Goal: Task Accomplishment & Management: Manage account settings

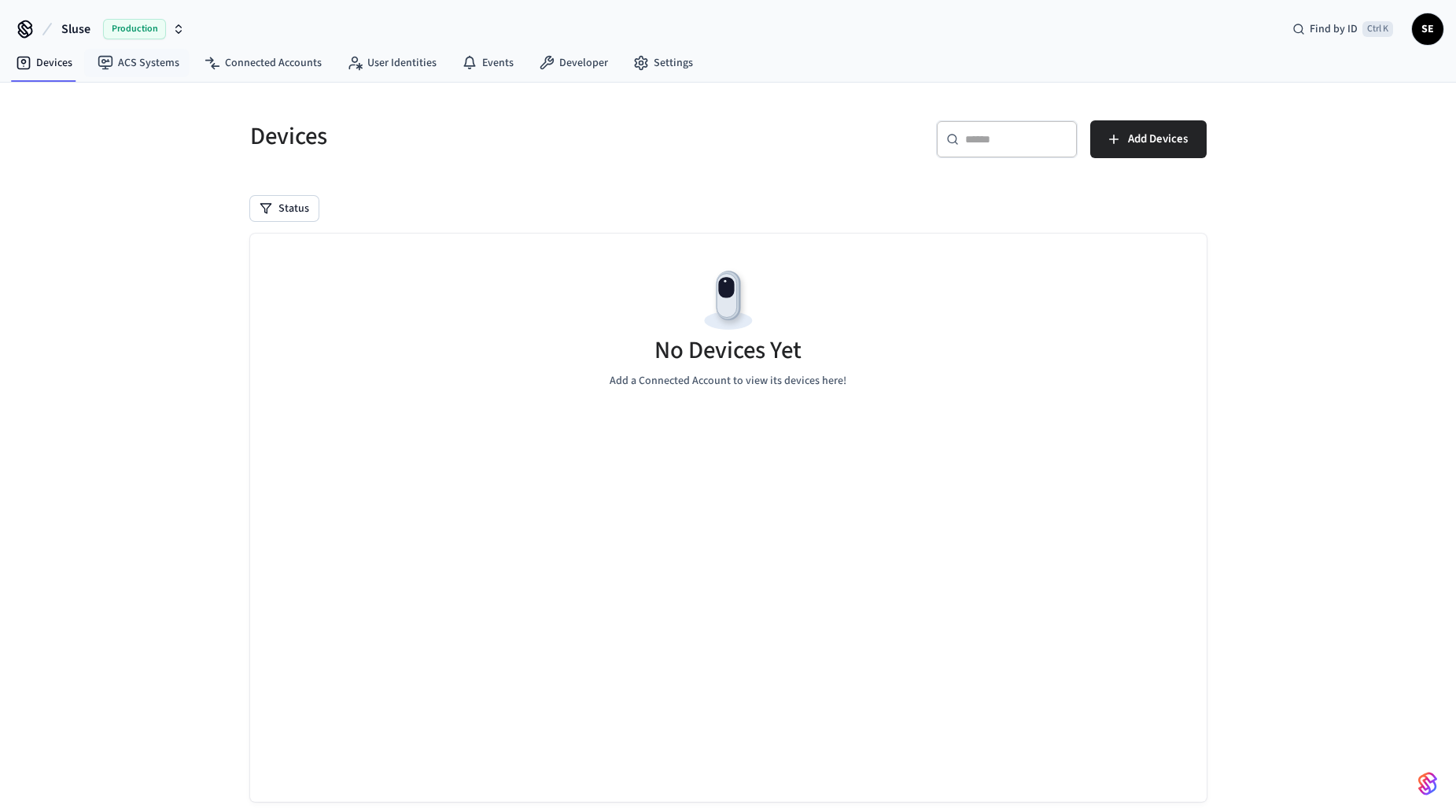
click at [121, 29] on span "Production" at bounding box center [135, 28] width 63 height 20
click at [101, 98] on div "Salto Production" at bounding box center [127, 101] width 216 height 20
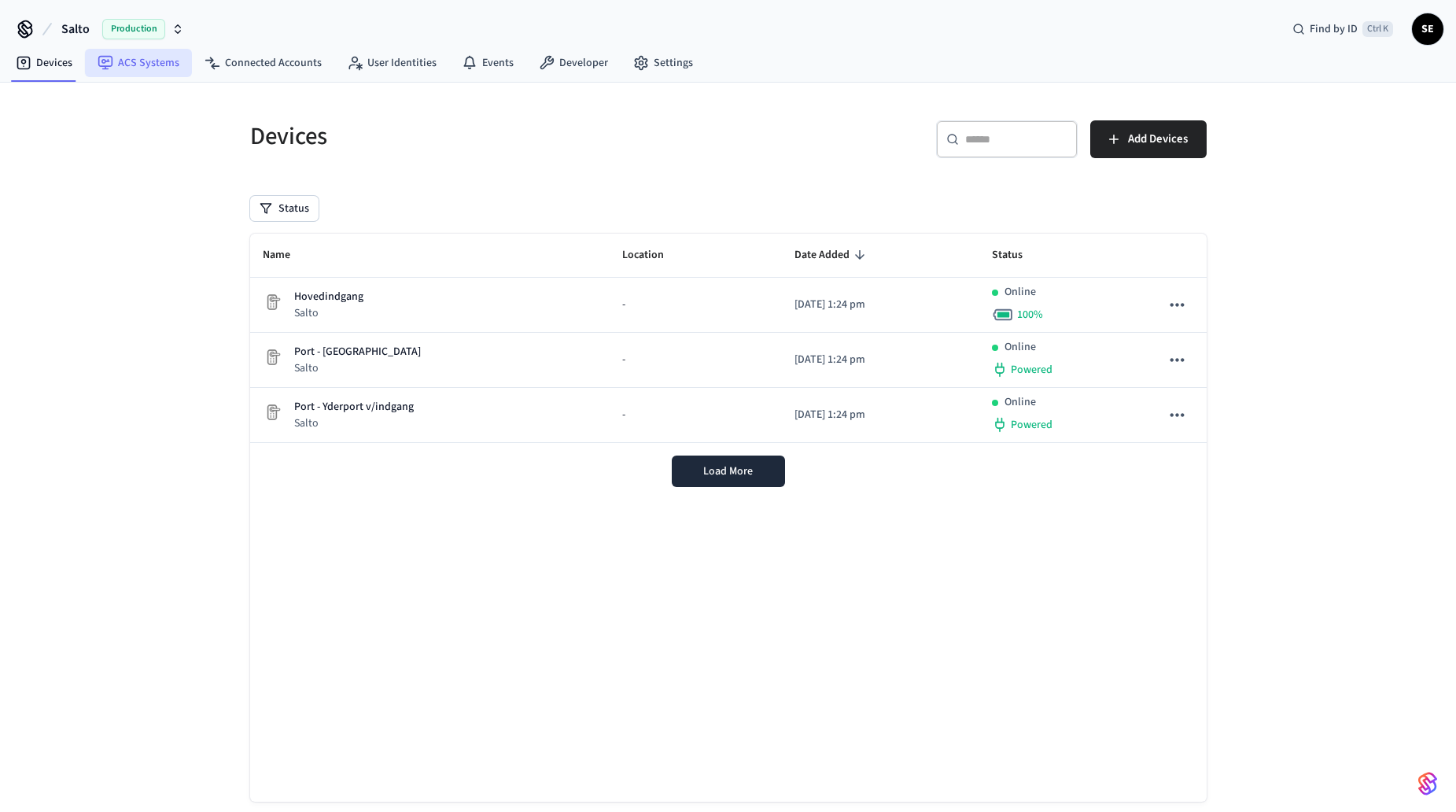
click at [120, 63] on link "ACS Systems" at bounding box center [139, 62] width 107 height 28
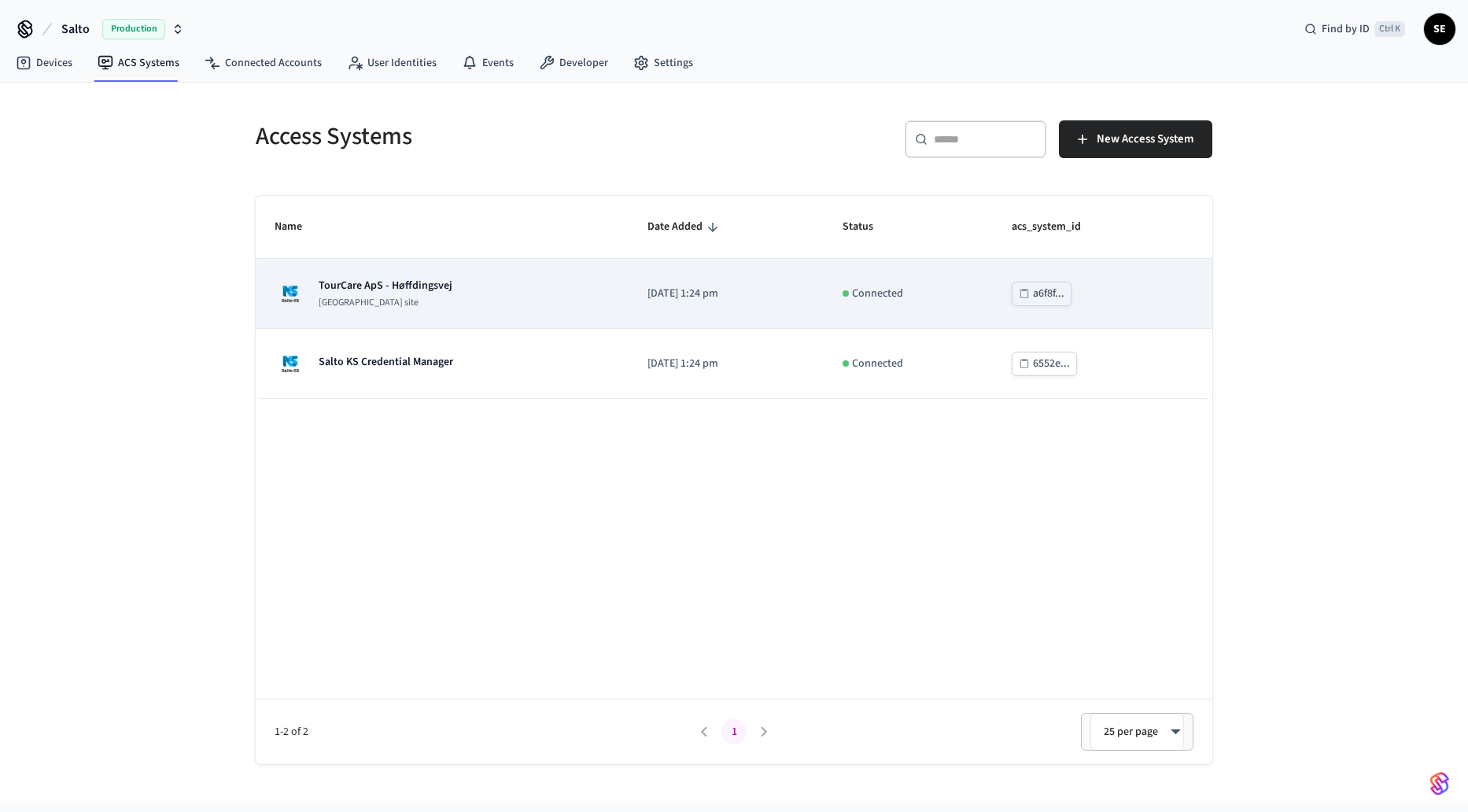
click at [948, 307] on td "Connected" at bounding box center [908, 293] width 169 height 70
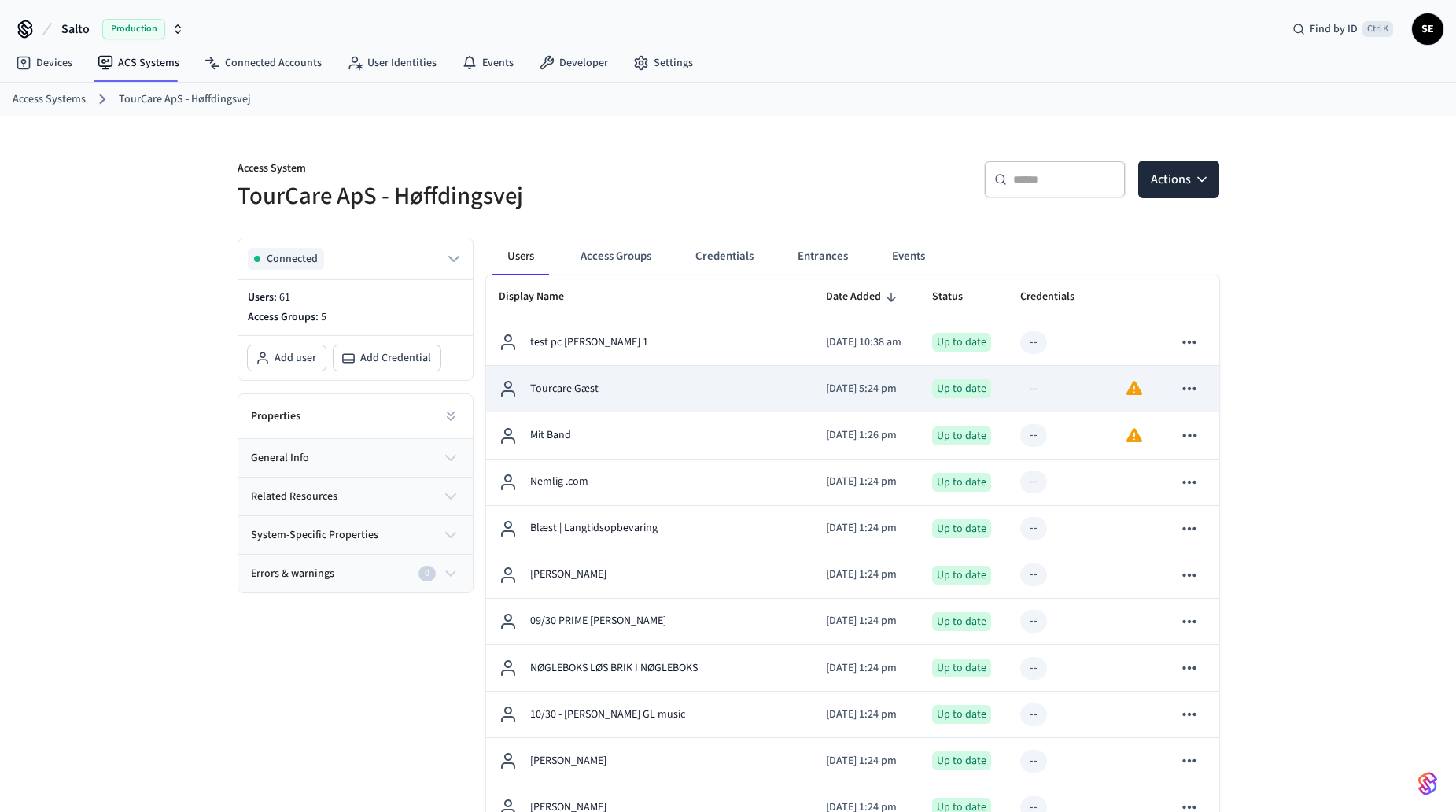
click at [655, 386] on div "Tourcare Gæst" at bounding box center [650, 388] width 303 height 19
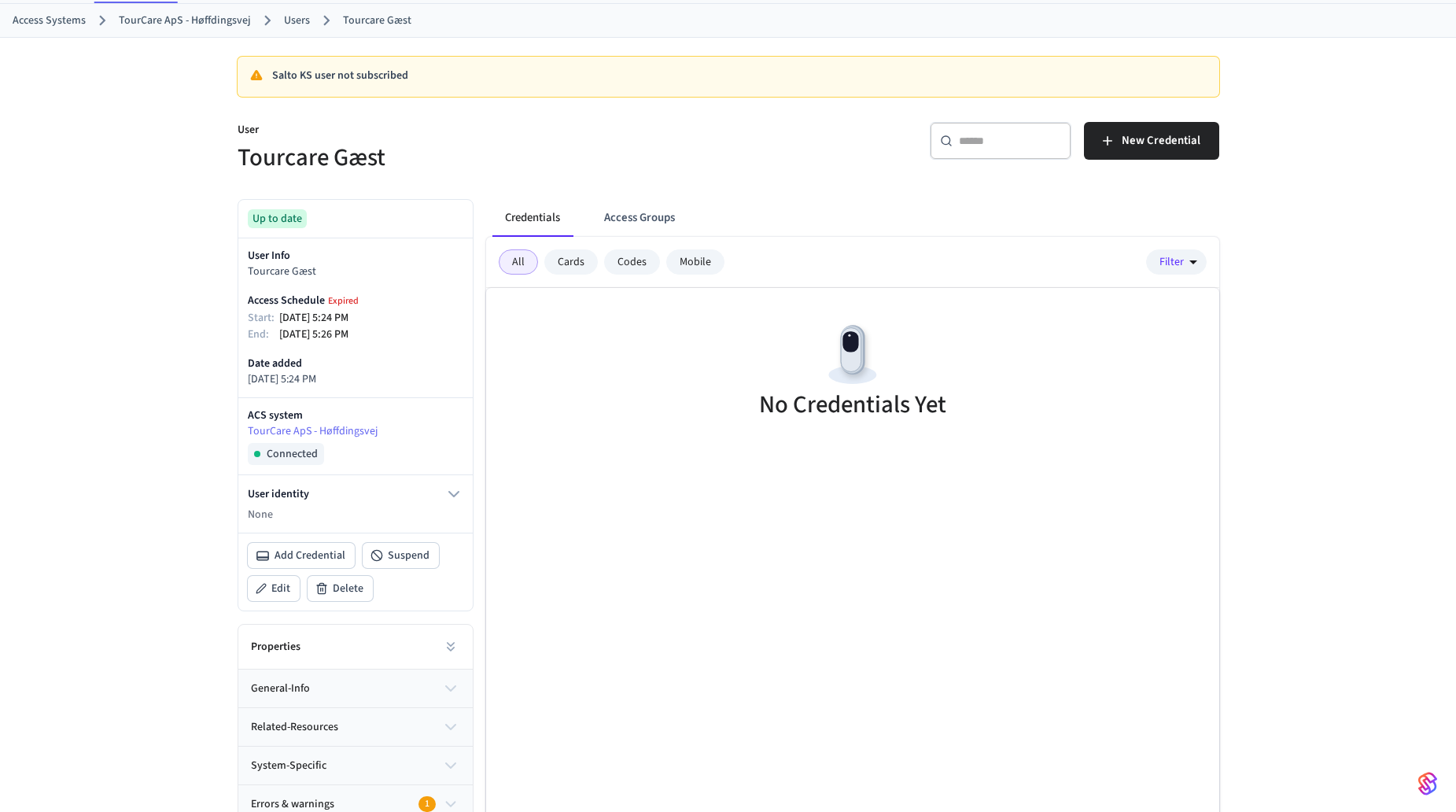
scroll to position [123, 0]
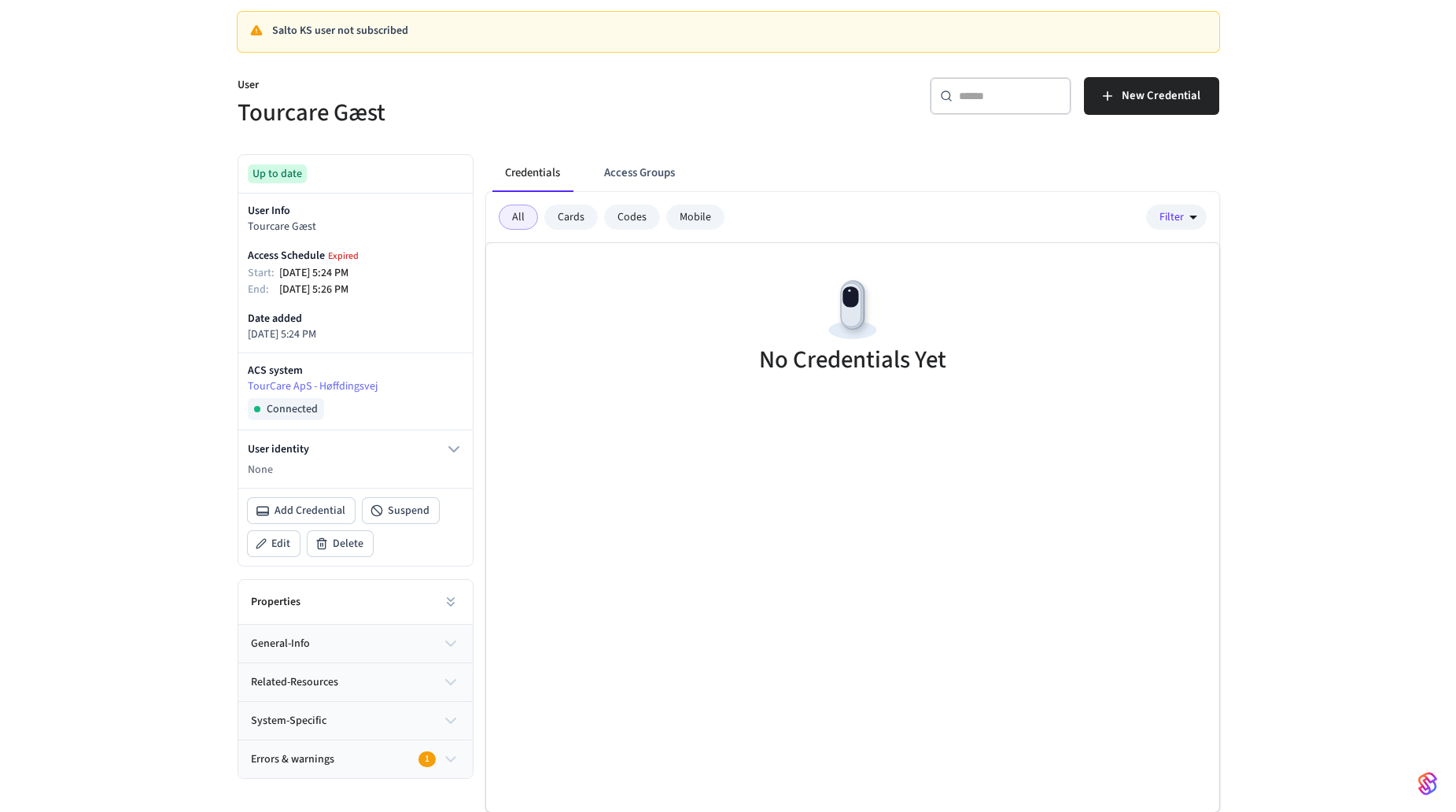
click at [377, 635] on button "general-info" at bounding box center [355, 643] width 234 height 38
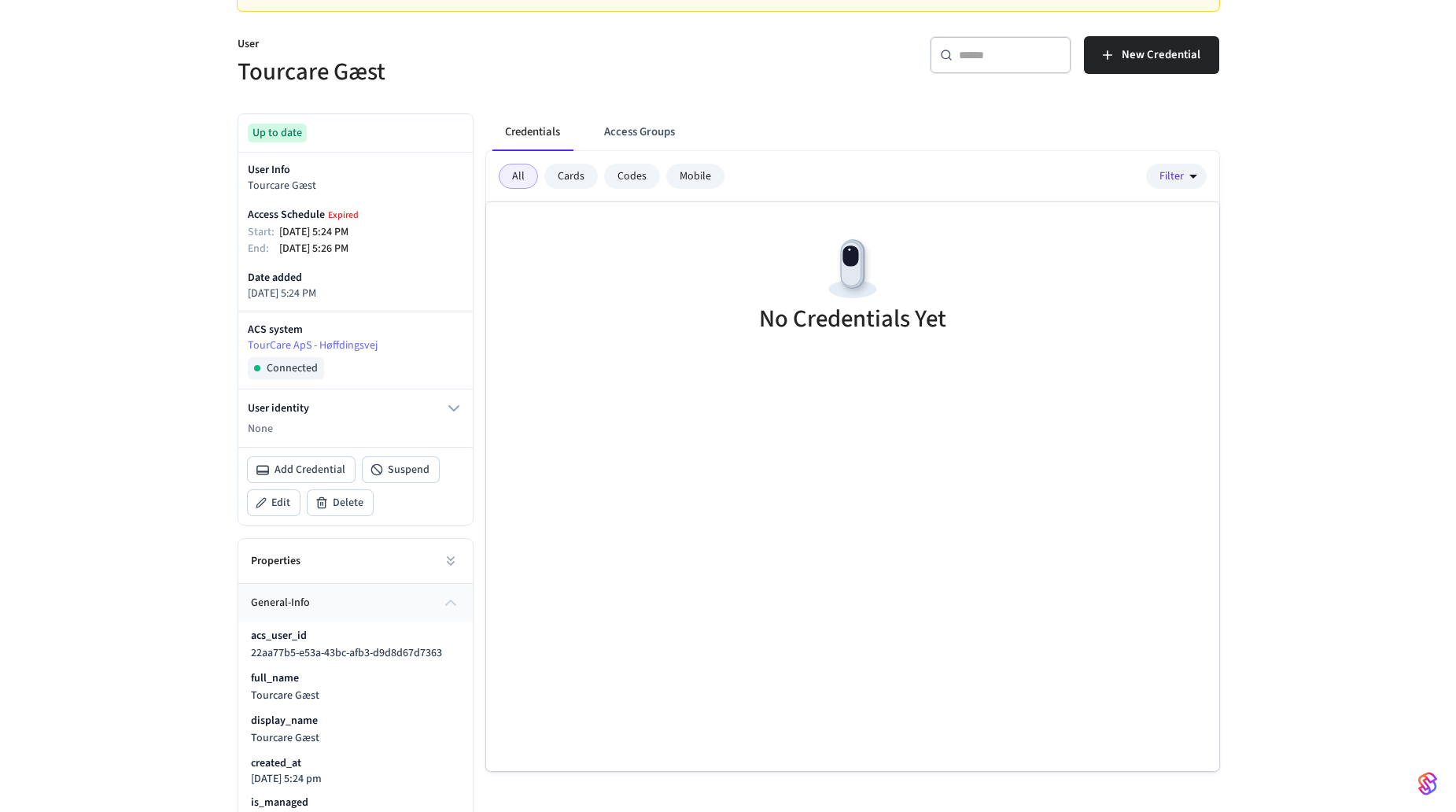
scroll to position [0, 0]
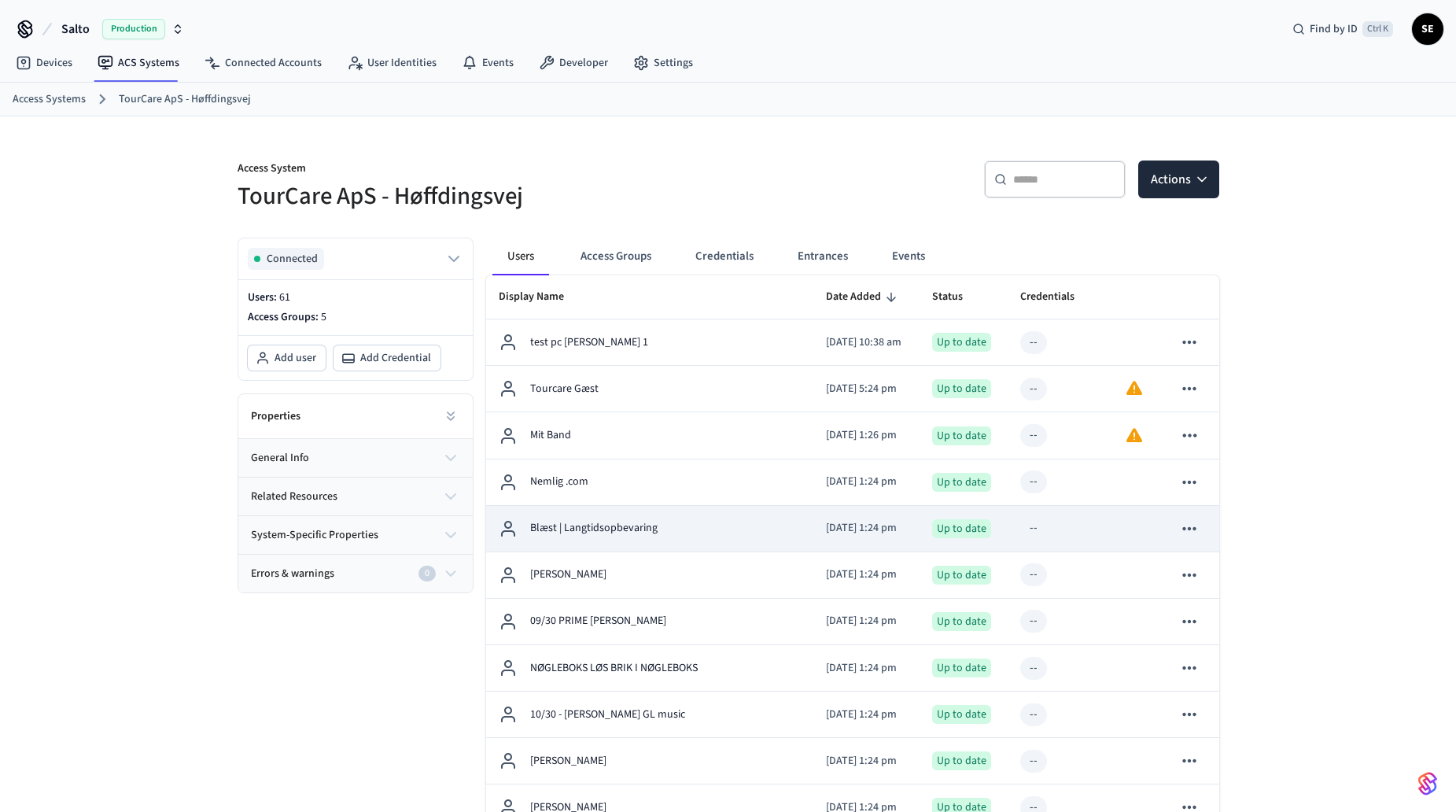
click at [621, 539] on td "Blæst | Langtidsopbevaring" at bounding box center [650, 528] width 328 height 46
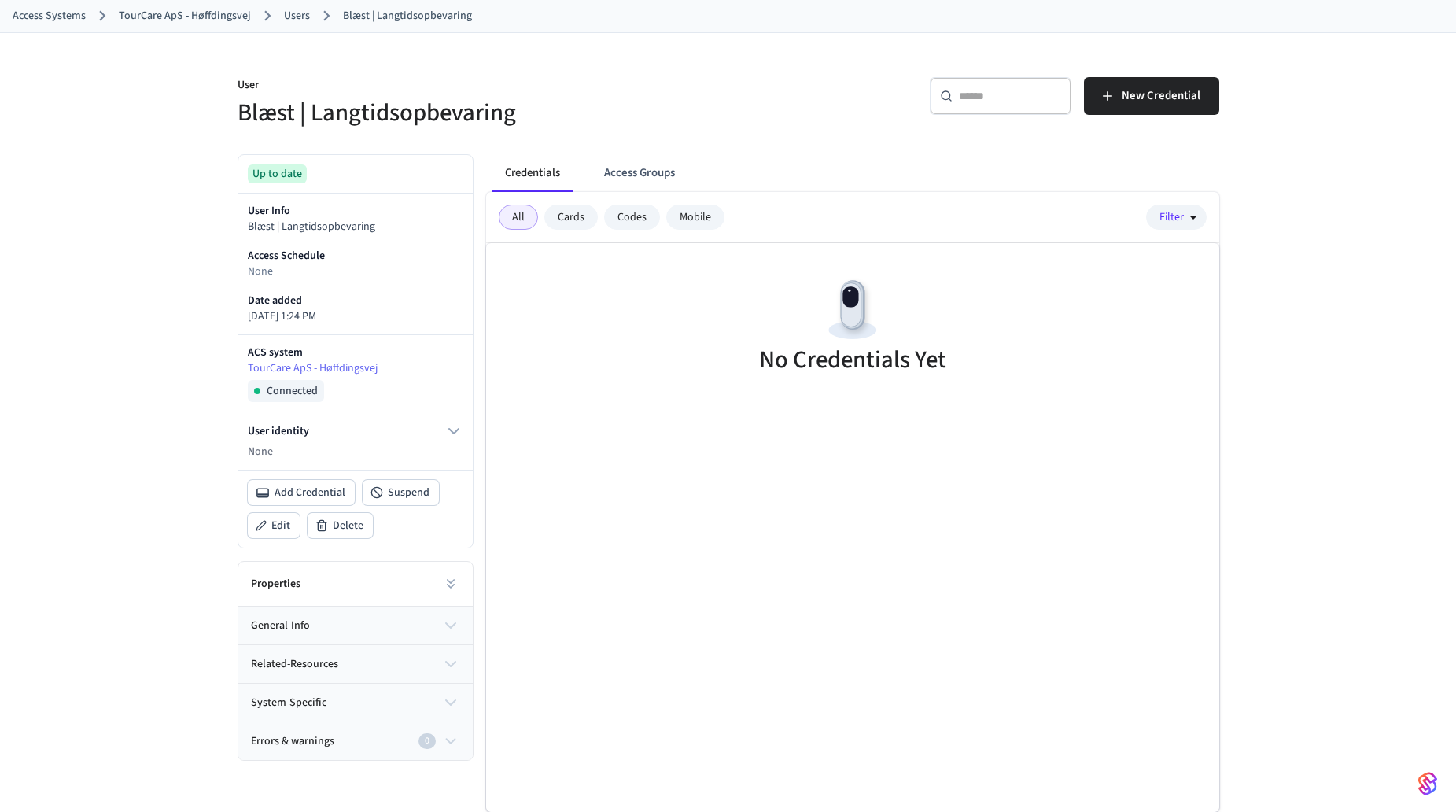
click at [316, 619] on button "general-info" at bounding box center [355, 625] width 234 height 38
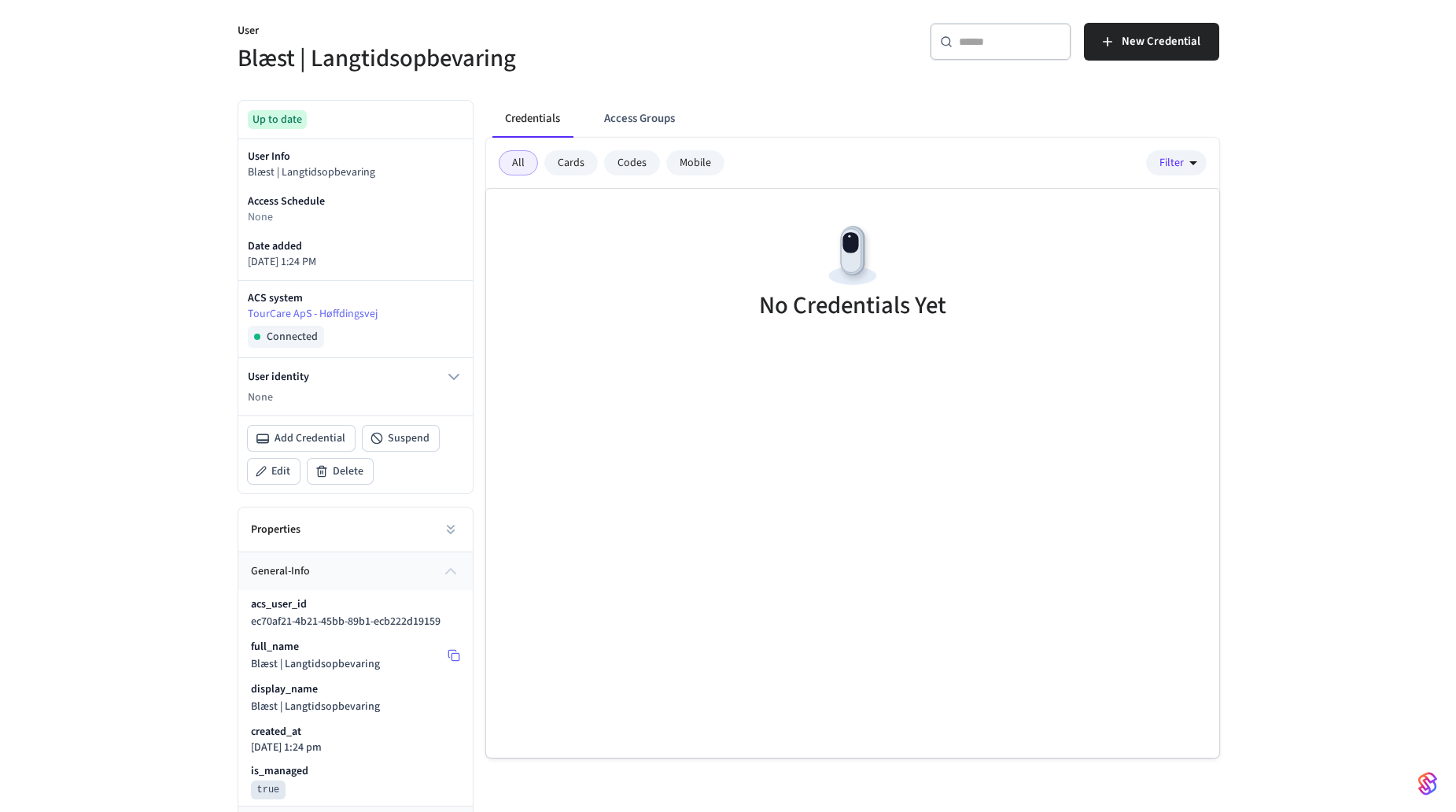
scroll to position [162, 0]
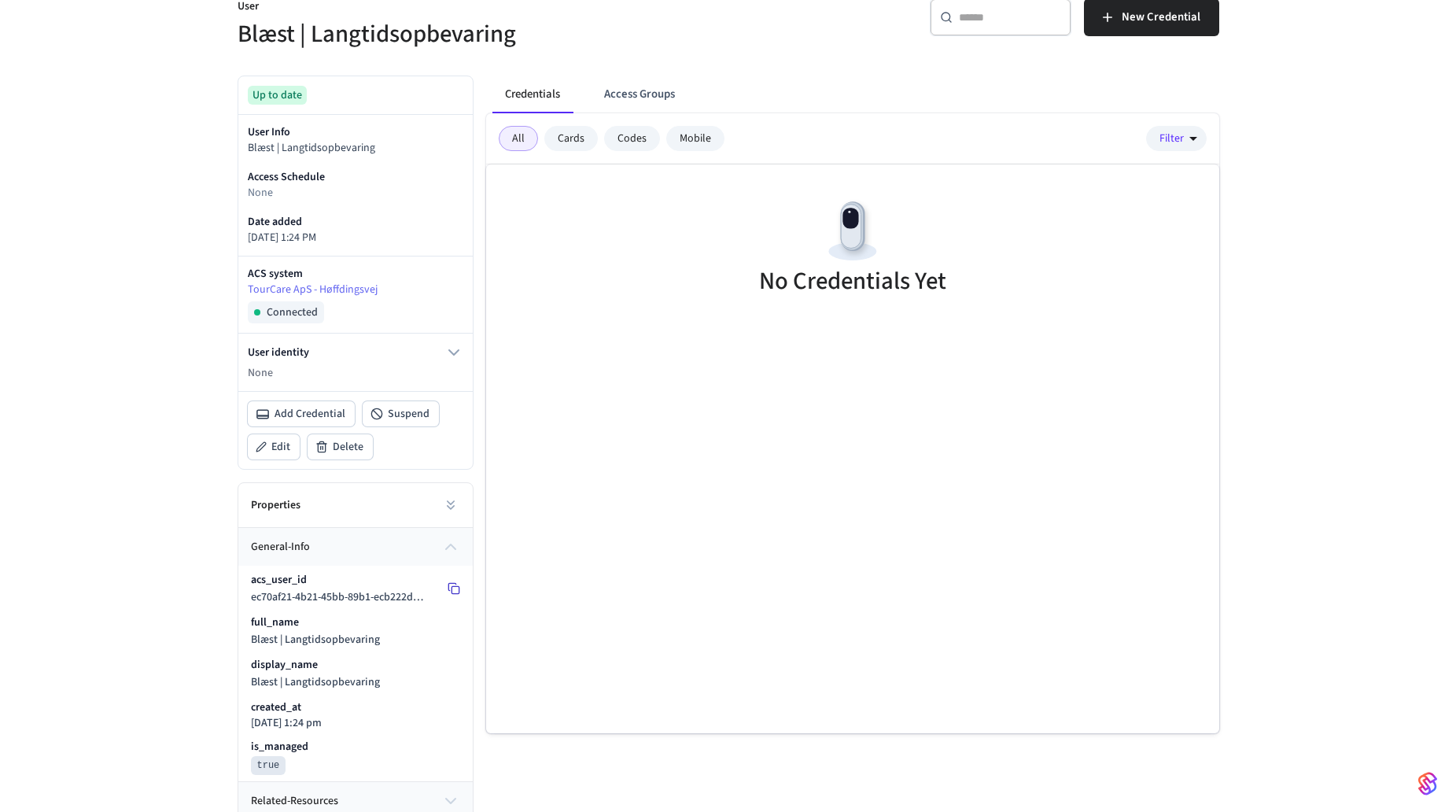
click at [452, 596] on button at bounding box center [453, 588] width 25 height 25
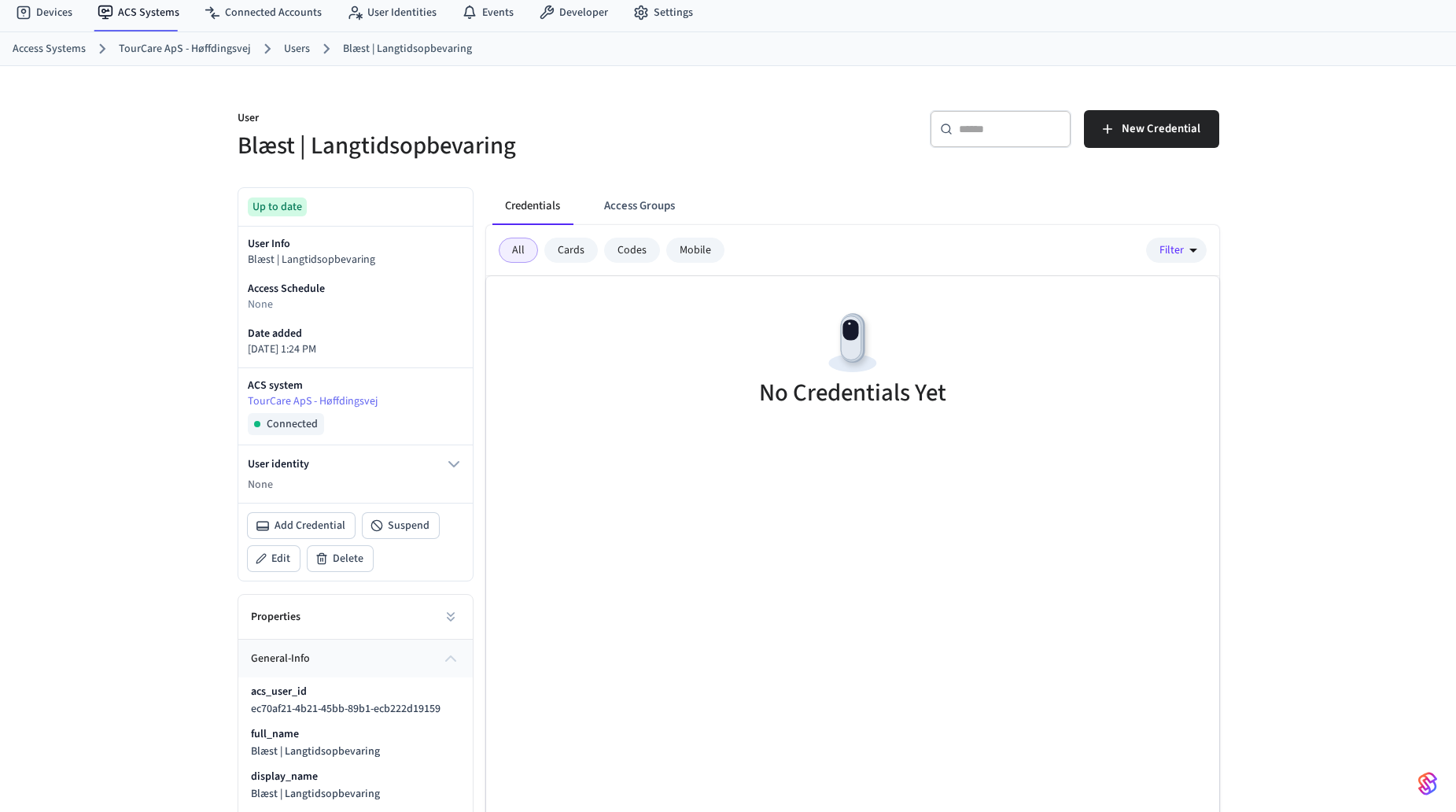
scroll to position [79, 0]
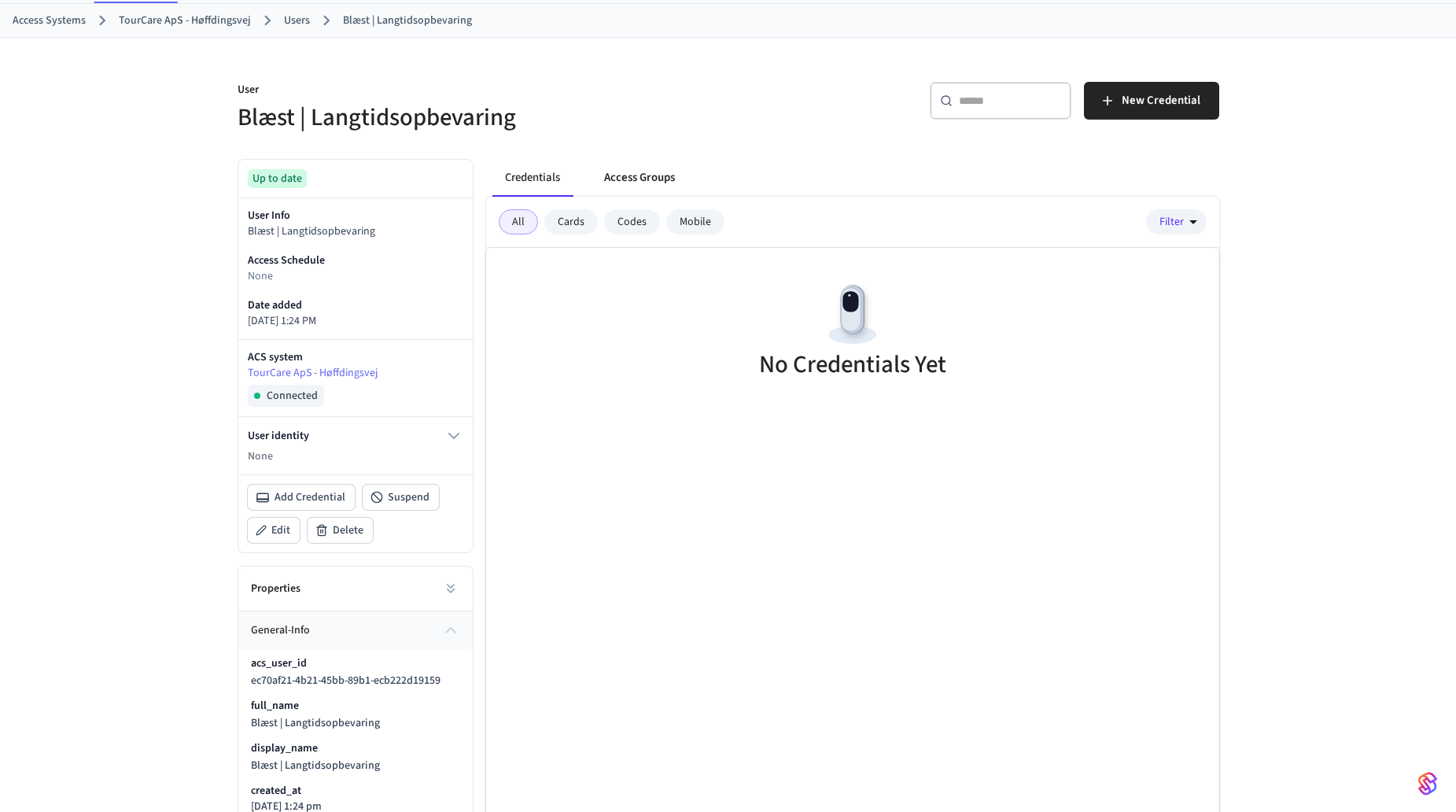
click at [671, 173] on button "Access Groups" at bounding box center [640, 177] width 96 height 38
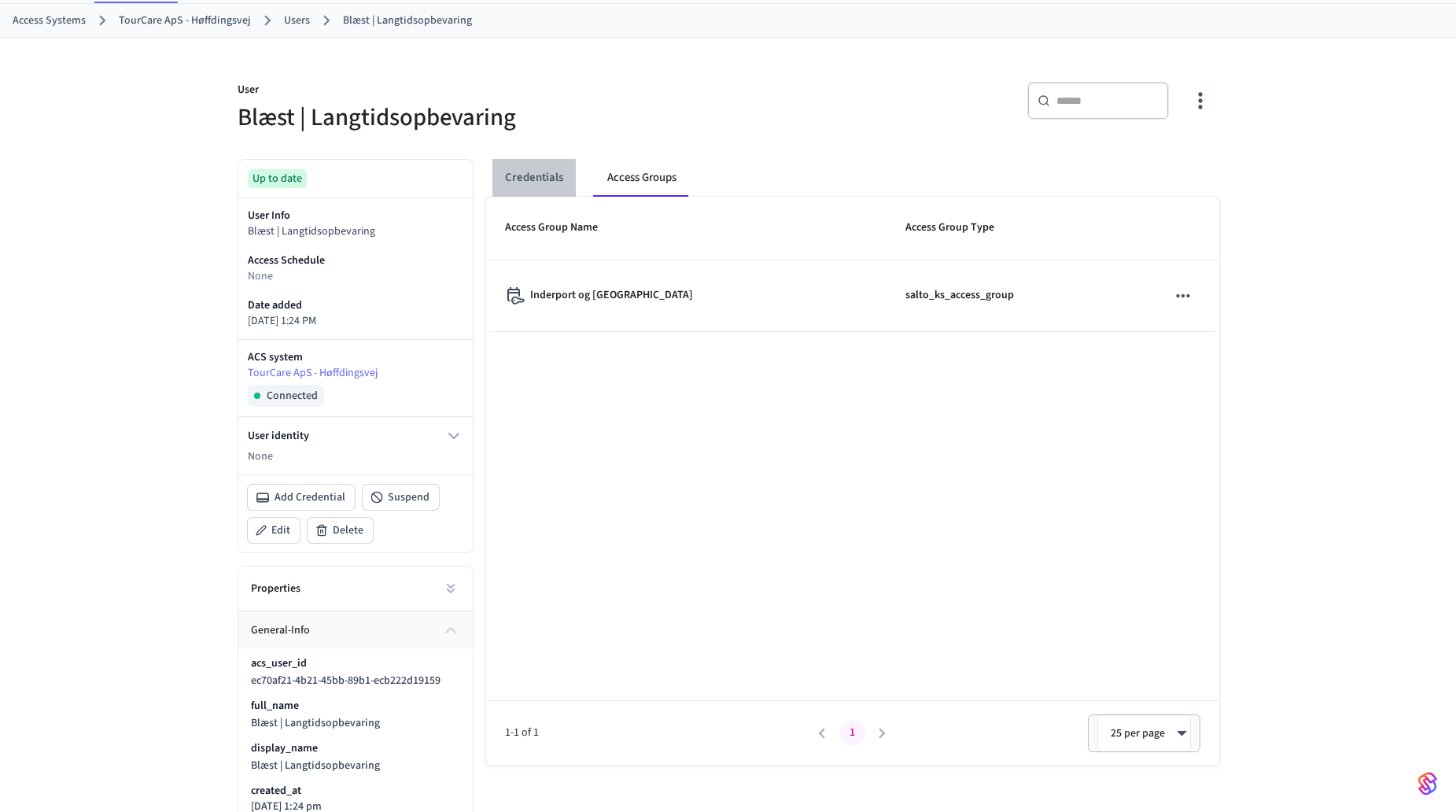
click at [522, 175] on button "Credentials" at bounding box center [534, 177] width 84 height 38
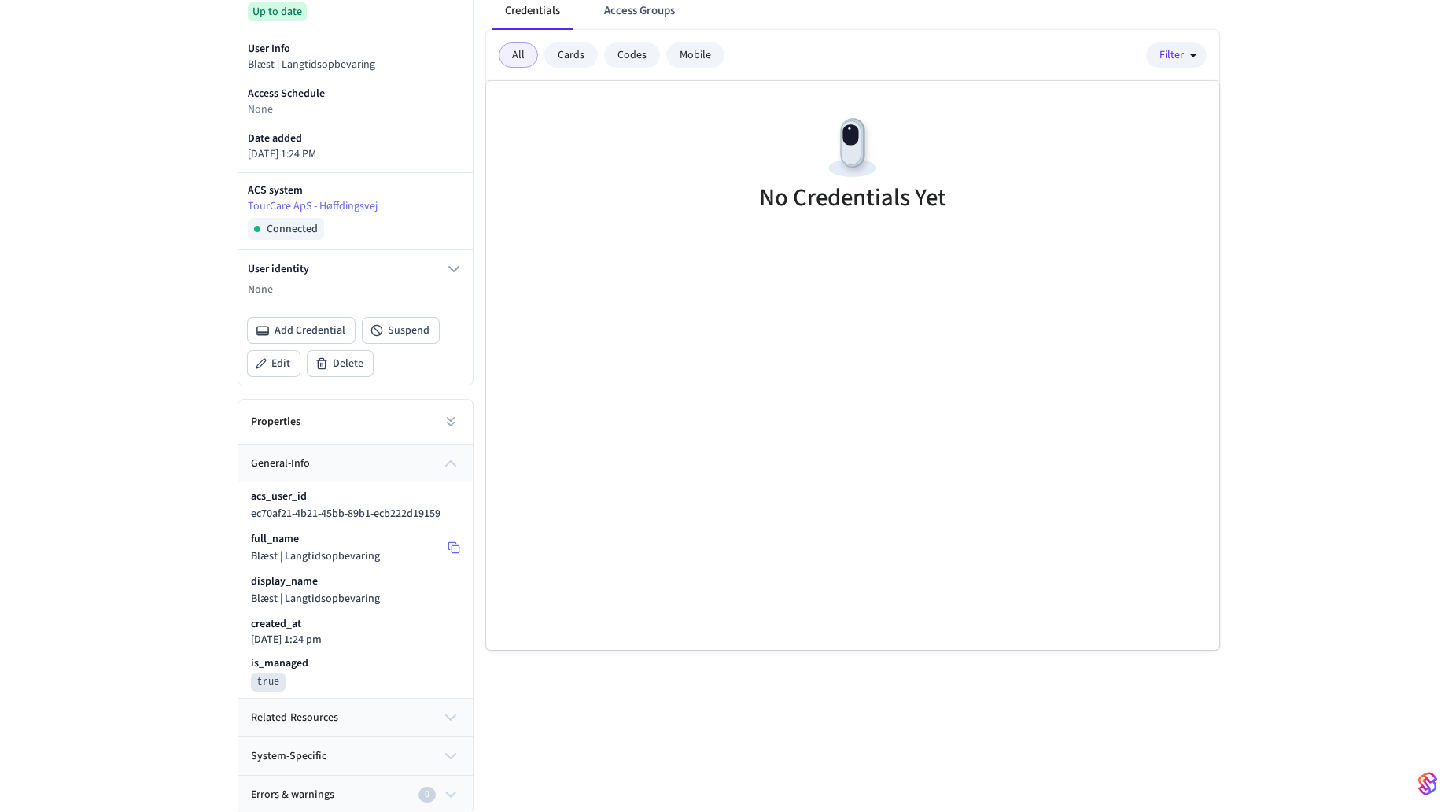
scroll to position [248, 0]
click at [298, 311] on div "Add Credential Suspend Edit Delete" at bounding box center [355, 344] width 234 height 77
click at [297, 331] on span "Add Credential" at bounding box center [310, 327] width 71 height 15
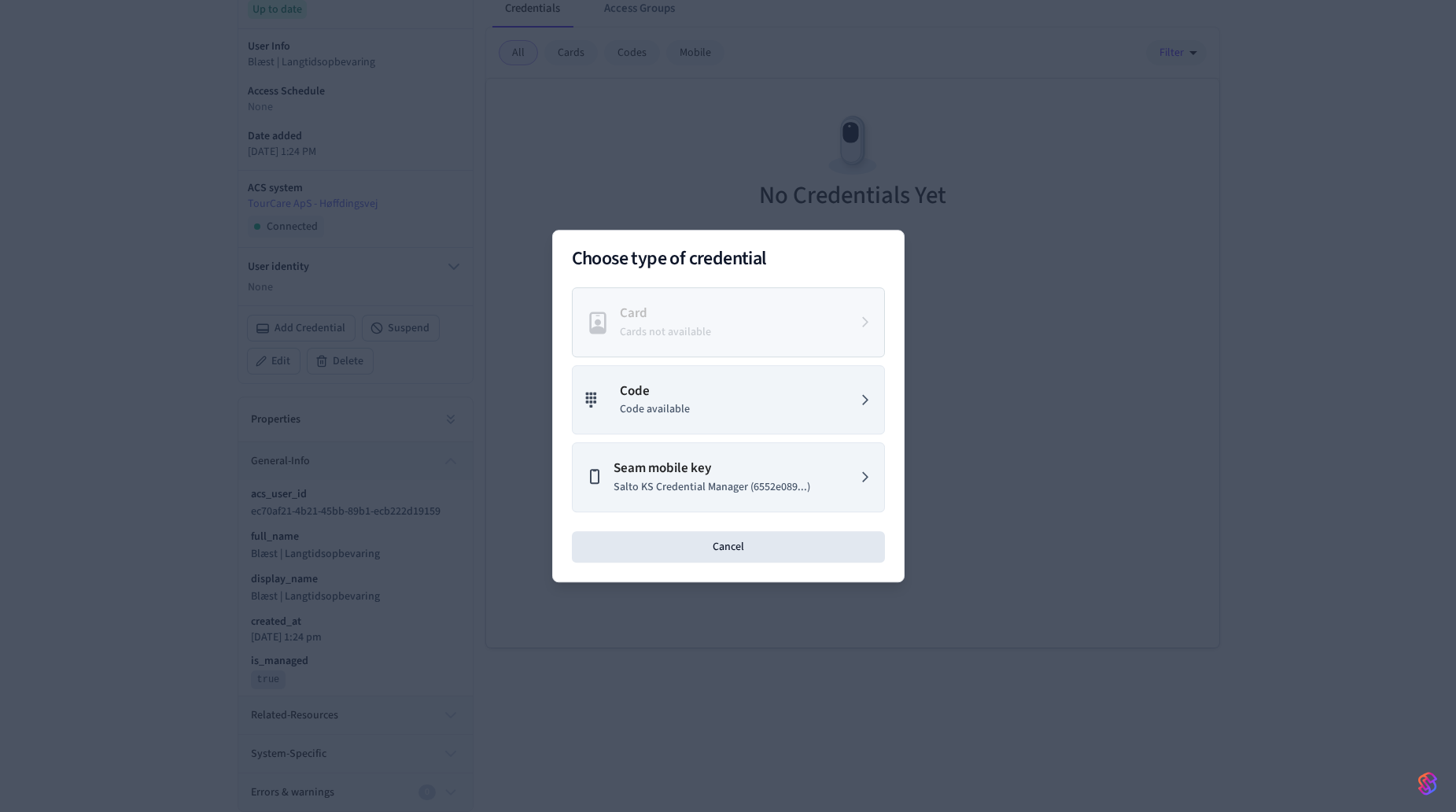
click at [1148, 342] on div at bounding box center [728, 406] width 1456 height 812
click at [674, 545] on button "Cancel" at bounding box center [729, 546] width 313 height 32
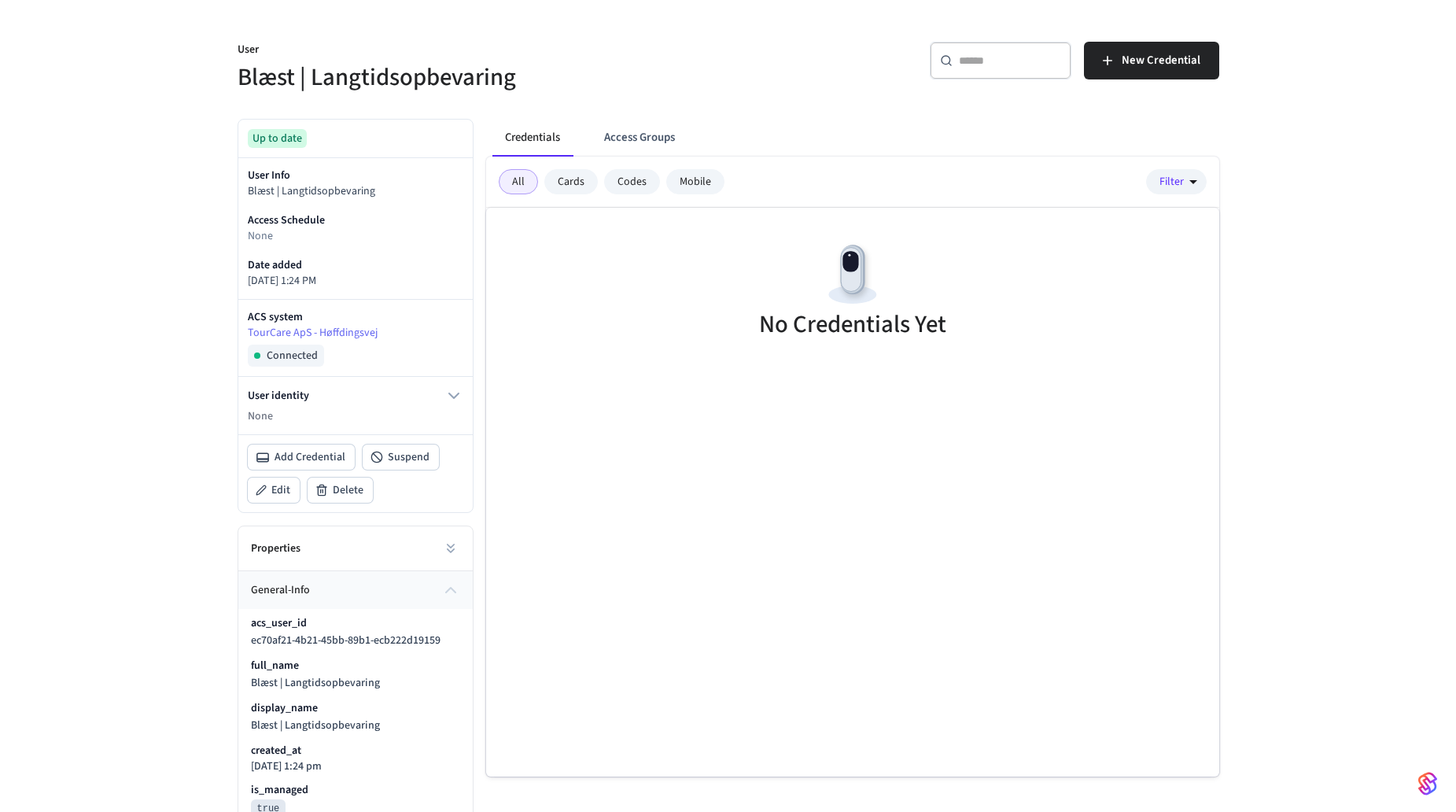
scroll to position [169, 0]
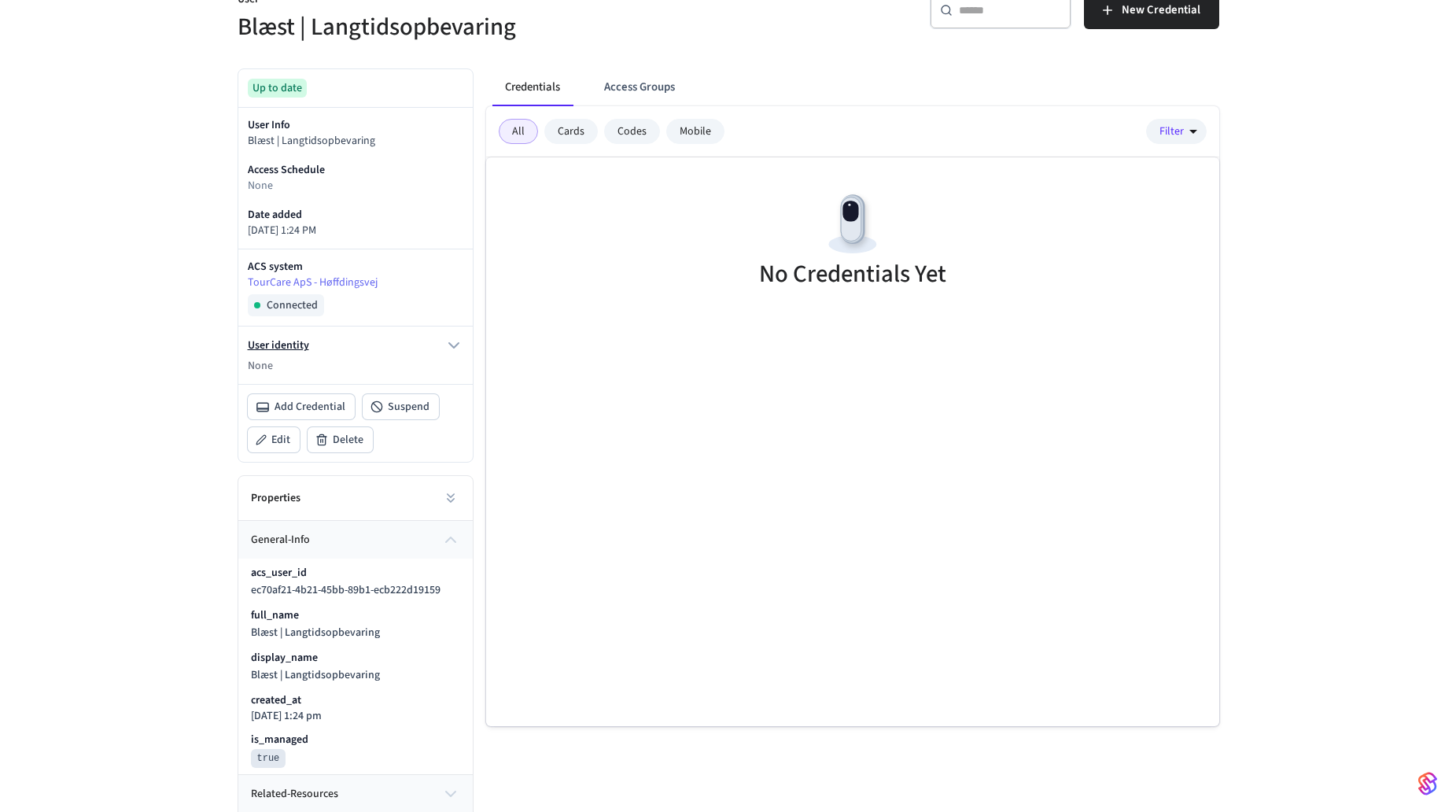
click at [456, 345] on icon "button" at bounding box center [454, 345] width 10 height 5
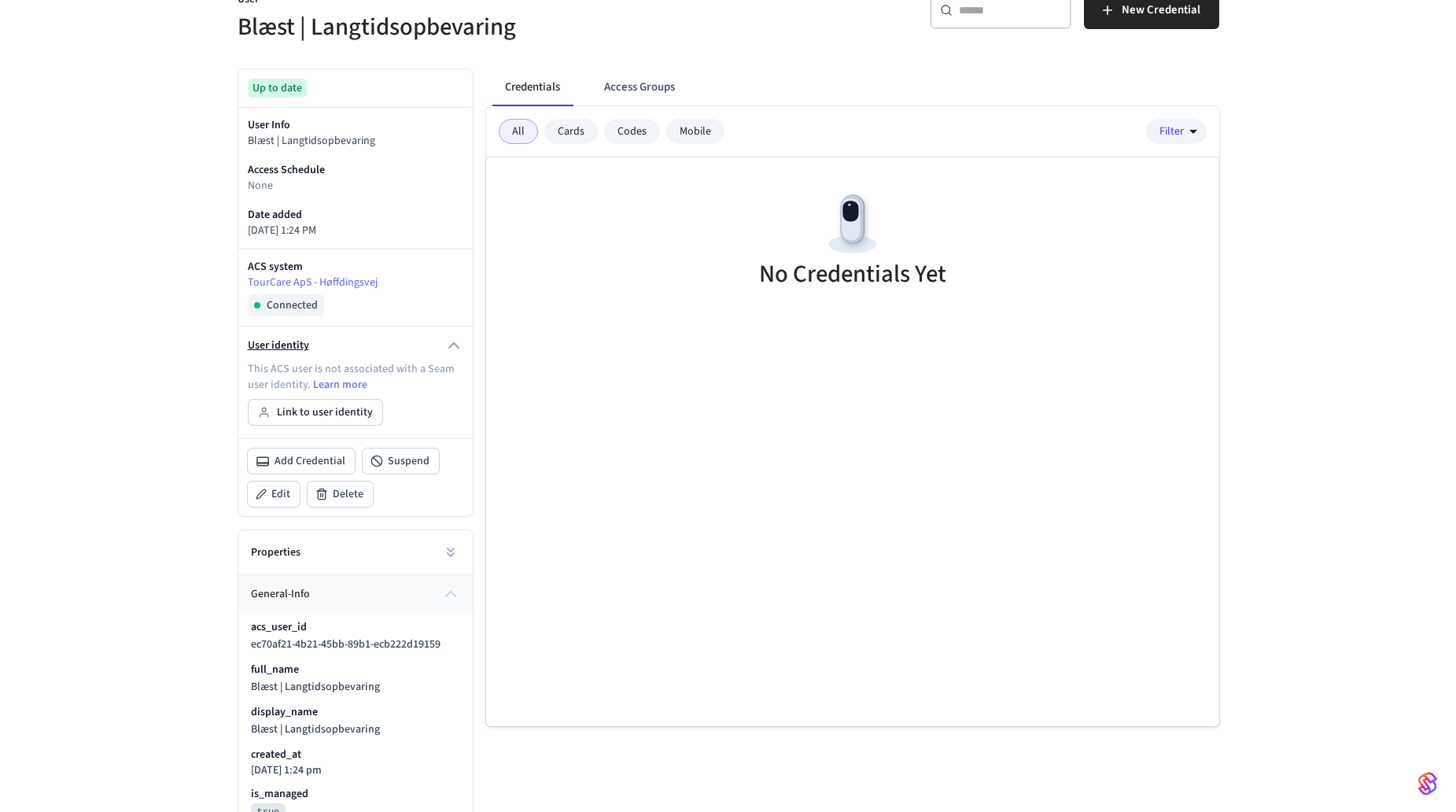
click at [456, 345] on icon "button" at bounding box center [454, 345] width 10 height 5
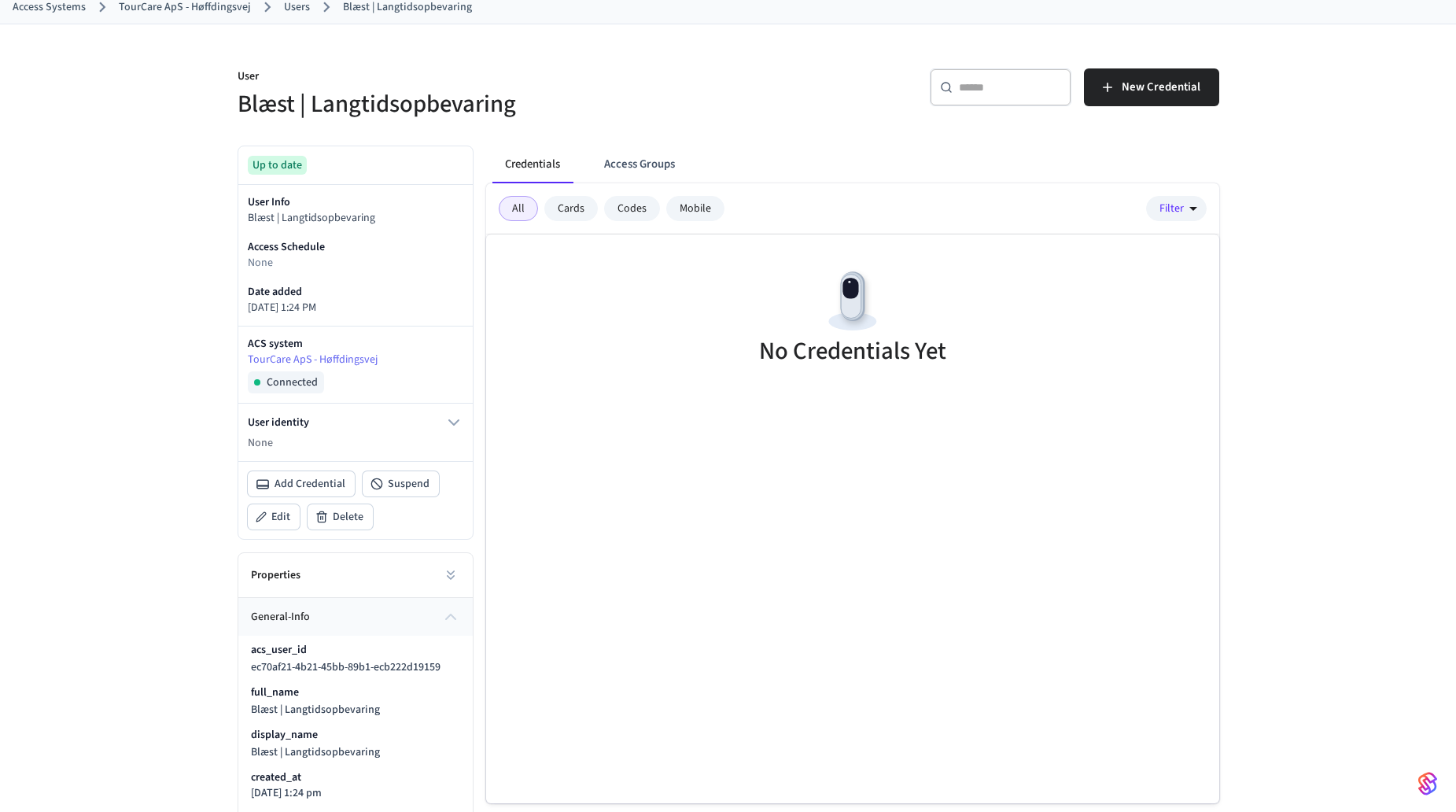
scroll to position [0, 0]
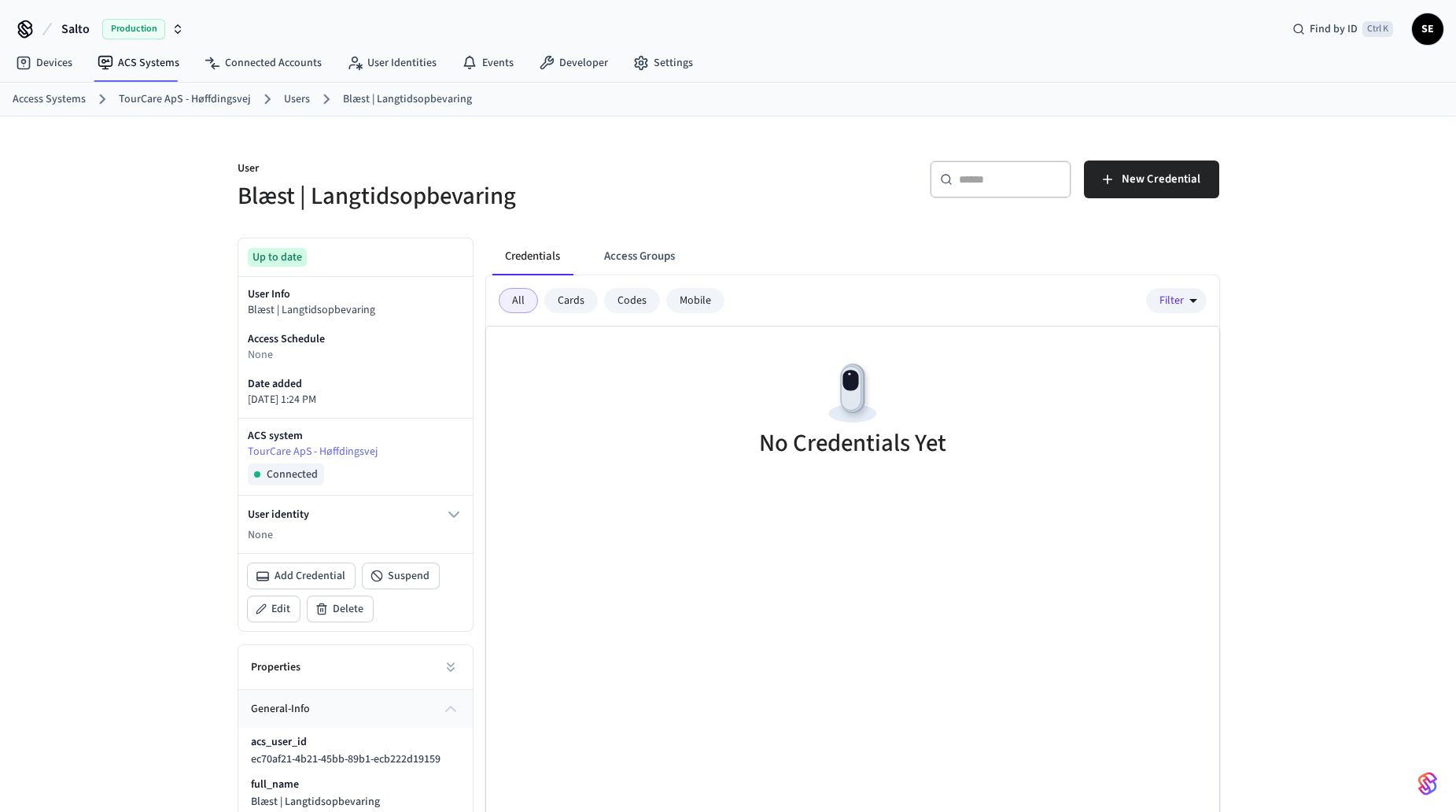
click at [181, 97] on link "TourCare ApS - Høffdingsvej" at bounding box center [185, 100] width 132 height 16
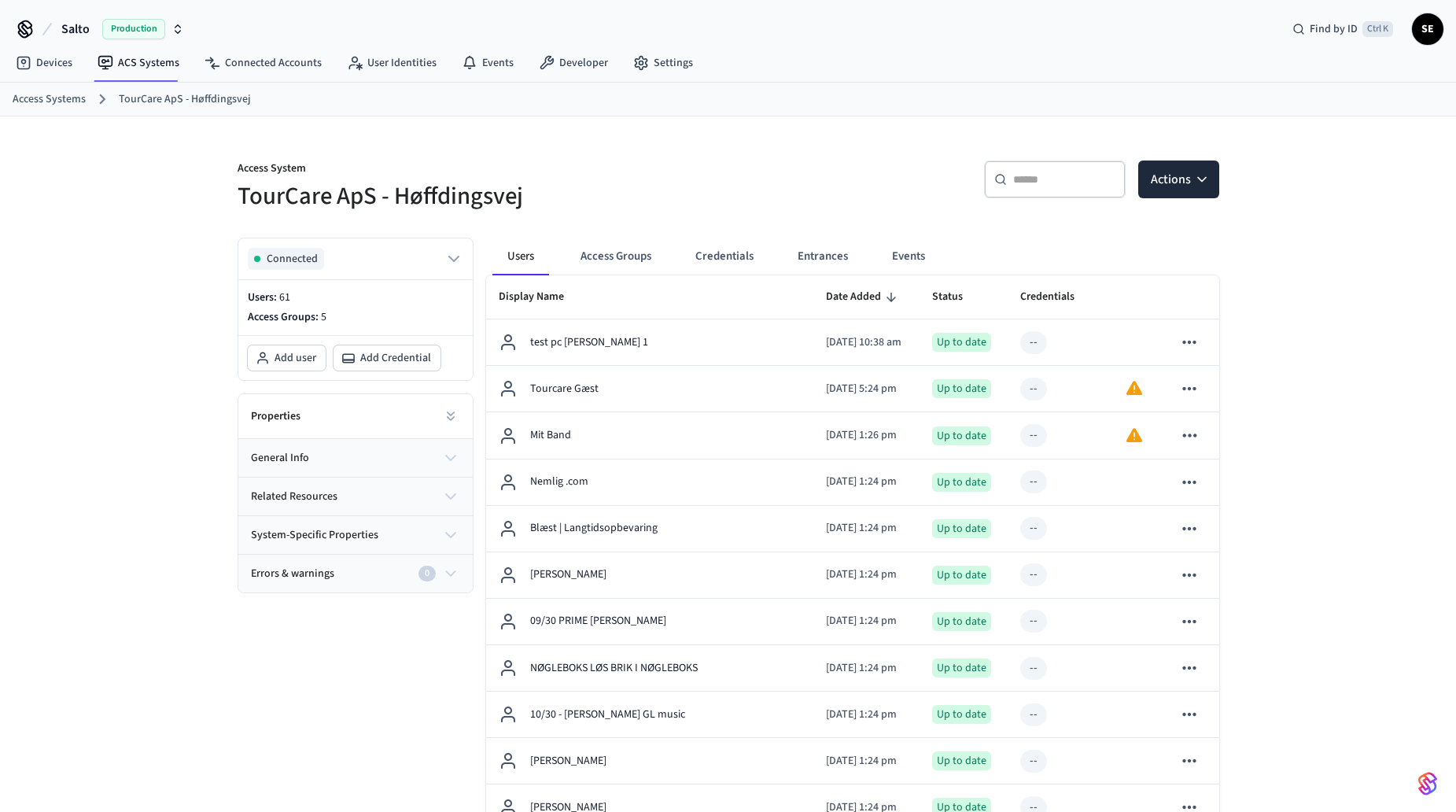
click at [337, 451] on button "general info" at bounding box center [355, 458] width 234 height 38
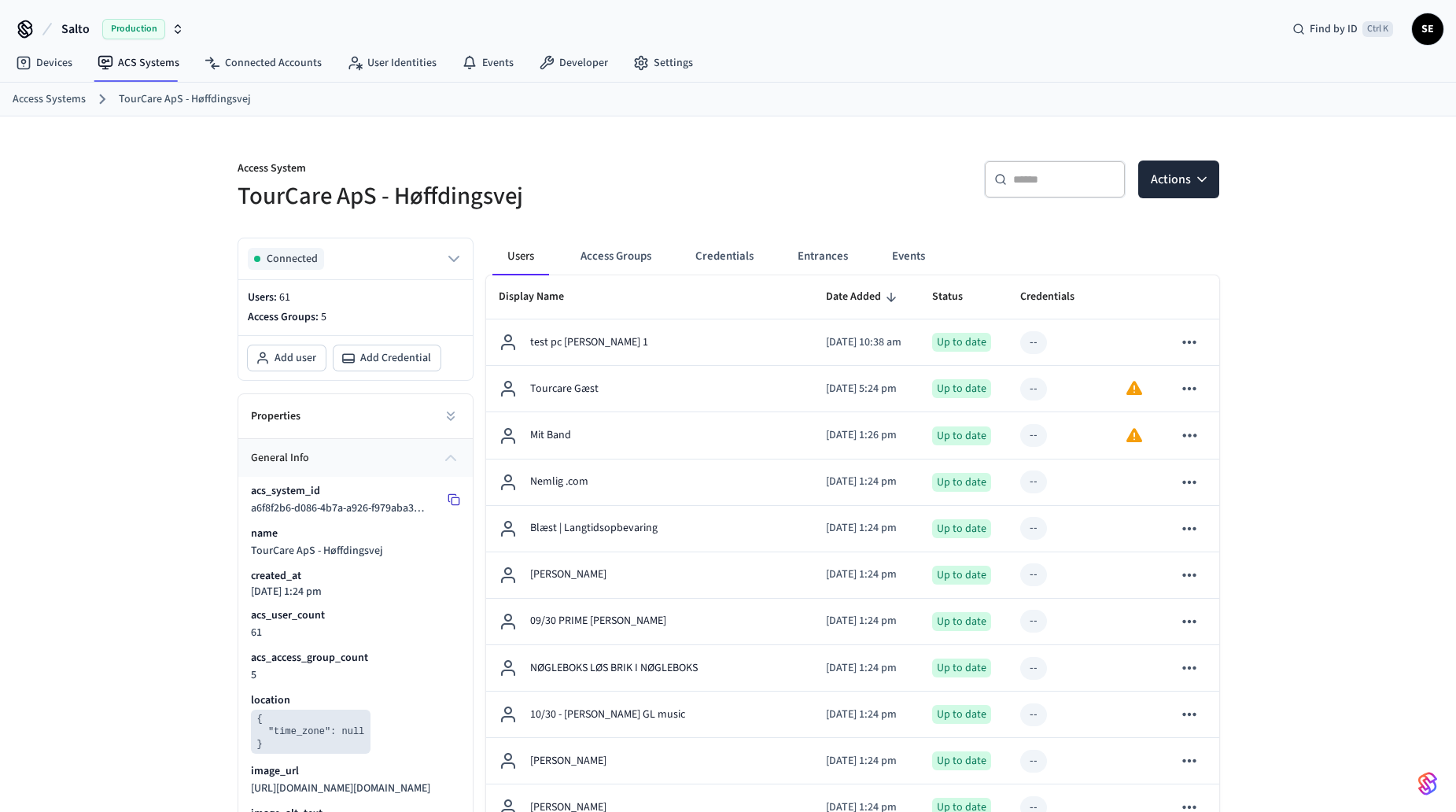
click at [441, 506] on button at bounding box center [453, 499] width 25 height 25
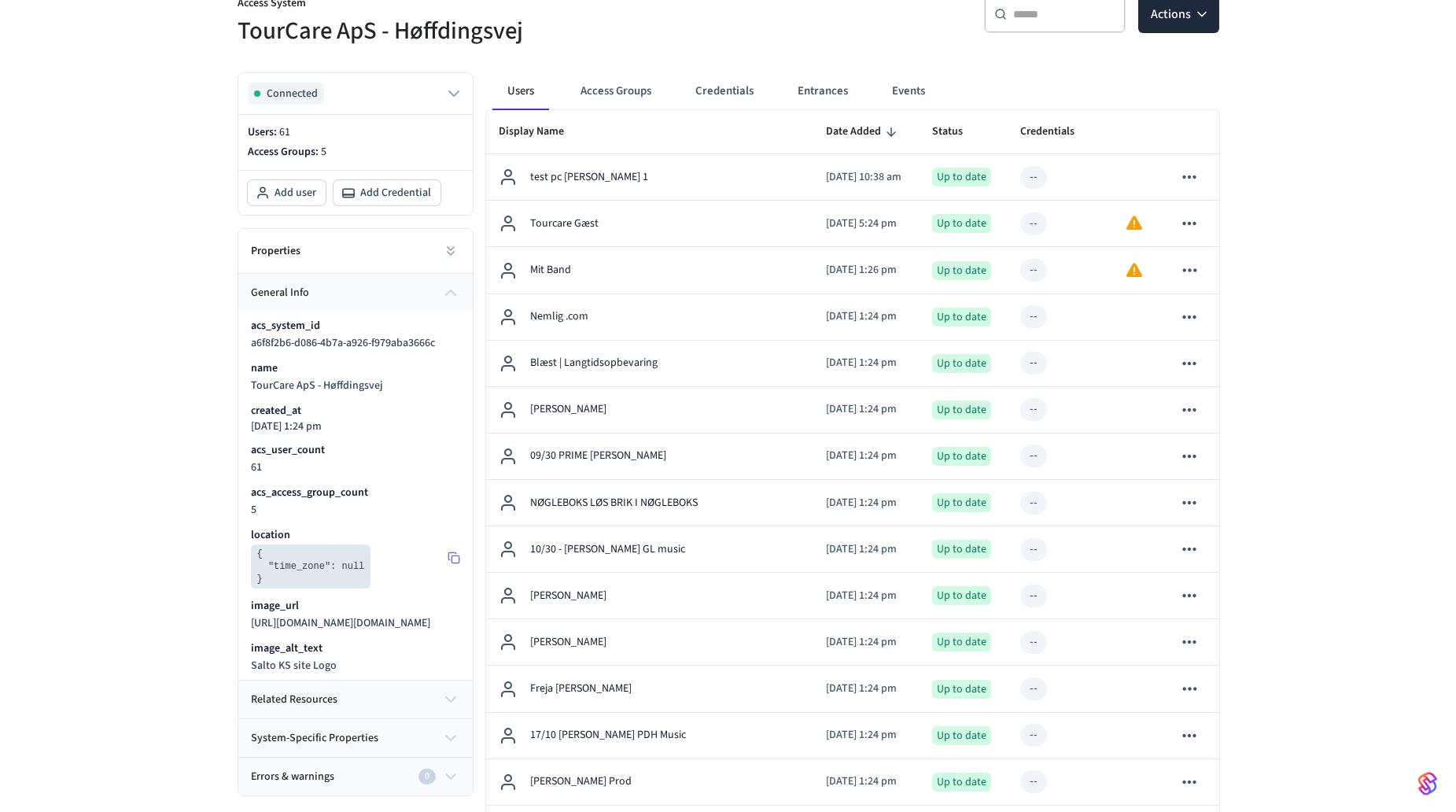
scroll to position [236, 0]
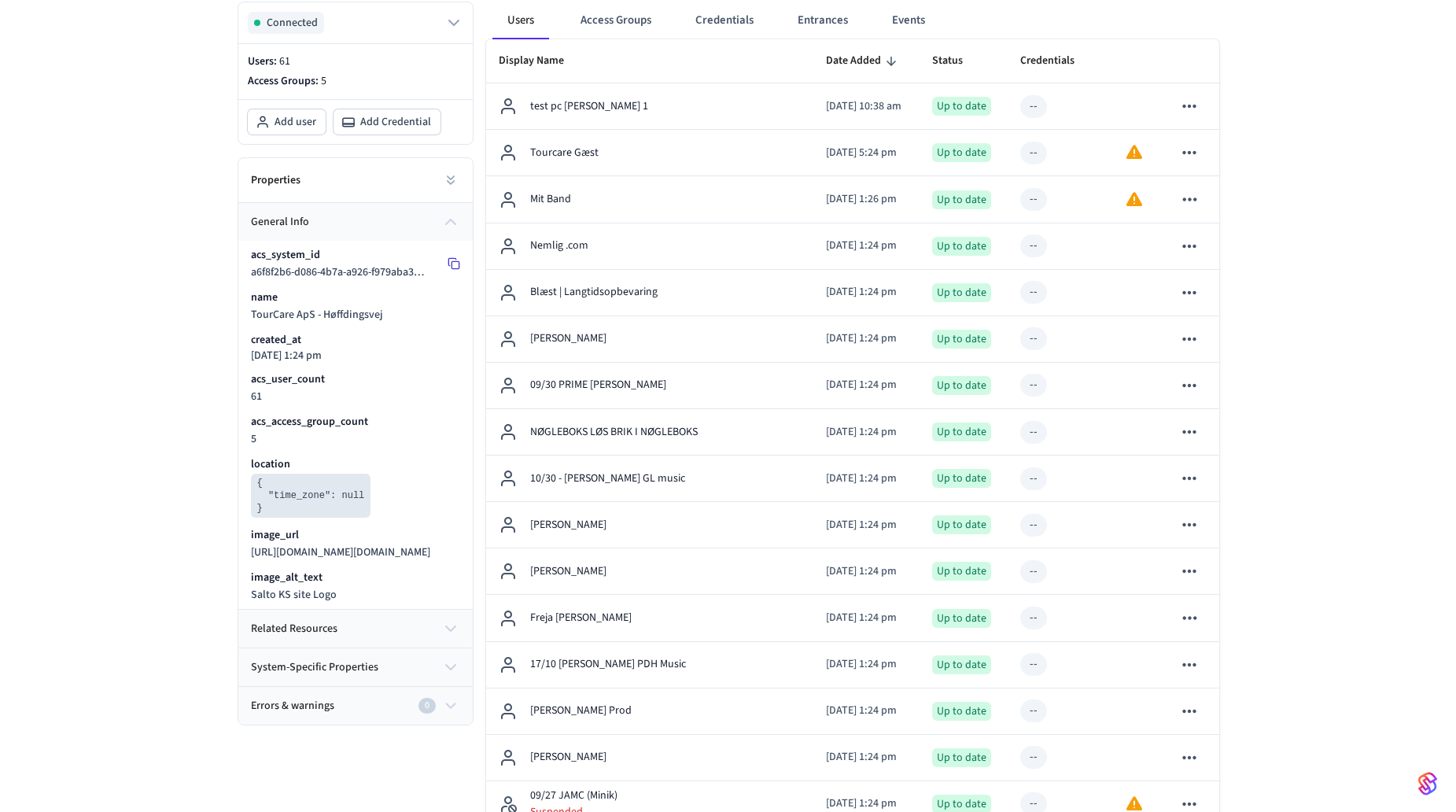
click at [454, 267] on icon at bounding box center [454, 263] width 13 height 13
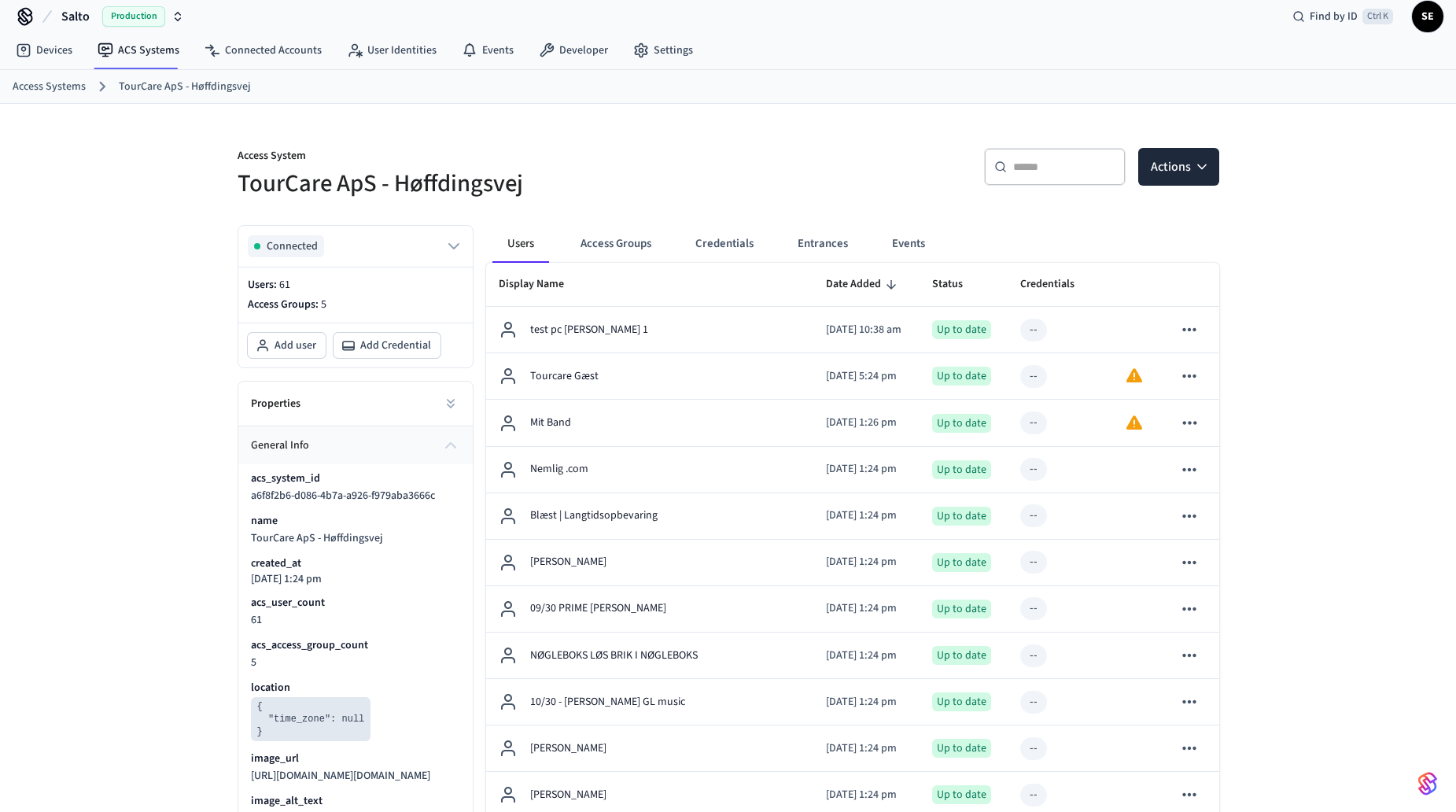
scroll to position [0, 0]
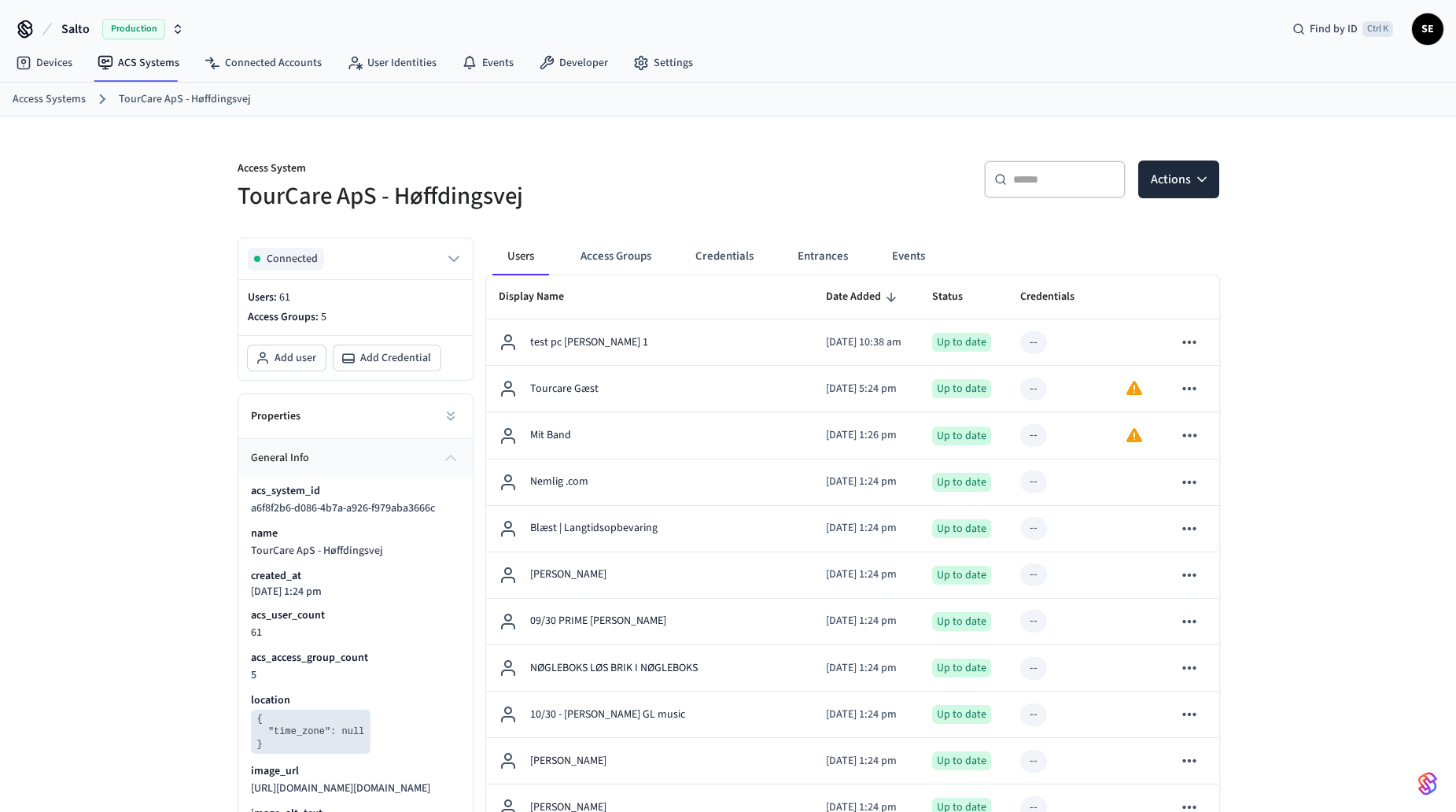
click at [1443, 22] on div "Find by ID Ctrl K SE" at bounding box center [1362, 29] width 164 height 33
click at [173, 97] on link "TourCare ApS - Høffdingsvej" at bounding box center [185, 100] width 132 height 16
click at [49, 95] on link "Access Systems" at bounding box center [49, 100] width 73 height 16
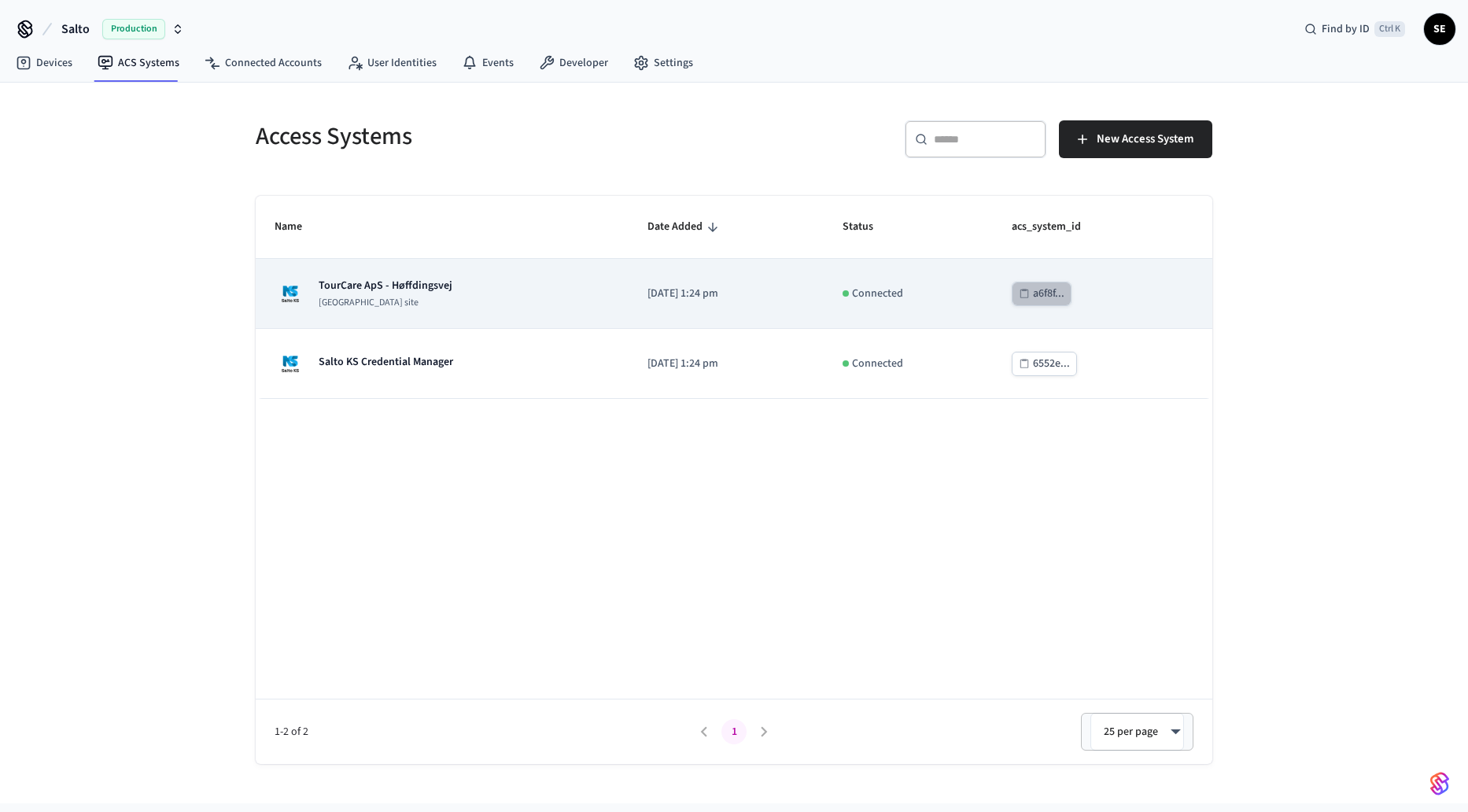
click at [1056, 292] on div "a6f8f..." at bounding box center [1048, 293] width 32 height 19
click at [413, 278] on p "TourCare ApS - Høffdingsvej" at bounding box center [385, 285] width 134 height 15
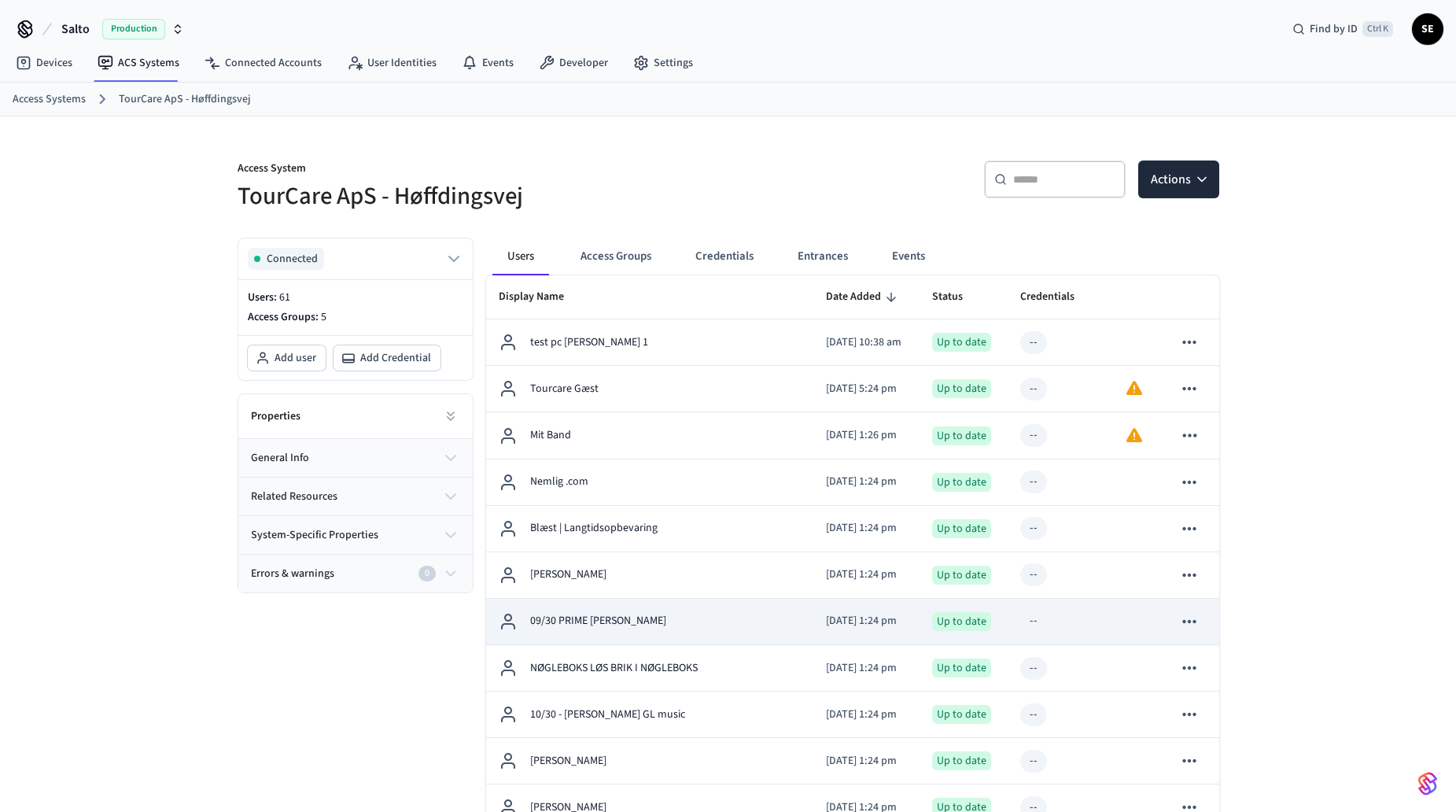
click at [595, 617] on p "09/30 PRIME Berg" at bounding box center [598, 621] width 136 height 16
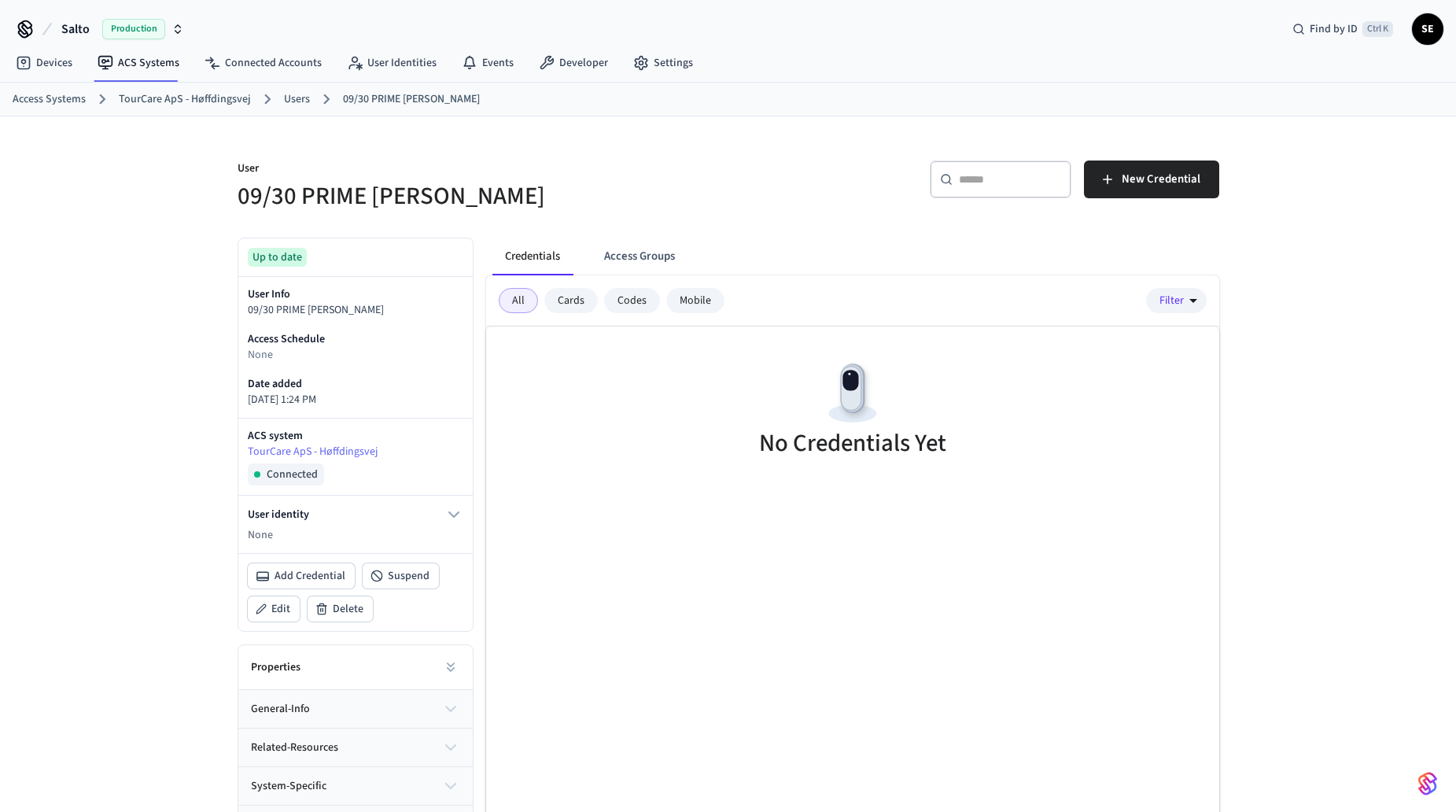
click at [379, 699] on button "general-info" at bounding box center [355, 708] width 234 height 38
click at [388, 64] on link "User Identities" at bounding box center [392, 62] width 115 height 28
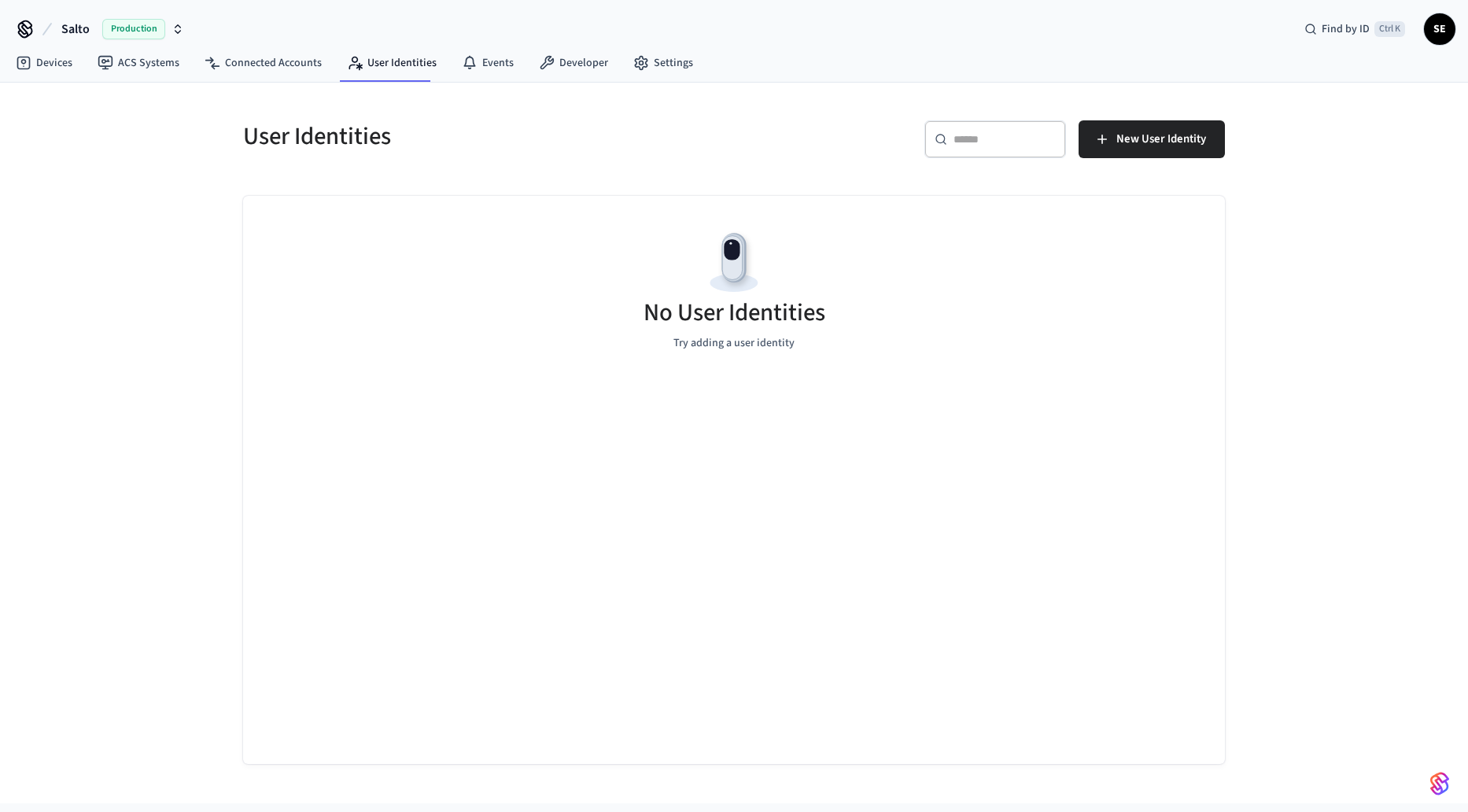
click at [713, 386] on div "No User Identities Try adding a user identity" at bounding box center [734, 480] width 982 height 568
click at [1151, 144] on span "New User Identity" at bounding box center [1161, 139] width 90 height 20
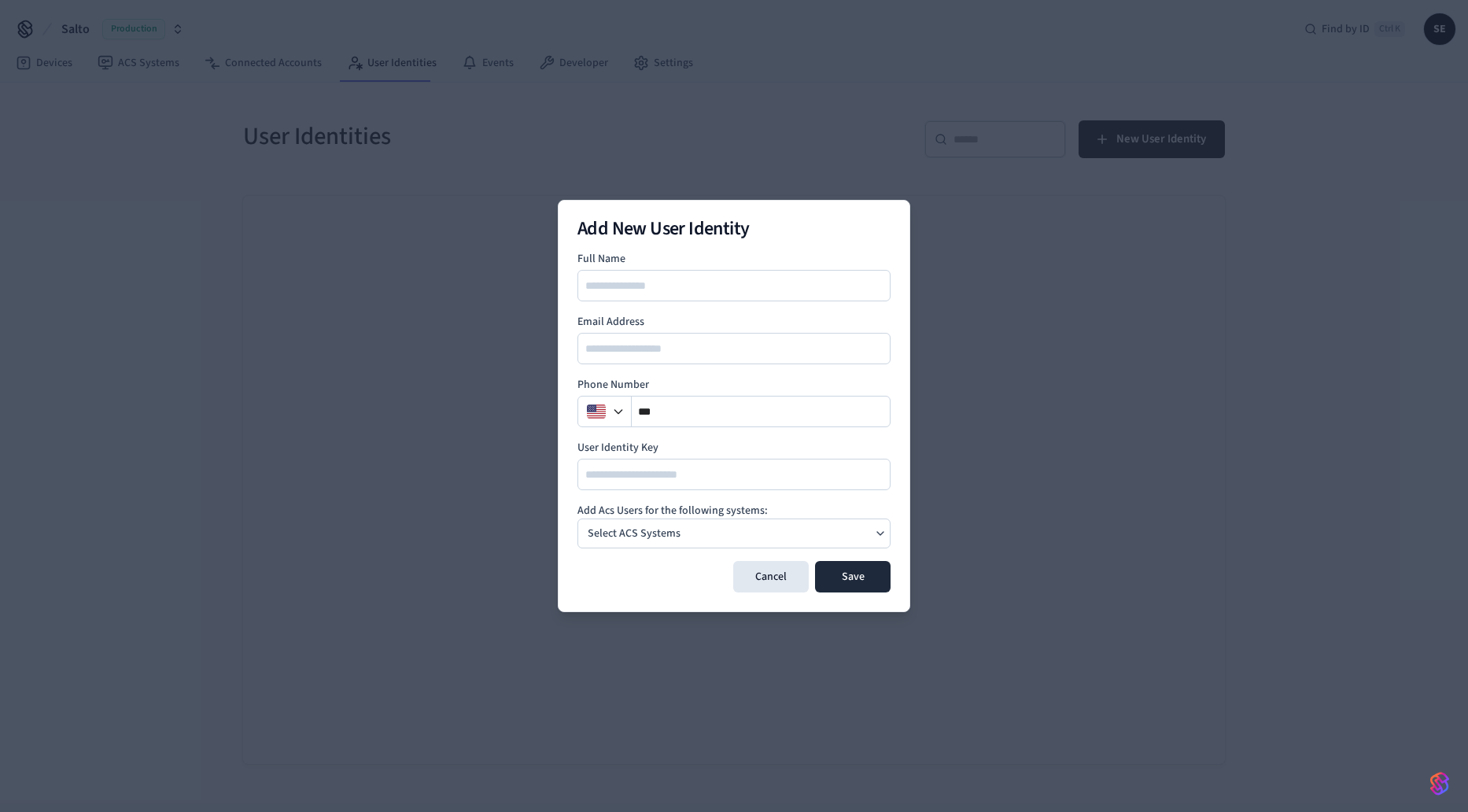
click at [690, 537] on div "Select ACS Systems" at bounding box center [734, 533] width 313 height 30
click at [761, 588] on button "Cancel" at bounding box center [770, 576] width 75 height 32
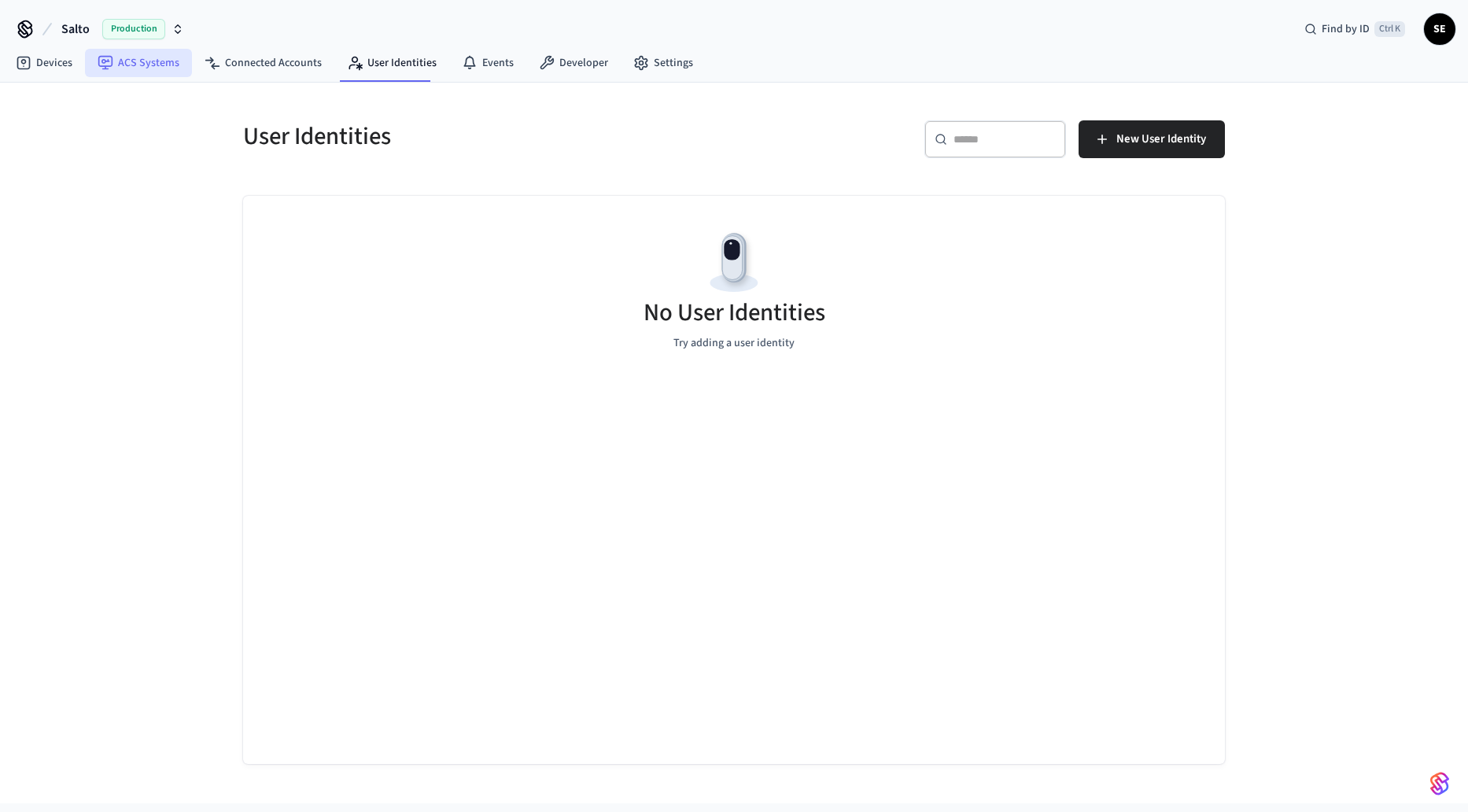
click at [125, 73] on link "ACS Systems" at bounding box center [139, 62] width 107 height 28
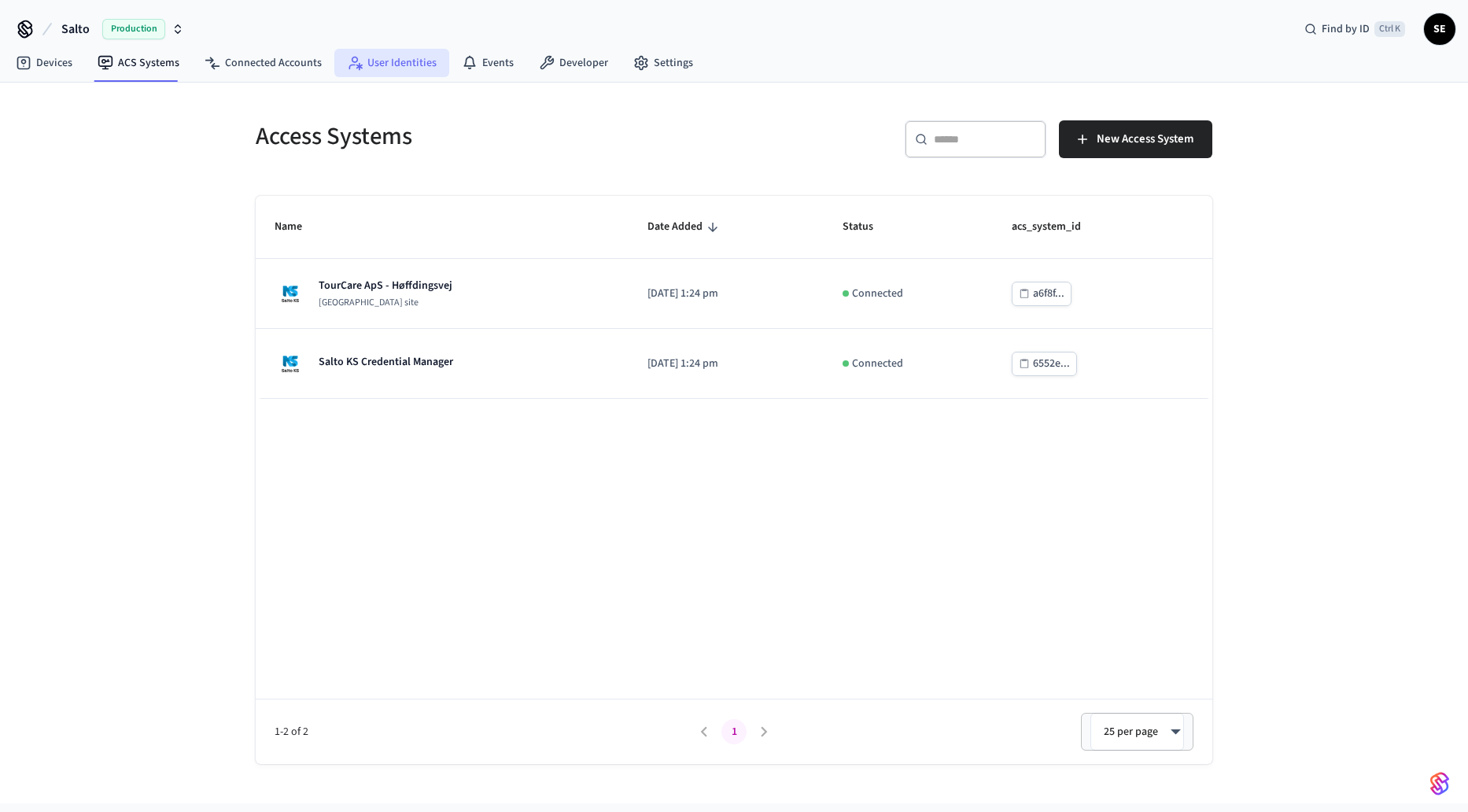
click at [397, 66] on link "User Identities" at bounding box center [392, 62] width 115 height 28
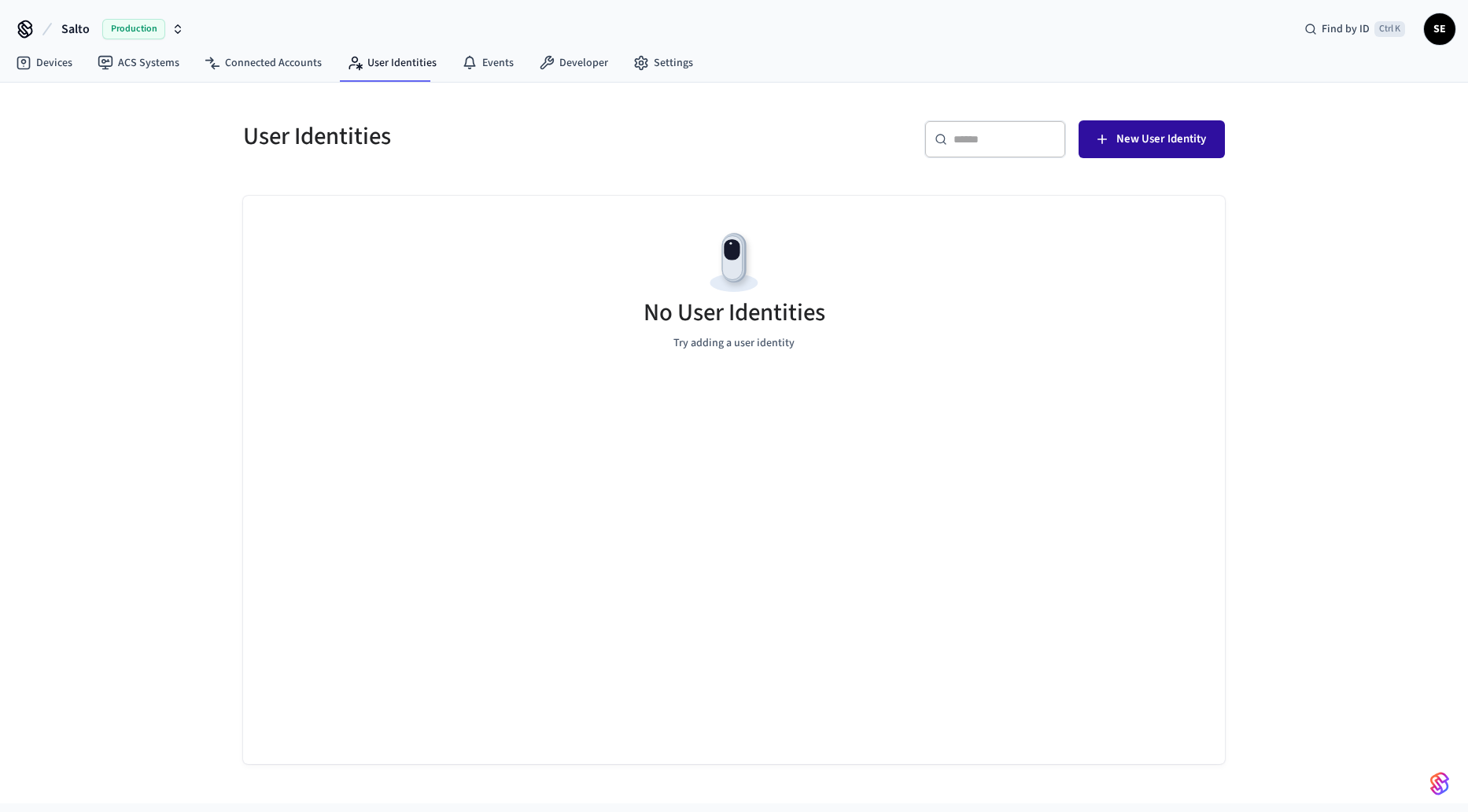
click at [1185, 138] on span "New User Identity" at bounding box center [1161, 139] width 90 height 20
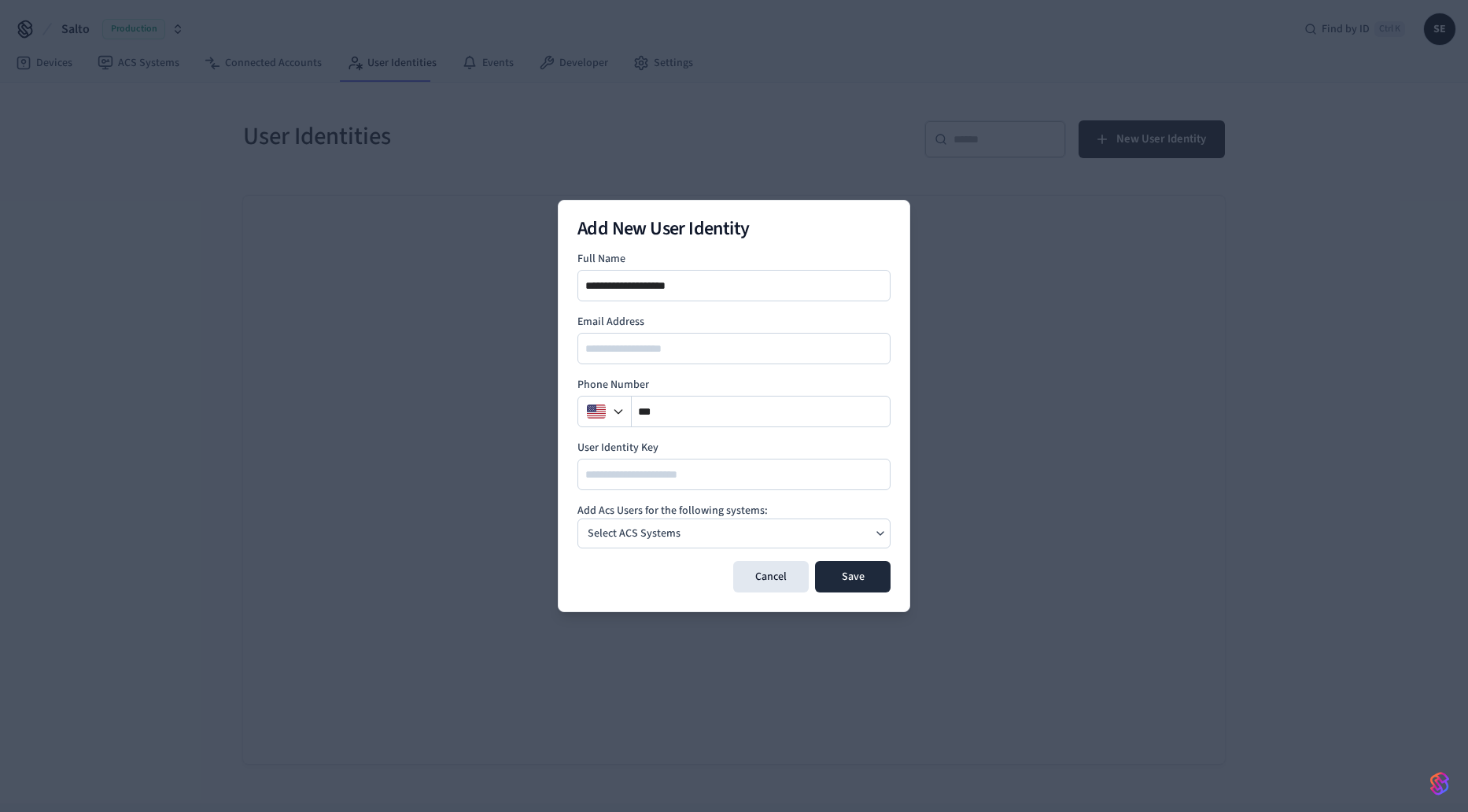
type input "**********"
click at [641, 502] on form "**********" at bounding box center [734, 421] width 313 height 341
click at [636, 530] on p "Select ACS Systems" at bounding box center [634, 533] width 93 height 16
click at [665, 571] on p "TourCare ApS - Høffdingsvej" at bounding box center [687, 566] width 132 height 15
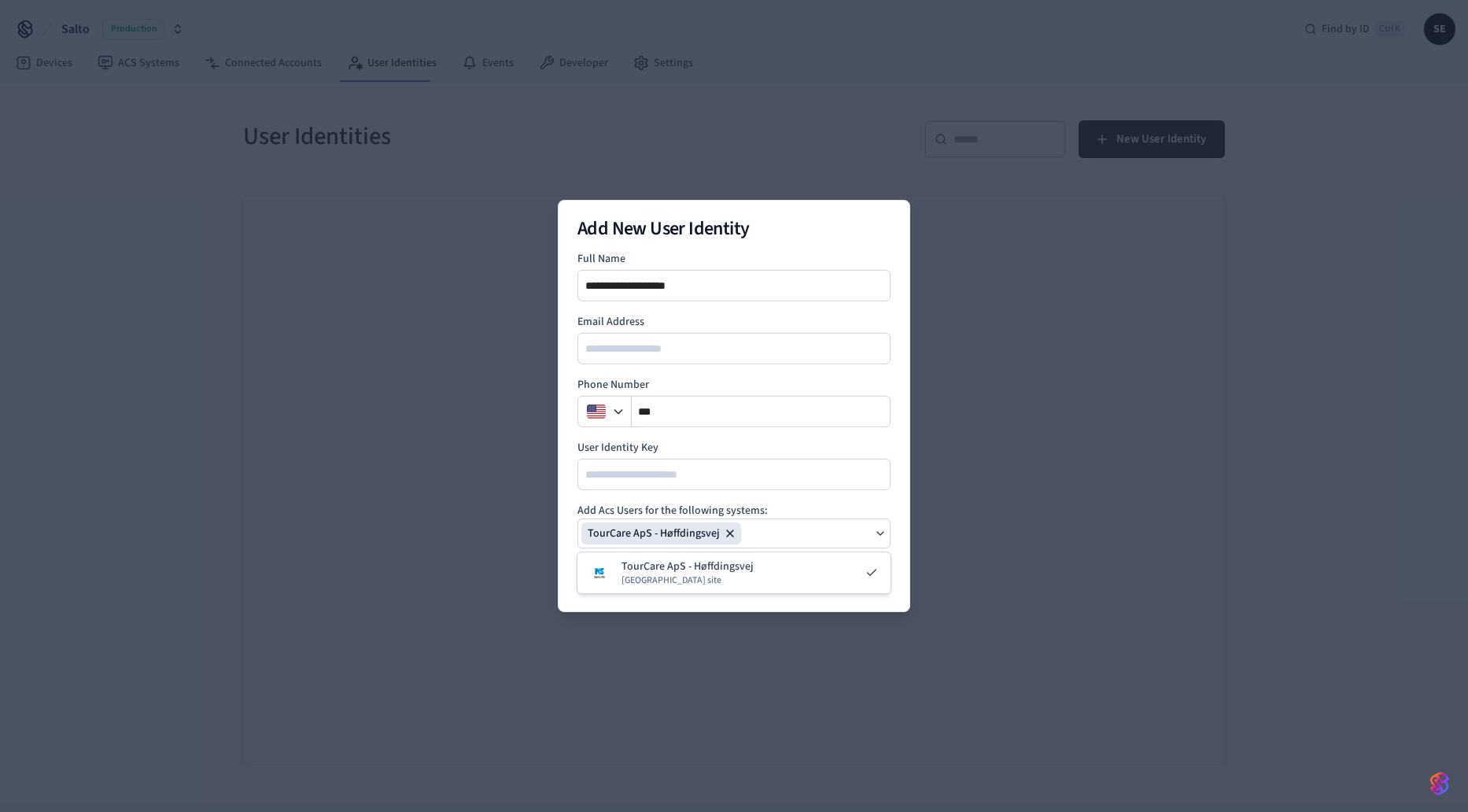
click at [730, 603] on div "**********" at bounding box center [734, 405] width 353 height 412
click at [862, 577] on button "Save" at bounding box center [852, 576] width 75 height 32
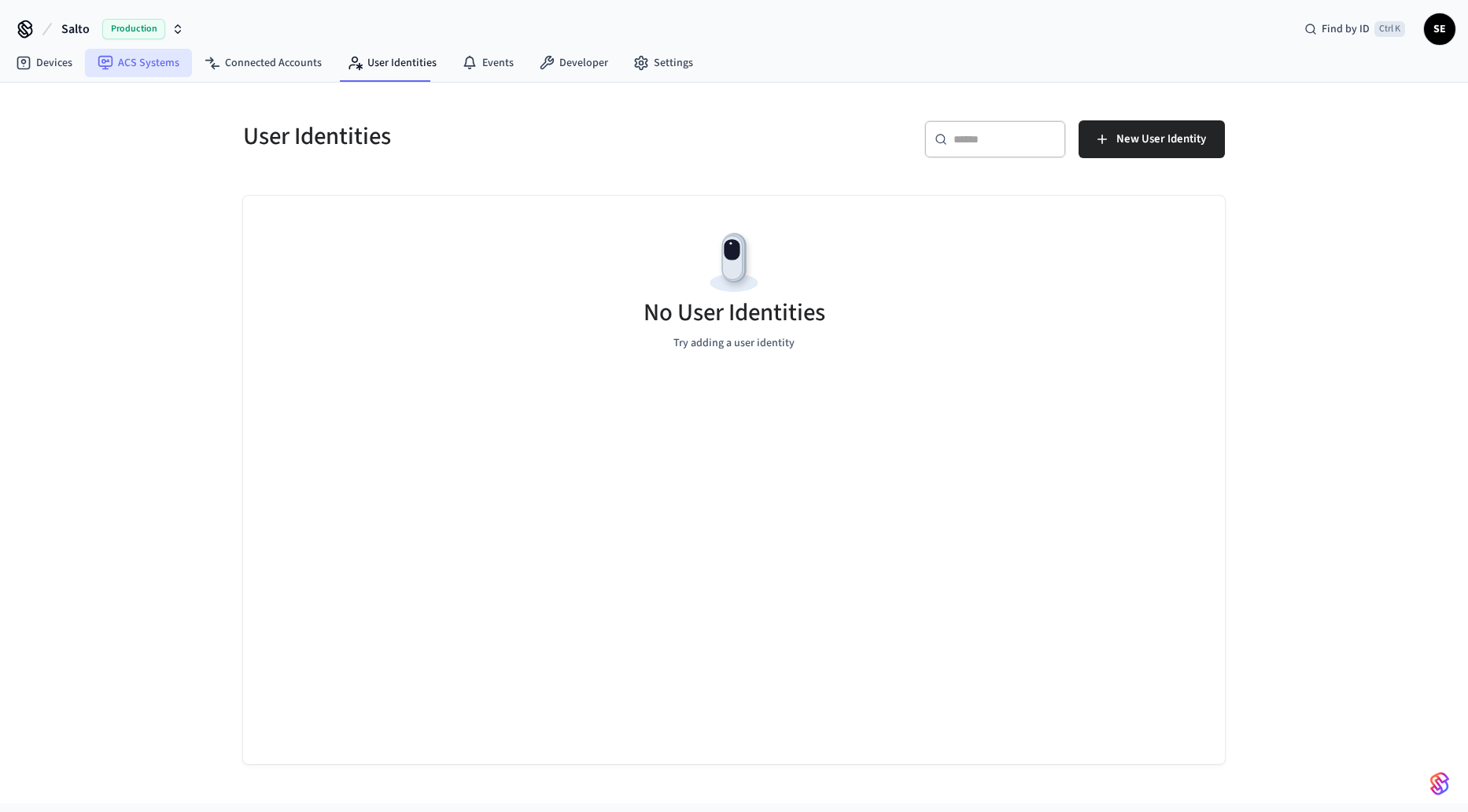
click at [122, 50] on link "ACS Systems" at bounding box center [139, 62] width 107 height 28
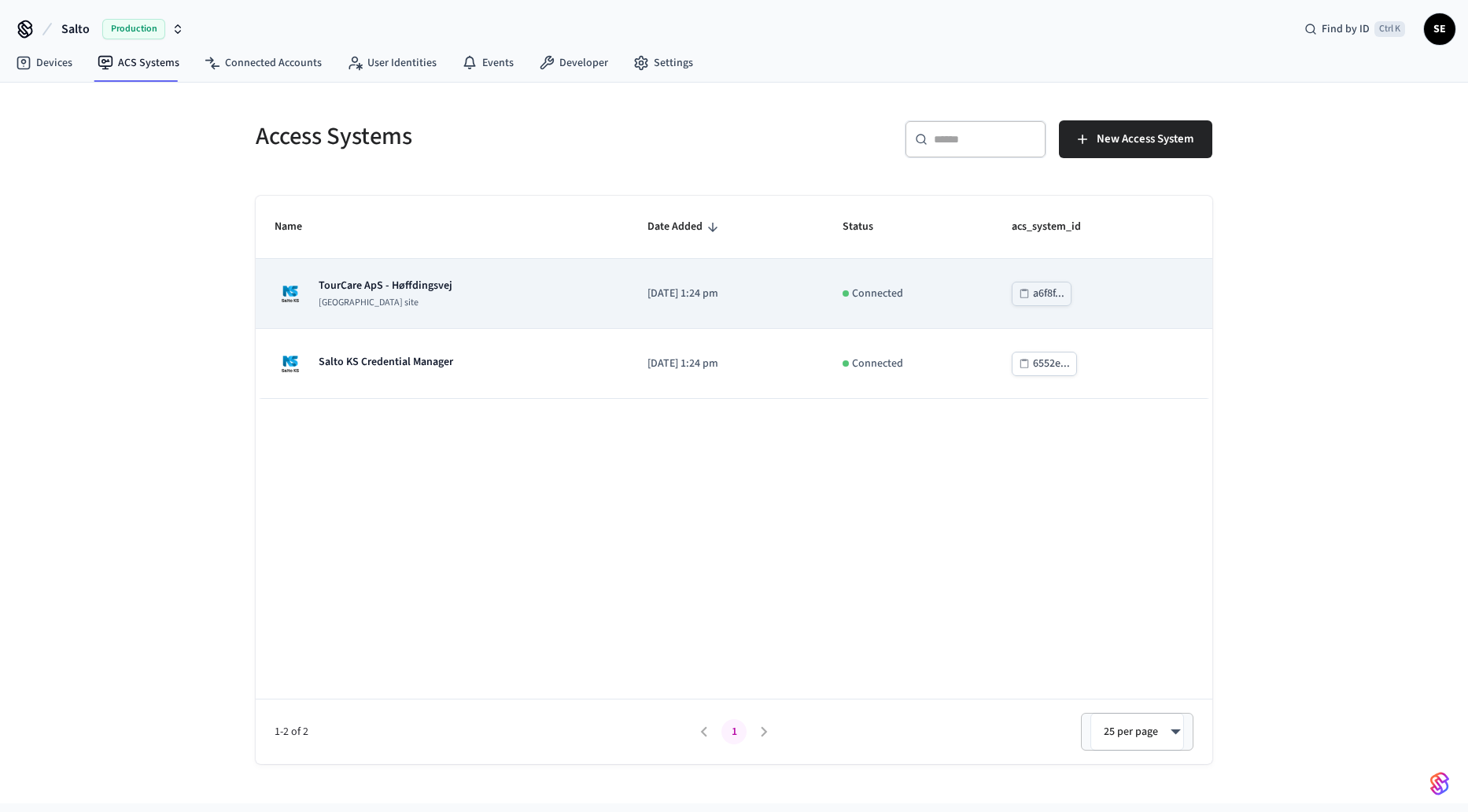
click at [426, 290] on p "TourCare ApS - Høffdingsvej" at bounding box center [385, 285] width 134 height 15
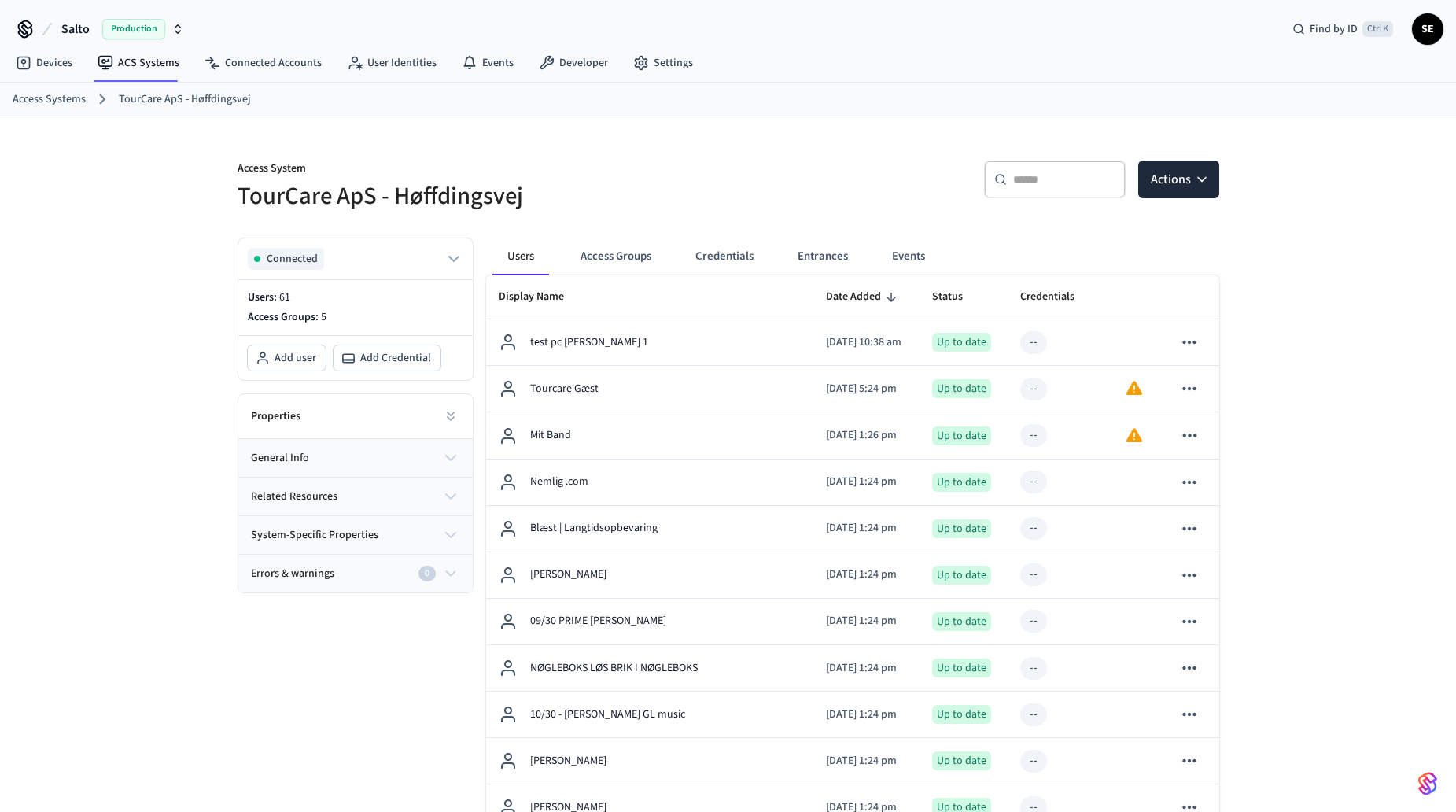
click at [433, 425] on div "Properties" at bounding box center [355, 416] width 234 height 45
click at [427, 448] on button "general info" at bounding box center [355, 458] width 234 height 38
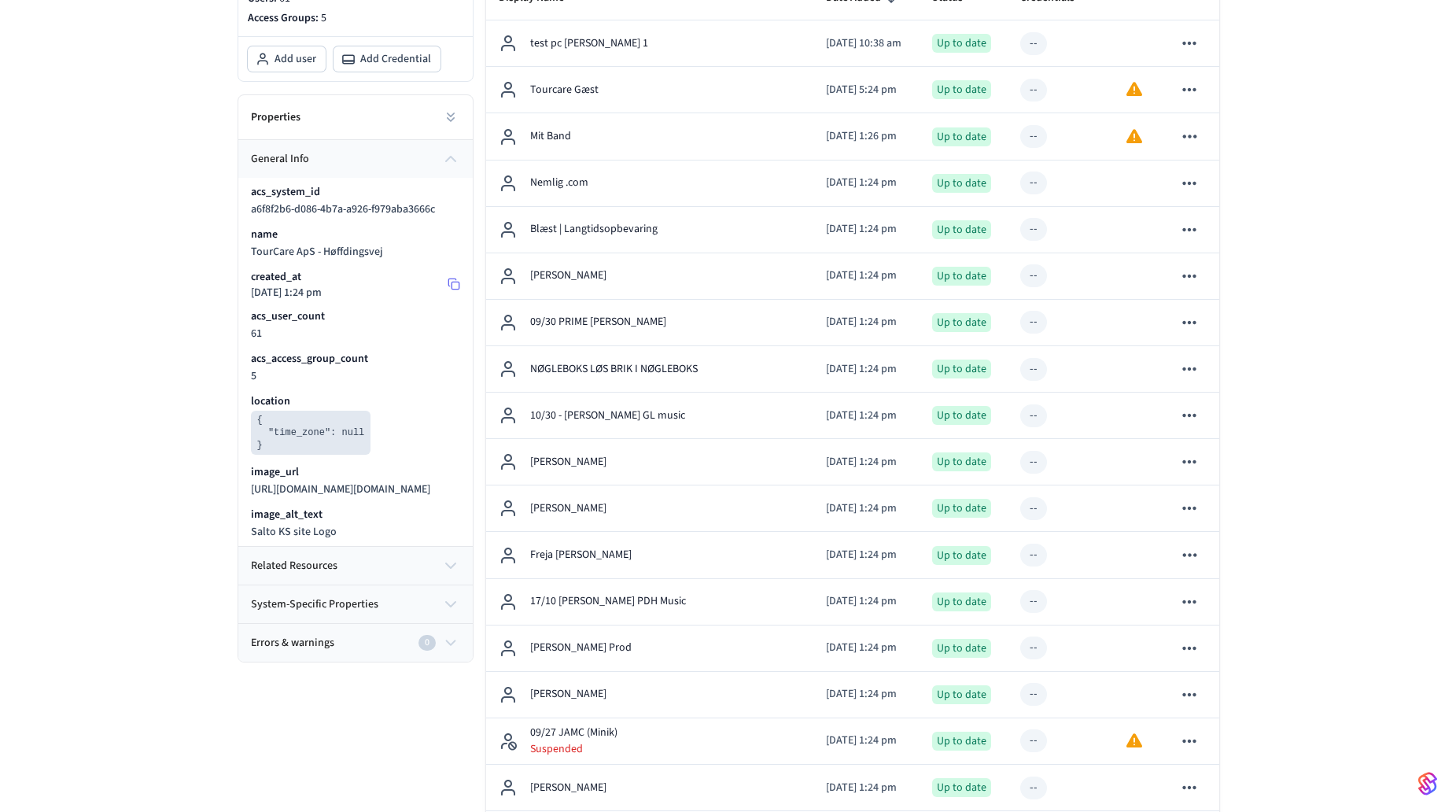
scroll to position [157, 0]
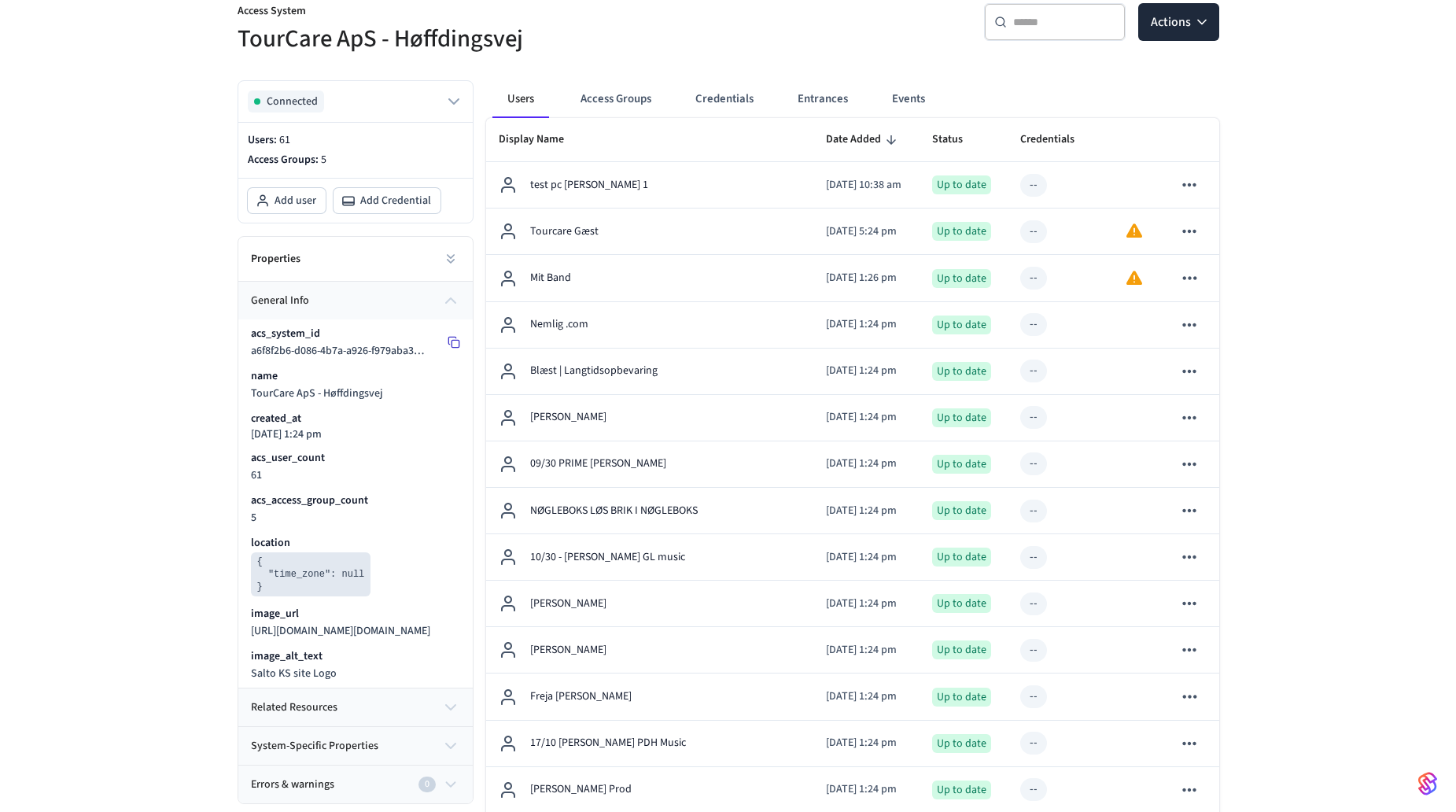
click at [450, 339] on icon at bounding box center [454, 342] width 13 height 13
click at [456, 344] on icon at bounding box center [454, 342] width 13 height 13
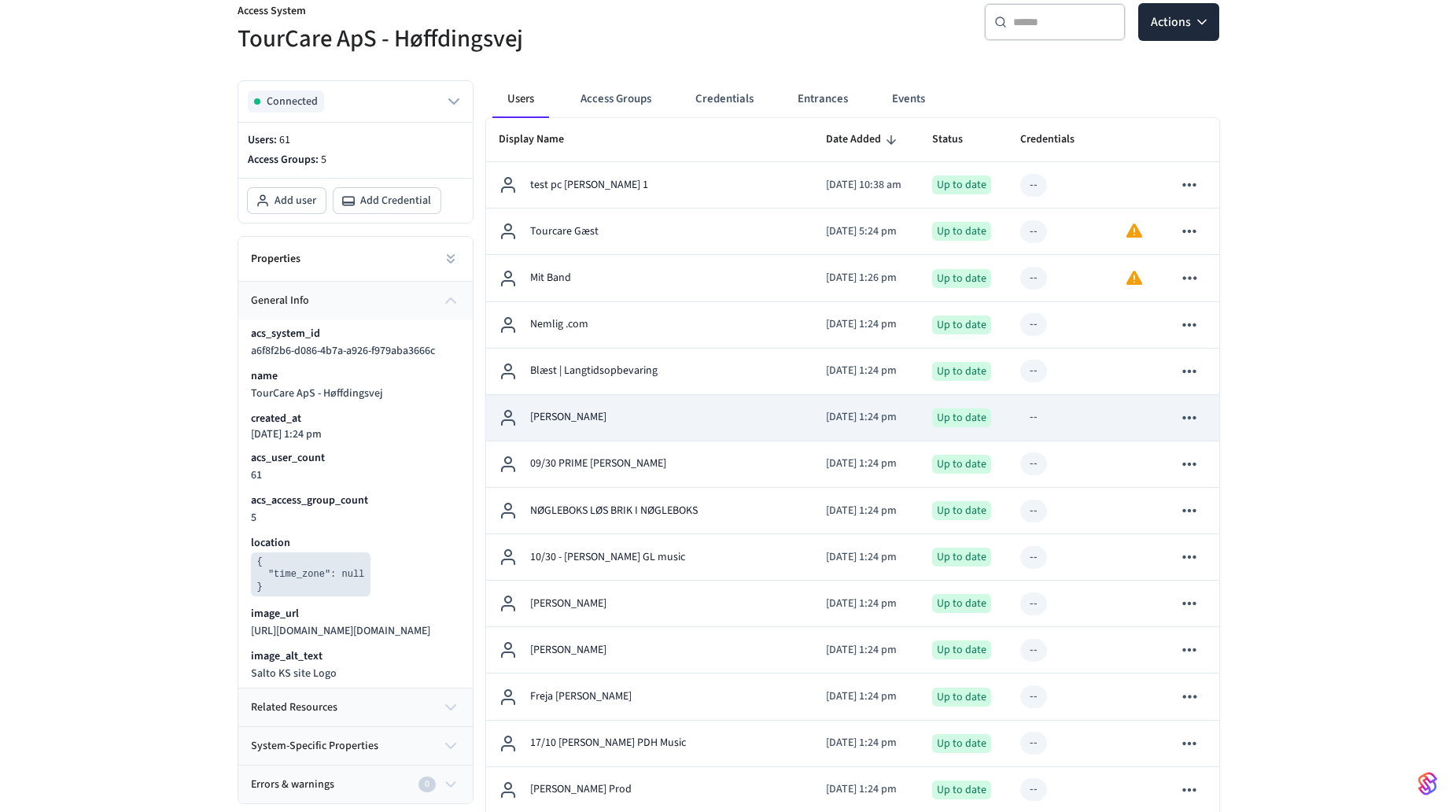
click at [563, 416] on p "[PERSON_NAME]" at bounding box center [568, 417] width 76 height 16
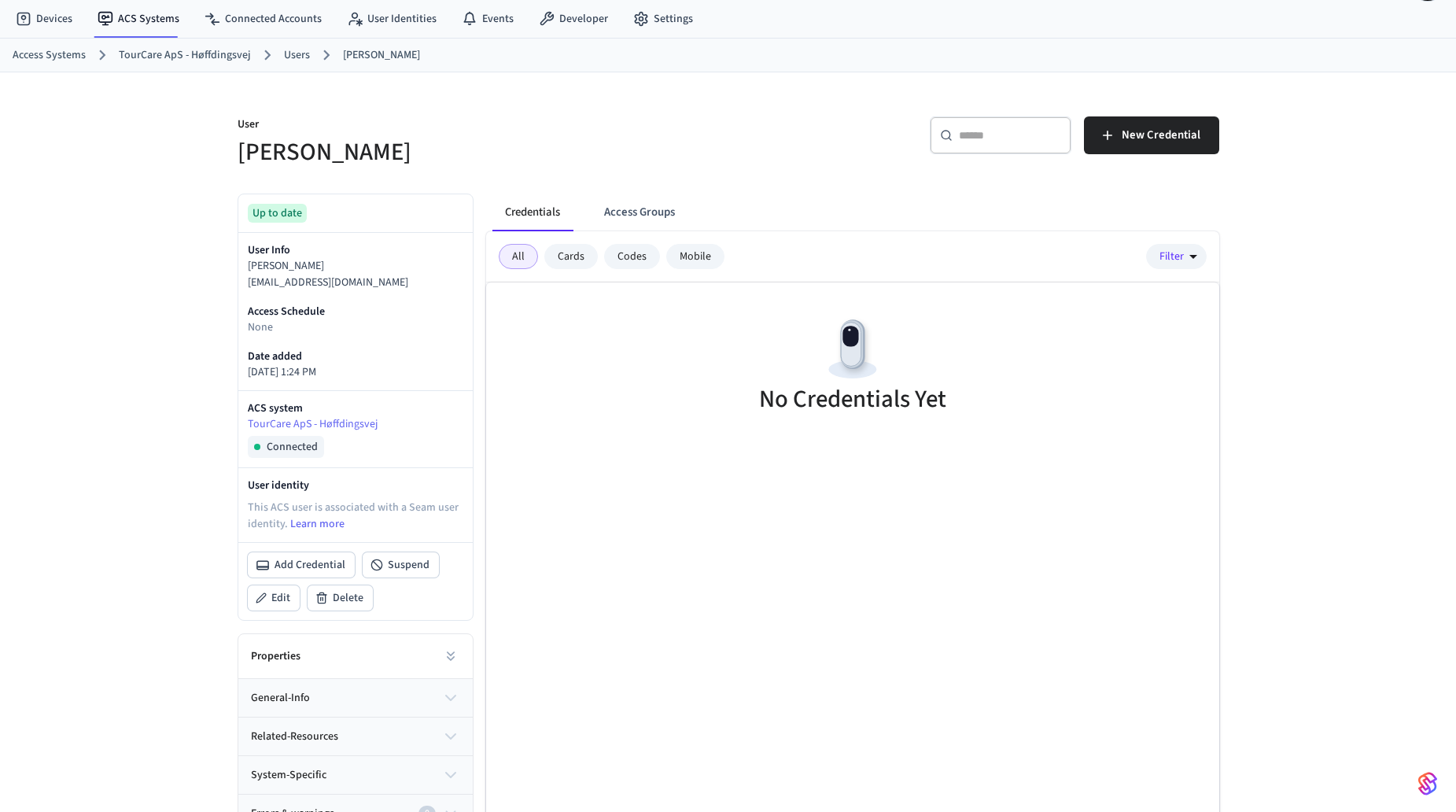
scroll to position [83, 0]
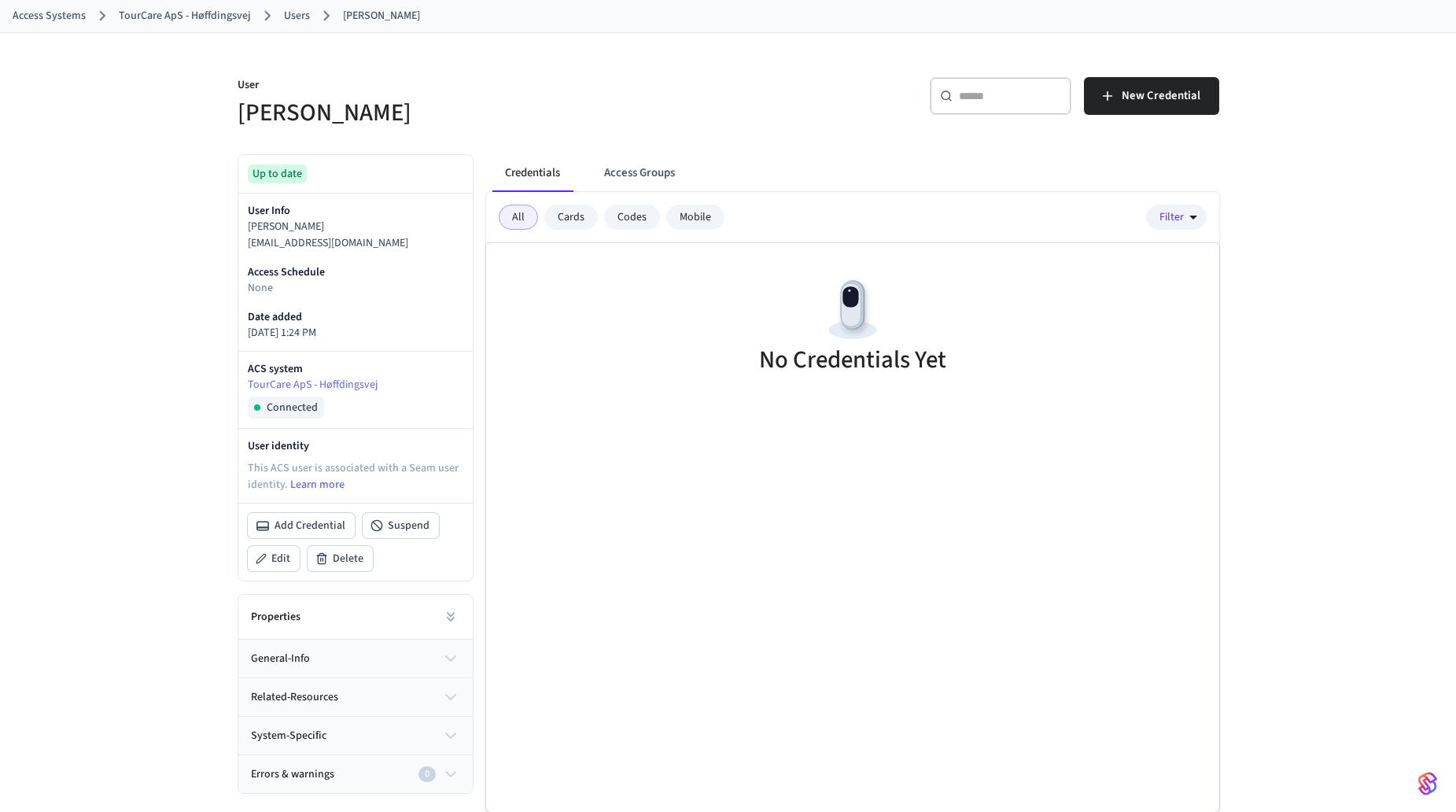
click at [315, 689] on span "related-resources" at bounding box center [295, 697] width 88 height 16
click at [318, 663] on button "general-info" at bounding box center [355, 658] width 234 height 38
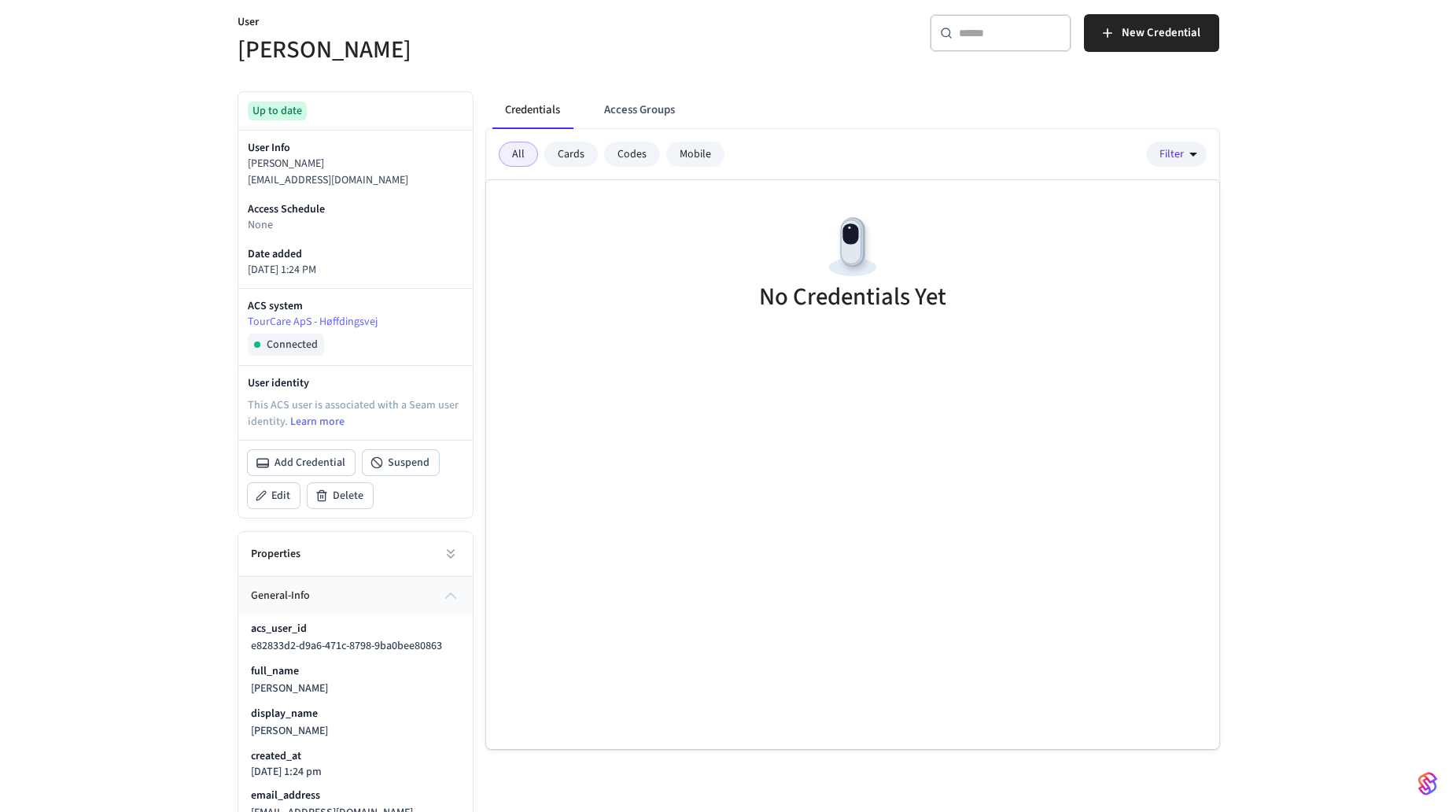
scroll to position [5, 0]
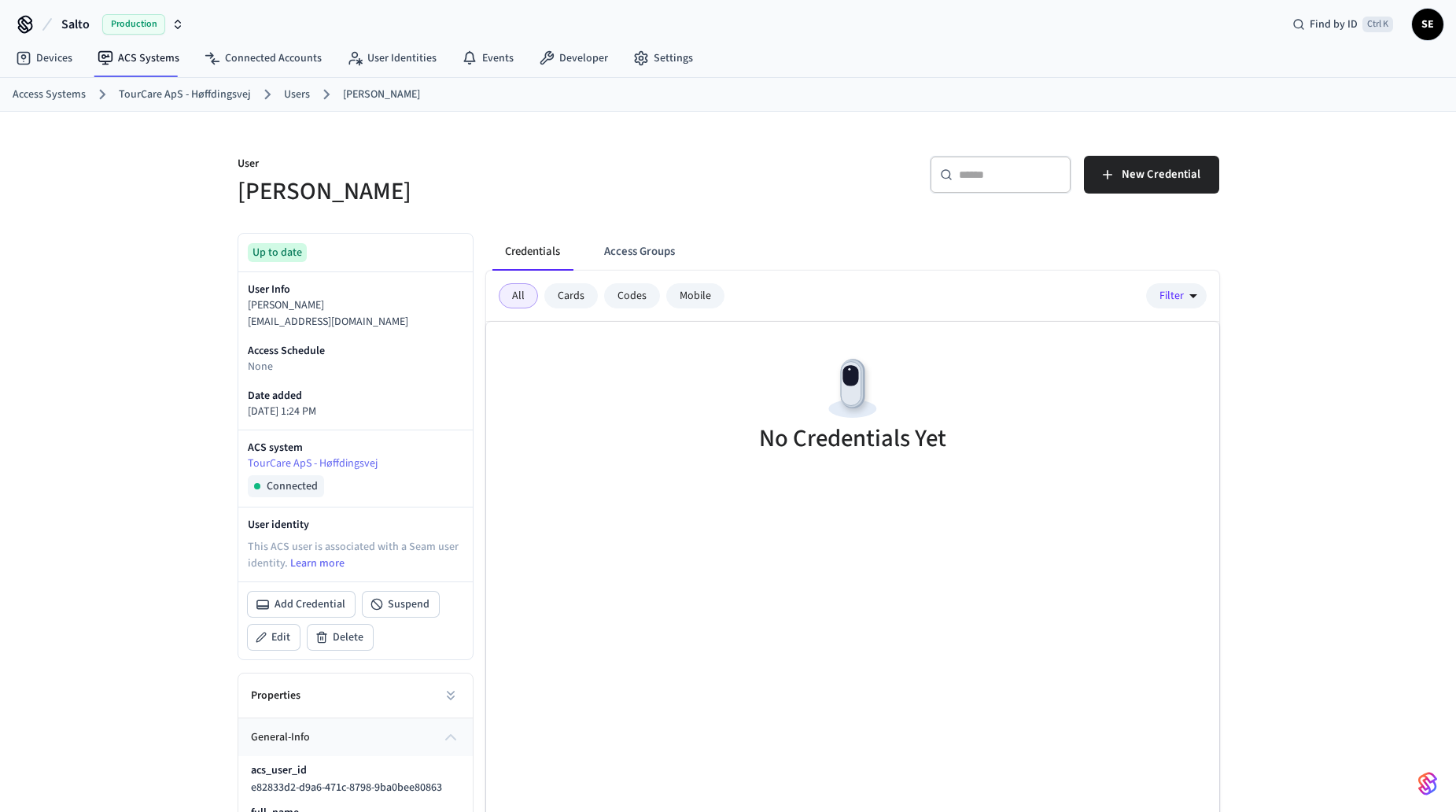
click at [557, 251] on button "Credentials" at bounding box center [533, 251] width 80 height 38
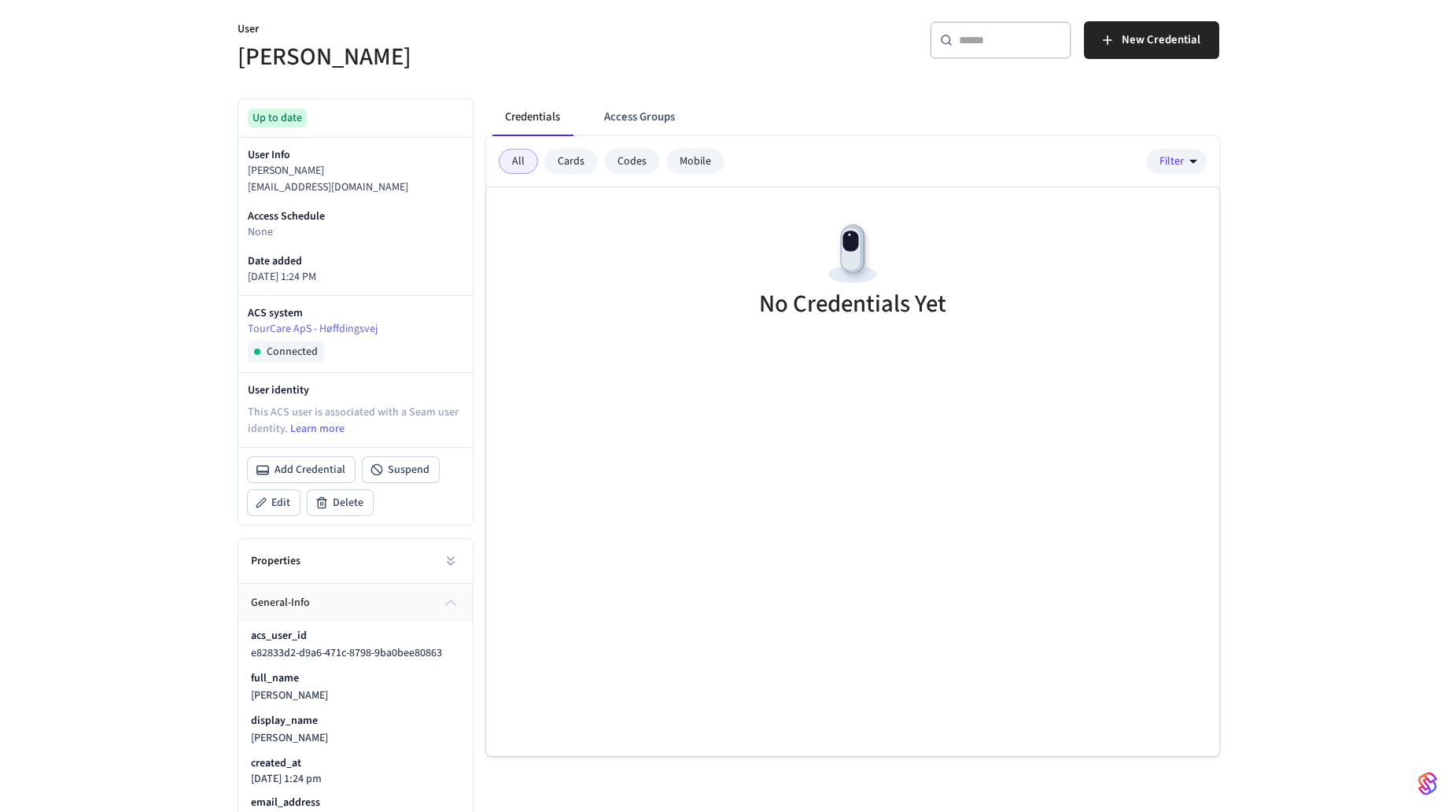
scroll to position [0, 0]
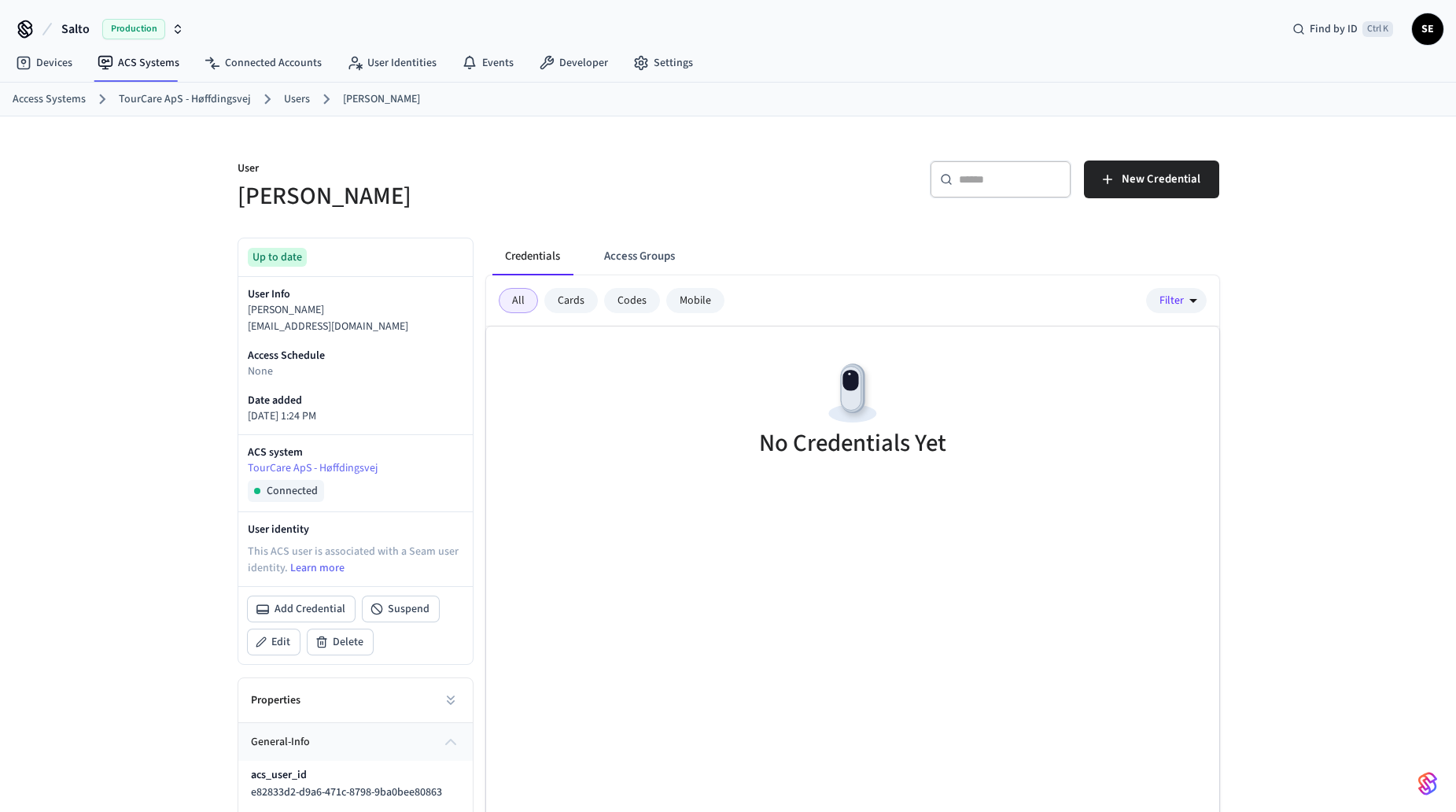
click at [293, 96] on link "Users" at bounding box center [297, 100] width 26 height 16
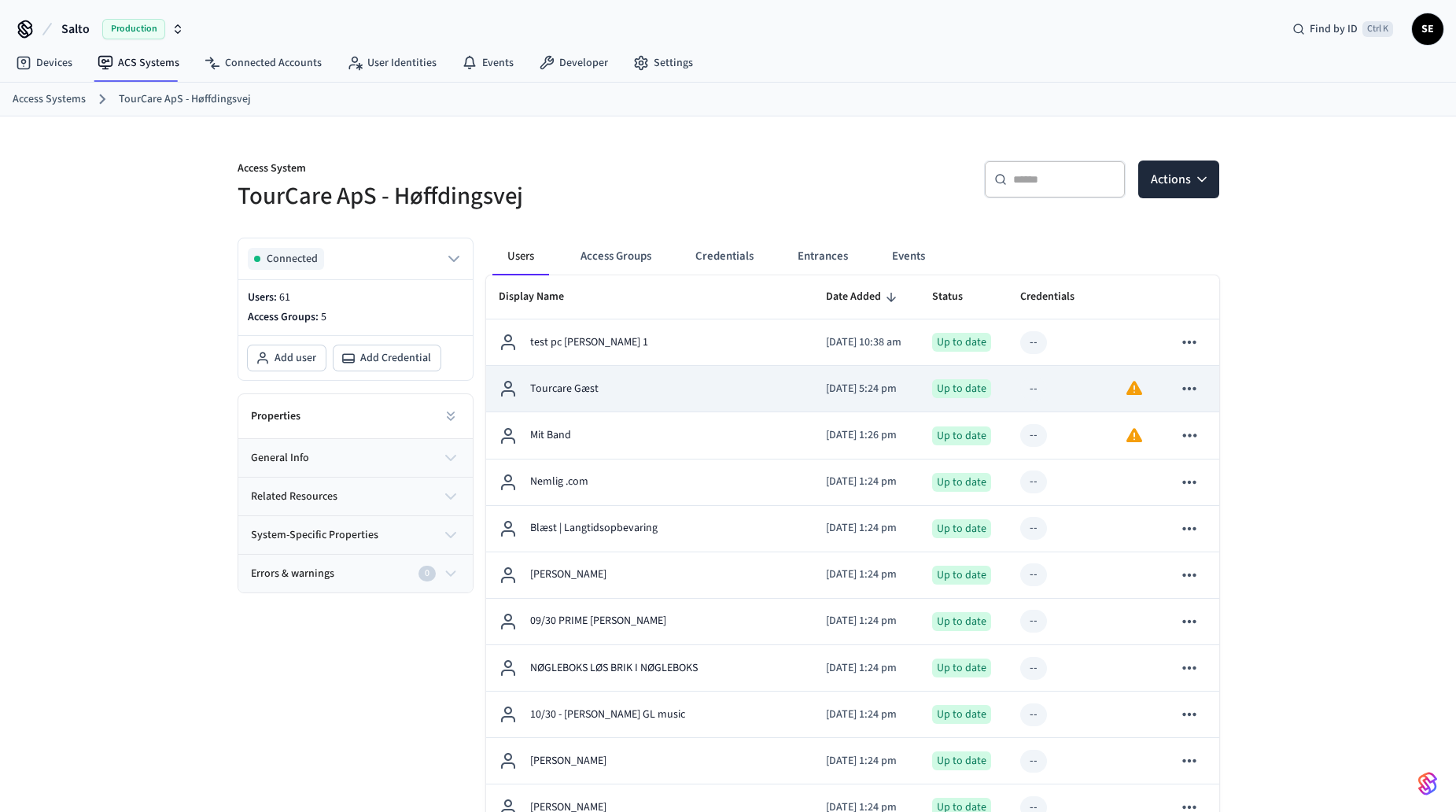
click at [697, 406] on td "Tourcare Gæst" at bounding box center [650, 388] width 328 height 46
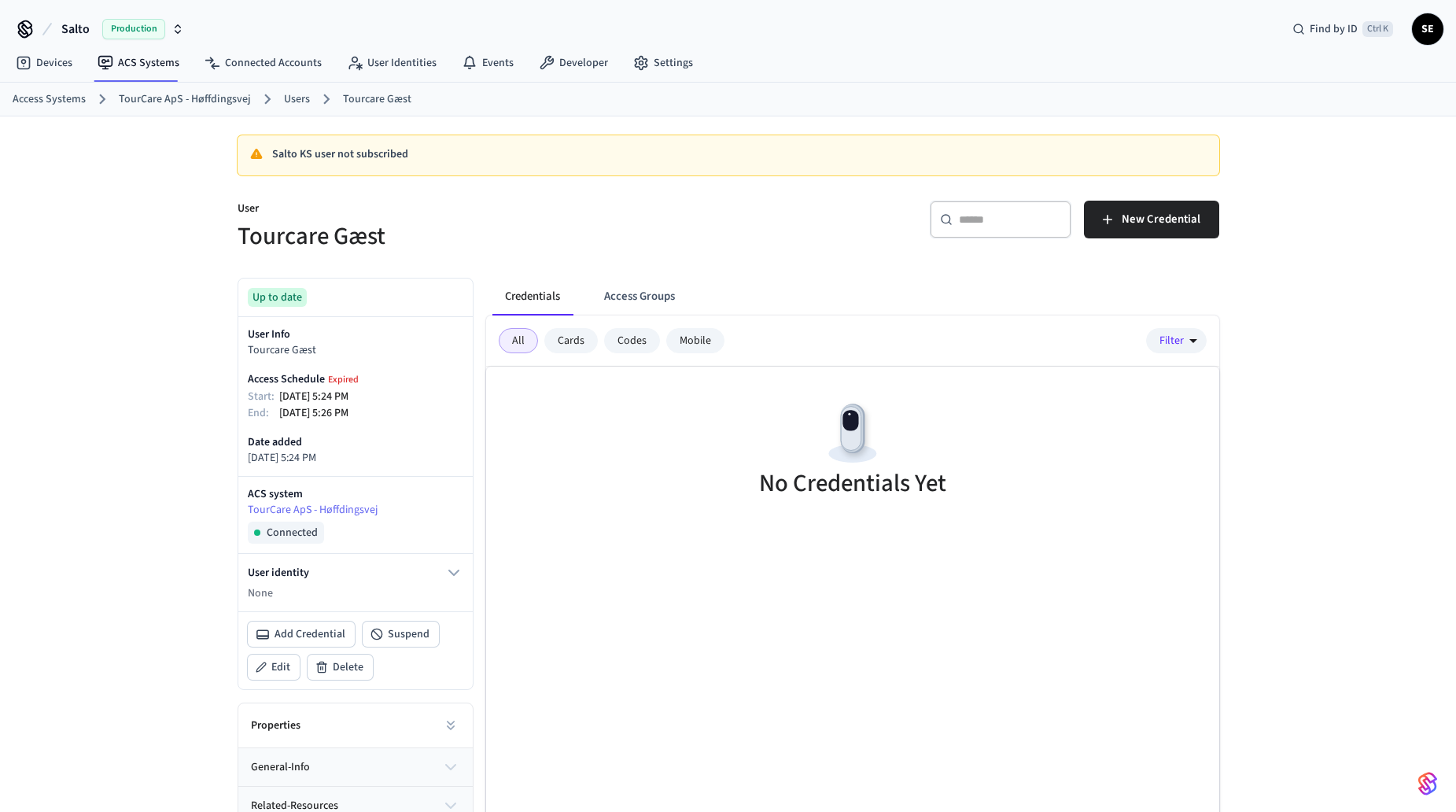
click at [302, 102] on link "Users" at bounding box center [297, 100] width 26 height 16
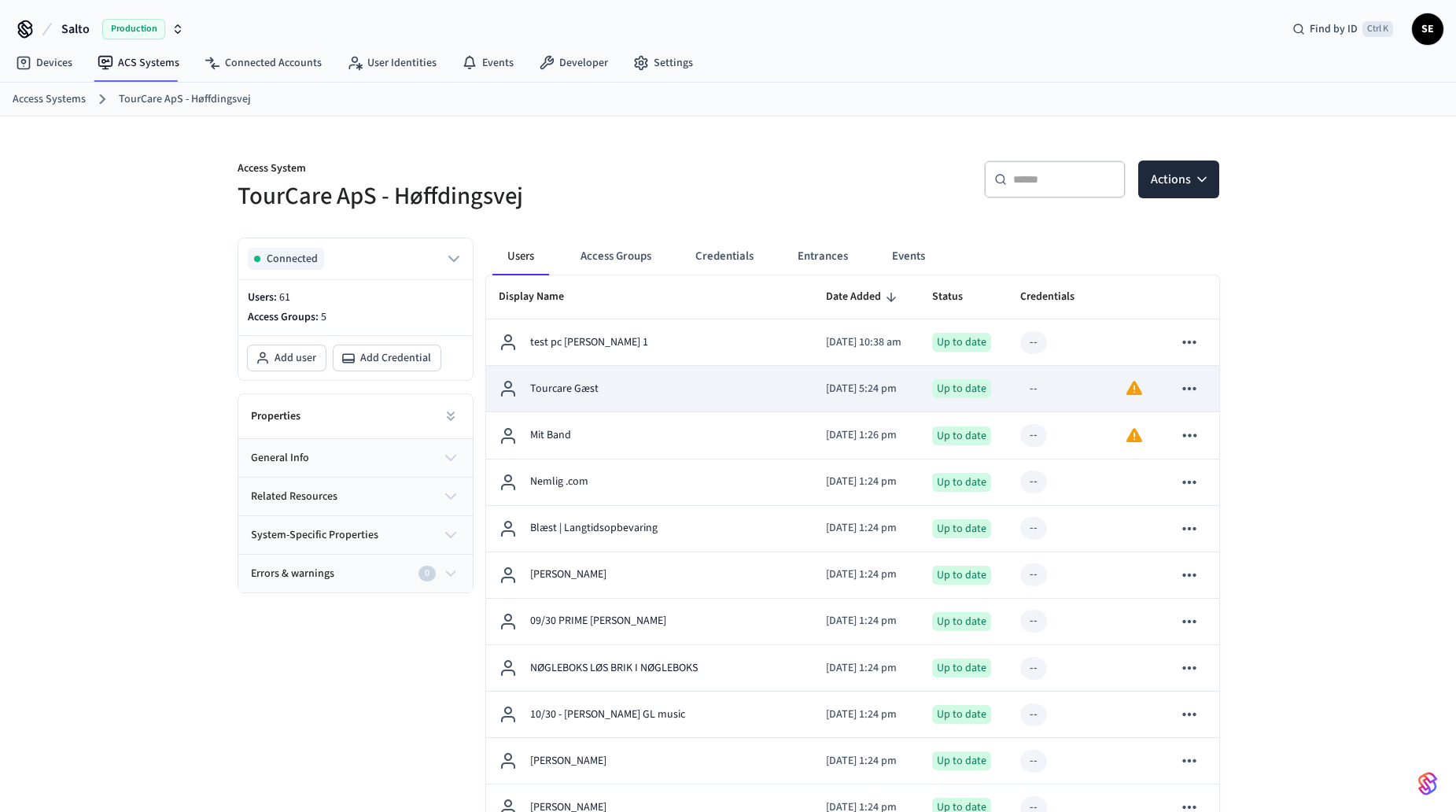
click at [1171, 387] on td "sticky table" at bounding box center [1189, 388] width 58 height 46
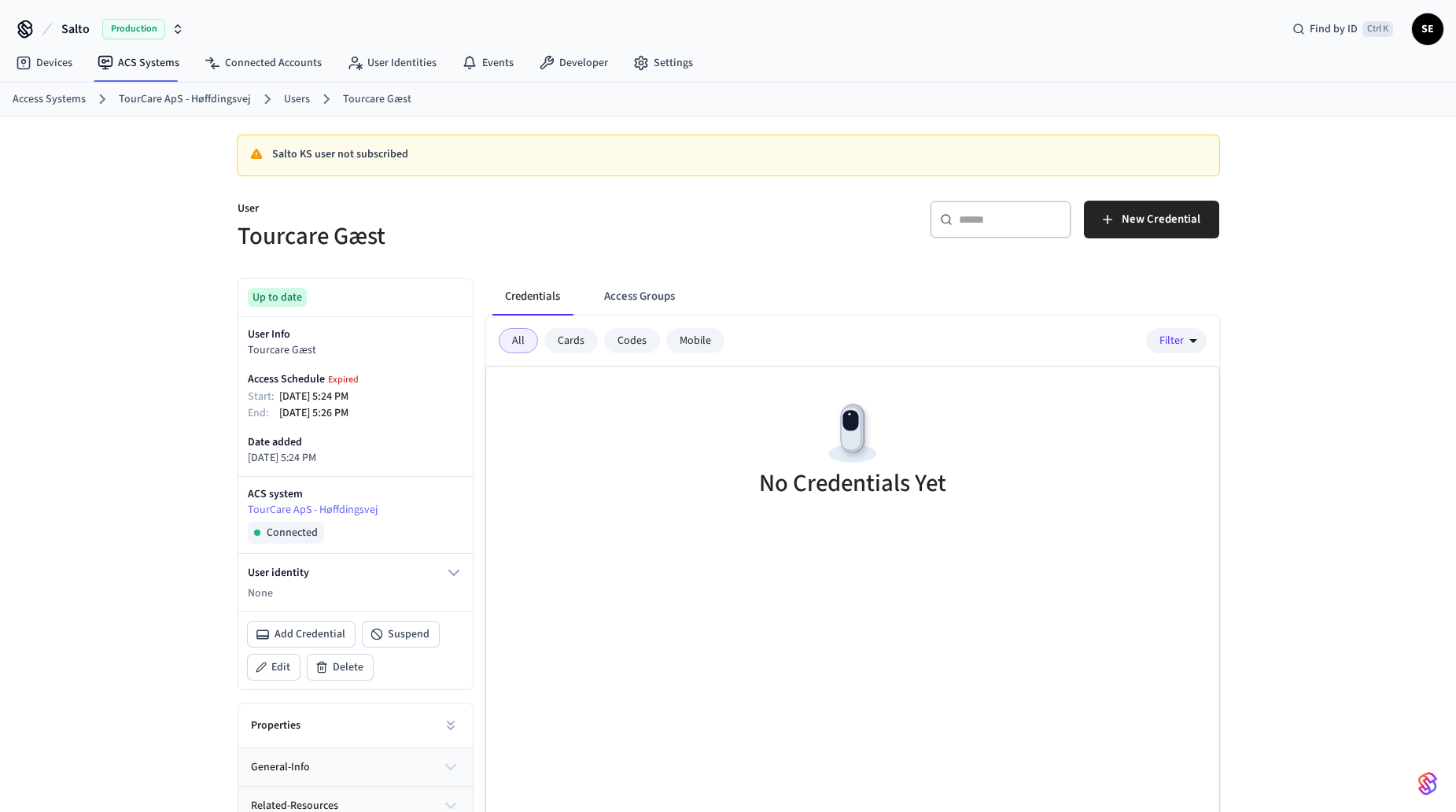
click at [1198, 386] on div "No Credentials Yet" at bounding box center [853, 451] width 733 height 171
click at [303, 94] on link "Users" at bounding box center [297, 100] width 26 height 16
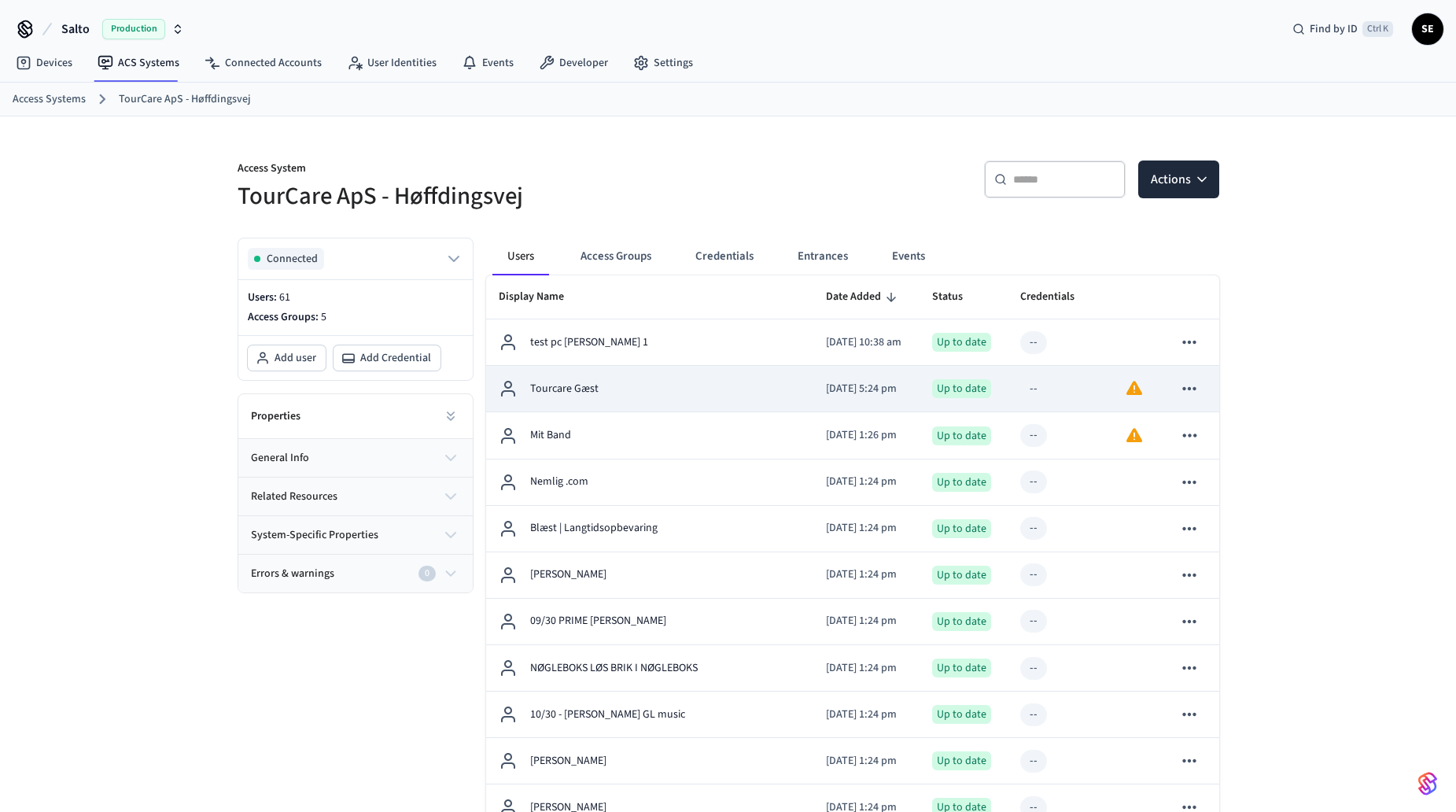
click at [1195, 387] on icon "sticky table" at bounding box center [1190, 388] width 13 height 3
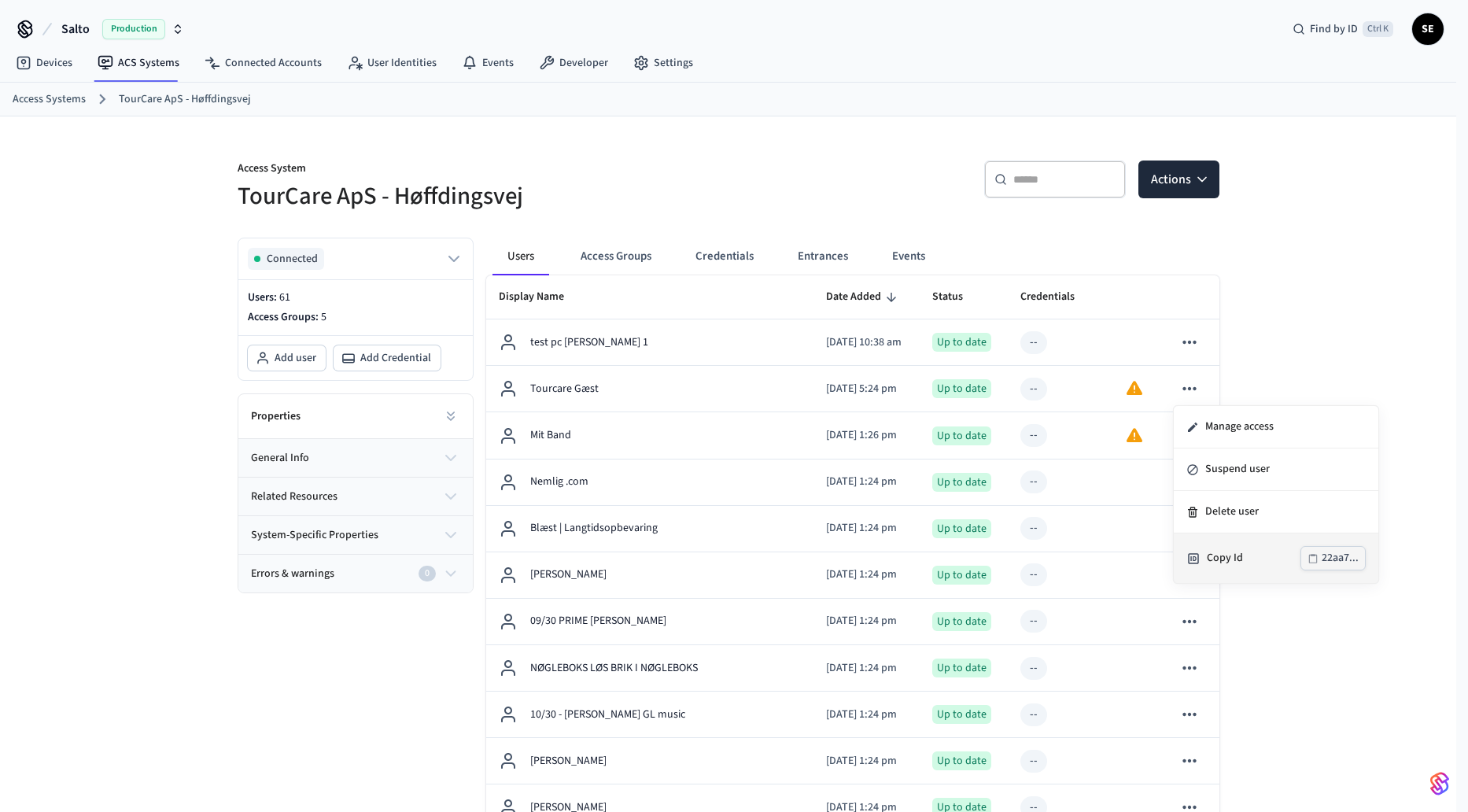
click at [1233, 554] on div "Copy Id" at bounding box center [1253, 558] width 93 height 16
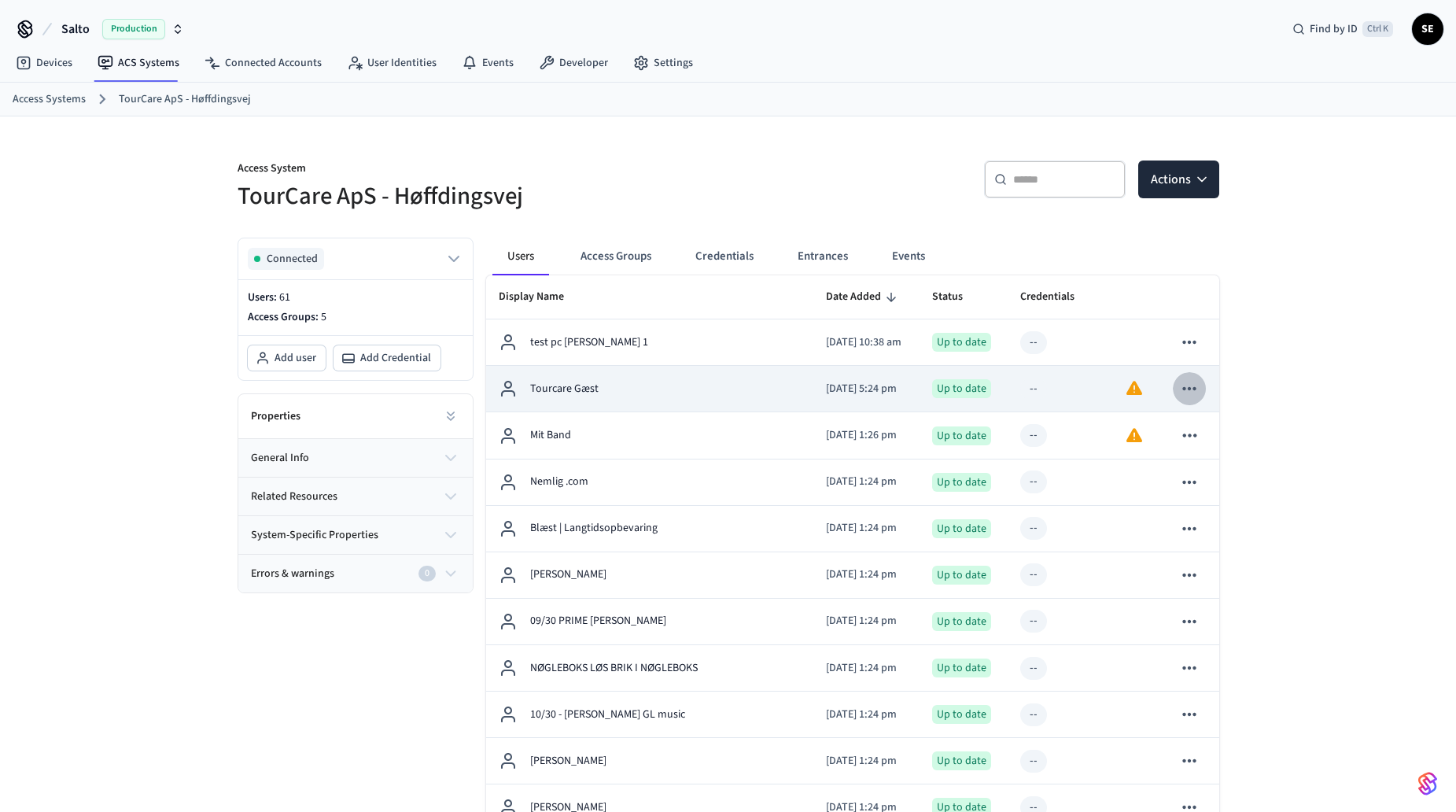
click at [1191, 386] on icon "sticky table" at bounding box center [1189, 388] width 20 height 20
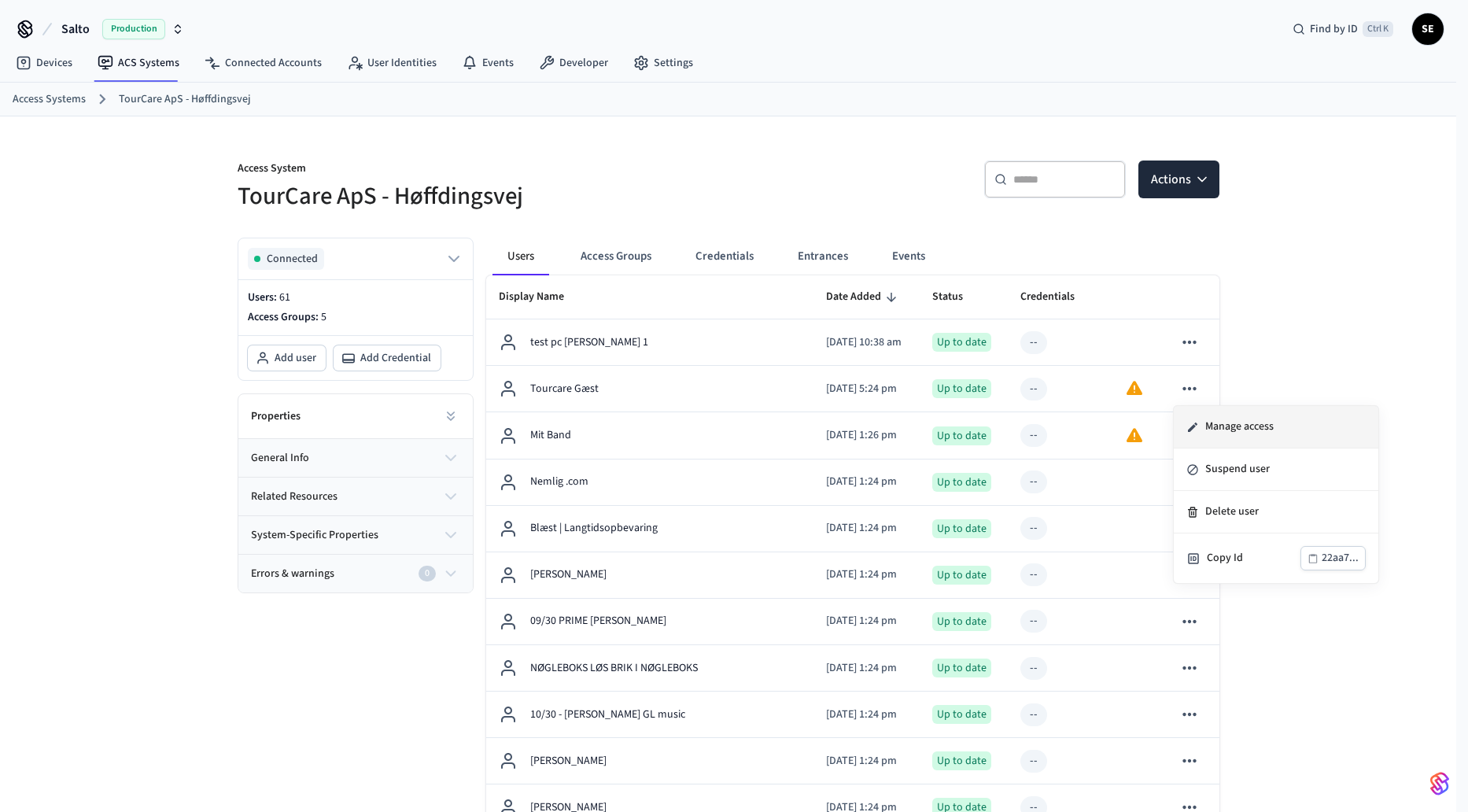
click at [1239, 421] on li "Manage access" at bounding box center [1276, 427] width 204 height 42
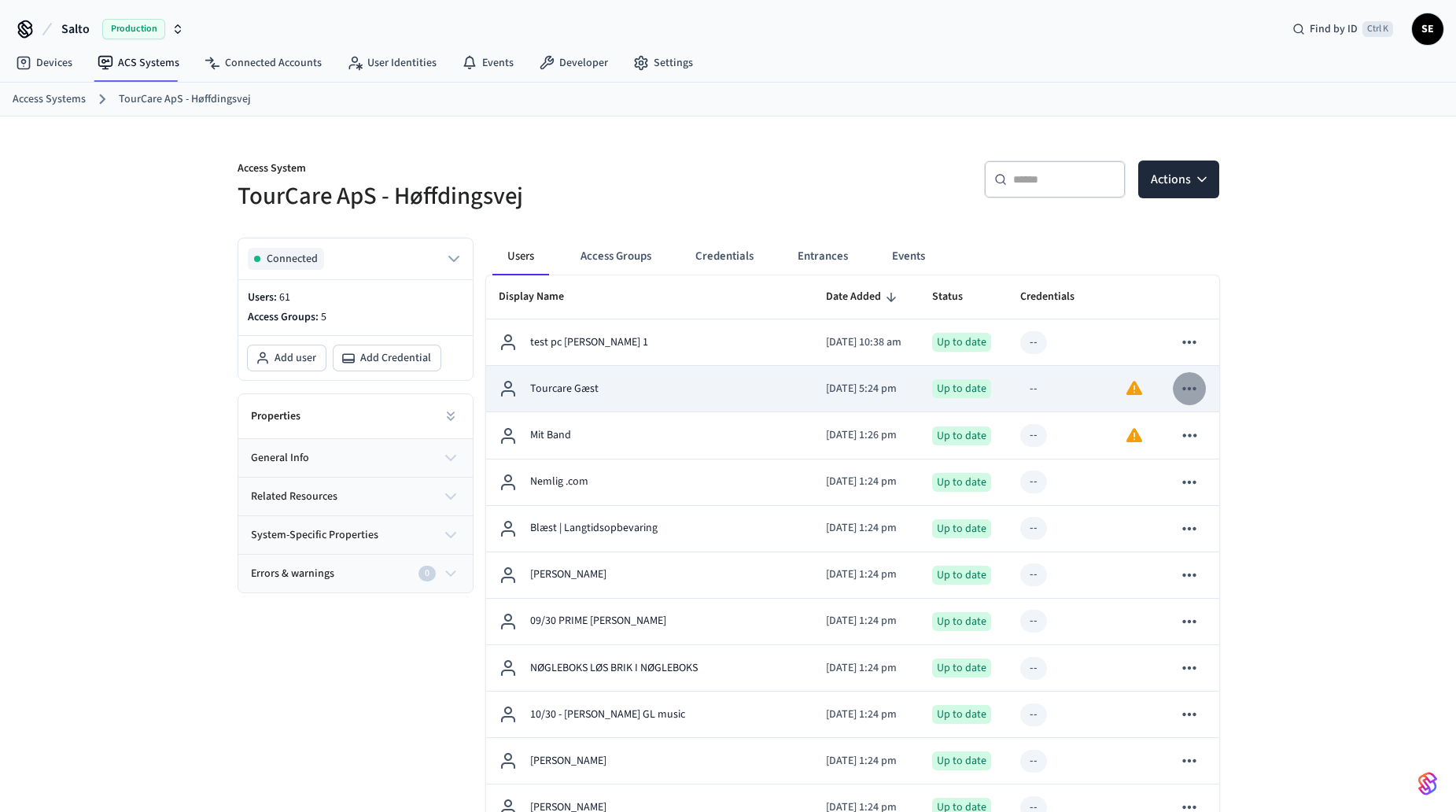
click at [1198, 391] on icon "sticky table" at bounding box center [1189, 388] width 20 height 20
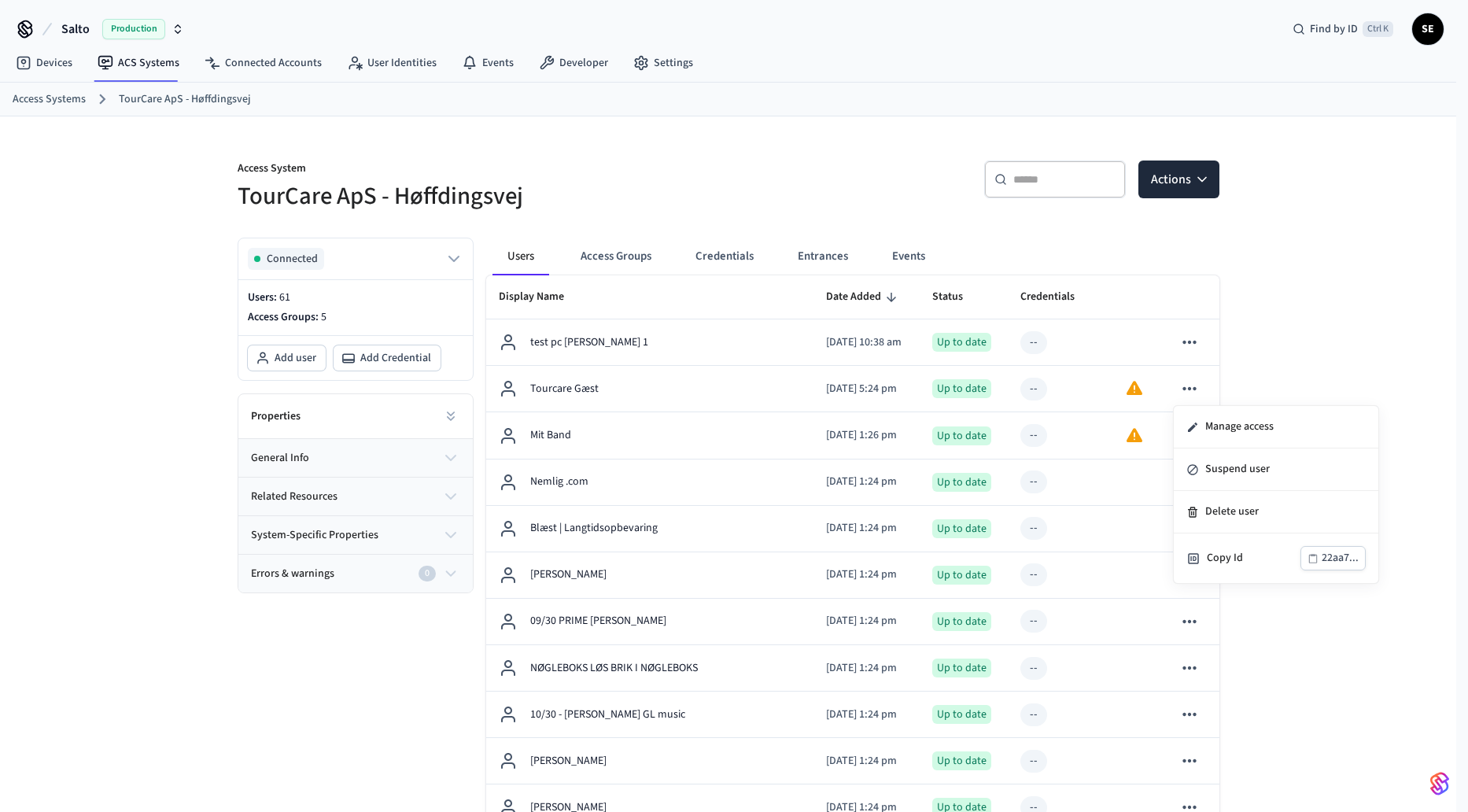
click at [1079, 386] on div at bounding box center [734, 406] width 1468 height 812
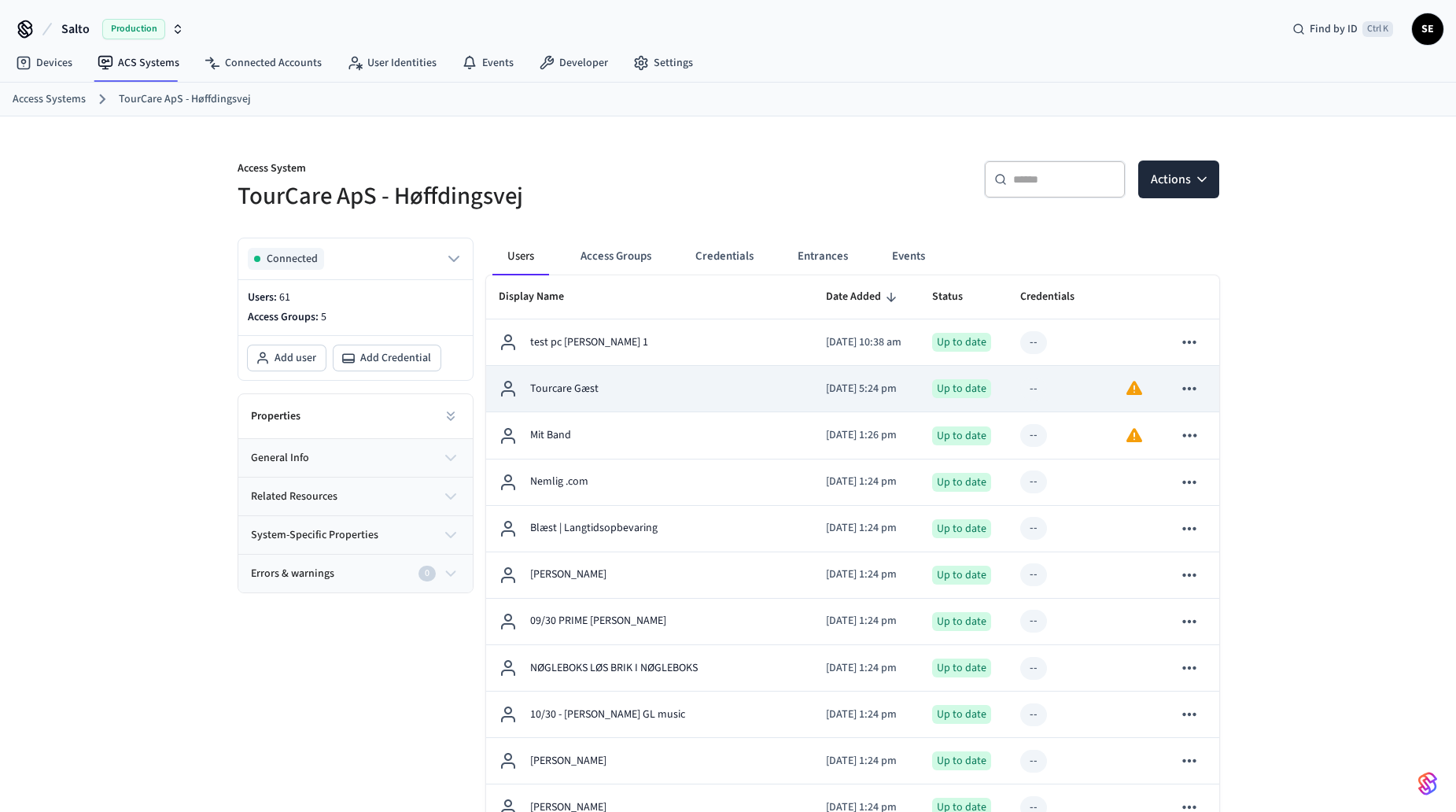
click at [545, 379] on div "Tourcare Gæst" at bounding box center [650, 388] width 303 height 19
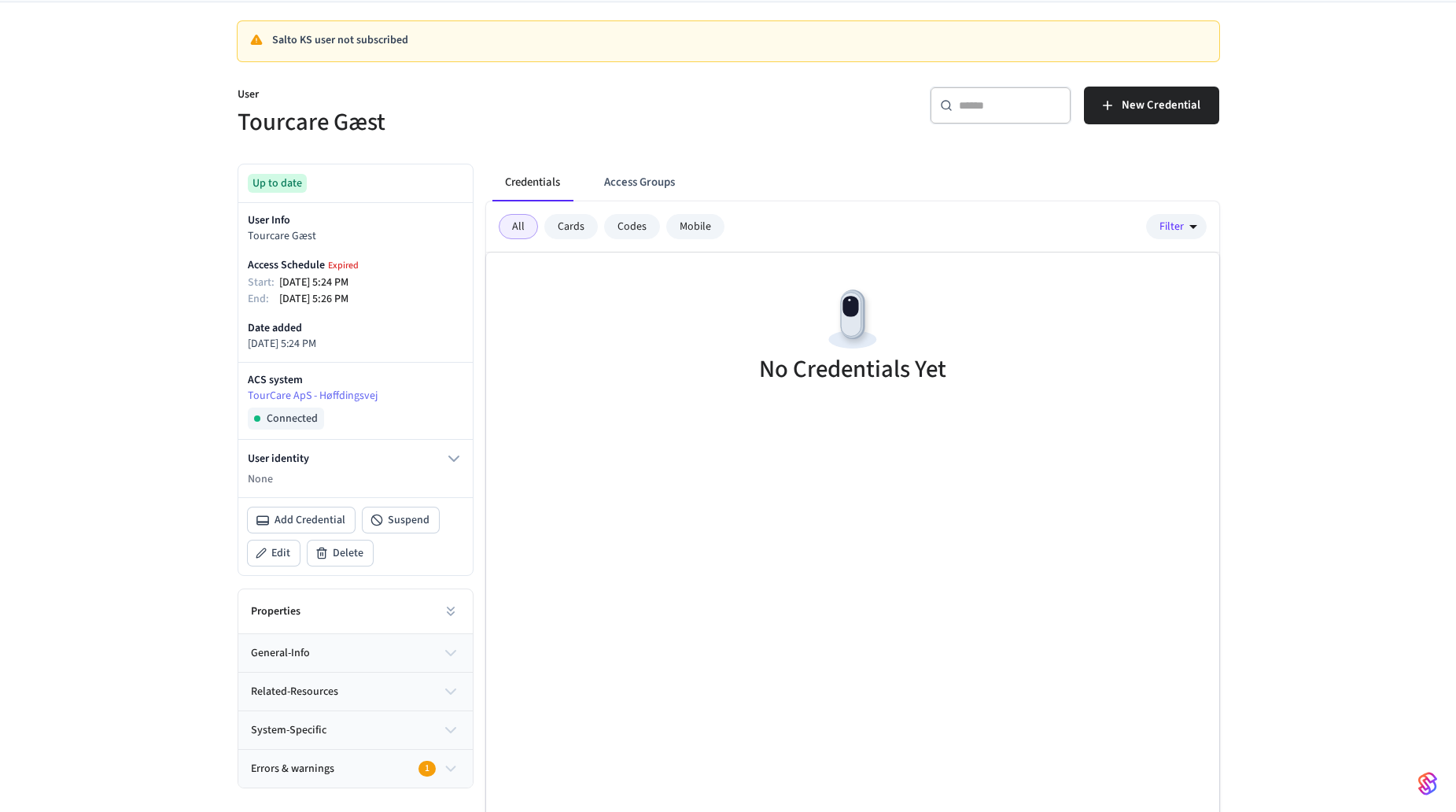
scroll to position [123, 0]
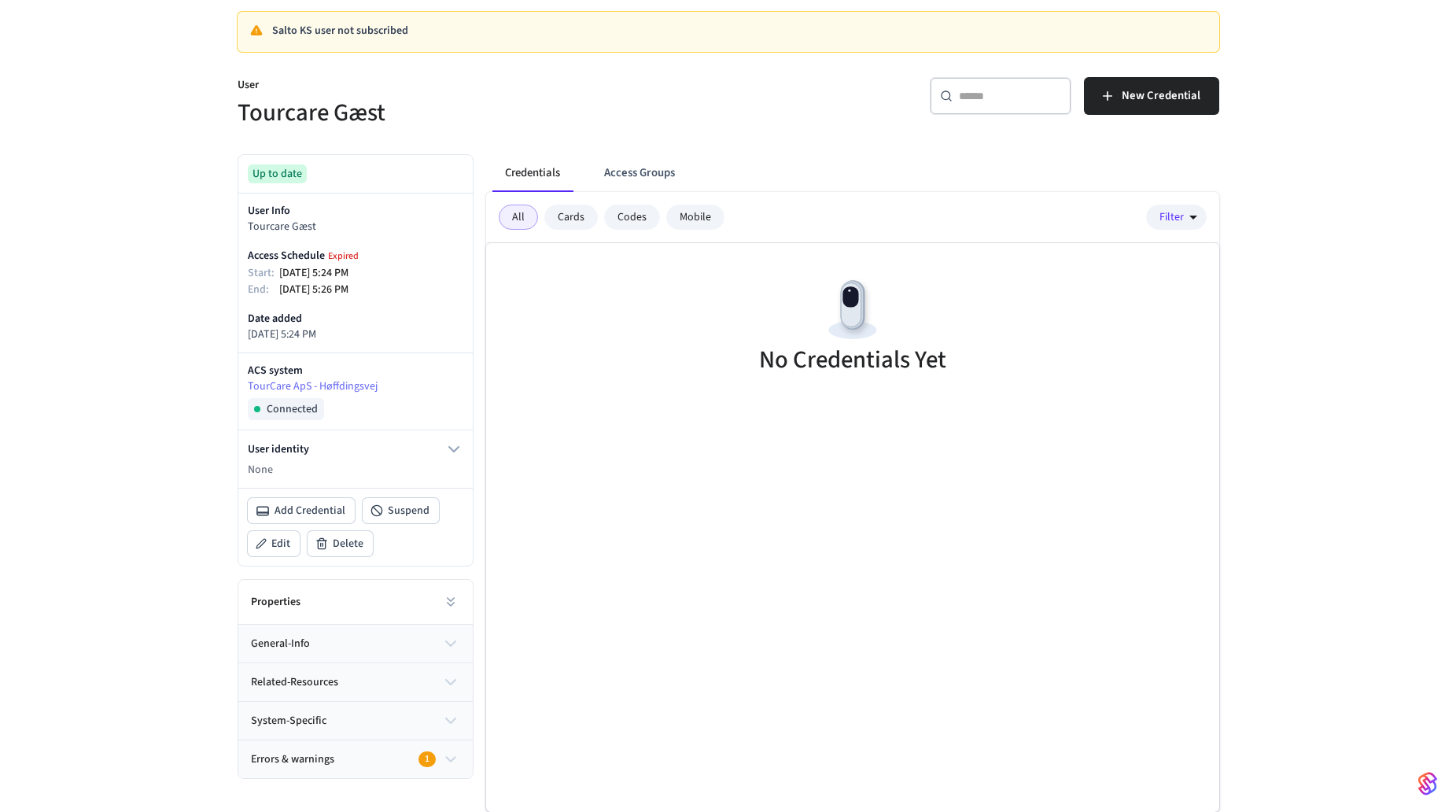
click at [568, 213] on div "Cards" at bounding box center [572, 216] width 54 height 25
click at [644, 228] on div "Codes" at bounding box center [632, 216] width 56 height 25
click at [375, 636] on button "general-info" at bounding box center [355, 643] width 234 height 38
click at [448, 683] on icon at bounding box center [454, 686] width 13 height 13
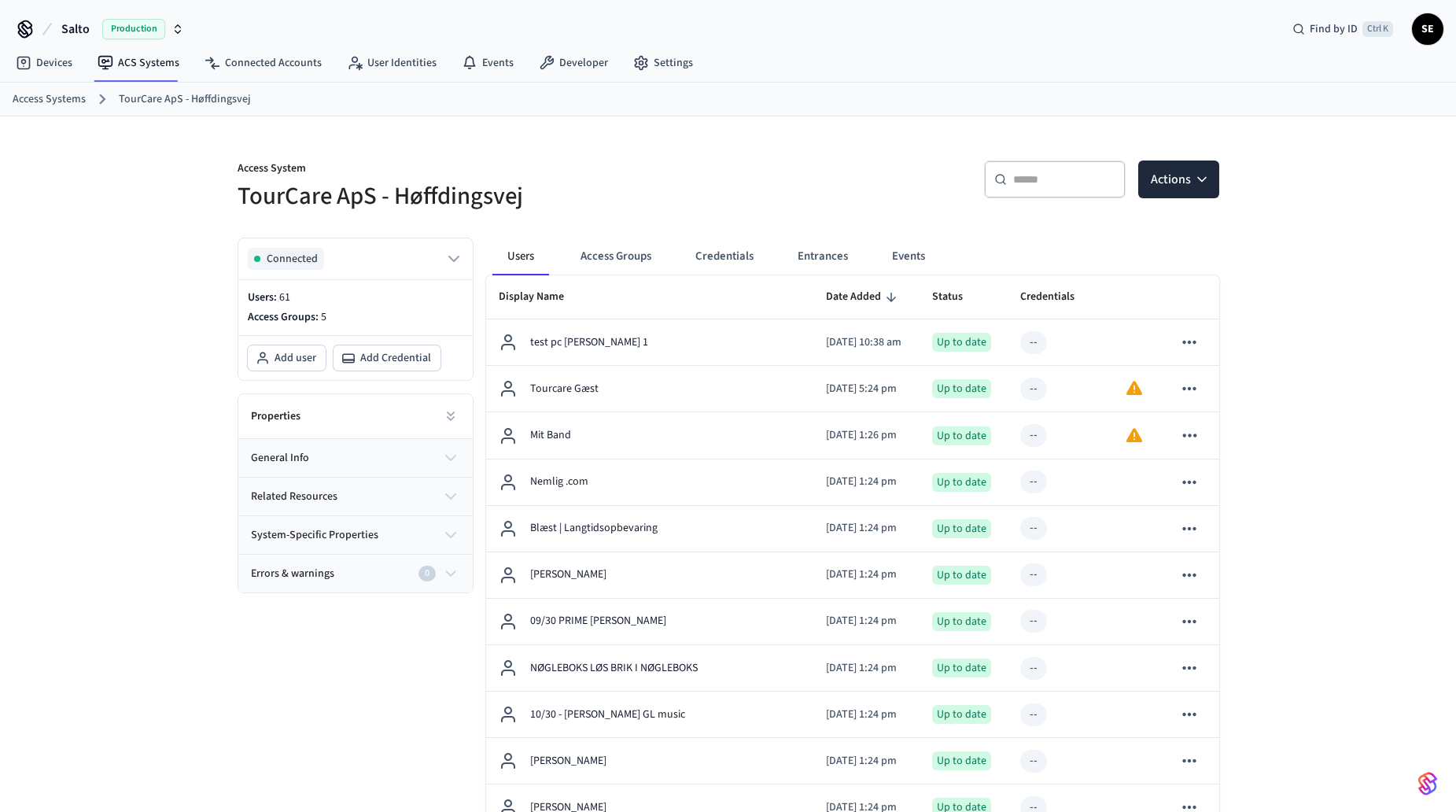
click at [1026, 169] on div "​ ​" at bounding box center [1055, 179] width 142 height 38
type input "*"
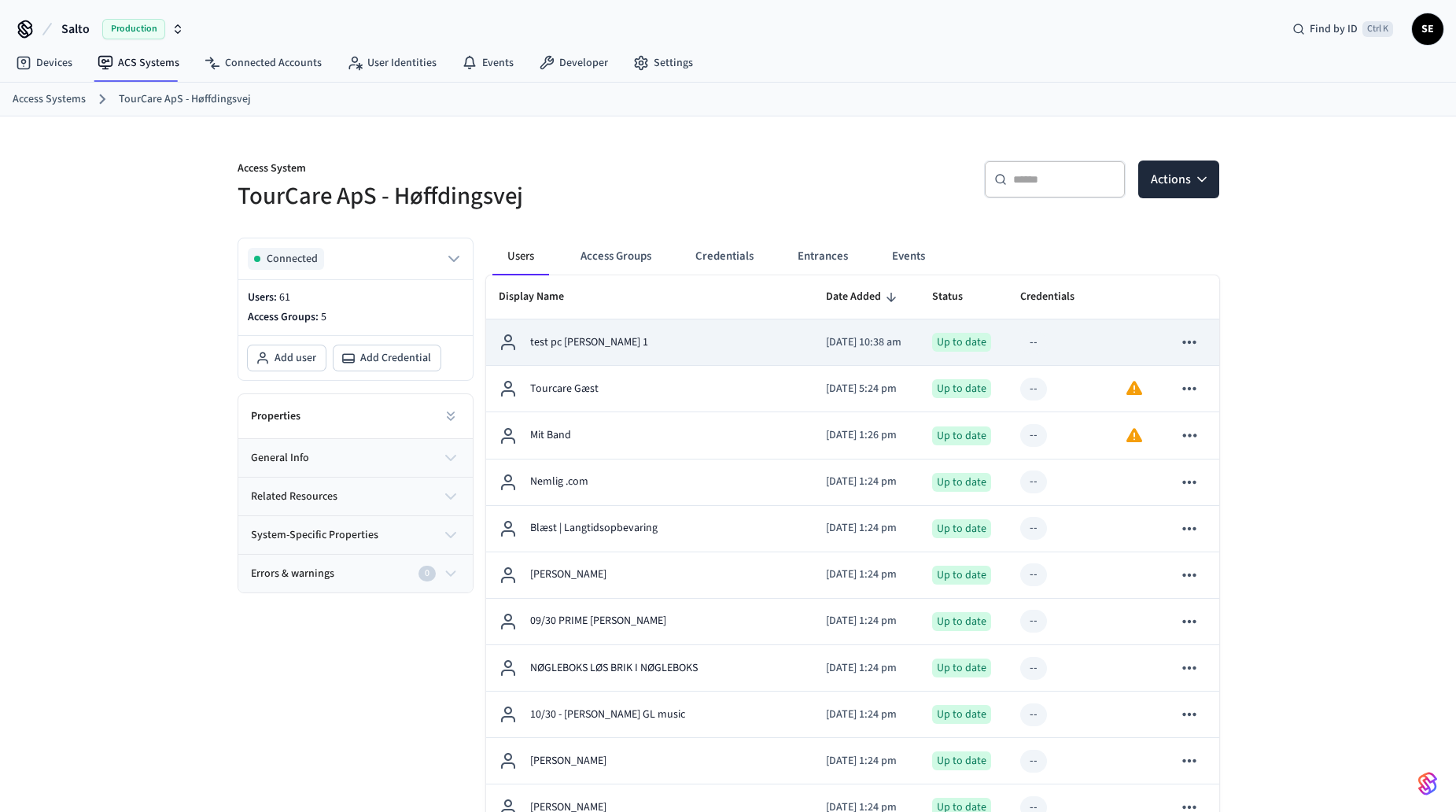
click at [1120, 339] on td "sticky table" at bounding box center [1136, 342] width 48 height 46
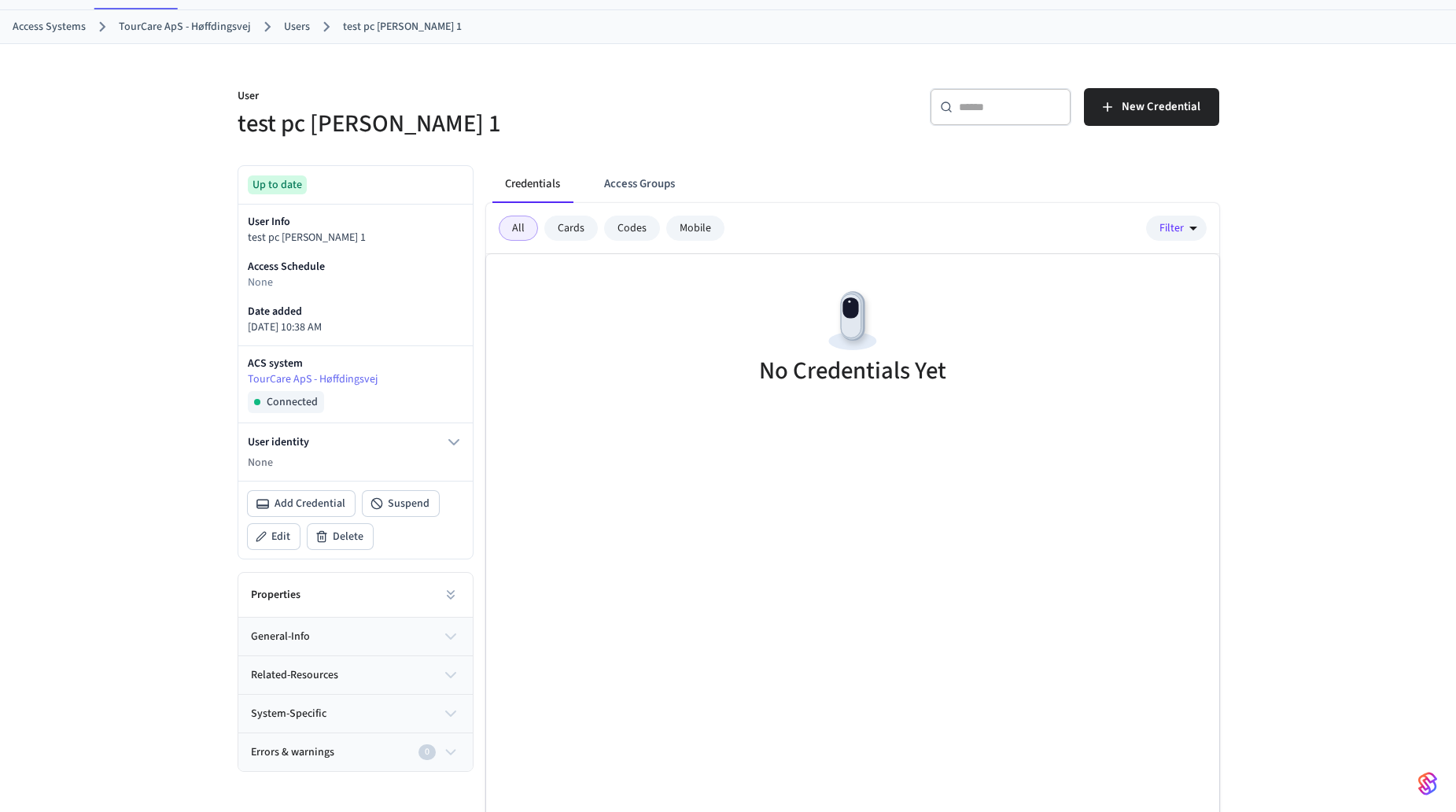
scroll to position [83, 0]
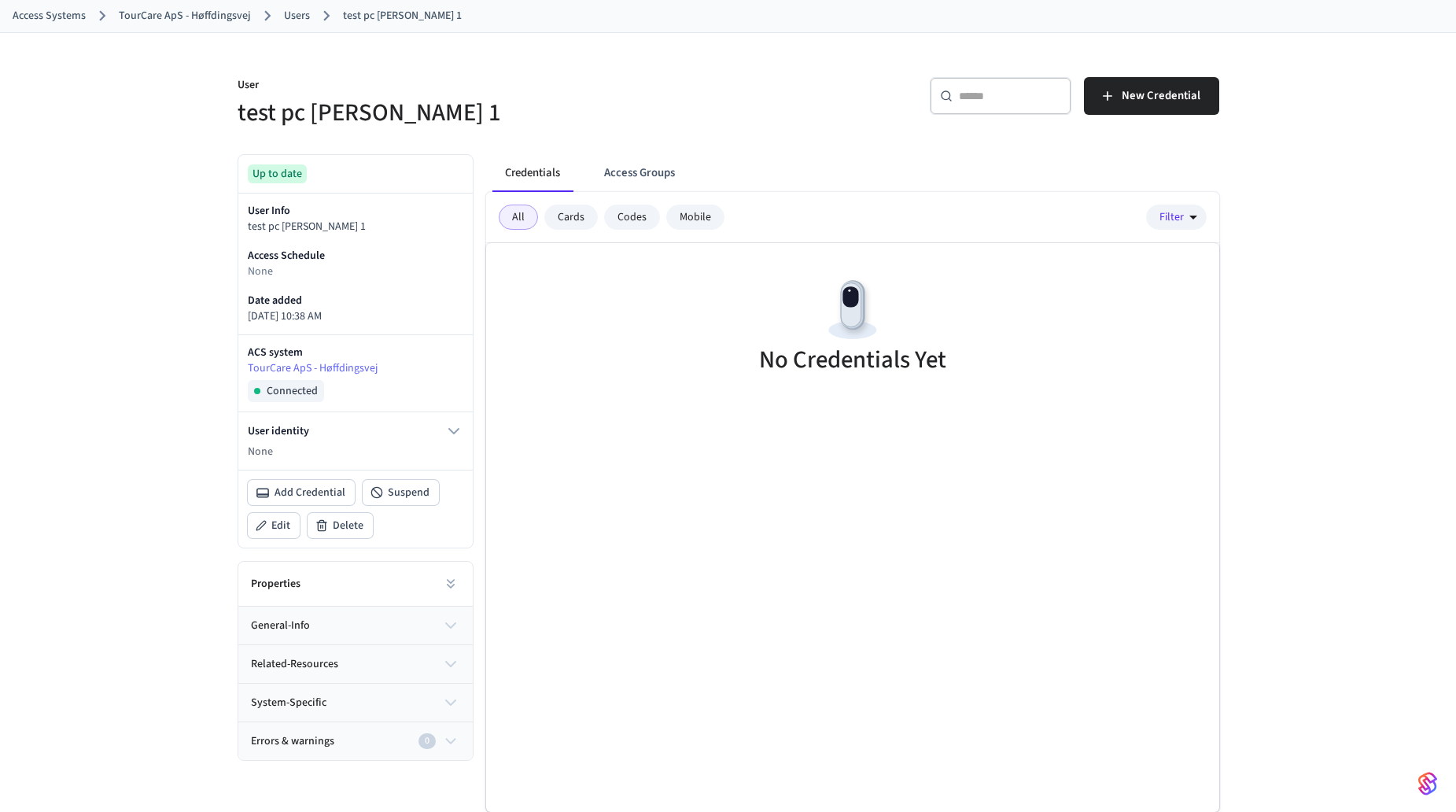
click at [626, 220] on div "Codes" at bounding box center [632, 216] width 56 height 25
click at [512, 214] on div "All" at bounding box center [518, 216] width 40 height 25
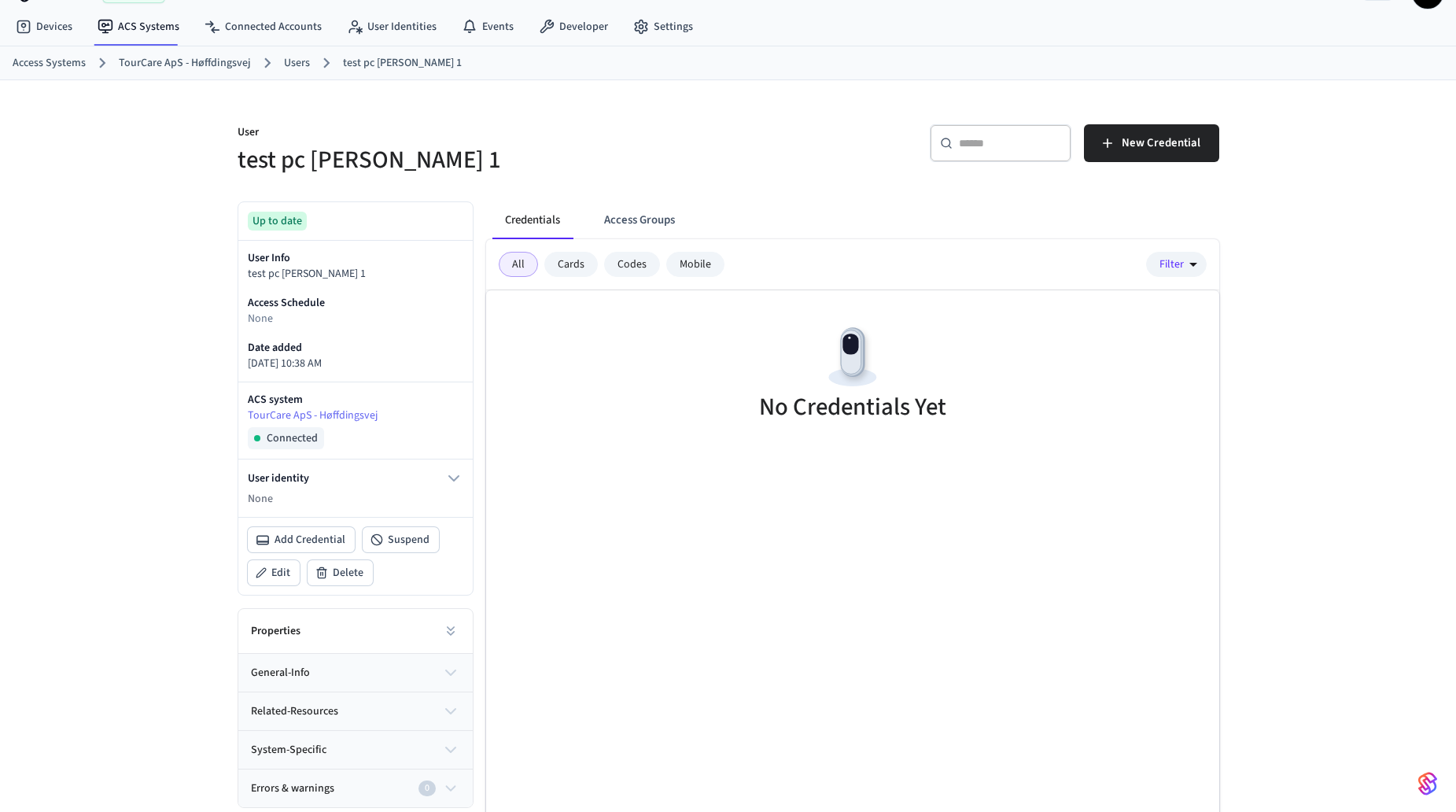
scroll to position [0, 0]
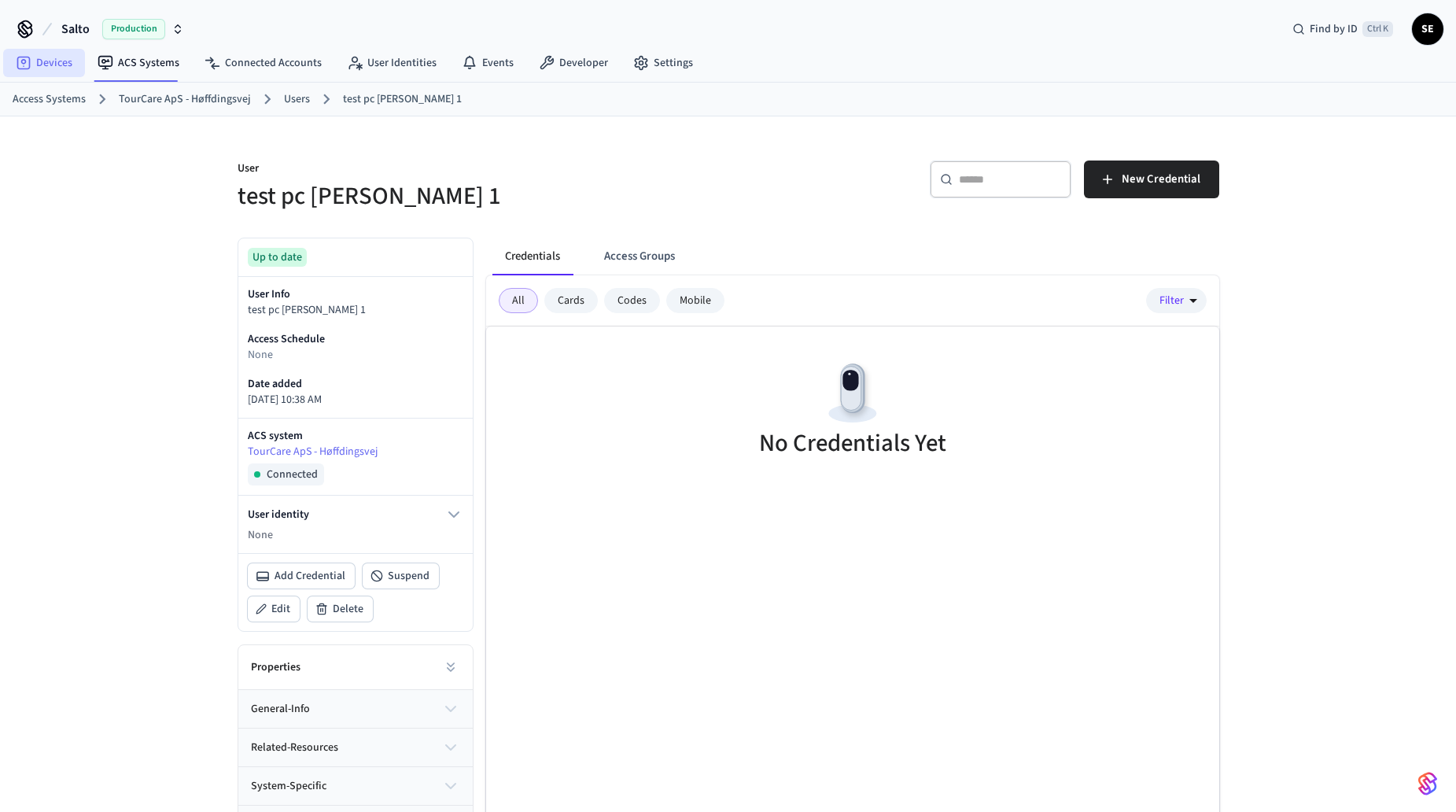
click at [52, 65] on link "Devices" at bounding box center [44, 62] width 82 height 28
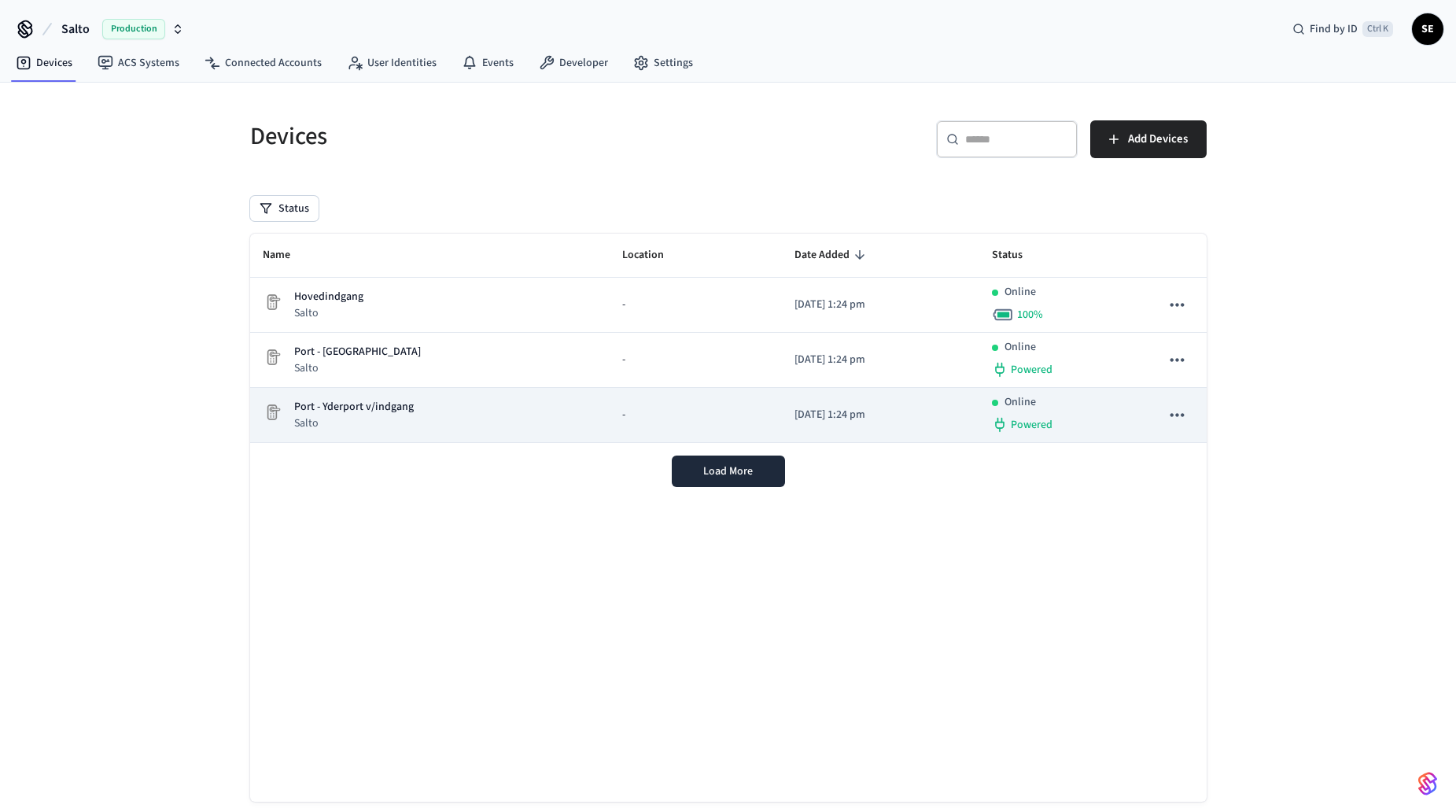
click at [382, 411] on p "Port - Yderport v/indgang" at bounding box center [354, 407] width 120 height 16
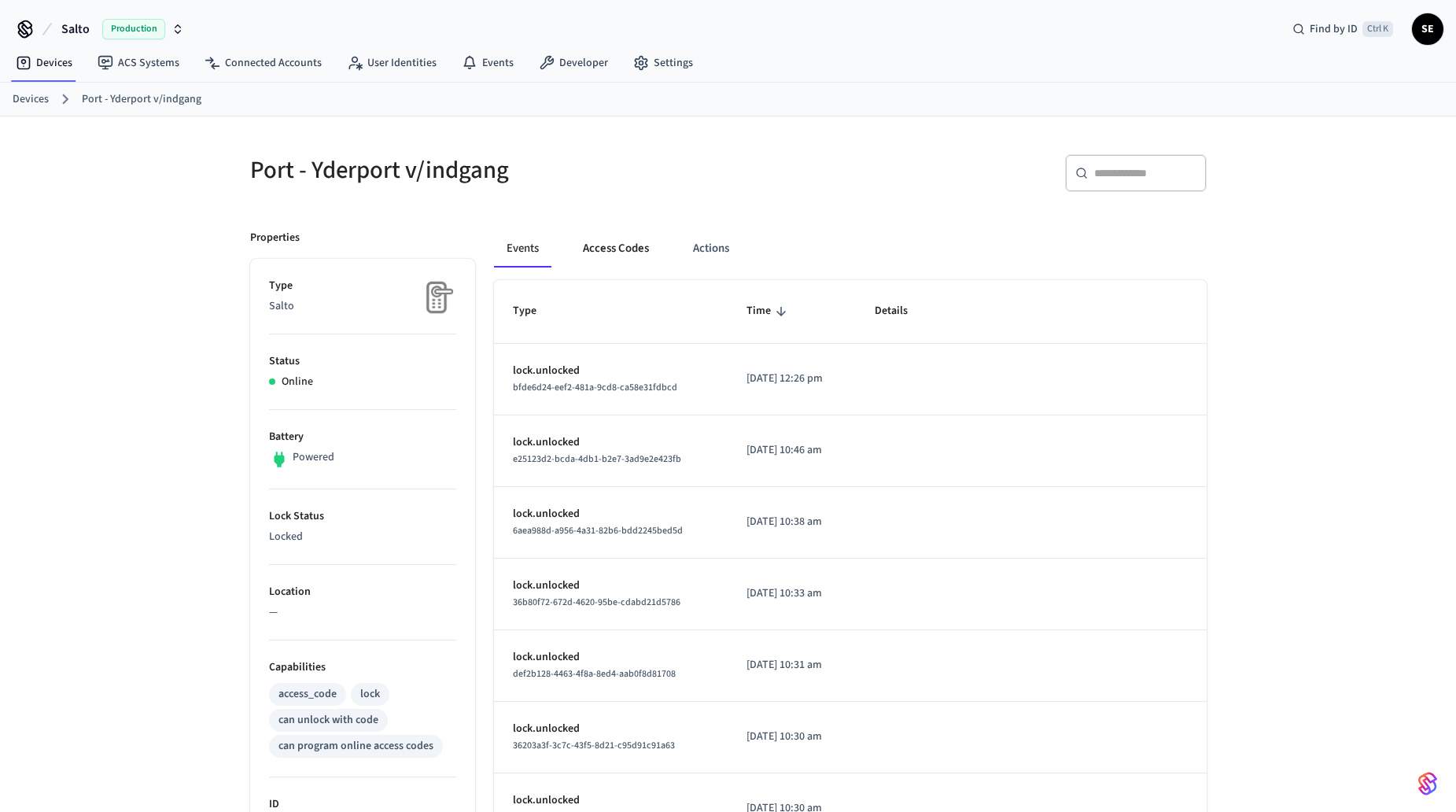
click at [588, 251] on button "Access Codes" at bounding box center [616, 248] width 92 height 38
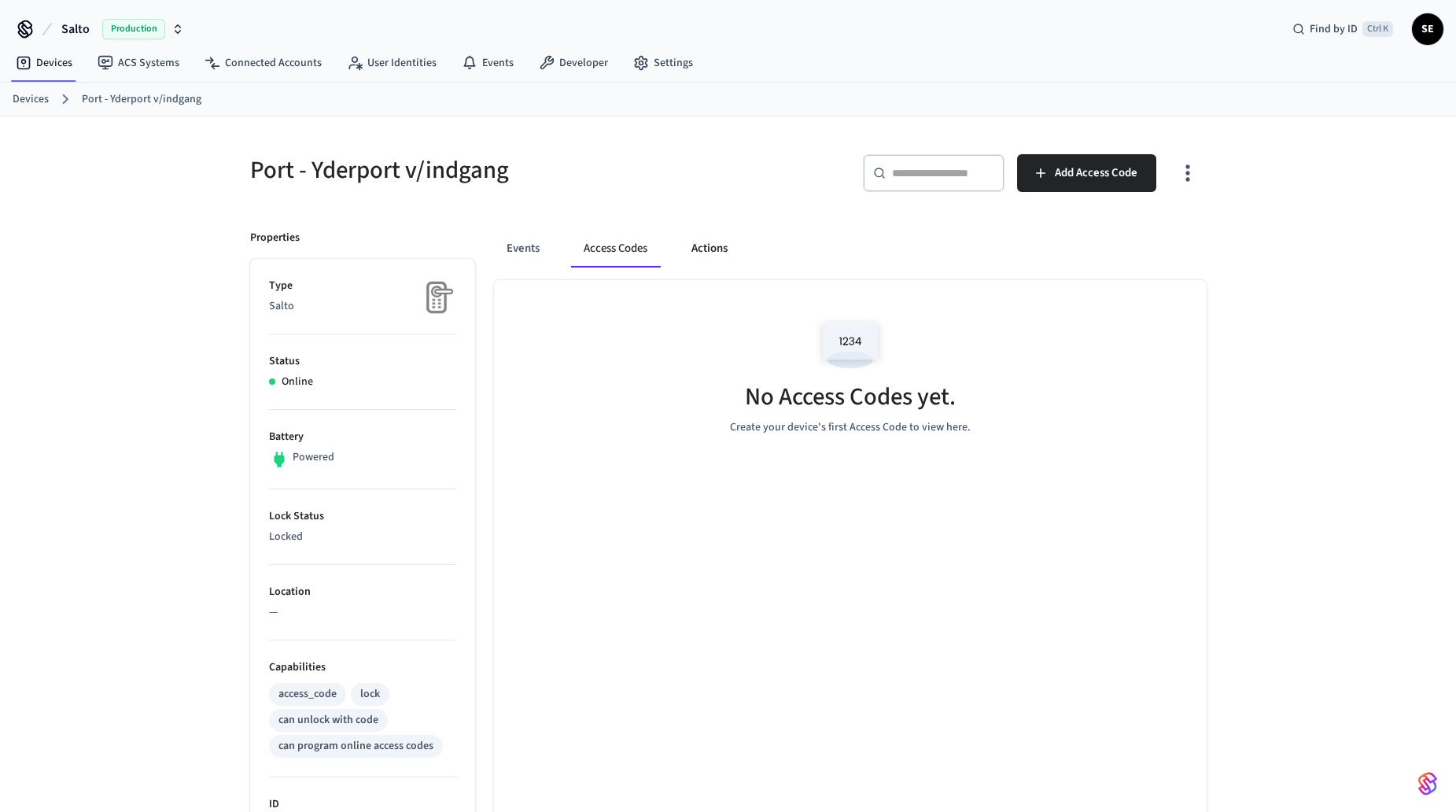
click at [727, 244] on button "Actions" at bounding box center [710, 248] width 62 height 38
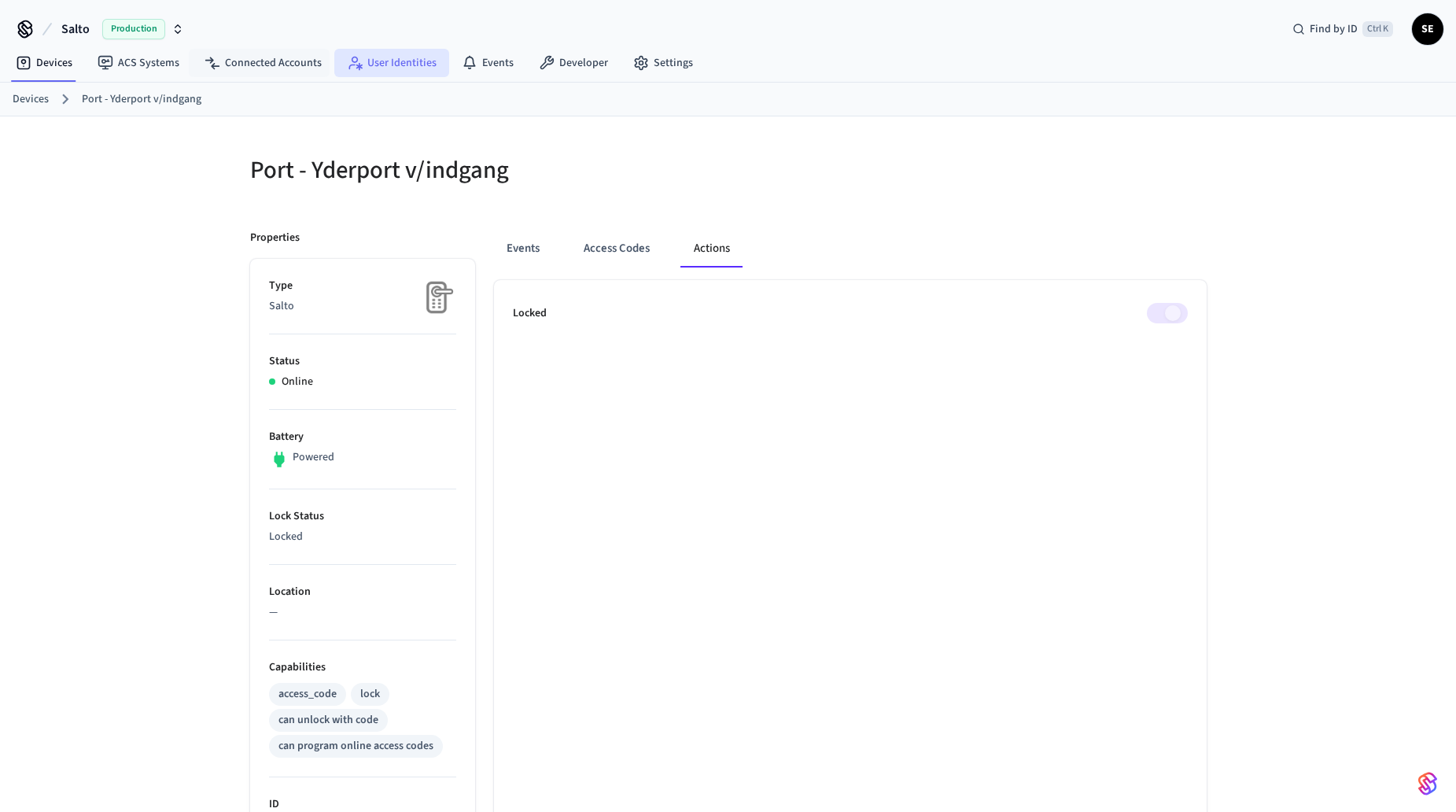
click at [409, 58] on link "User Identities" at bounding box center [392, 62] width 115 height 28
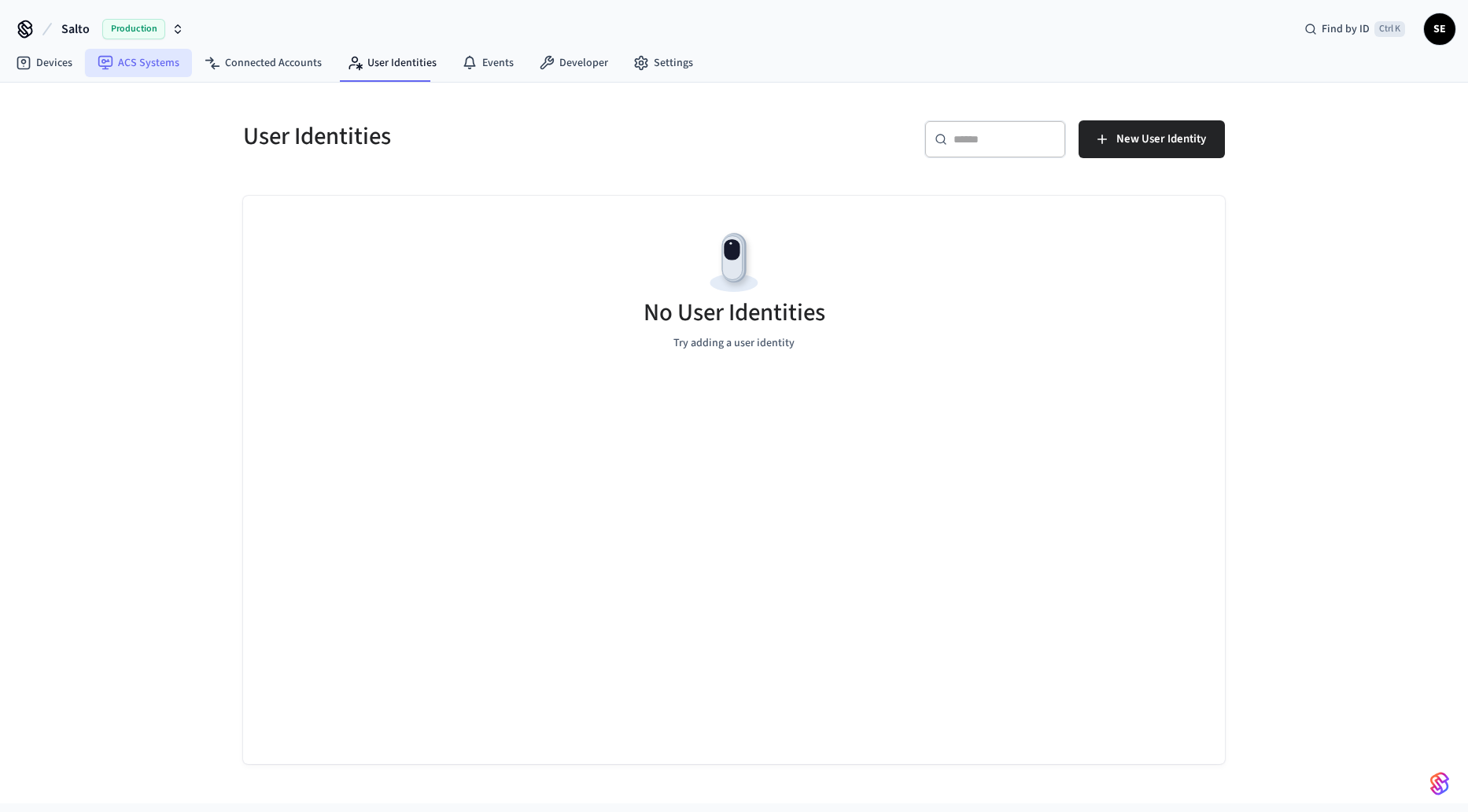
click at [127, 67] on link "ACS Systems" at bounding box center [139, 62] width 107 height 28
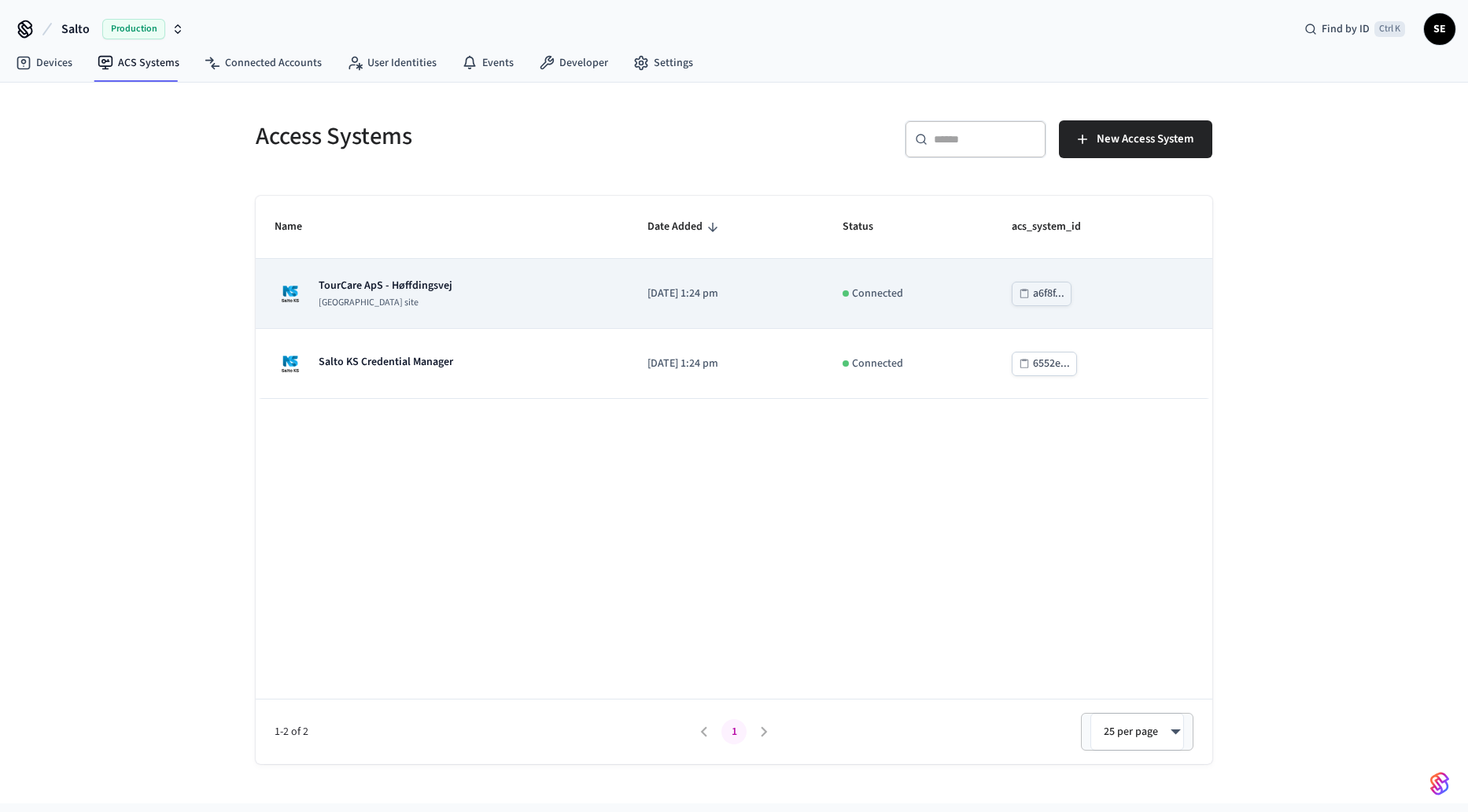
click at [389, 303] on p "[GEOGRAPHIC_DATA] site" at bounding box center [385, 303] width 134 height 13
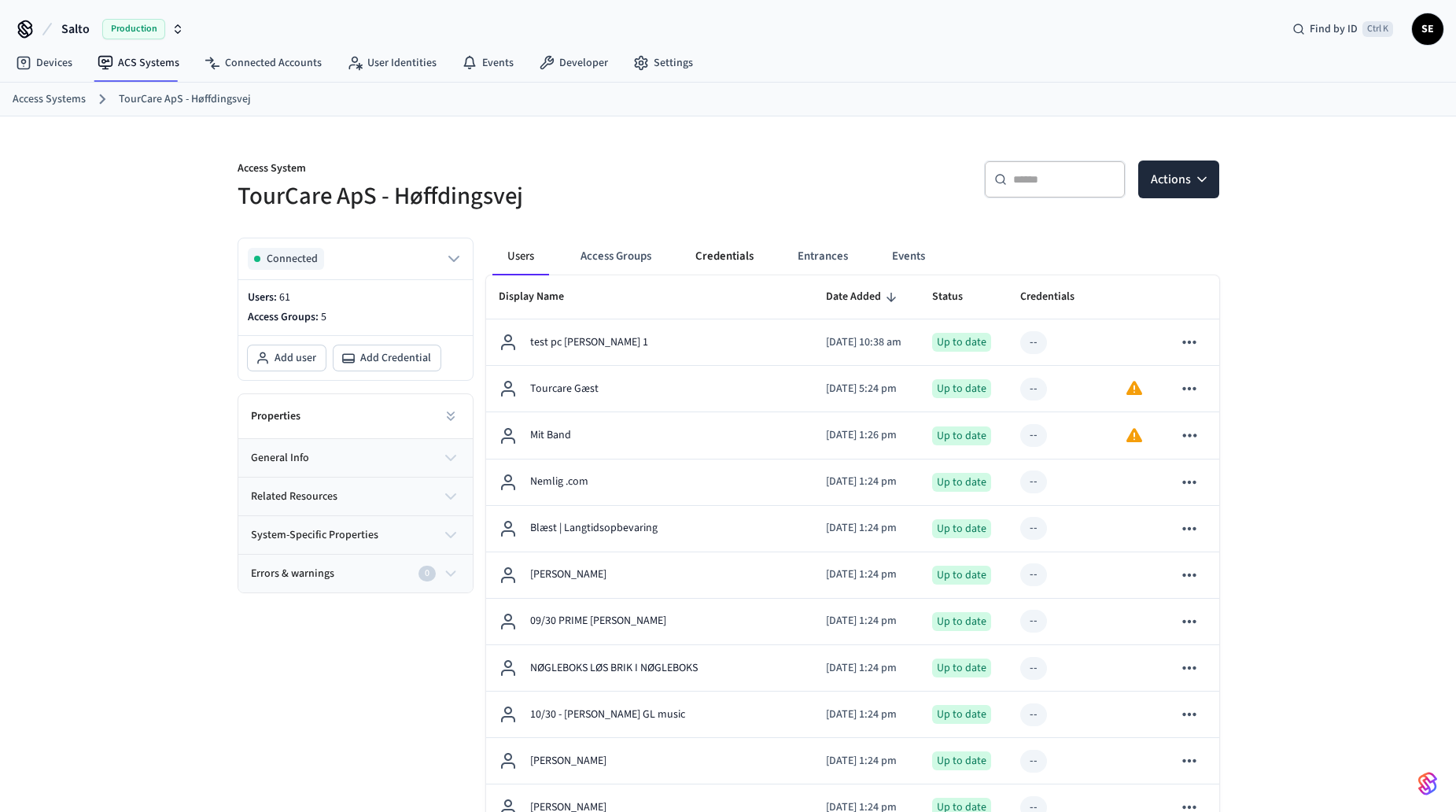
click at [704, 258] on button "Credentials" at bounding box center [724, 256] width 84 height 38
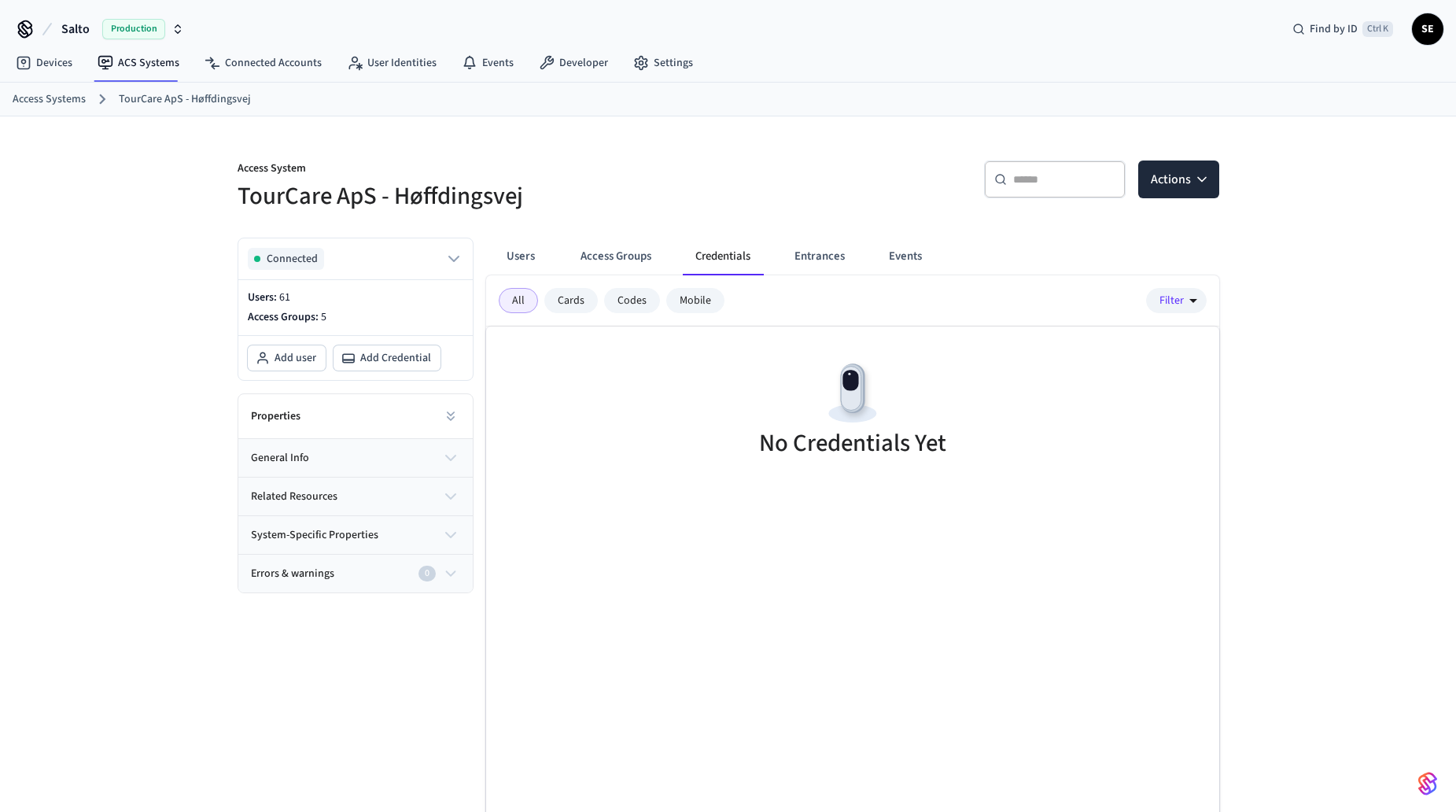
click at [638, 302] on div "Codes" at bounding box center [632, 300] width 56 height 25
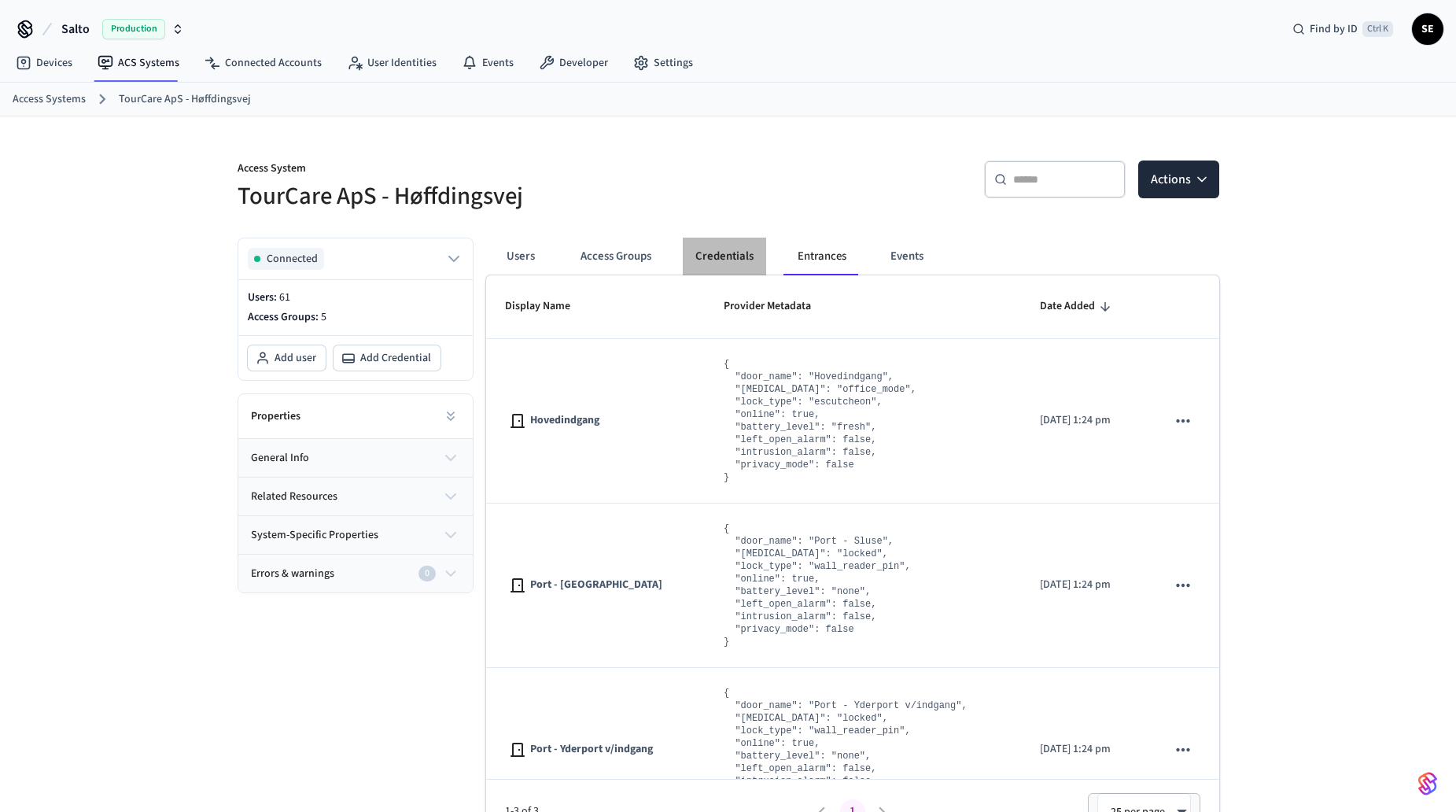
click at [731, 248] on button "Credentials" at bounding box center [724, 256] width 84 height 38
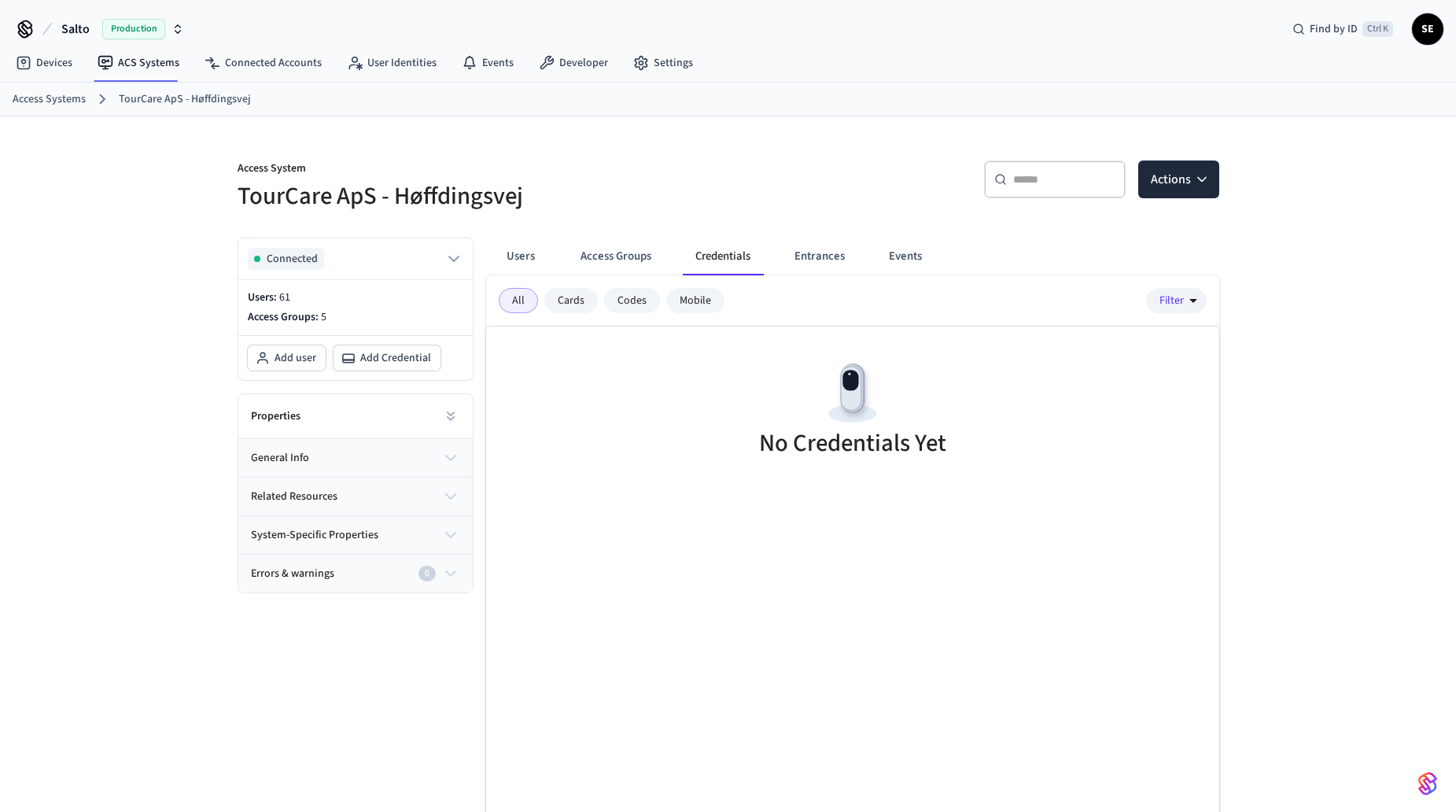
click at [615, 293] on div "Codes" at bounding box center [632, 300] width 56 height 25
click at [638, 250] on button "Access Groups" at bounding box center [616, 256] width 96 height 38
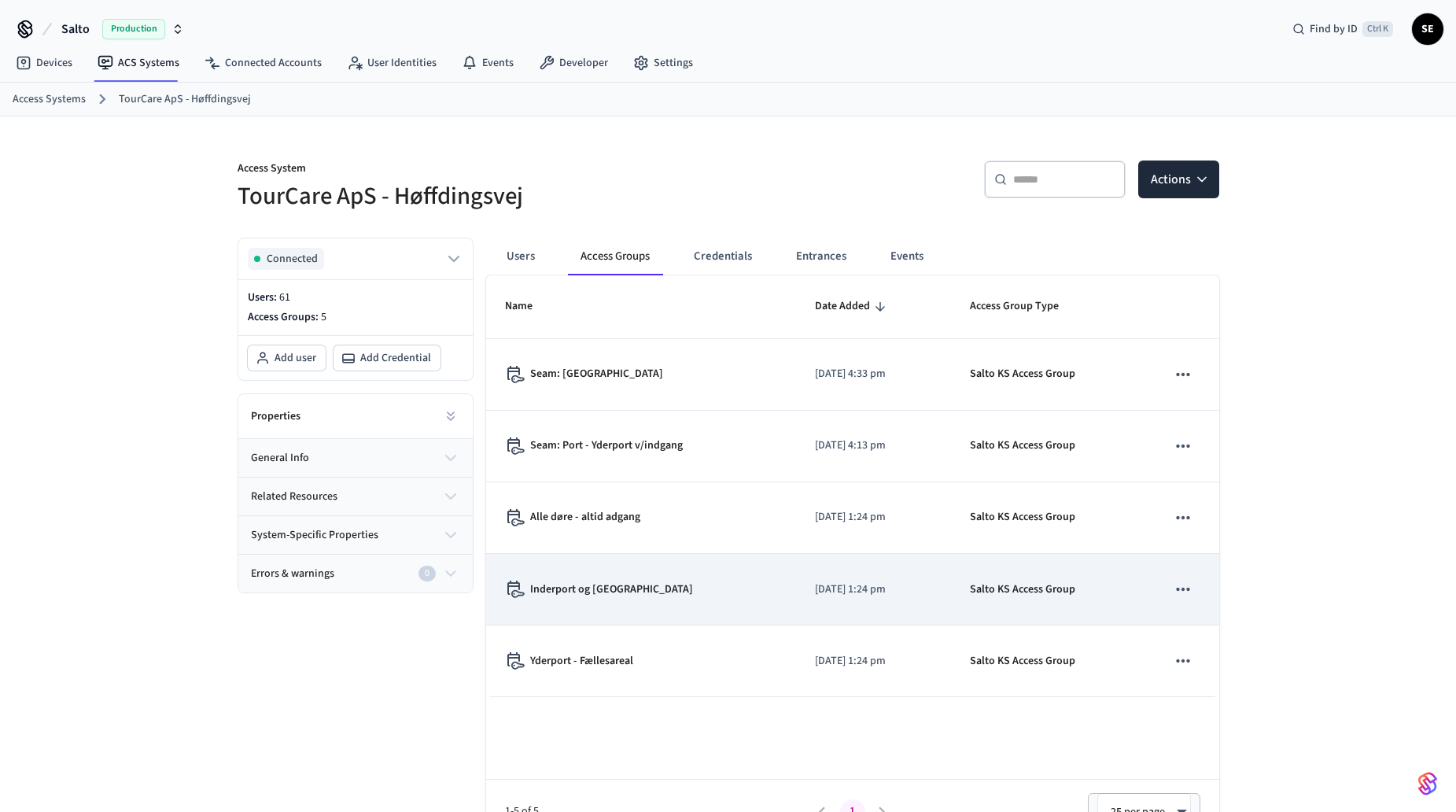
click at [679, 618] on td "Inderport og [GEOGRAPHIC_DATA]" at bounding box center [641, 589] width 310 height 71
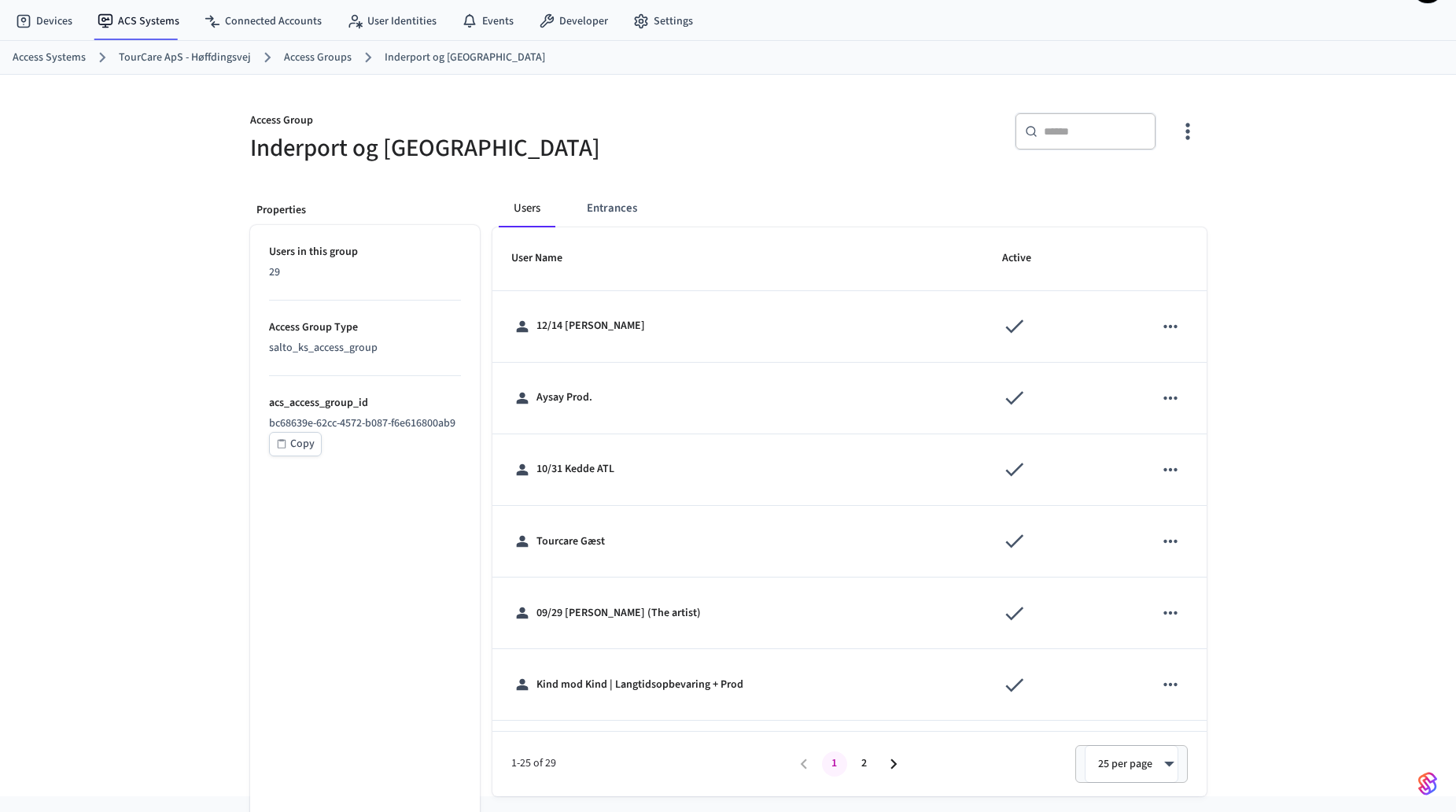
scroll to position [62, 0]
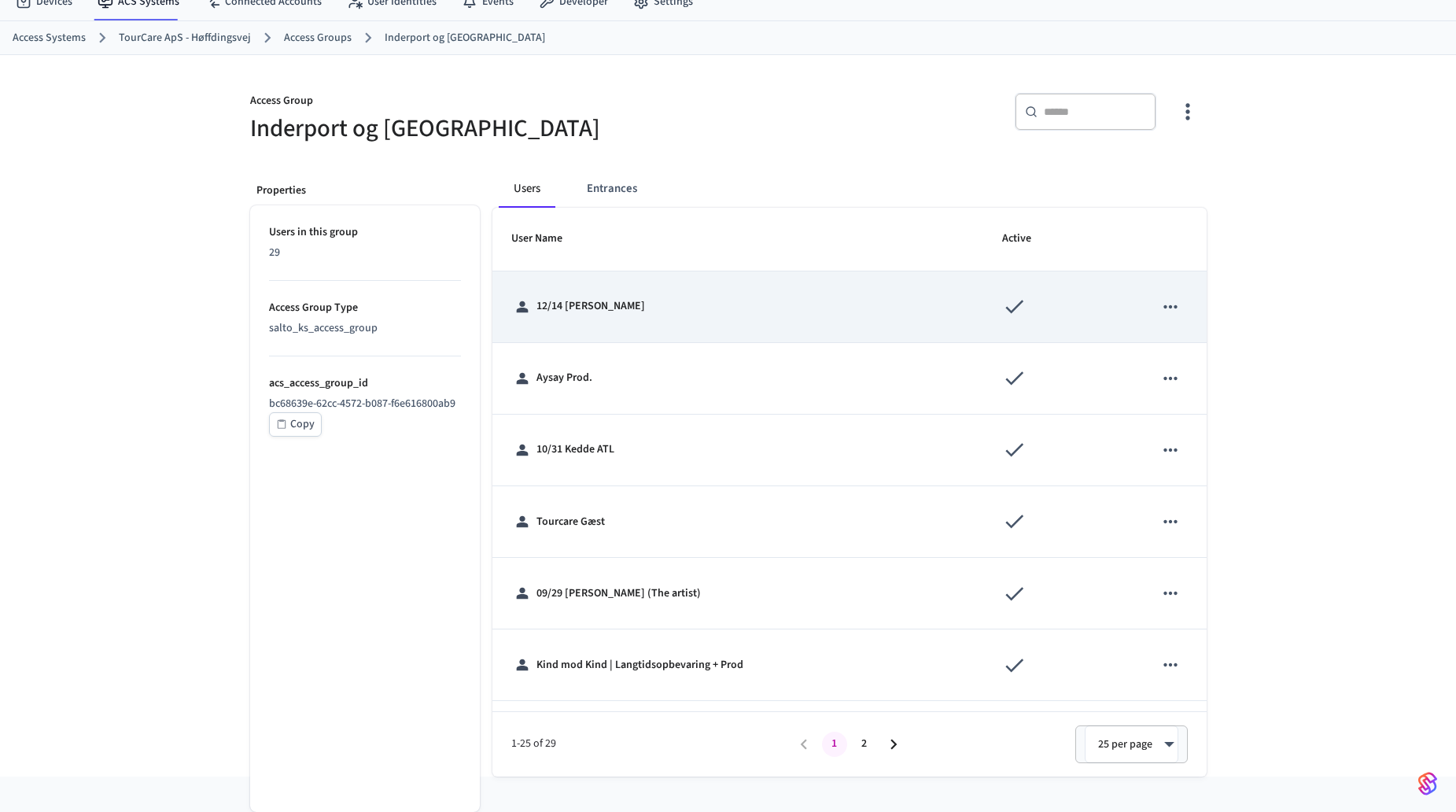
click at [1160, 306] on icon "sticky table" at bounding box center [1170, 306] width 20 height 20
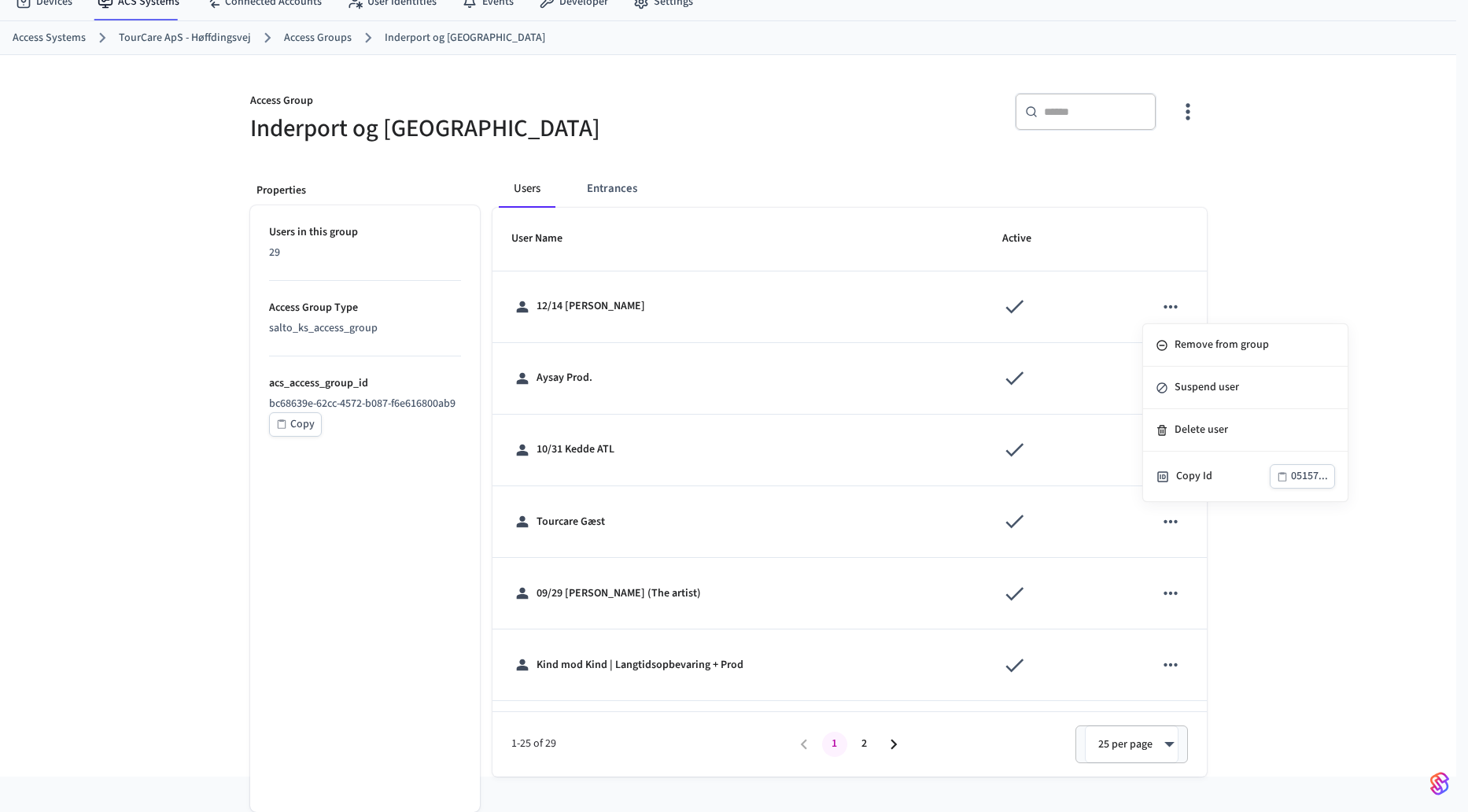
click at [947, 154] on div at bounding box center [734, 406] width 1468 height 812
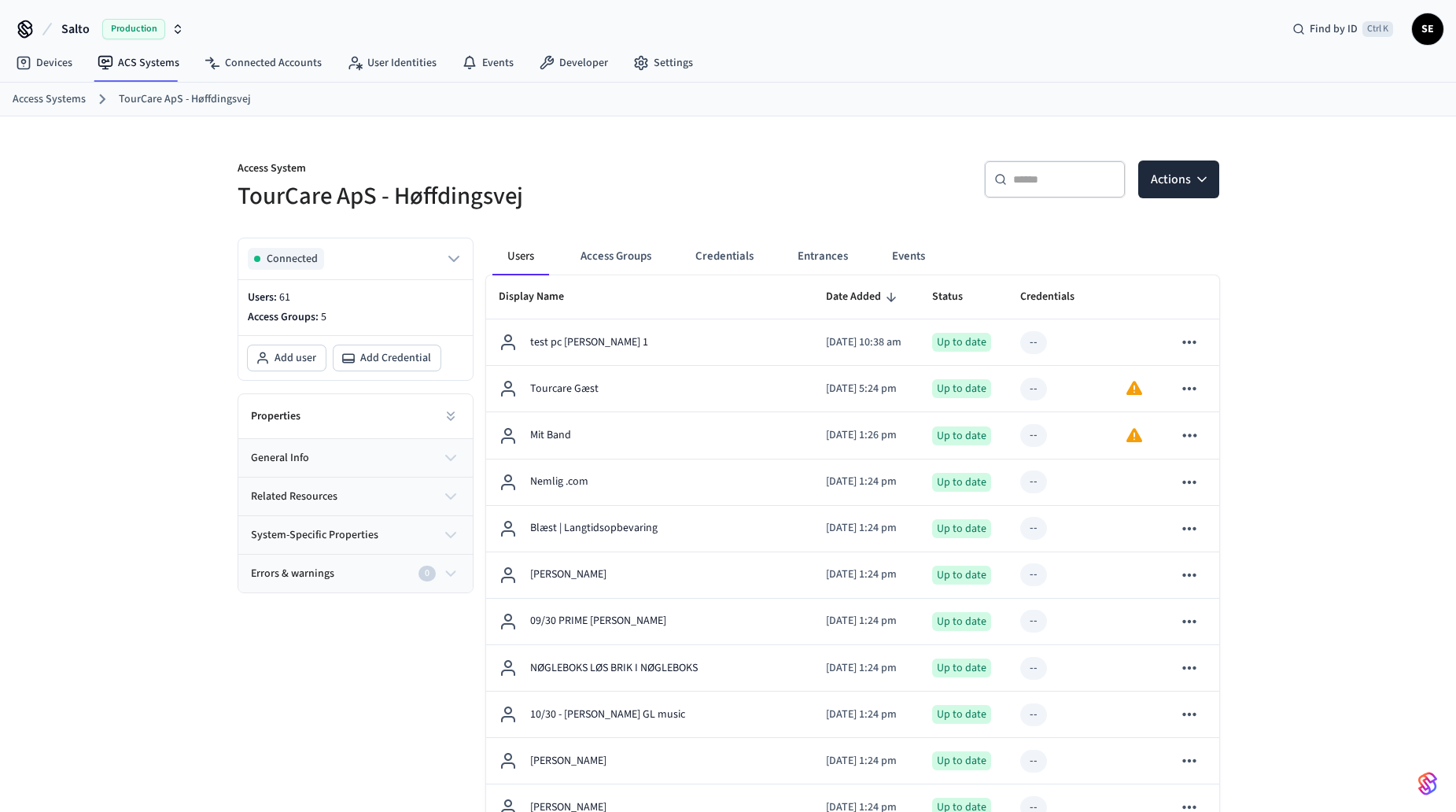
click at [28, 98] on link "Access Systems" at bounding box center [49, 100] width 73 height 16
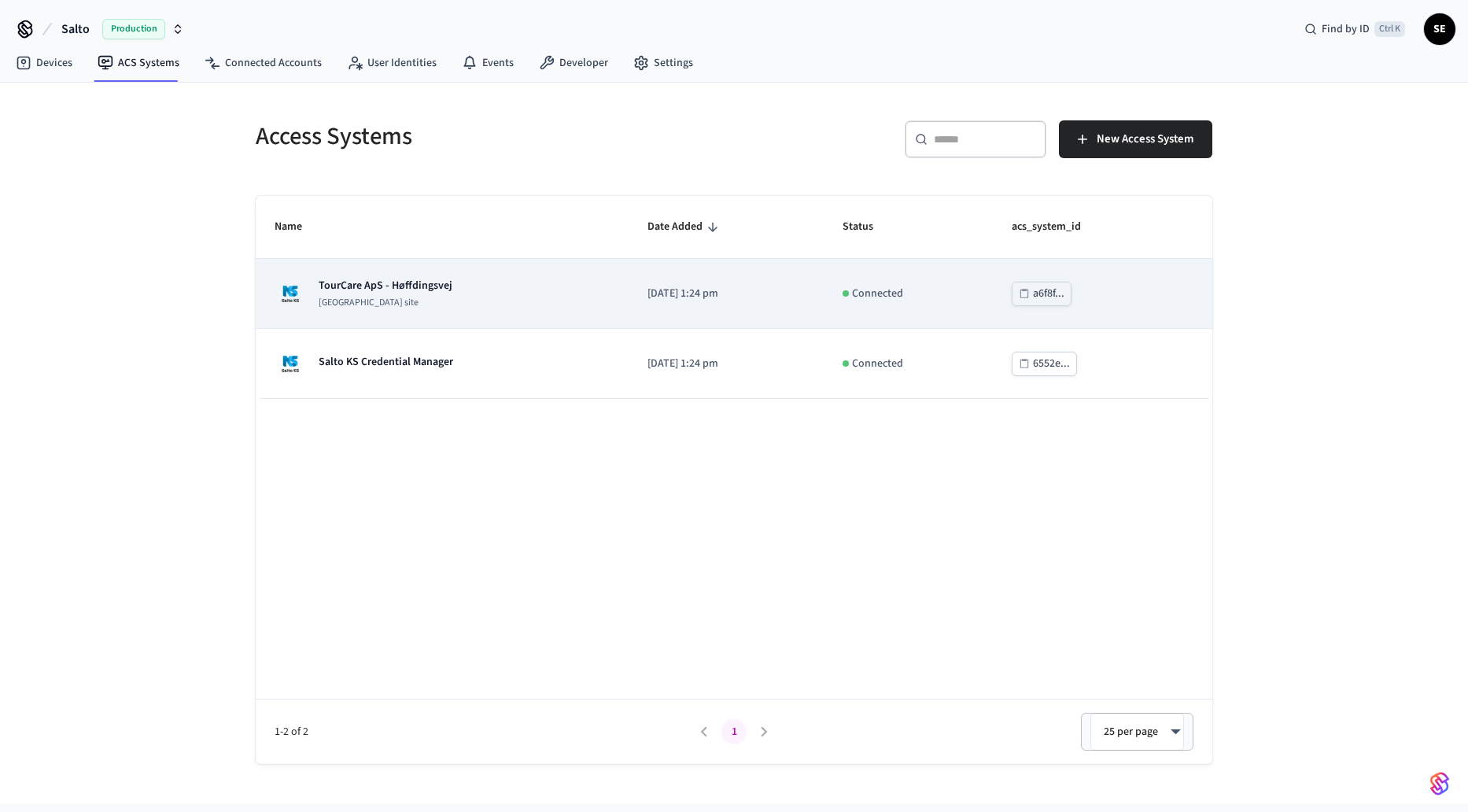
click at [550, 310] on td "TourCare ApS - Høffdingsvej [GEOGRAPHIC_DATA] site" at bounding box center [442, 293] width 373 height 70
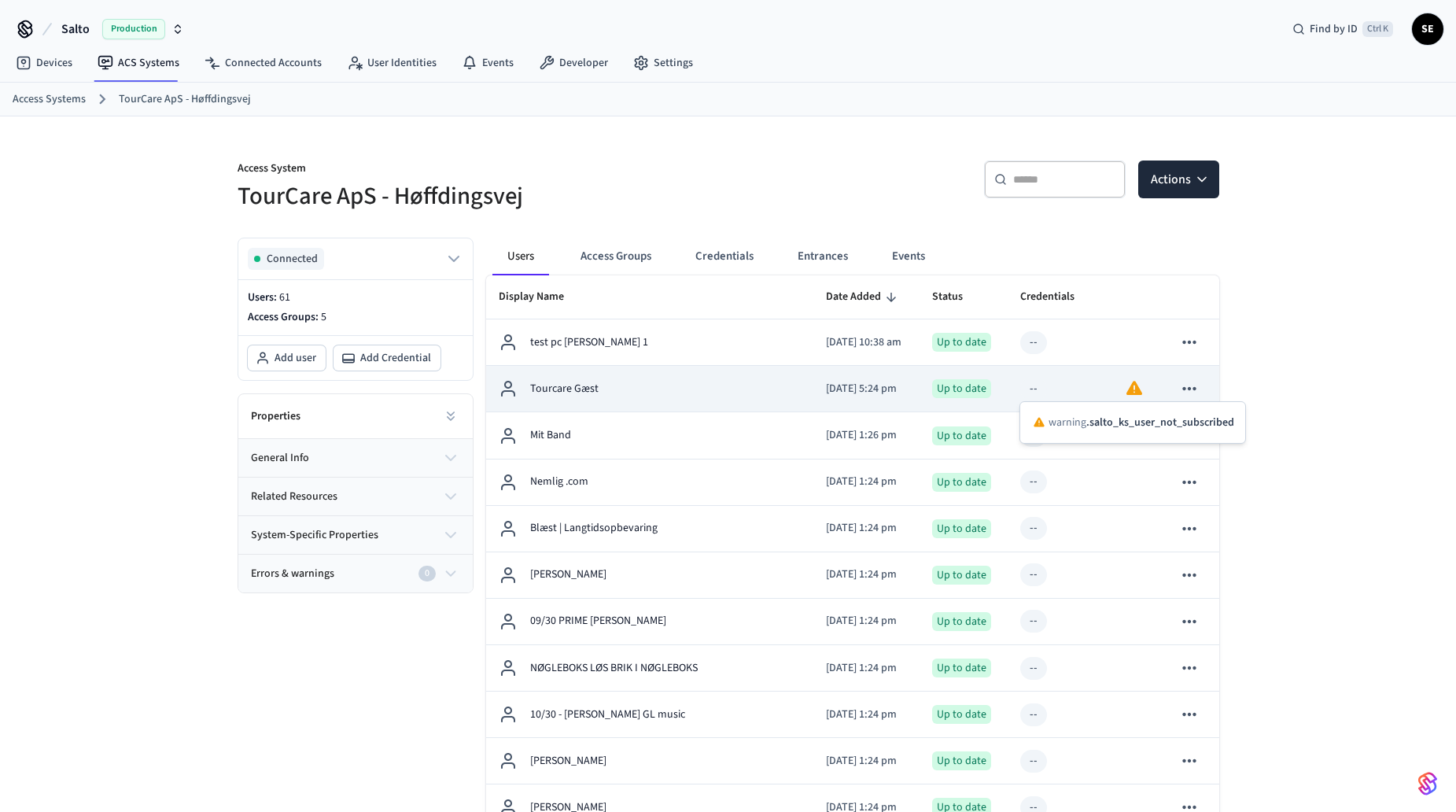
click at [1137, 387] on icon "sticky table" at bounding box center [1134, 388] width 15 height 14
click at [1134, 389] on icon "sticky table" at bounding box center [1134, 388] width 15 height 14
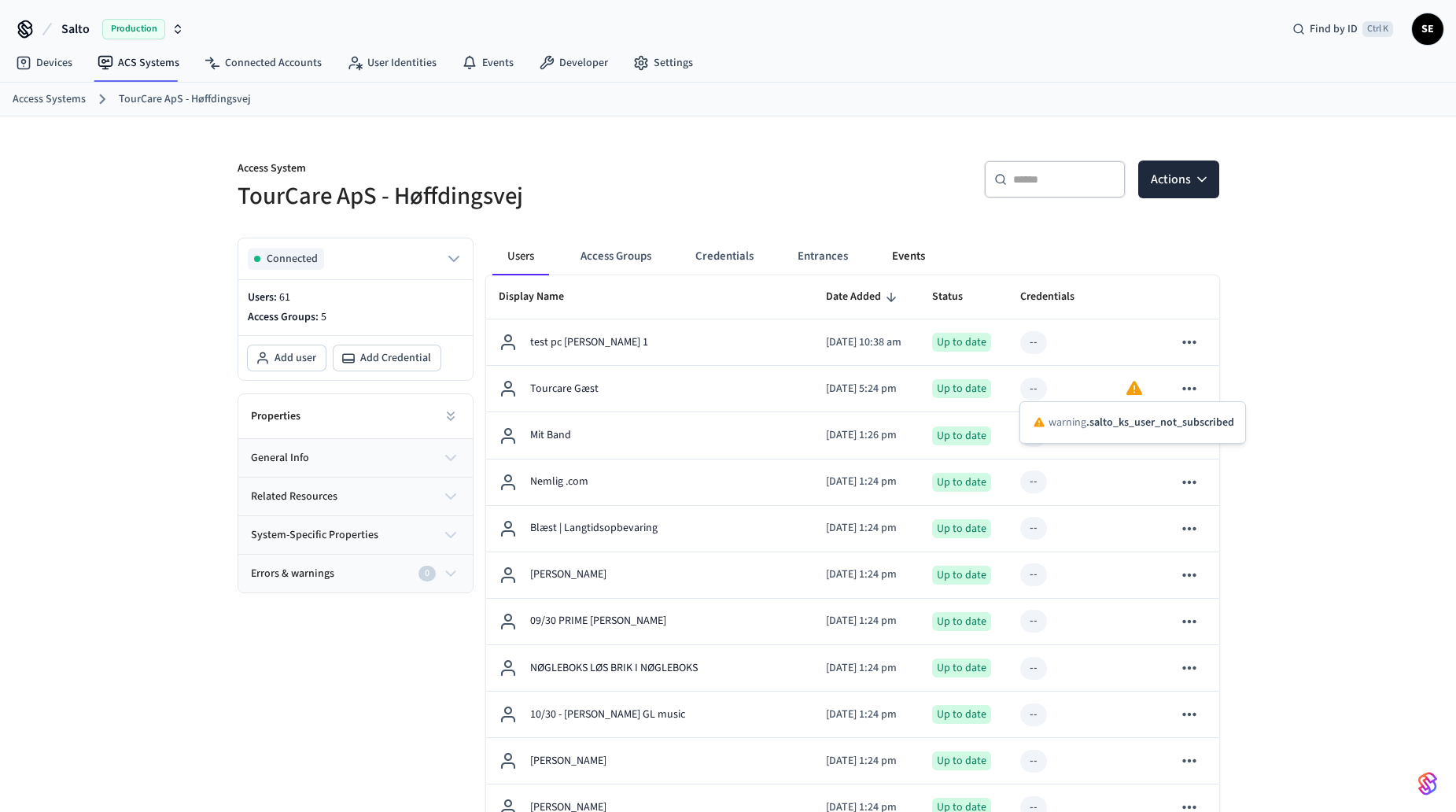
click at [920, 254] on button "Events" at bounding box center [909, 256] width 58 height 38
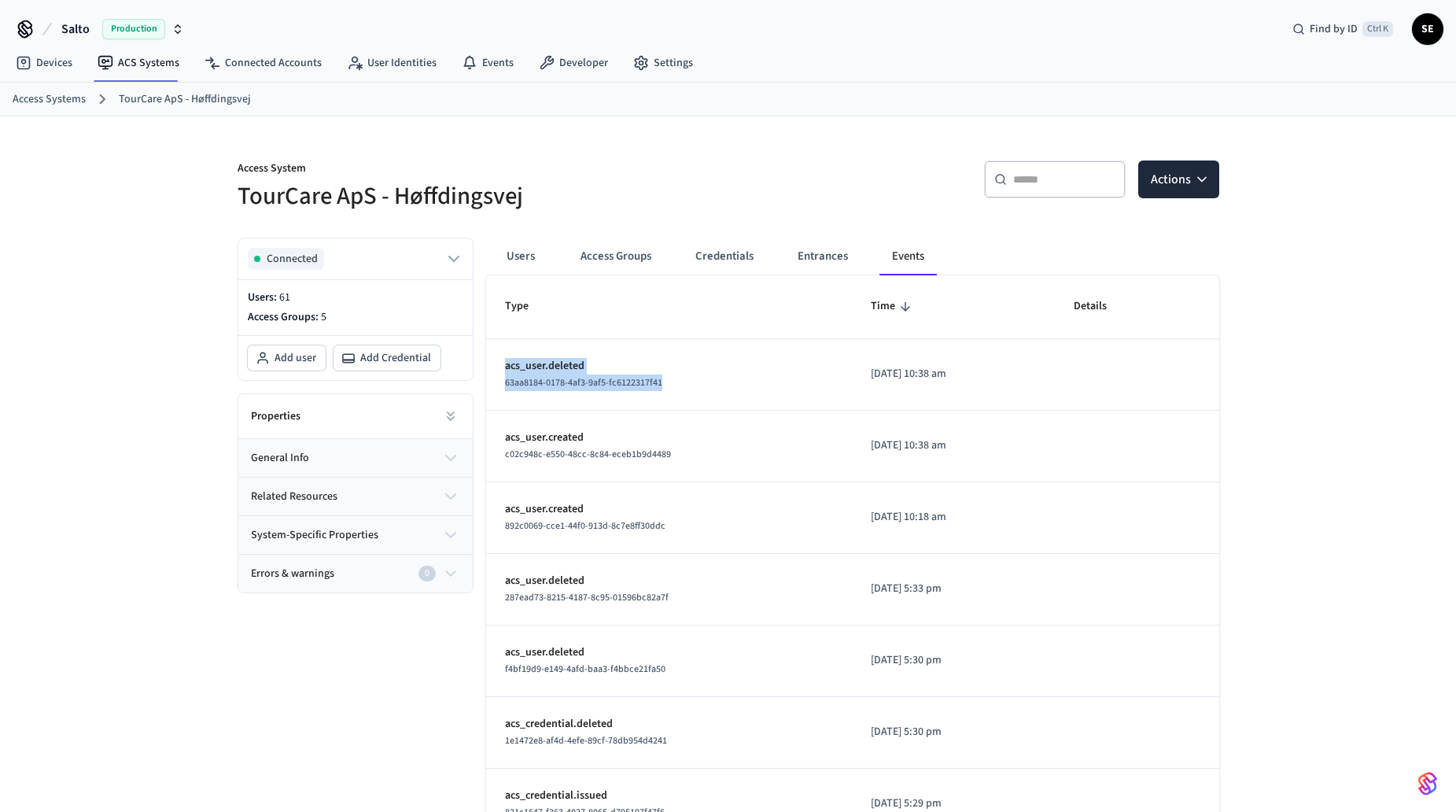
drag, startPoint x: 734, startPoint y: 391, endPoint x: 497, endPoint y: 369, distance: 238.0
click at [497, 369] on td "acs_user.deleted 63aa8184-0178-4af3-9af5-fc6122317f41" at bounding box center [669, 374] width 366 height 71
click at [526, 391] on td "acs_user.deleted 63aa8184-0178-4af3-9af5-fc6122317f41" at bounding box center [669, 374] width 366 height 71
click at [280, 257] on span "Connected" at bounding box center [292, 259] width 51 height 15
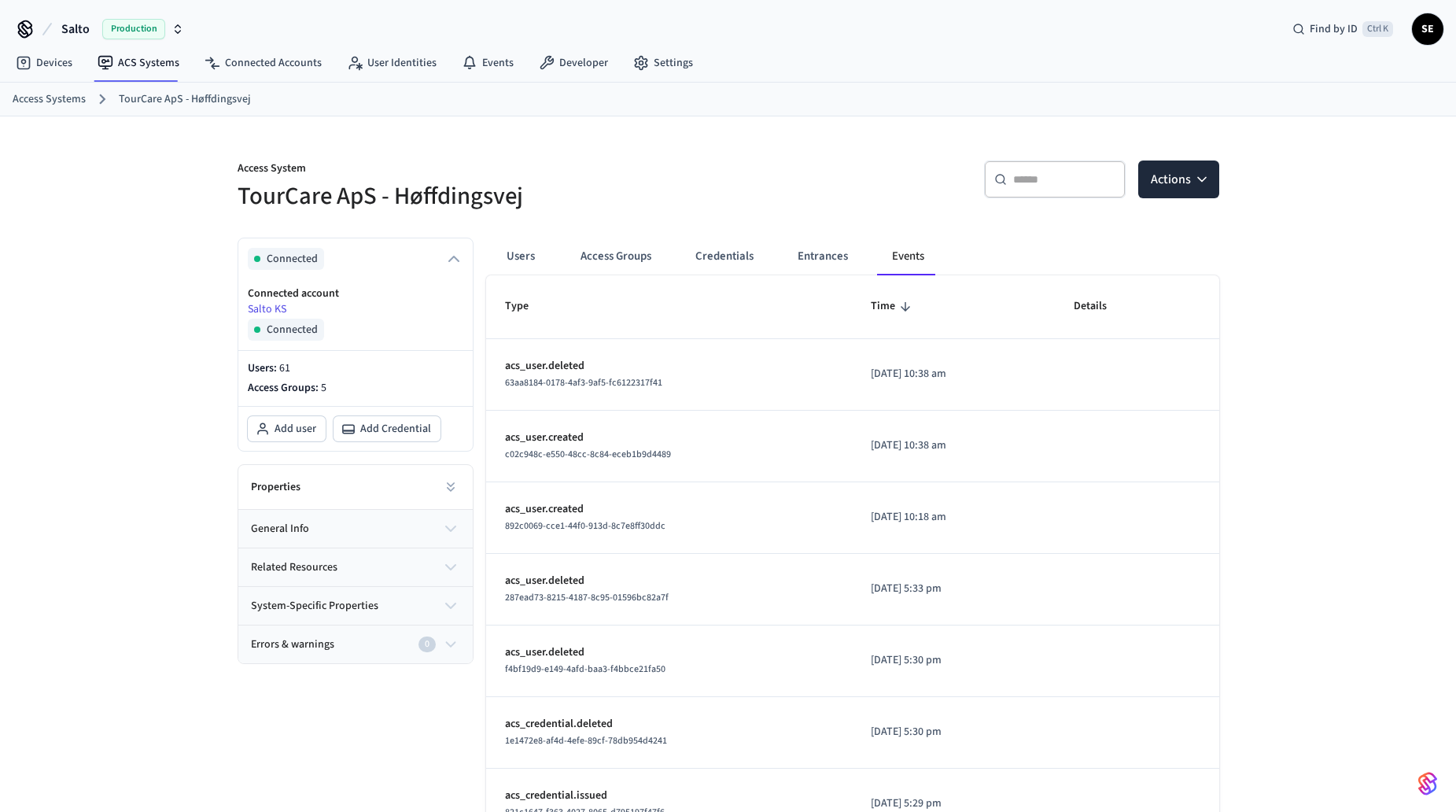
click at [313, 324] on span "Connected" at bounding box center [292, 329] width 51 height 15
click at [272, 58] on link "Connected Accounts" at bounding box center [263, 62] width 143 height 28
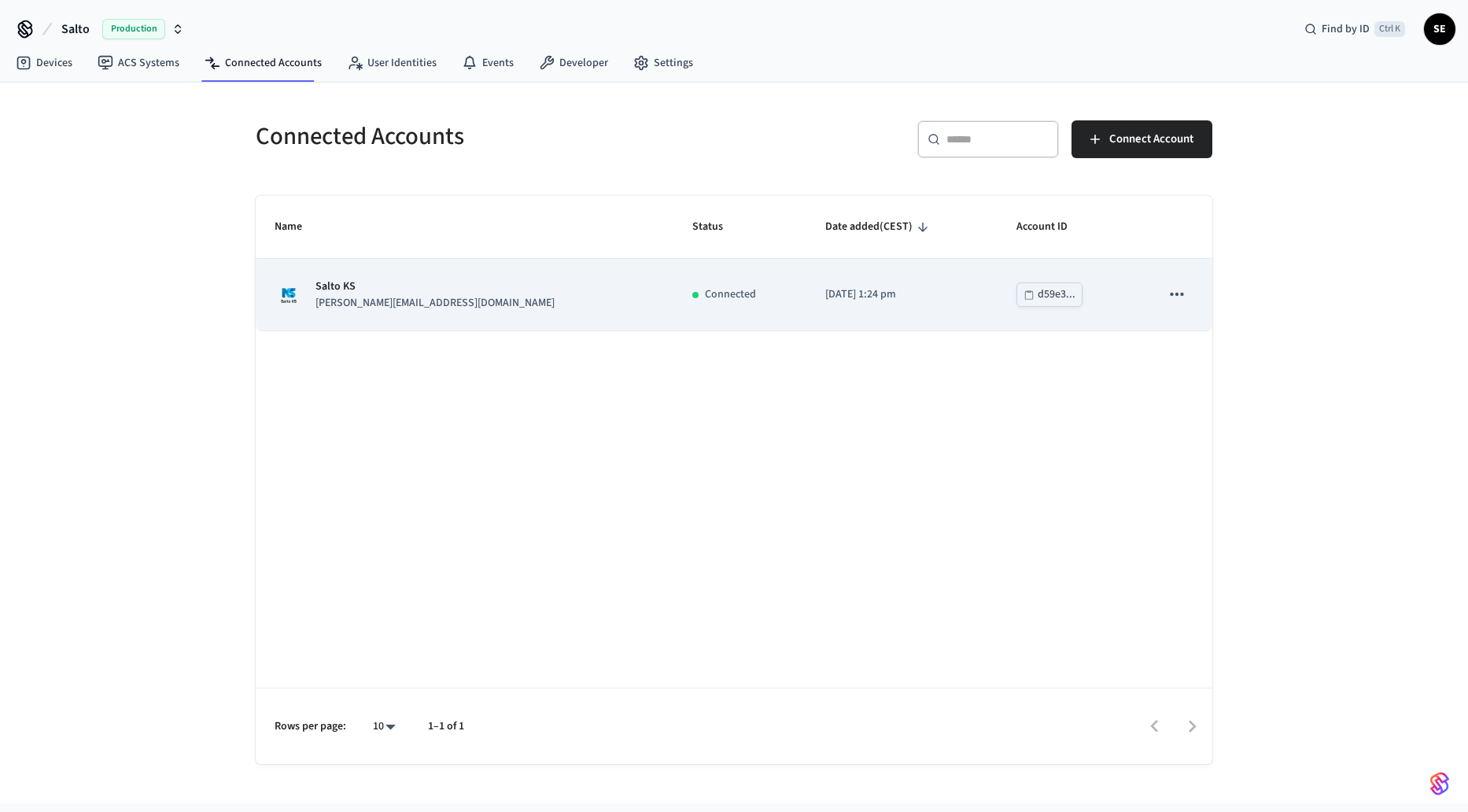
click at [1184, 294] on icon "sticky table" at bounding box center [1176, 293] width 20 height 20
click at [892, 307] on div at bounding box center [734, 406] width 1468 height 812
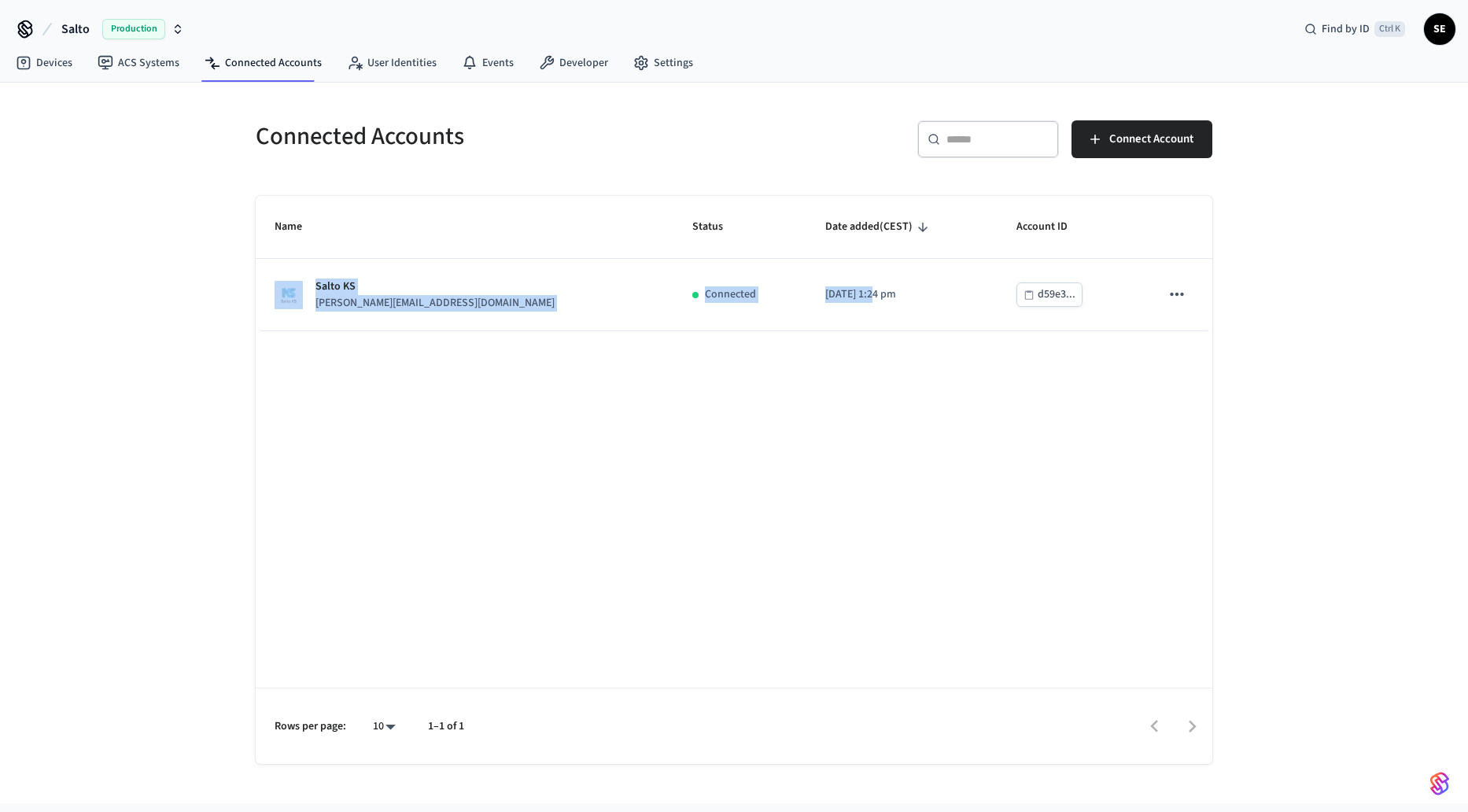
drag, startPoint x: 792, startPoint y: 291, endPoint x: 674, endPoint y: 381, distance: 148.4
click at [674, 381] on div "Name Status Date added (CEST) Account ID Salto KS sylvester@tourcare.dk Connect…" at bounding box center [734, 480] width 957 height 568
click at [674, 378] on div "Name Status Date added (CEST) Account ID Salto KS sylvester@tourcare.dk Connect…" at bounding box center [734, 480] width 957 height 568
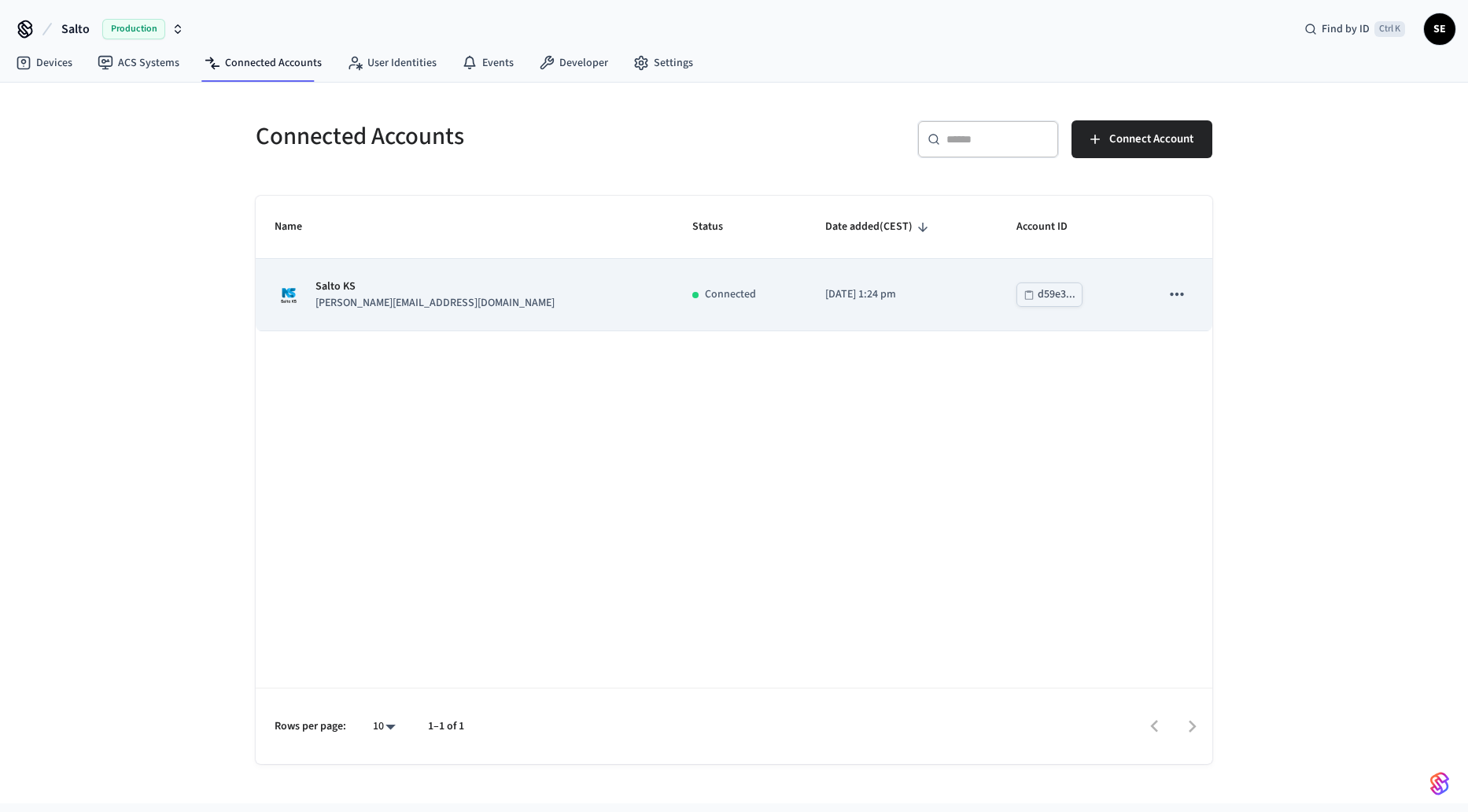
click at [520, 271] on td "Salto KS sylvester@tourcare.dk" at bounding box center [464, 294] width 417 height 71
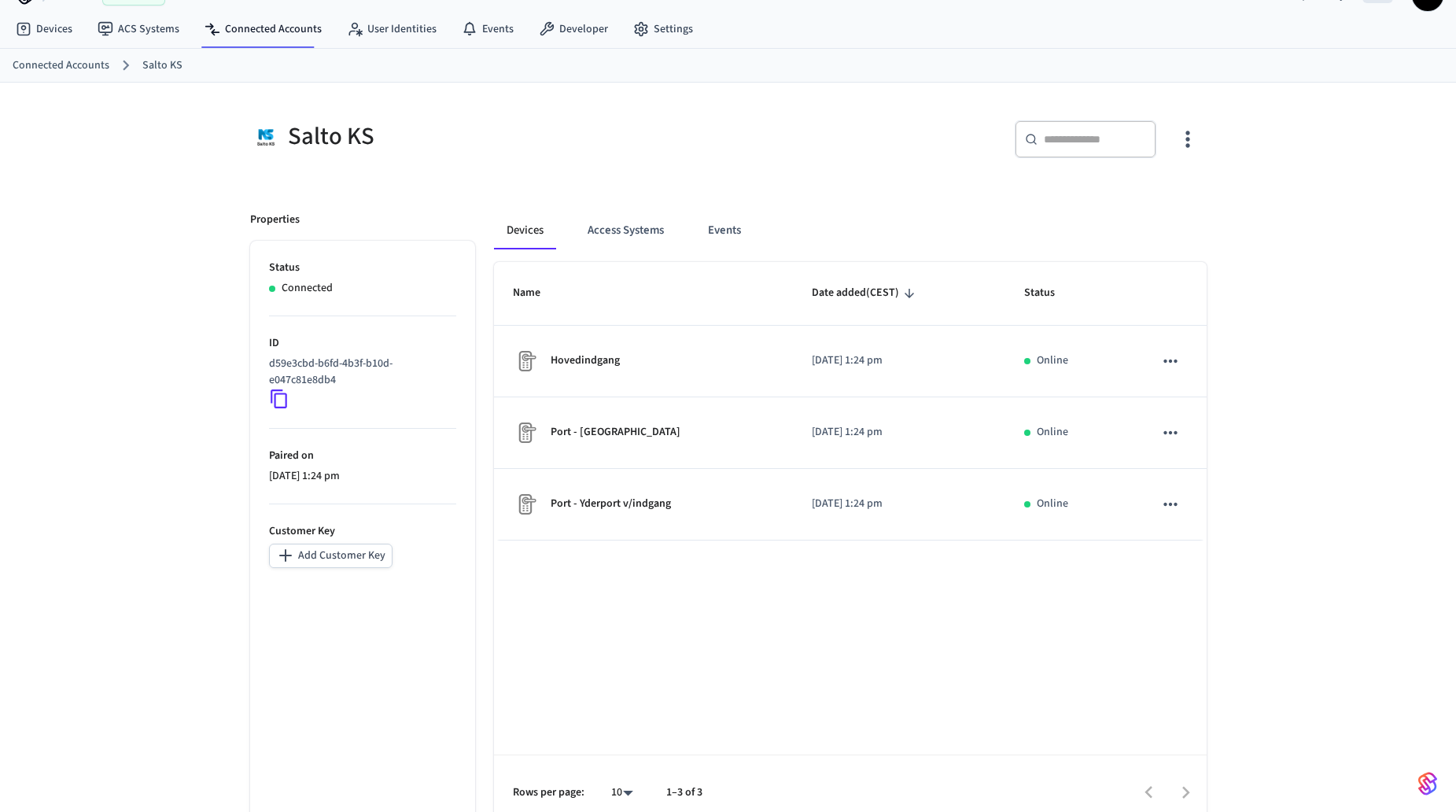
scroll to position [53, 0]
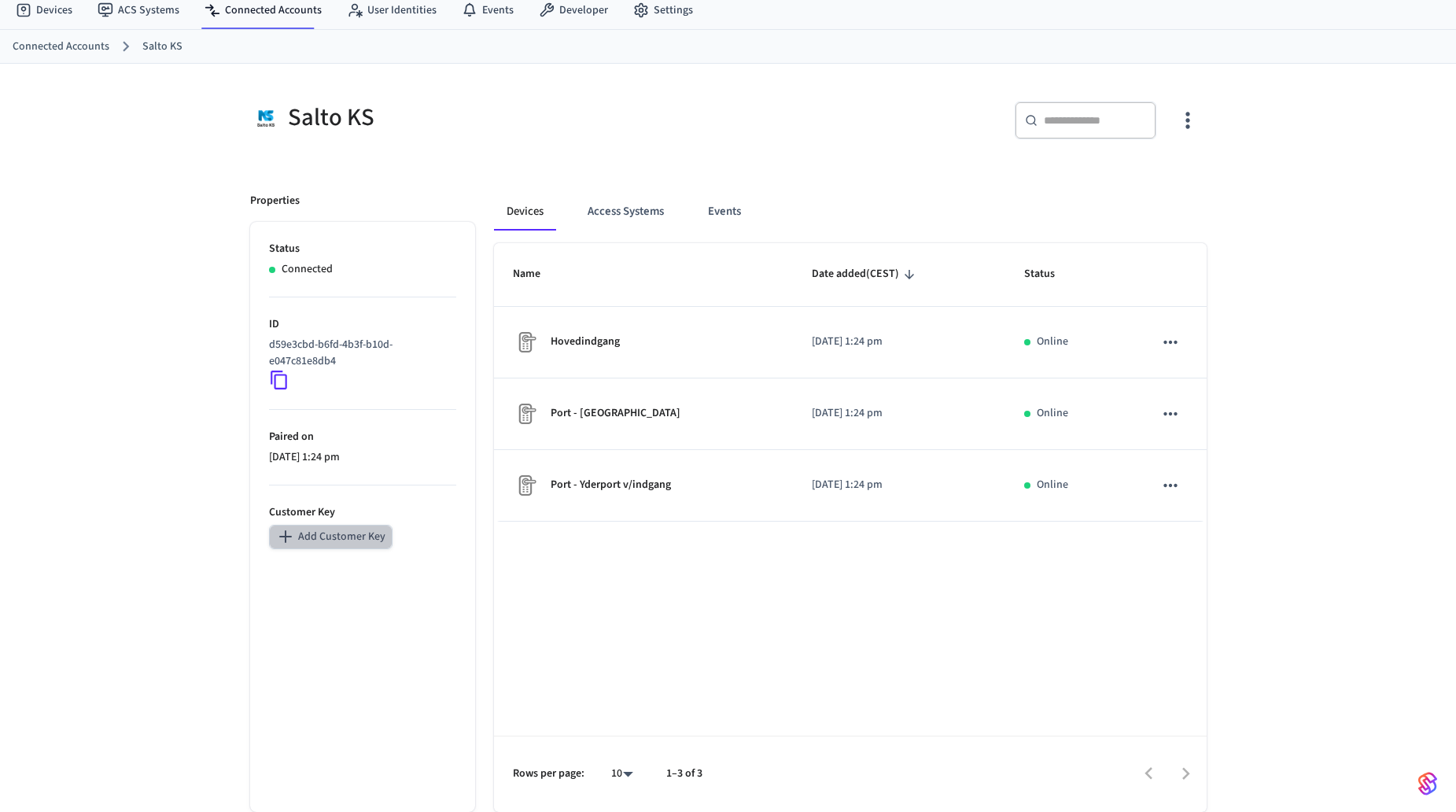
click at [341, 533] on button "Add Customer Key" at bounding box center [331, 536] width 123 height 24
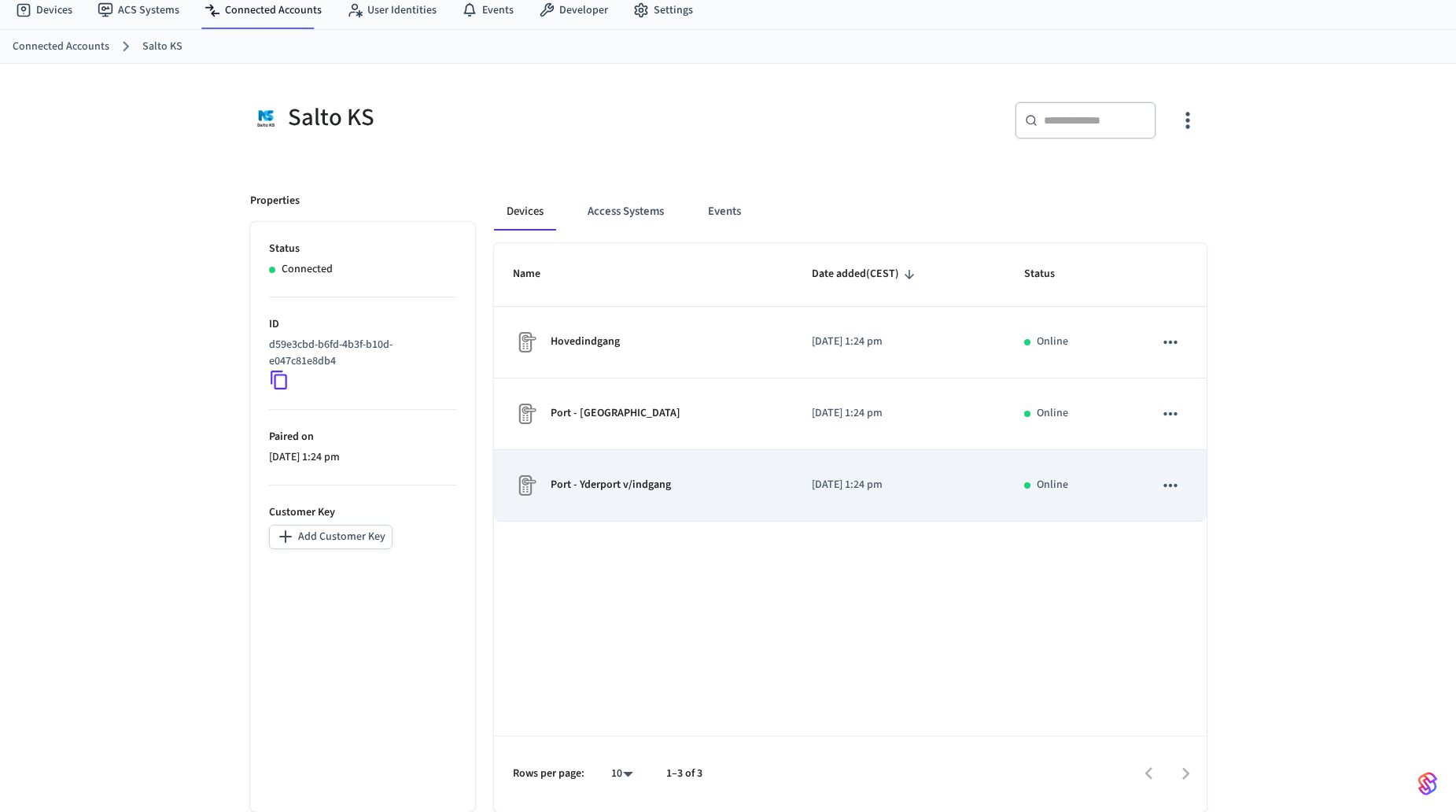
click at [606, 469] on td "Port - Yderport v/indgang" at bounding box center [644, 485] width 300 height 71
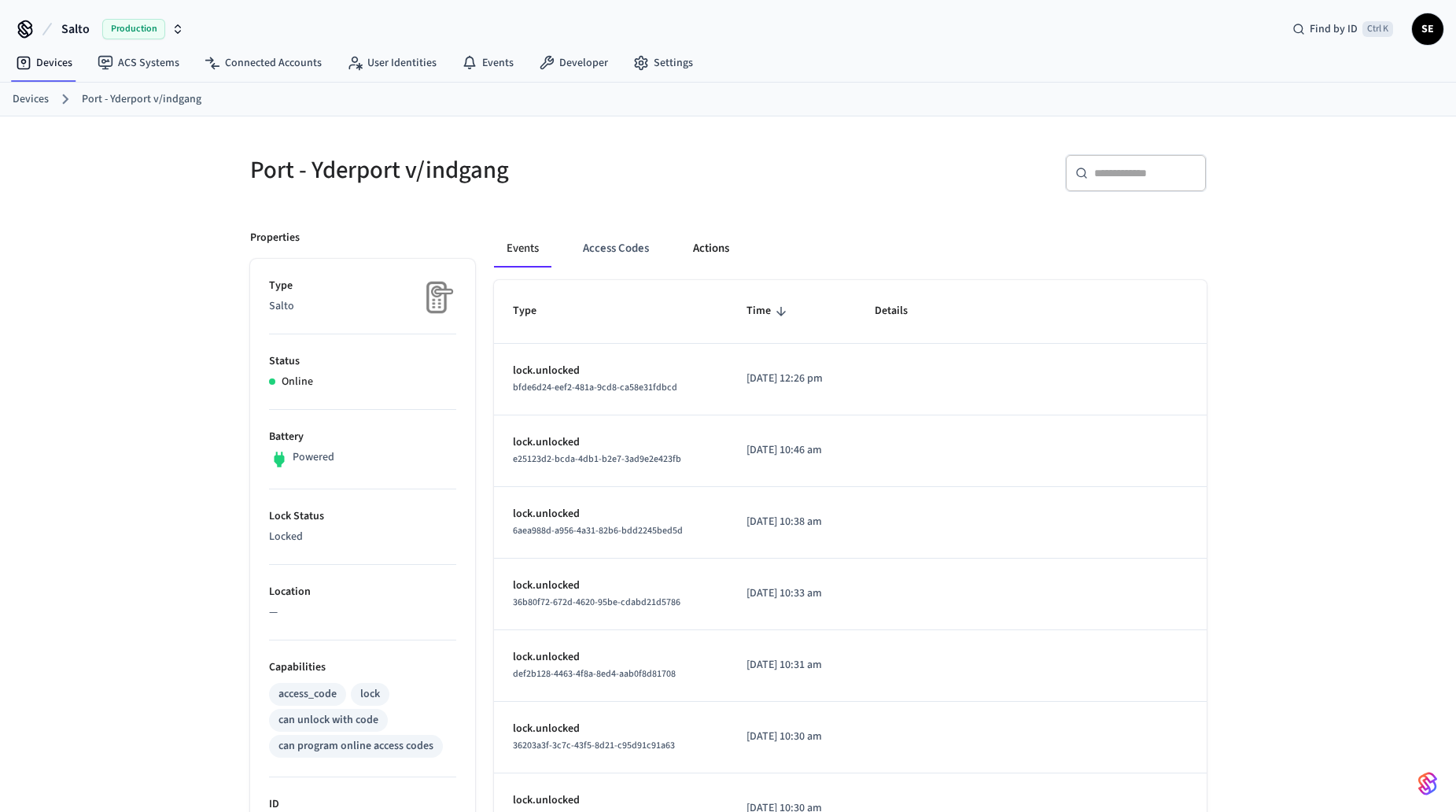
click at [730, 261] on button "Actions" at bounding box center [711, 248] width 62 height 38
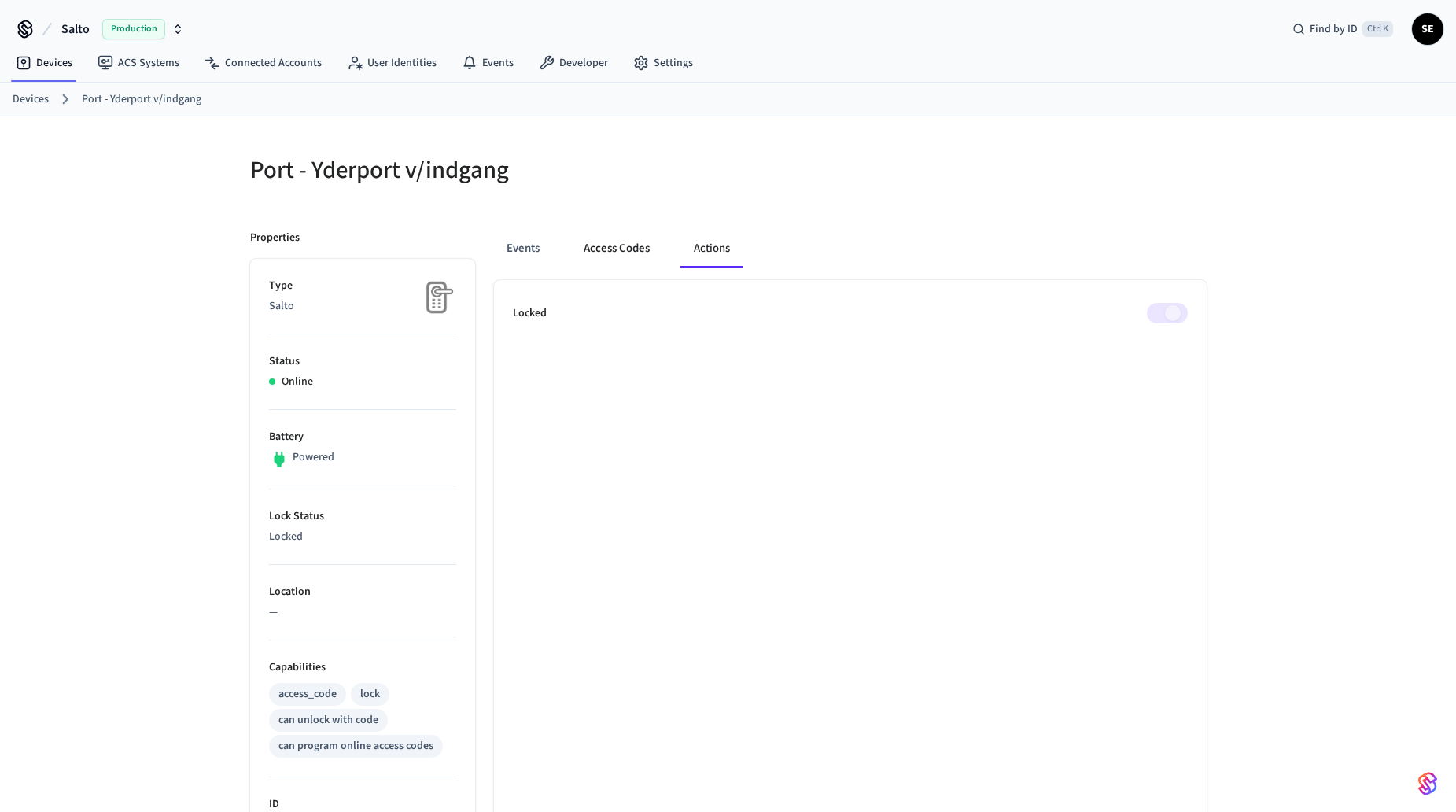
click at [630, 250] on button "Access Codes" at bounding box center [617, 248] width 92 height 38
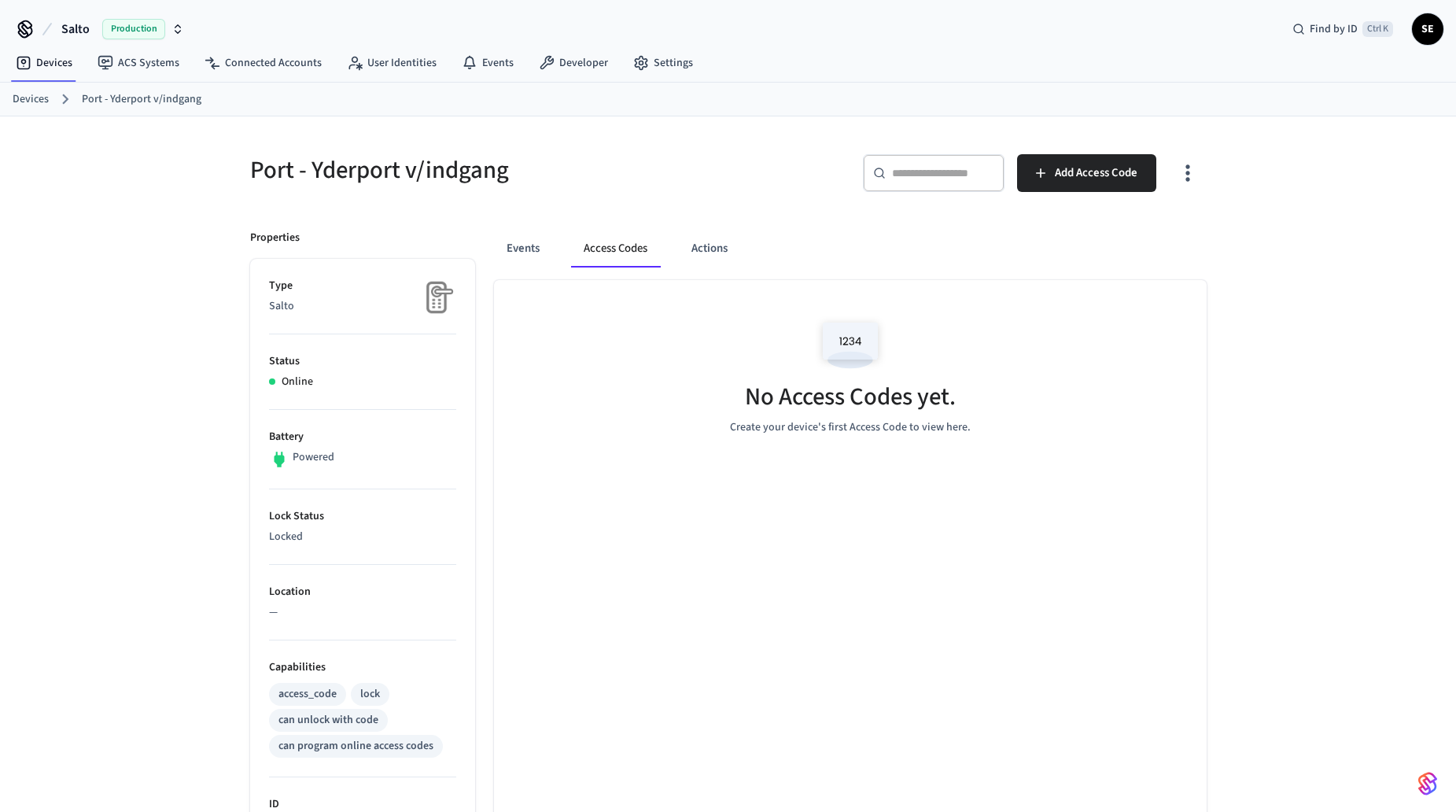
click at [564, 246] on div "Events Access Codes Actions" at bounding box center [850, 248] width 713 height 38
click at [541, 252] on button "Events" at bounding box center [523, 248] width 58 height 38
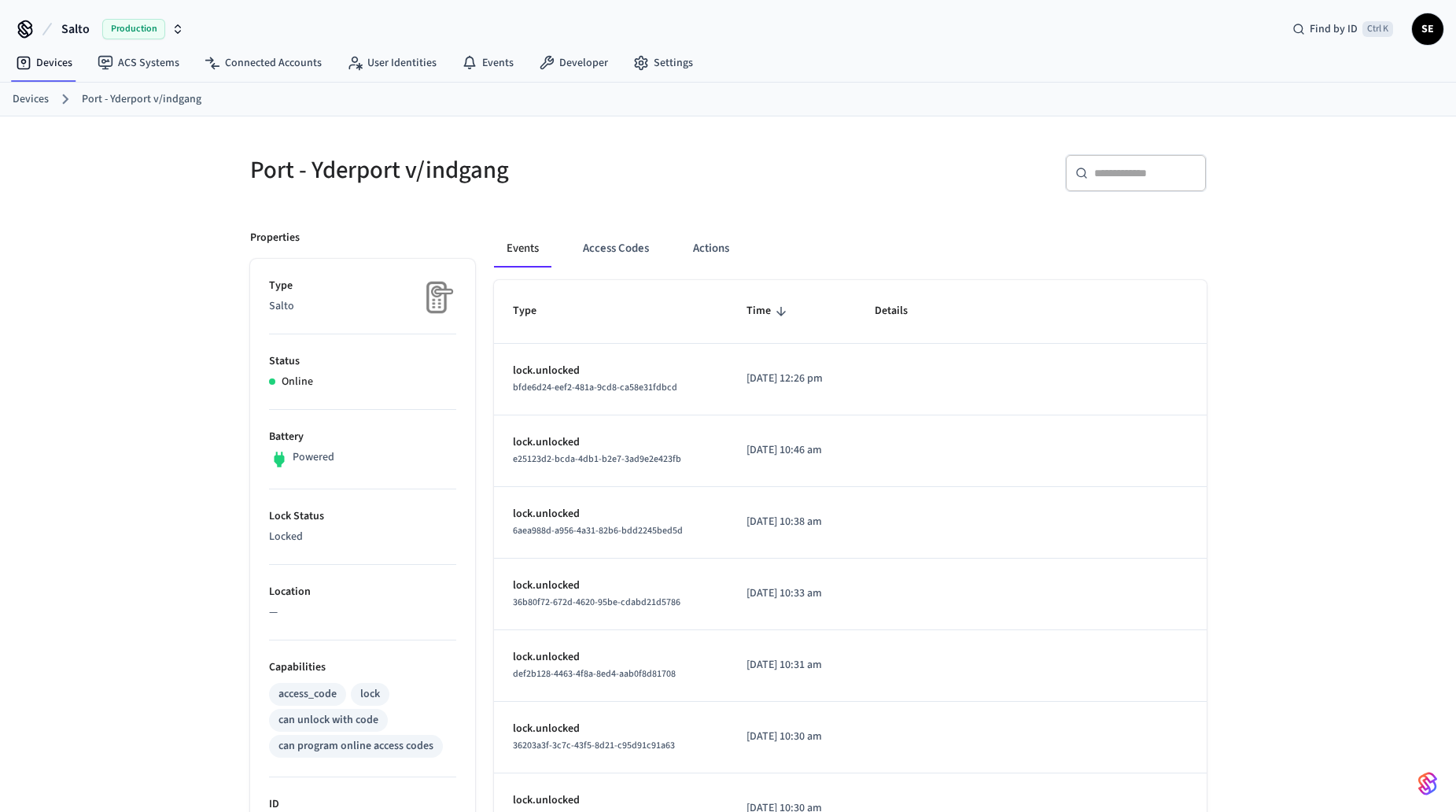
click at [519, 249] on button "Events" at bounding box center [522, 248] width 58 height 38
click at [146, 69] on link "ACS Systems" at bounding box center [139, 62] width 107 height 28
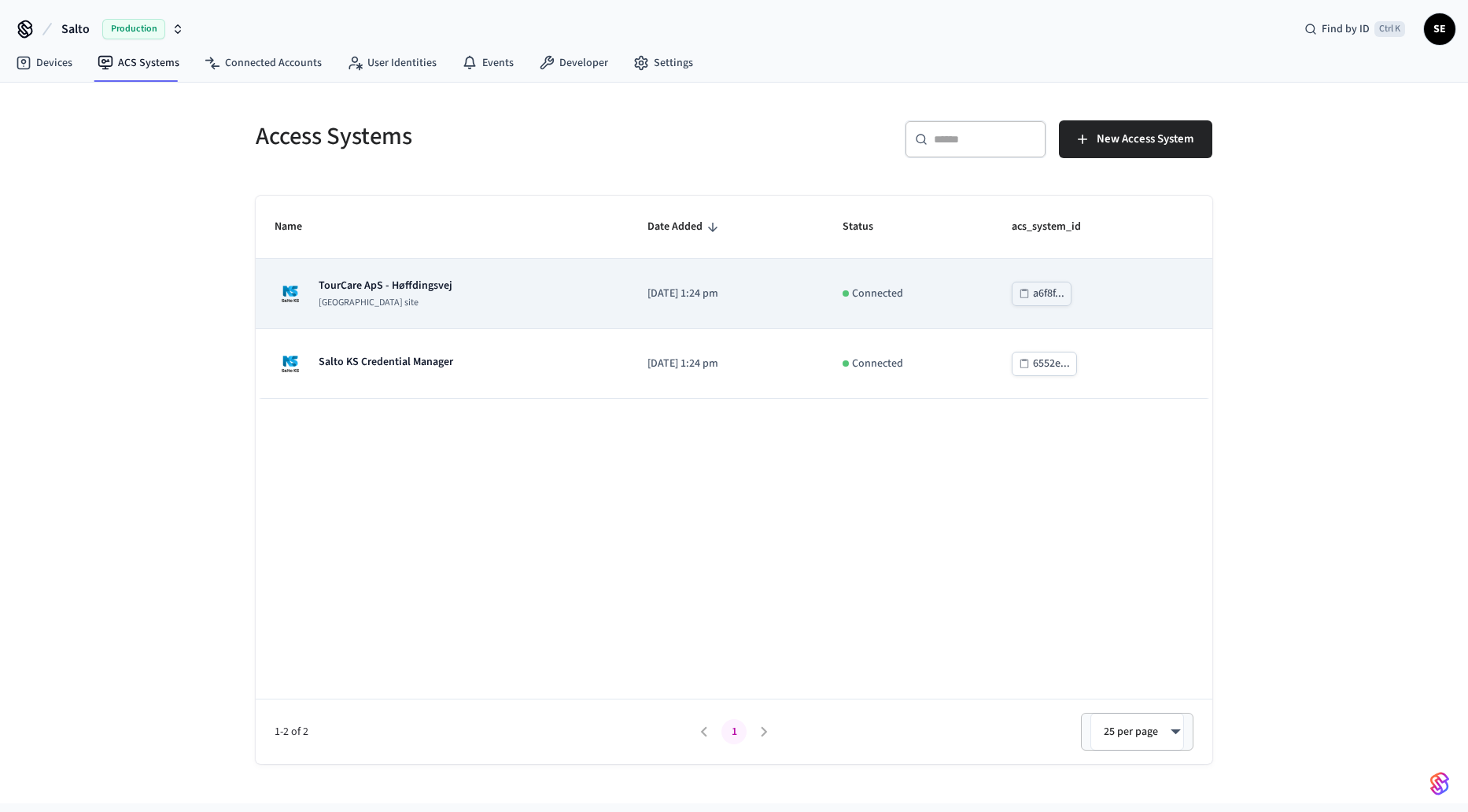
click at [448, 294] on div "TourCare ApS - Høffdingsvej [GEOGRAPHIC_DATA] site" at bounding box center [385, 293] width 134 height 32
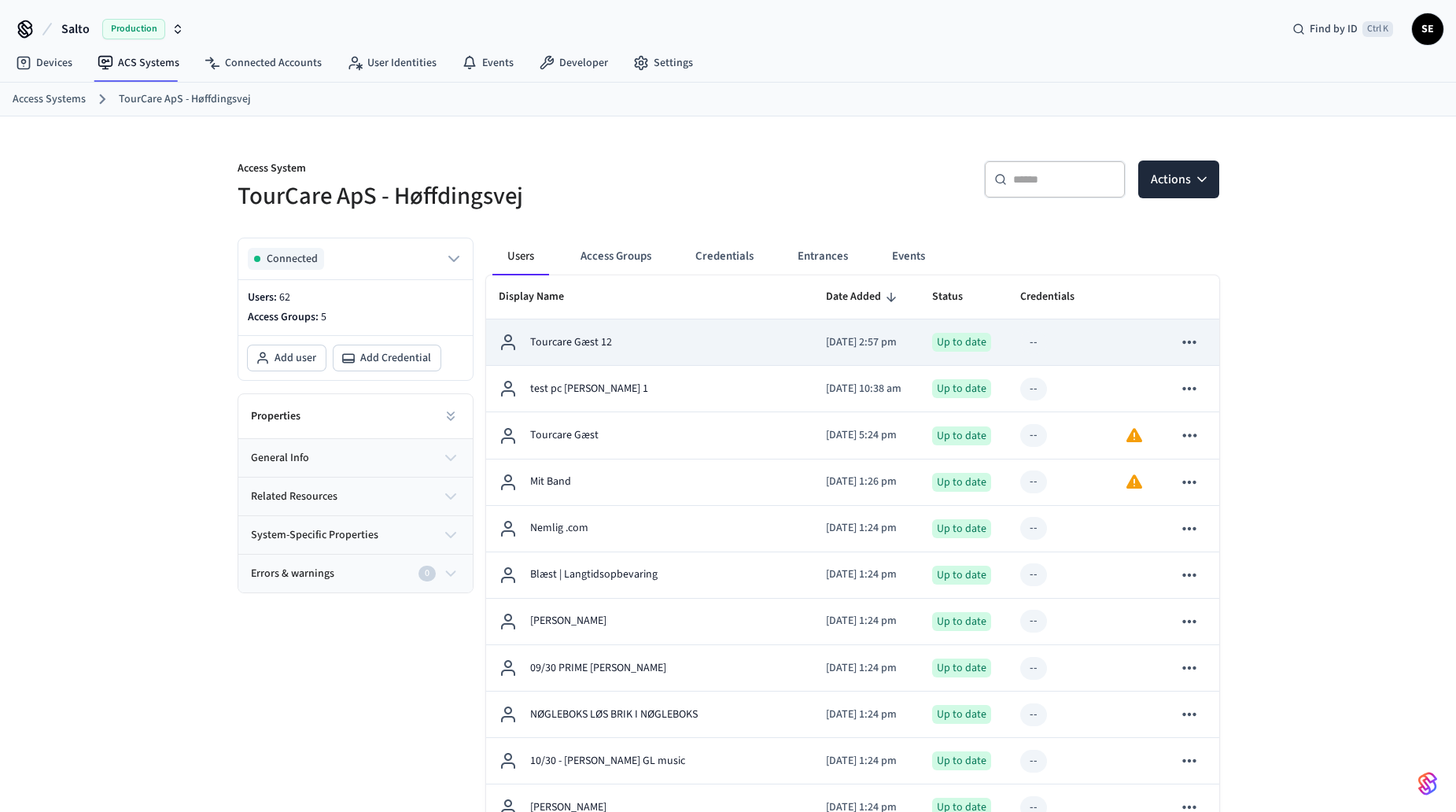
click at [577, 331] on td "Tourcare Gæst 12" at bounding box center [650, 342] width 328 height 46
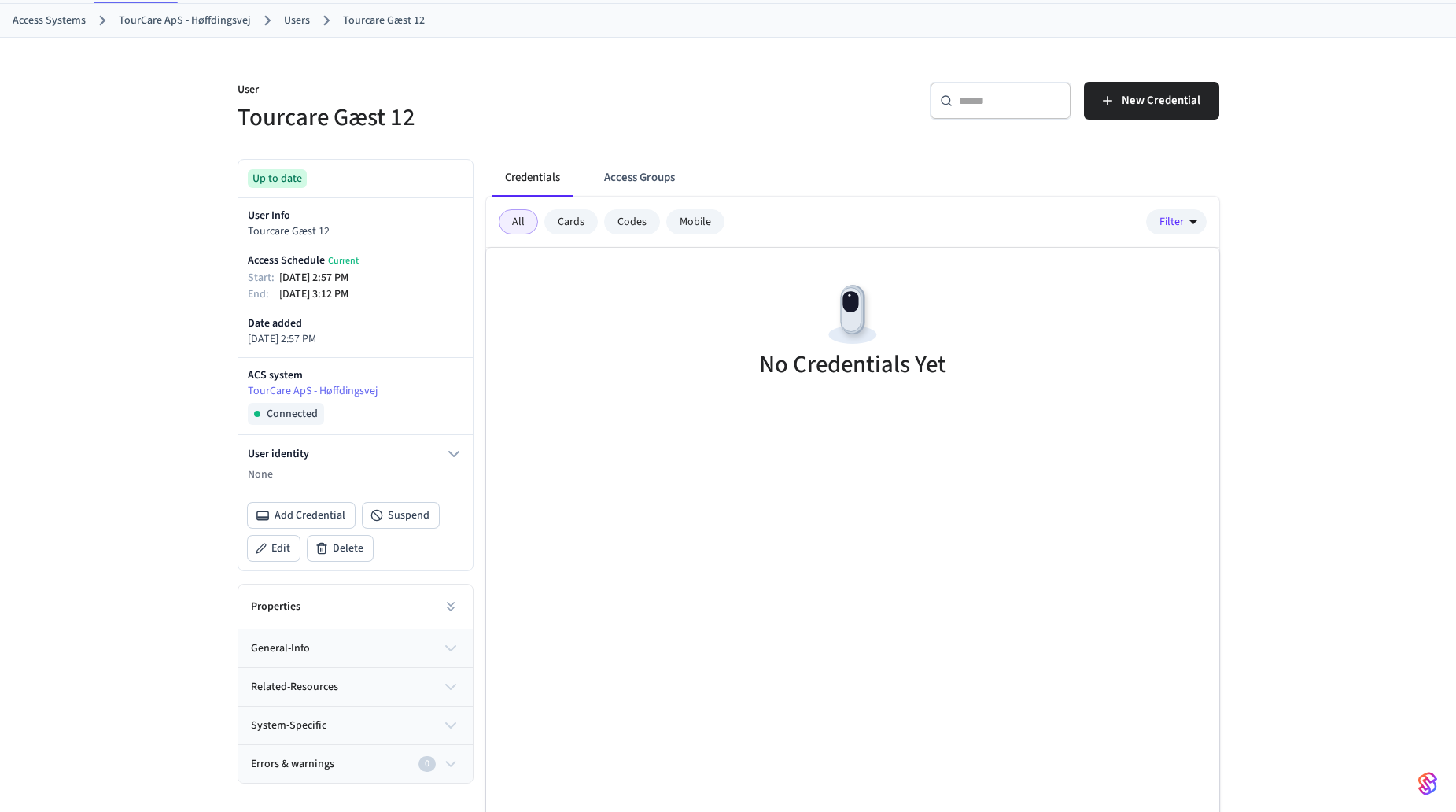
click at [377, 637] on button "general-info" at bounding box center [355, 647] width 234 height 38
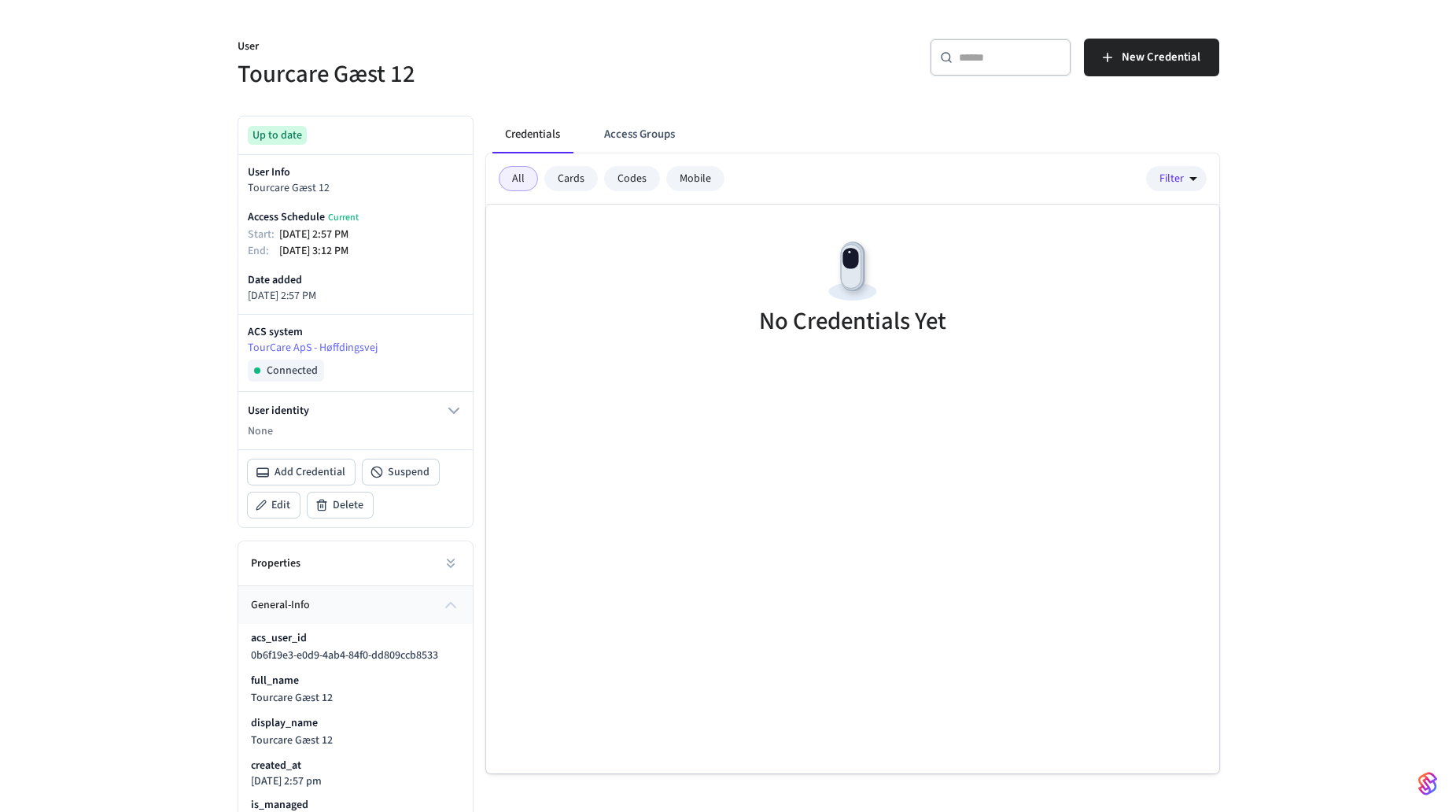
scroll to position [157, 0]
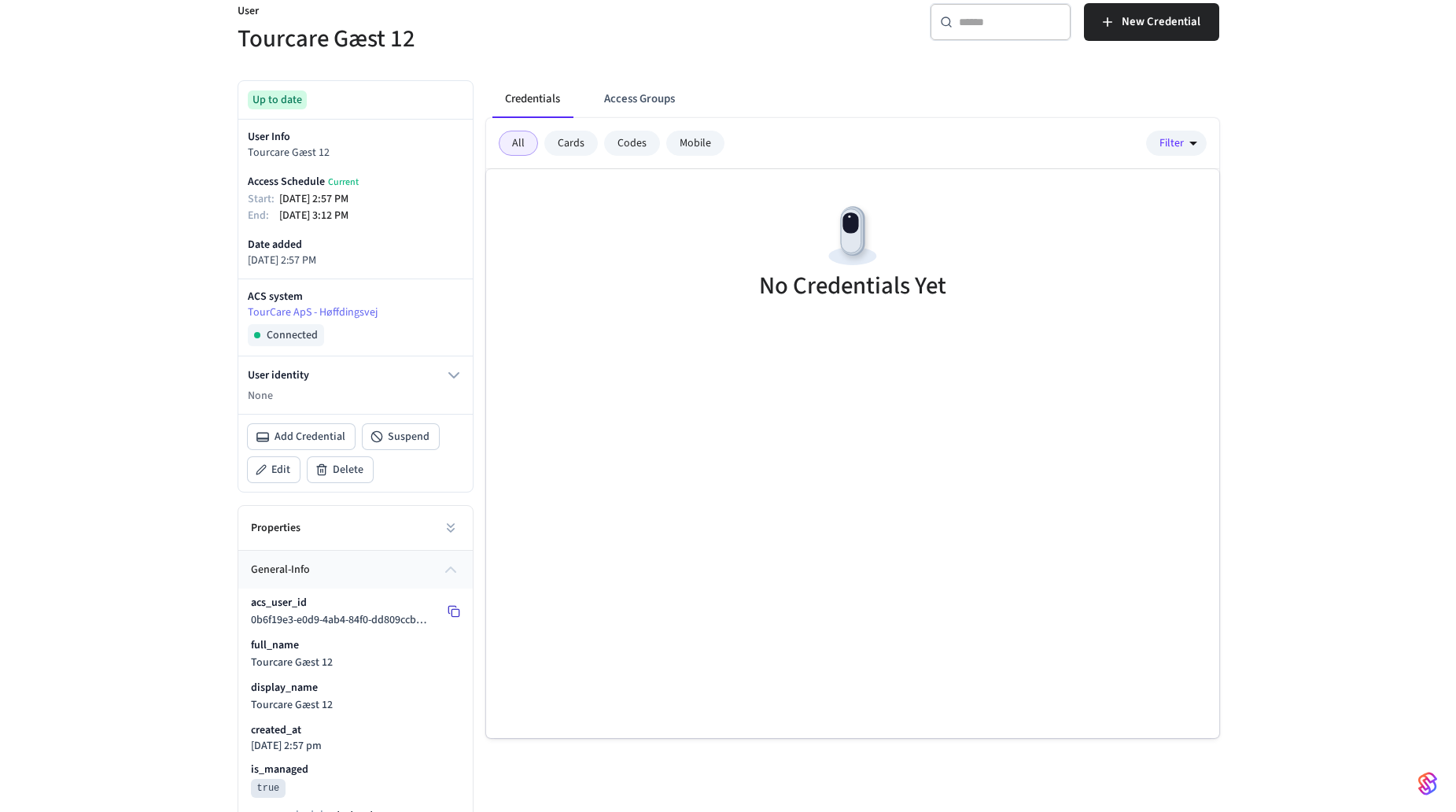
click at [448, 616] on icon at bounding box center [454, 611] width 13 height 13
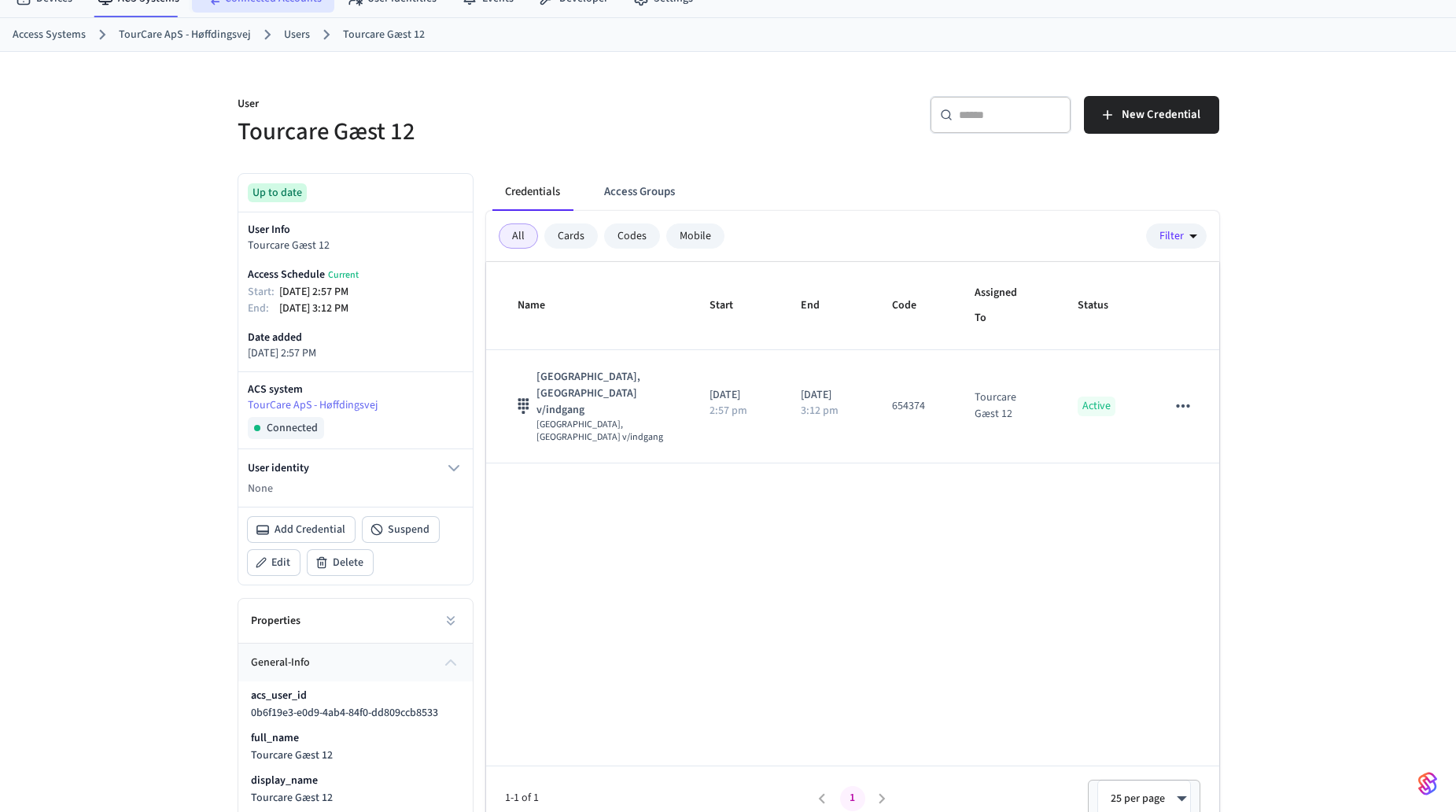
scroll to position [0, 0]
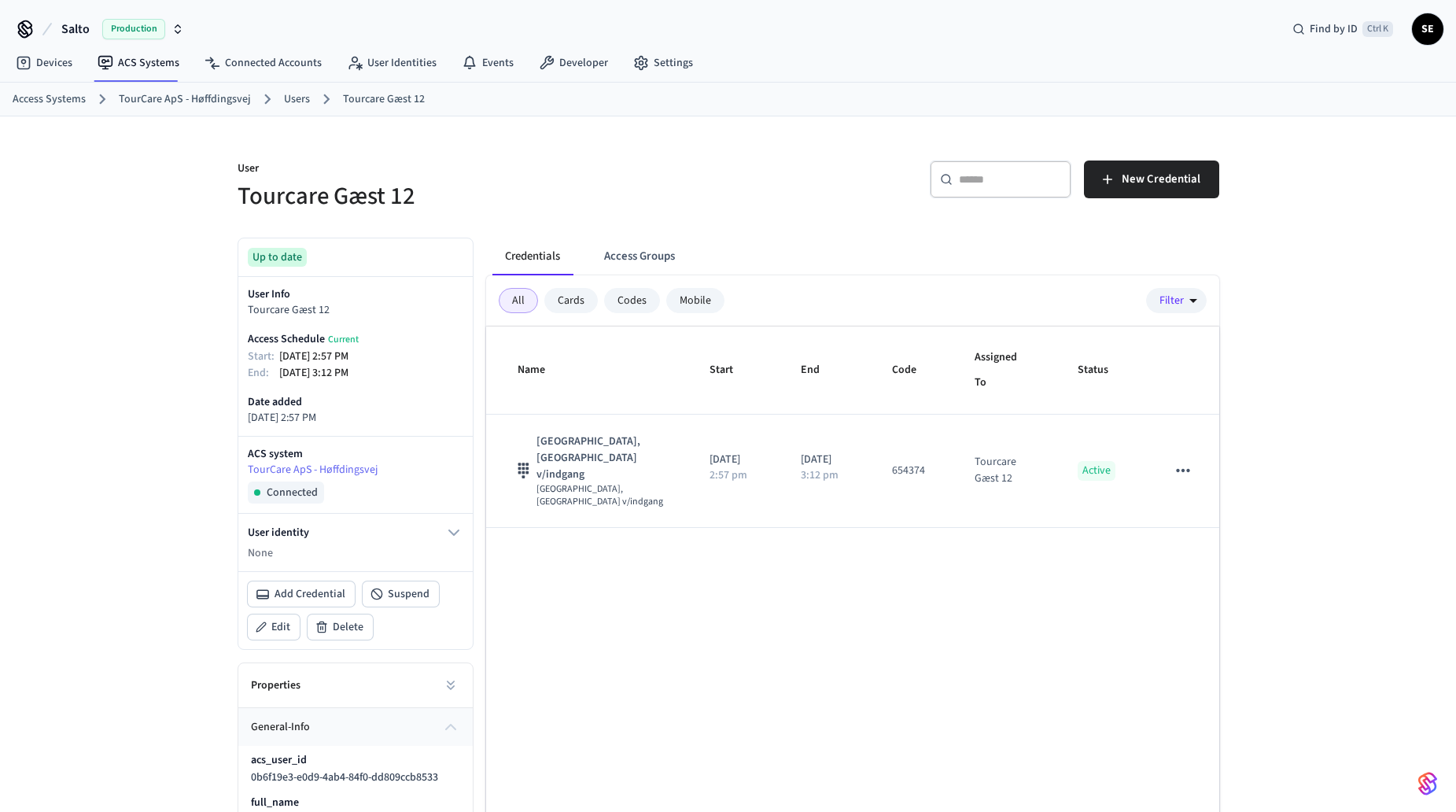
click at [220, 99] on link "TourCare ApS - Høffdingsvej" at bounding box center [185, 100] width 132 height 16
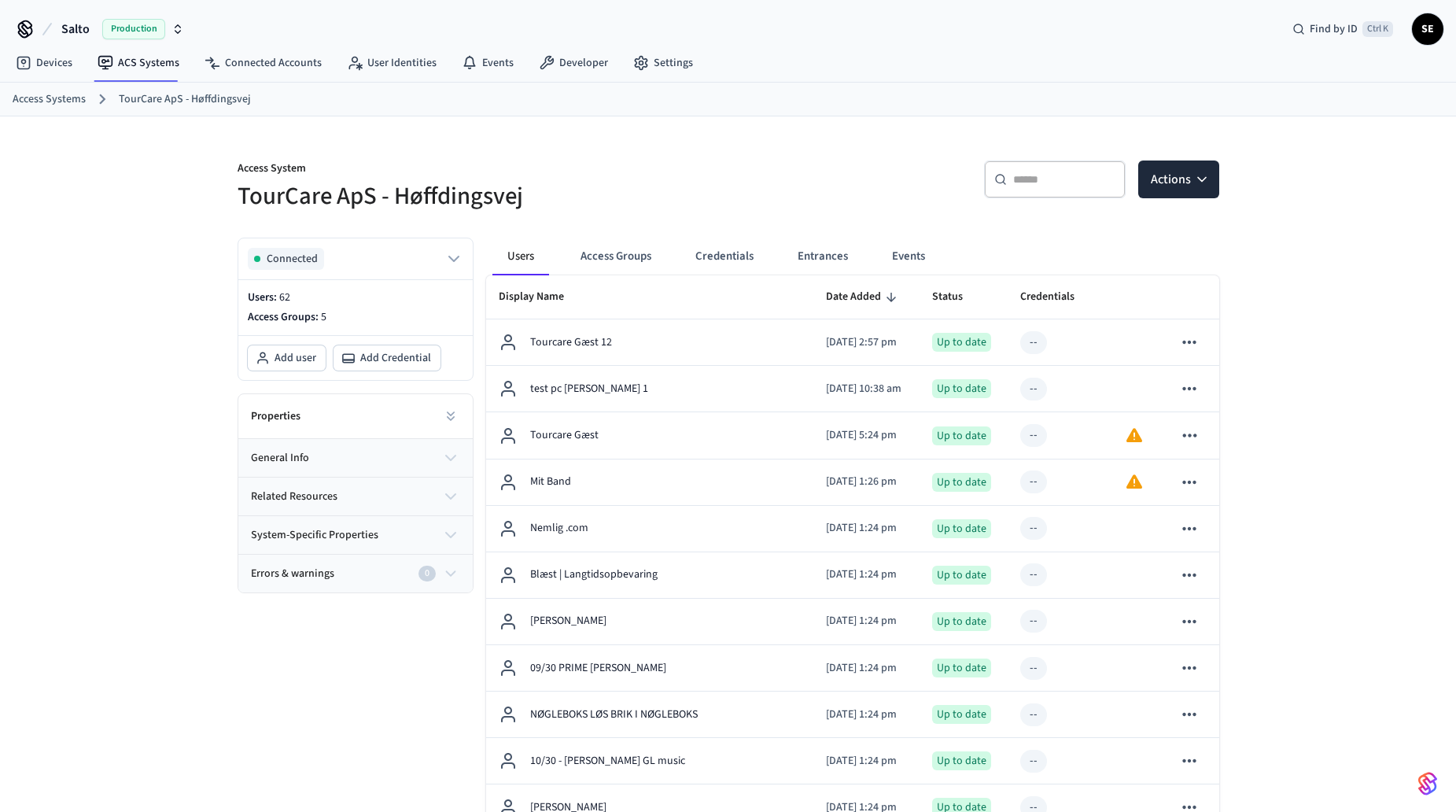
click at [349, 463] on button "general info" at bounding box center [355, 458] width 234 height 38
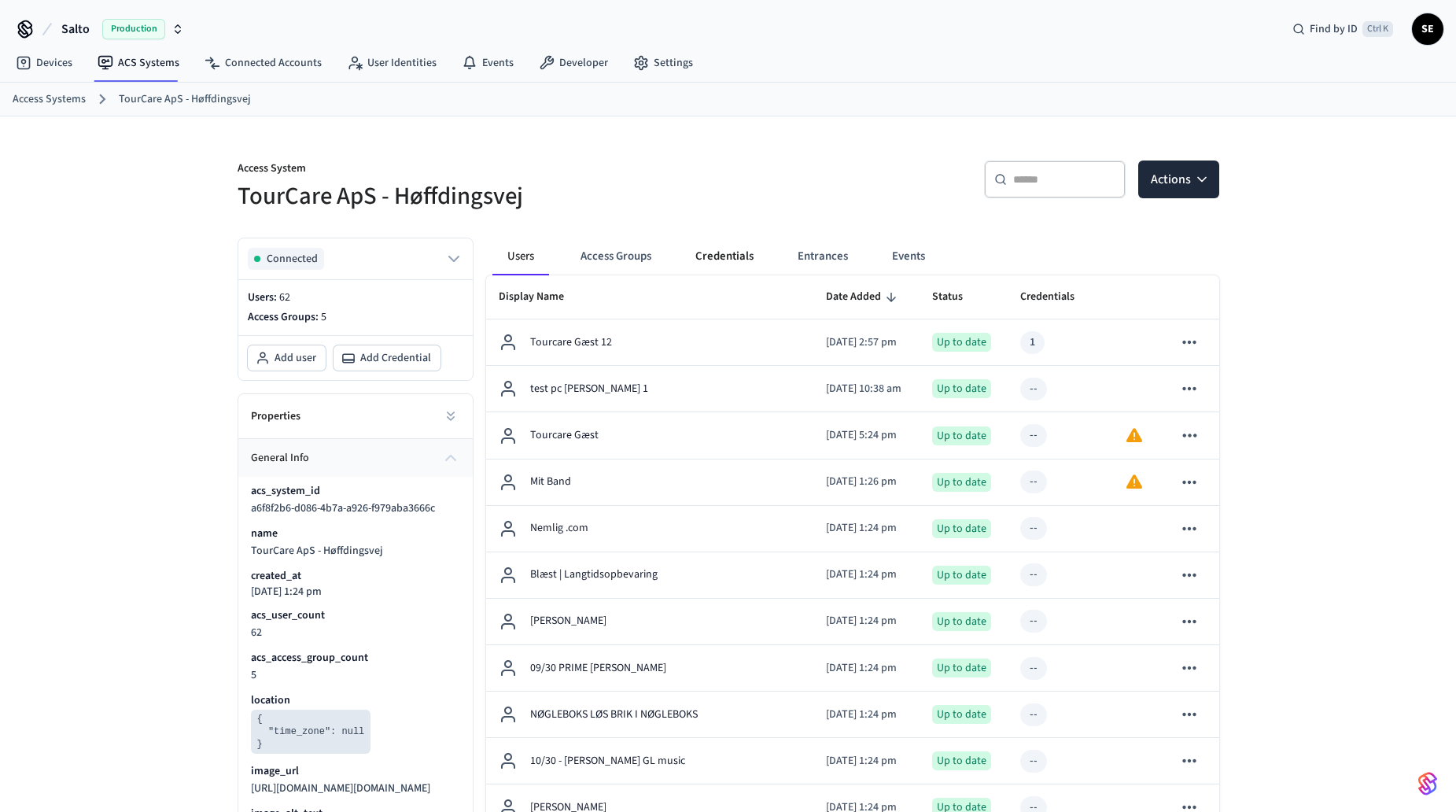
click at [747, 253] on button "Credentials" at bounding box center [724, 256] width 84 height 38
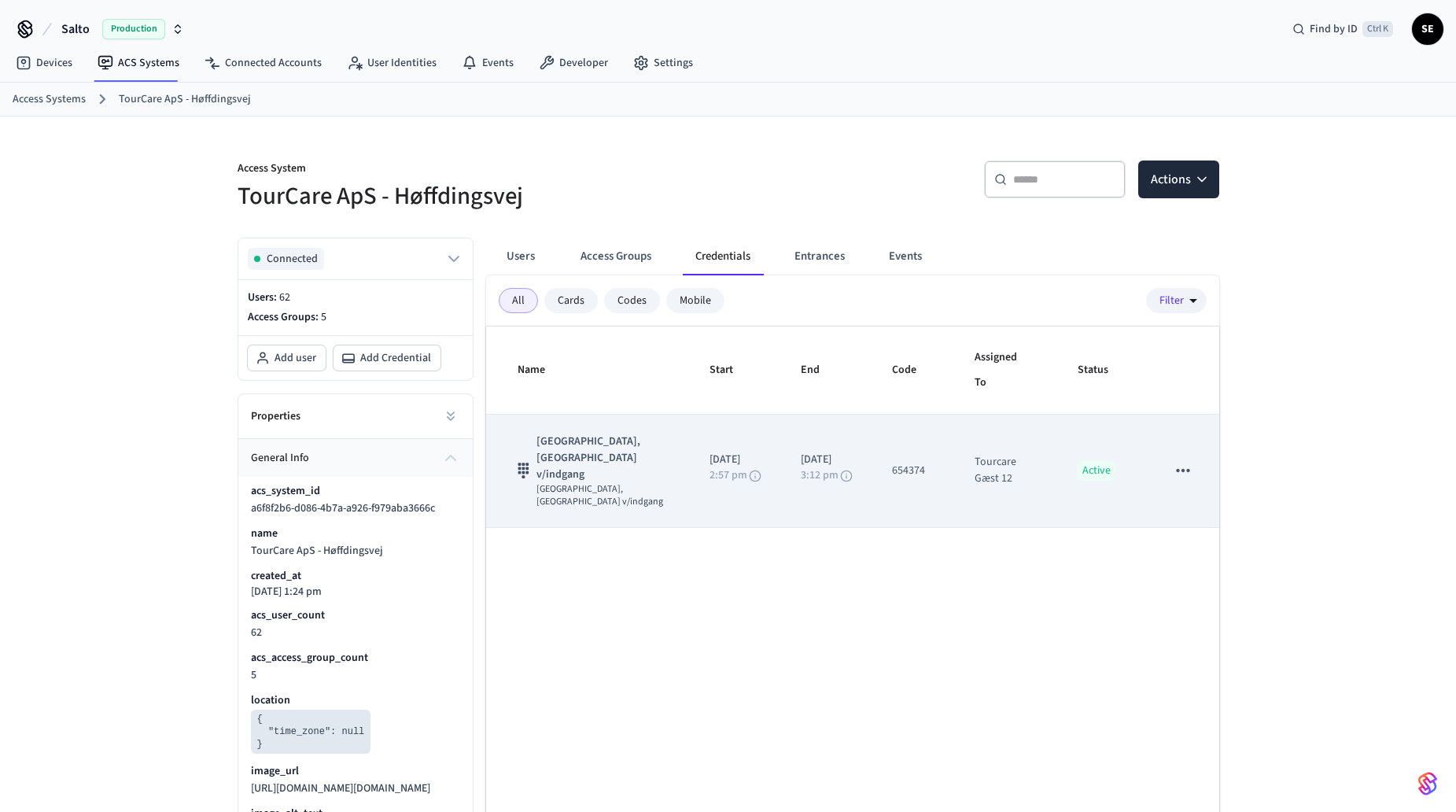
click at [657, 483] on span "[GEOGRAPHIC_DATA], [GEOGRAPHIC_DATA] v/indgang" at bounding box center [604, 495] width 135 height 25
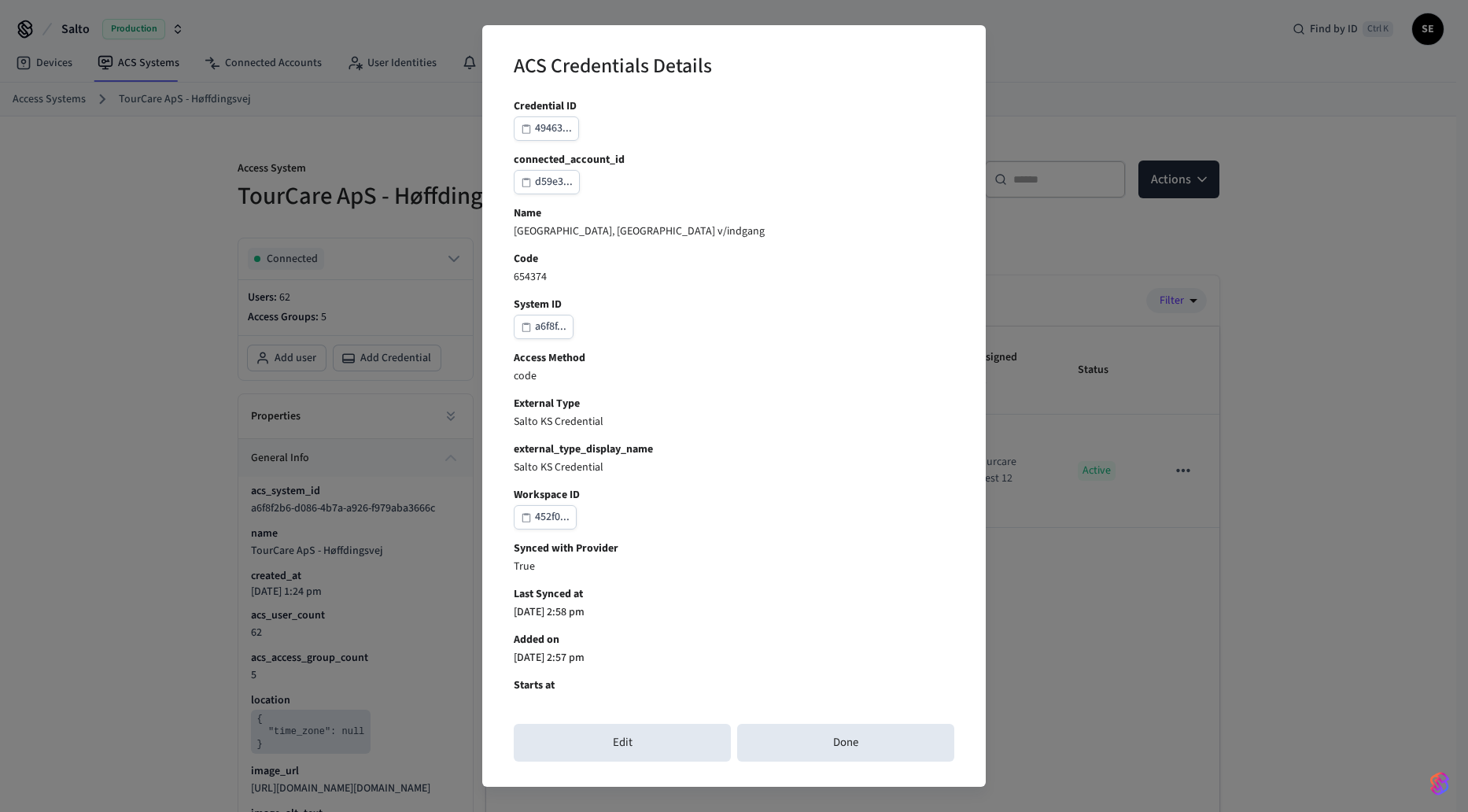
click at [560, 102] on b "Credential ID" at bounding box center [734, 106] width 440 height 16
click at [541, 135] on div "49463..." at bounding box center [554, 129] width 37 height 19
click at [400, 580] on div "ACS Credentials Details Credential ID 49463... connected_account_id d59e3... Na…" at bounding box center [734, 406] width 1468 height 812
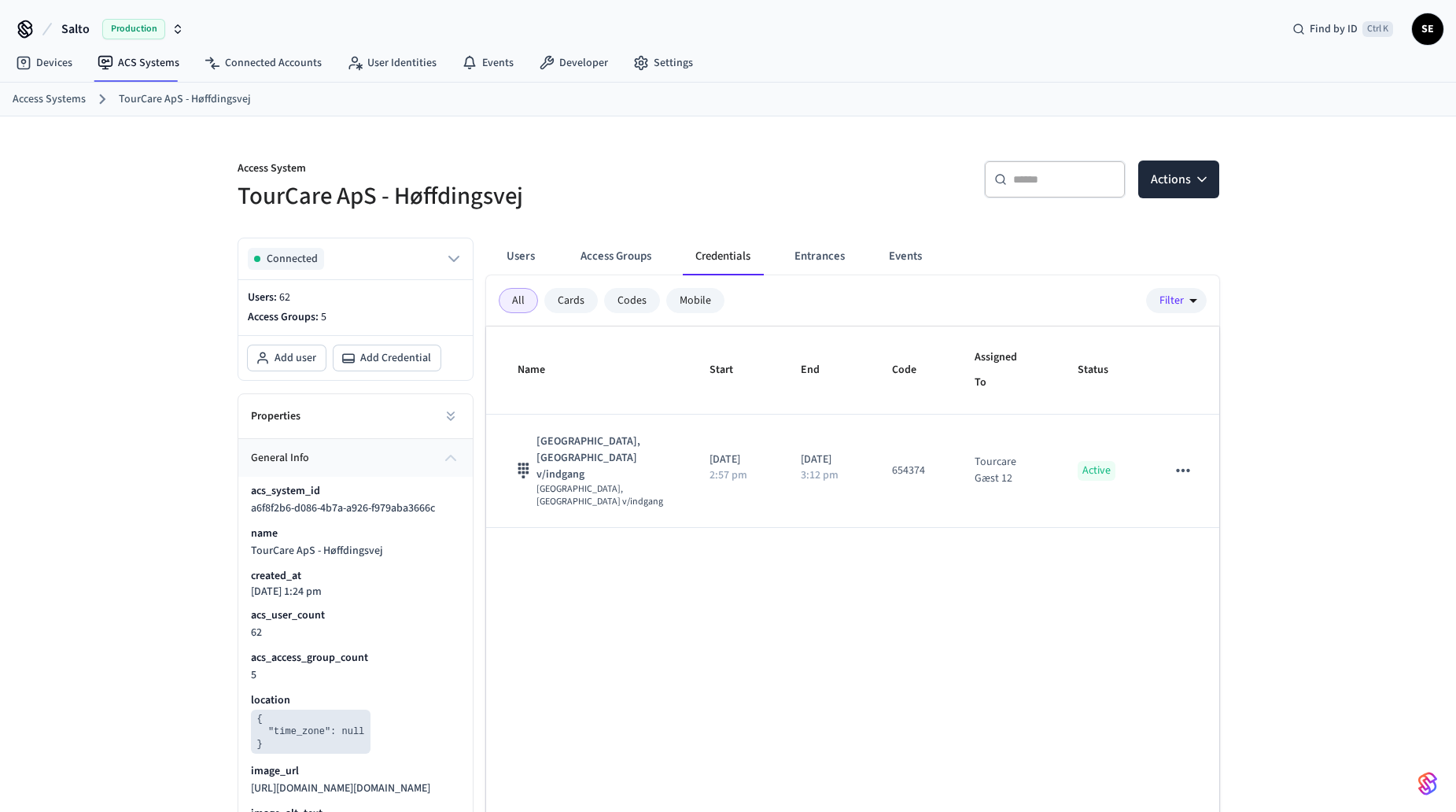
click at [649, 262] on button "Access Groups" at bounding box center [616, 256] width 96 height 38
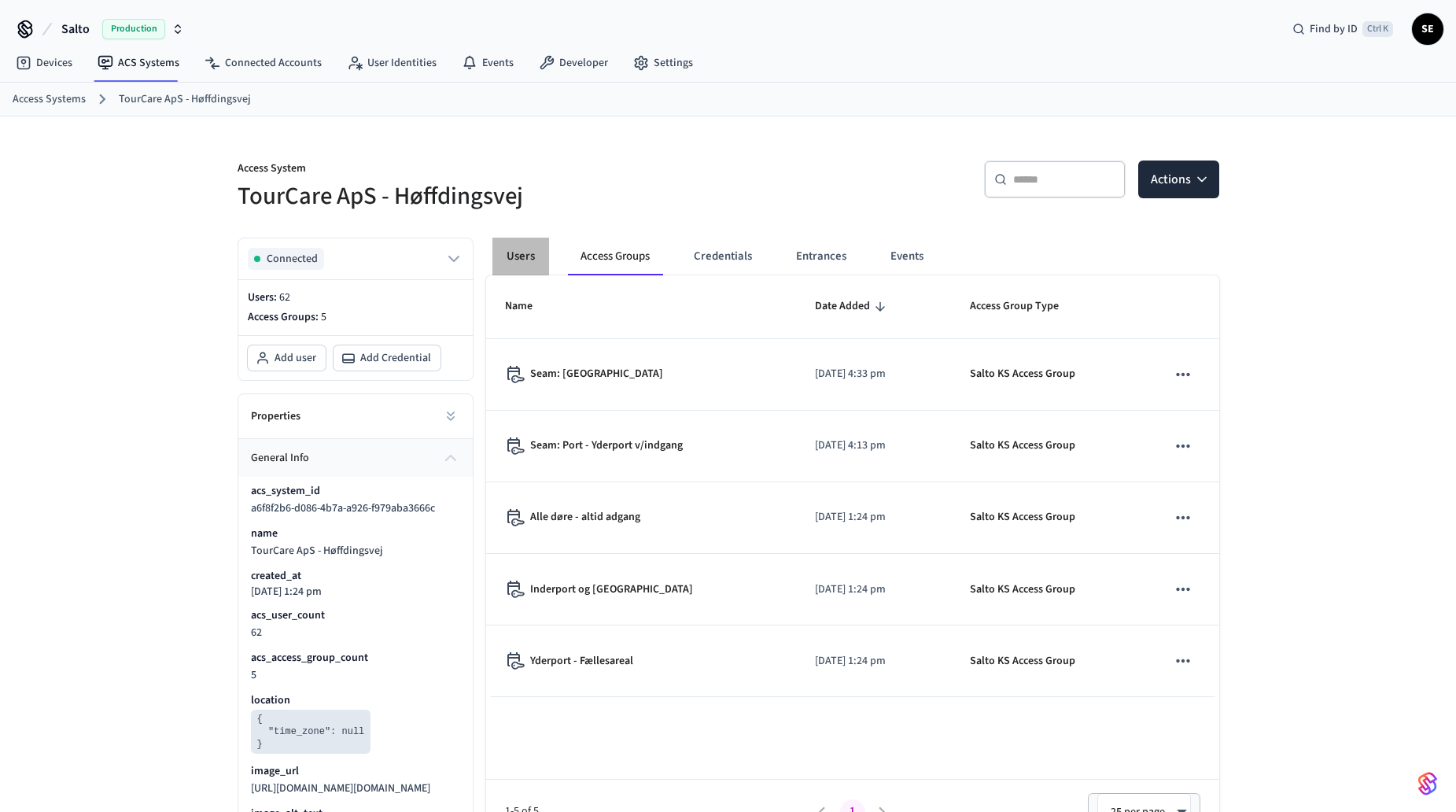
click at [520, 259] on button "Users" at bounding box center [521, 256] width 57 height 38
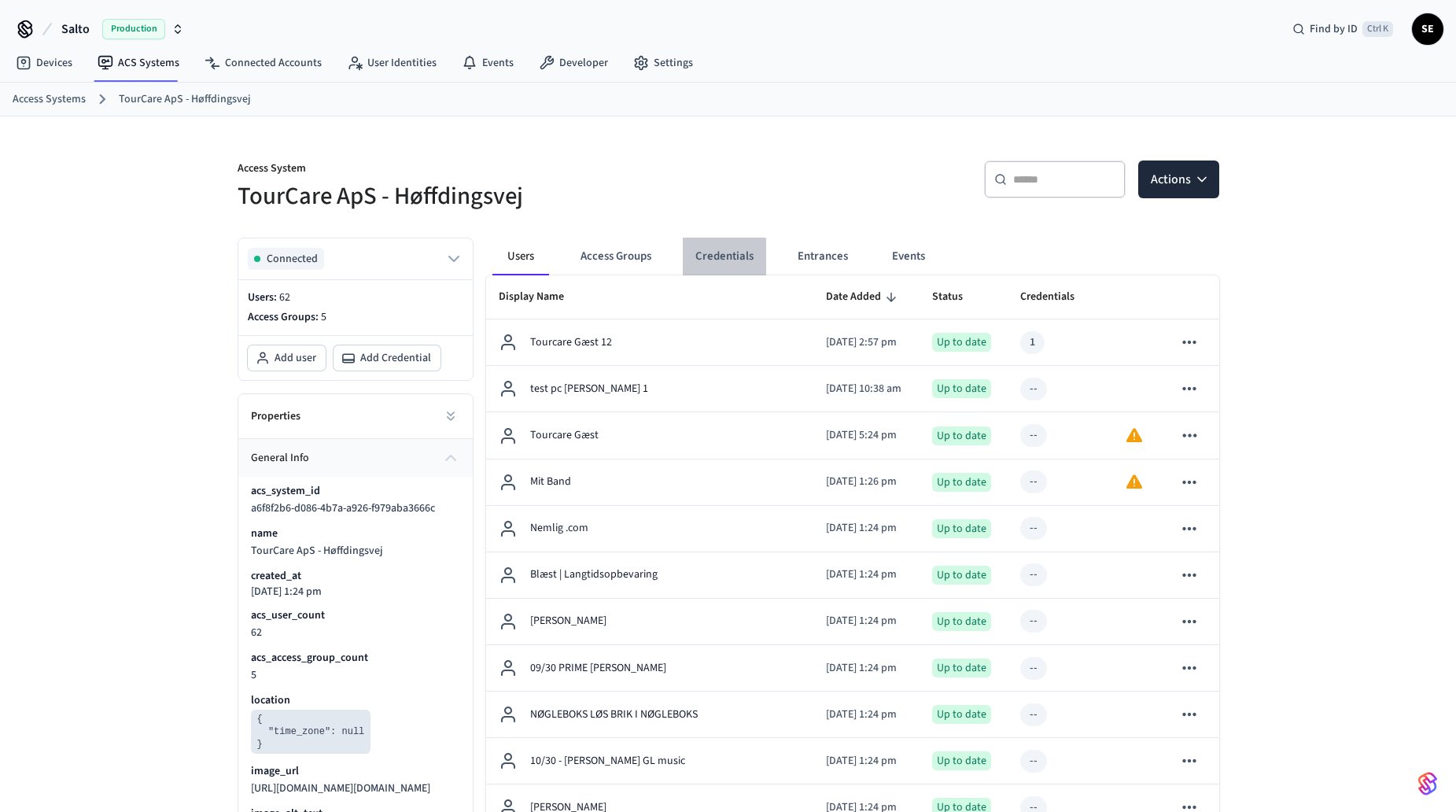
click at [704, 265] on button "Credentials" at bounding box center [724, 256] width 84 height 38
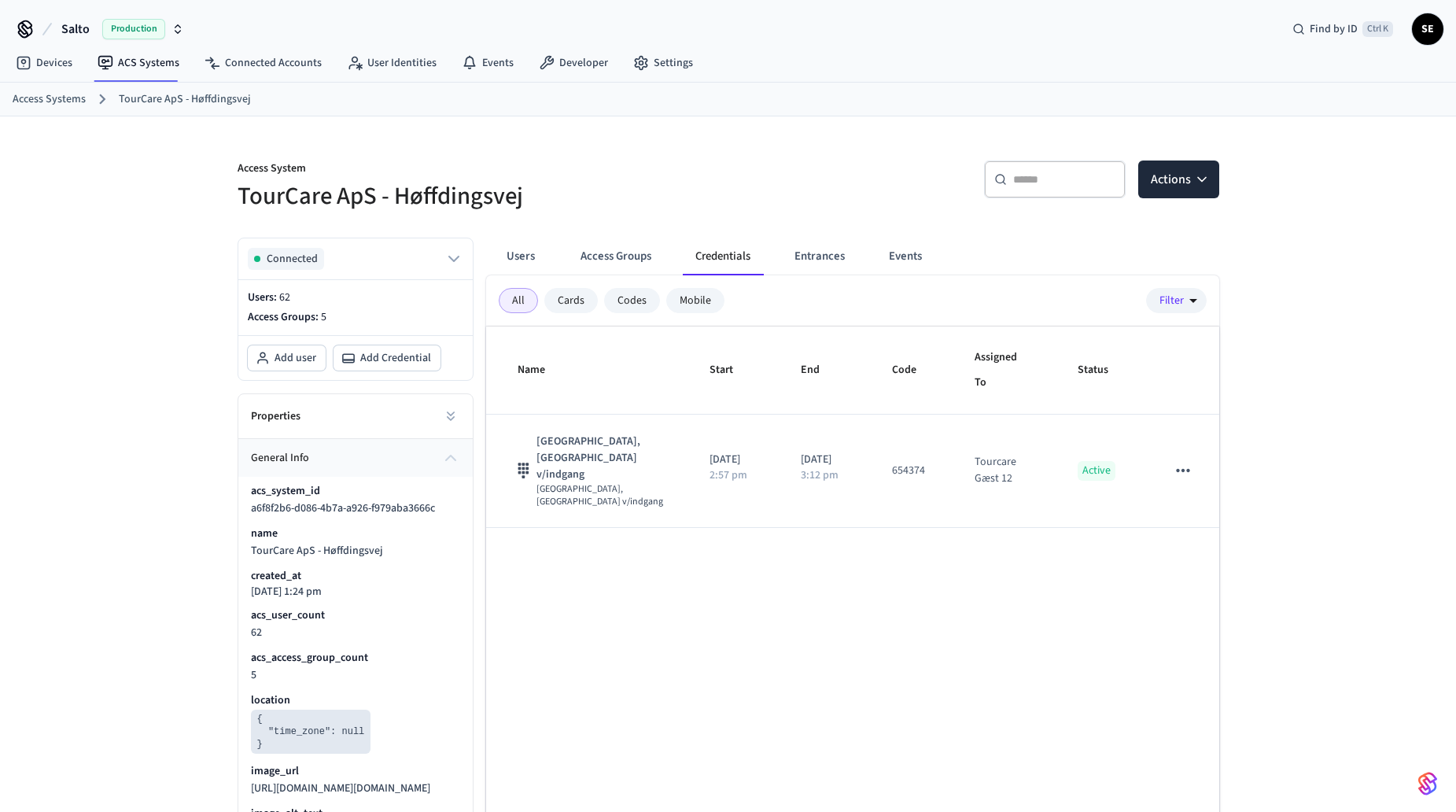
click at [979, 617] on div "Name Start End Code Assigned To Status Port - Sluse, Port - Yderport v/indgang …" at bounding box center [853, 610] width 733 height 568
click at [719, 622] on div "Name Start End Code Assigned To Status Port - Sluse, Port - Yderport v/indgang …" at bounding box center [853, 610] width 733 height 568
click at [717, 662] on div "Name Start End Code Assigned To Status Port - Sluse, Port - Yderport v/indgang …" at bounding box center [853, 610] width 733 height 568
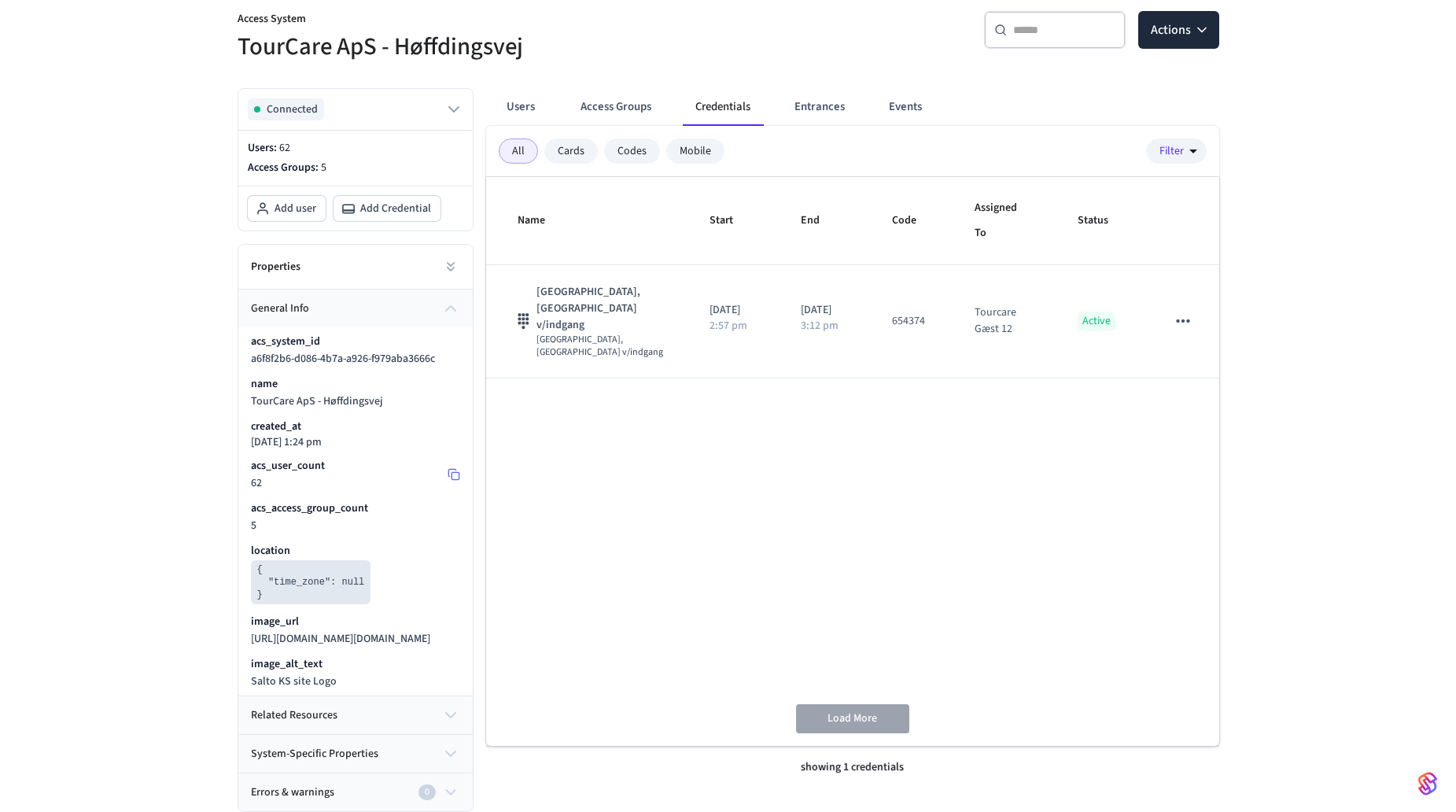
scroll to position [157, 0]
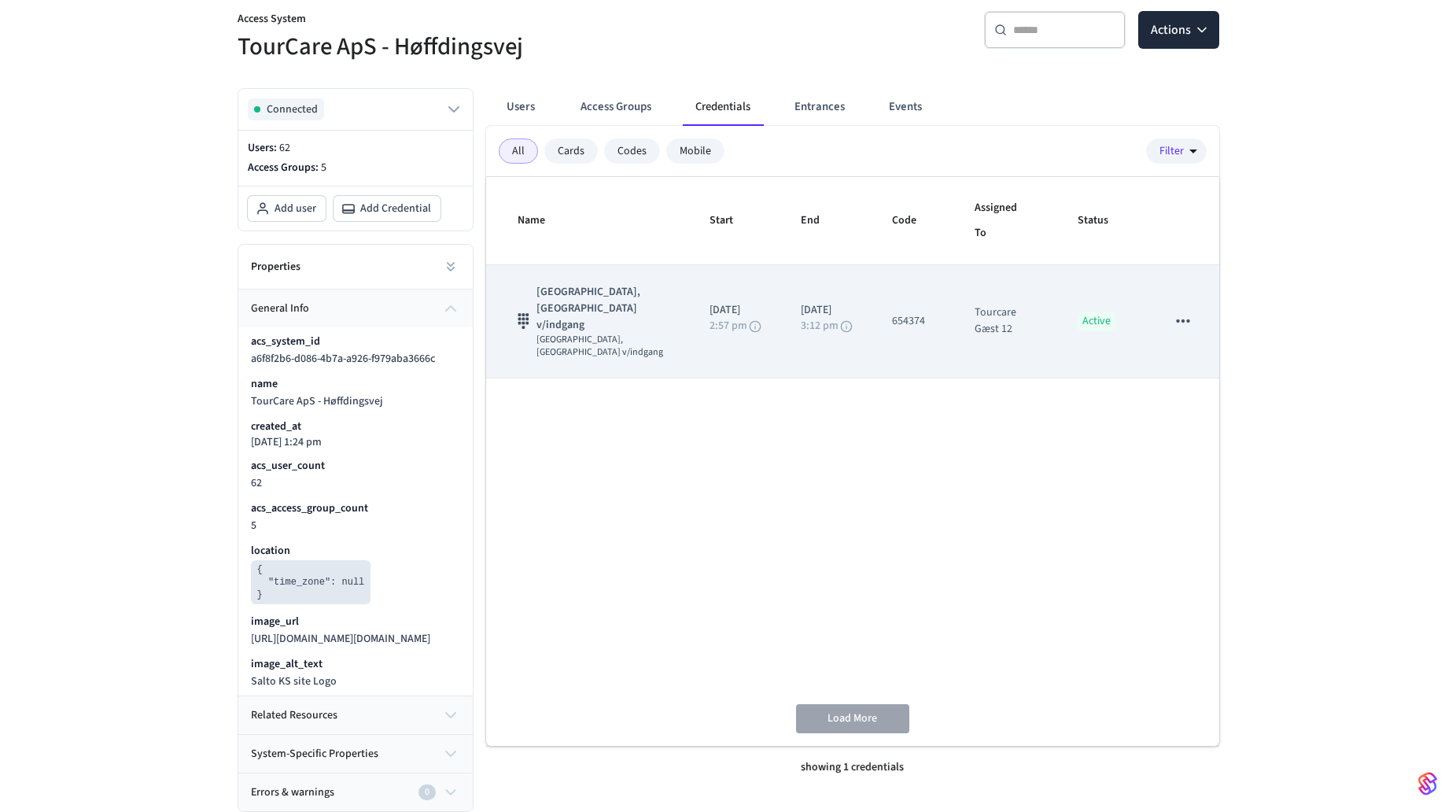
click at [824, 323] on div "3:12 pm" at bounding box center [820, 330] width 38 height 19
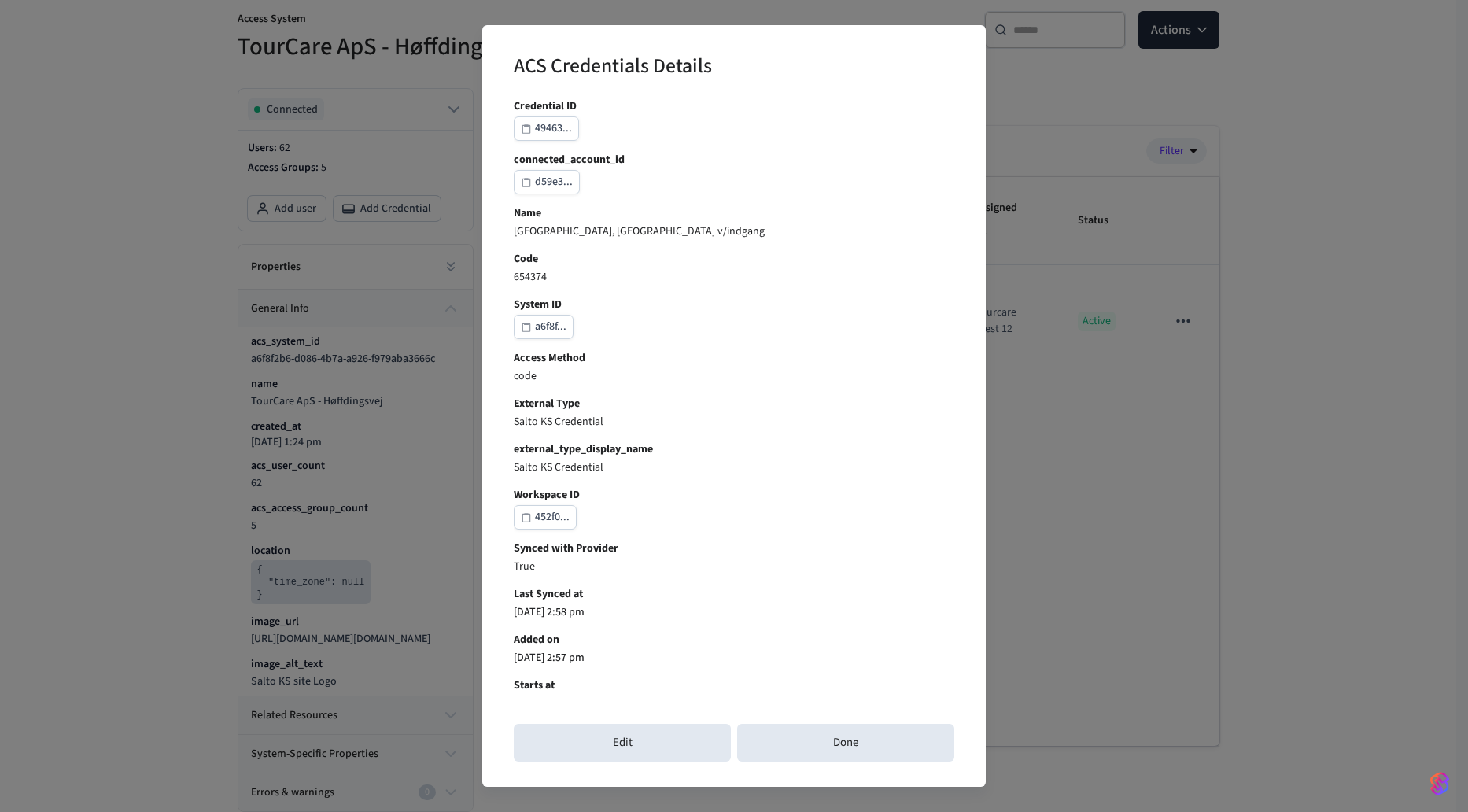
click at [241, 309] on div "ACS Credentials Details Credential ID 49463... connected_account_id d59e3... Na…" at bounding box center [734, 406] width 1468 height 812
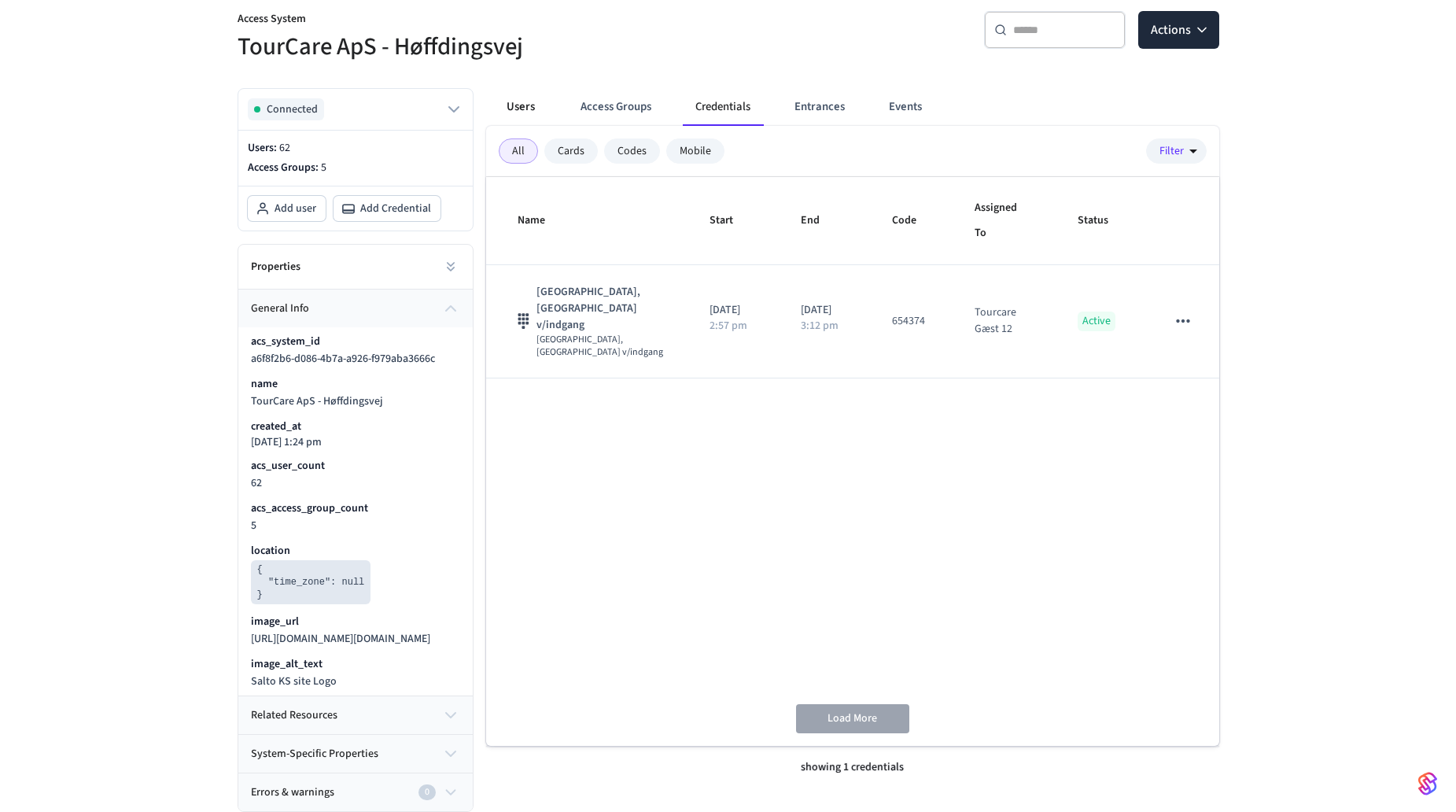
click at [527, 94] on button "Users" at bounding box center [521, 107] width 57 height 38
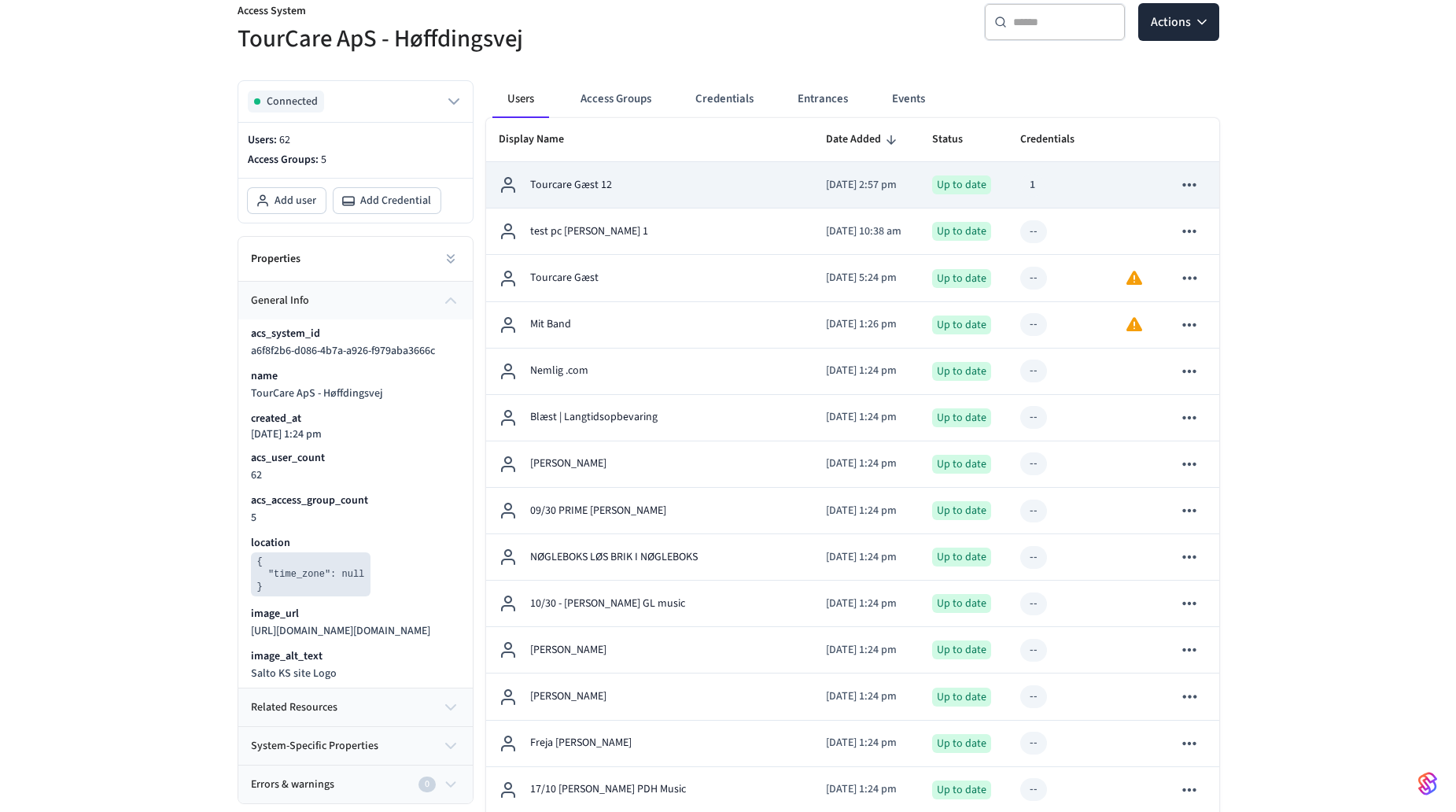
click at [656, 185] on div "Tourcare Gæst 12" at bounding box center [650, 184] width 303 height 19
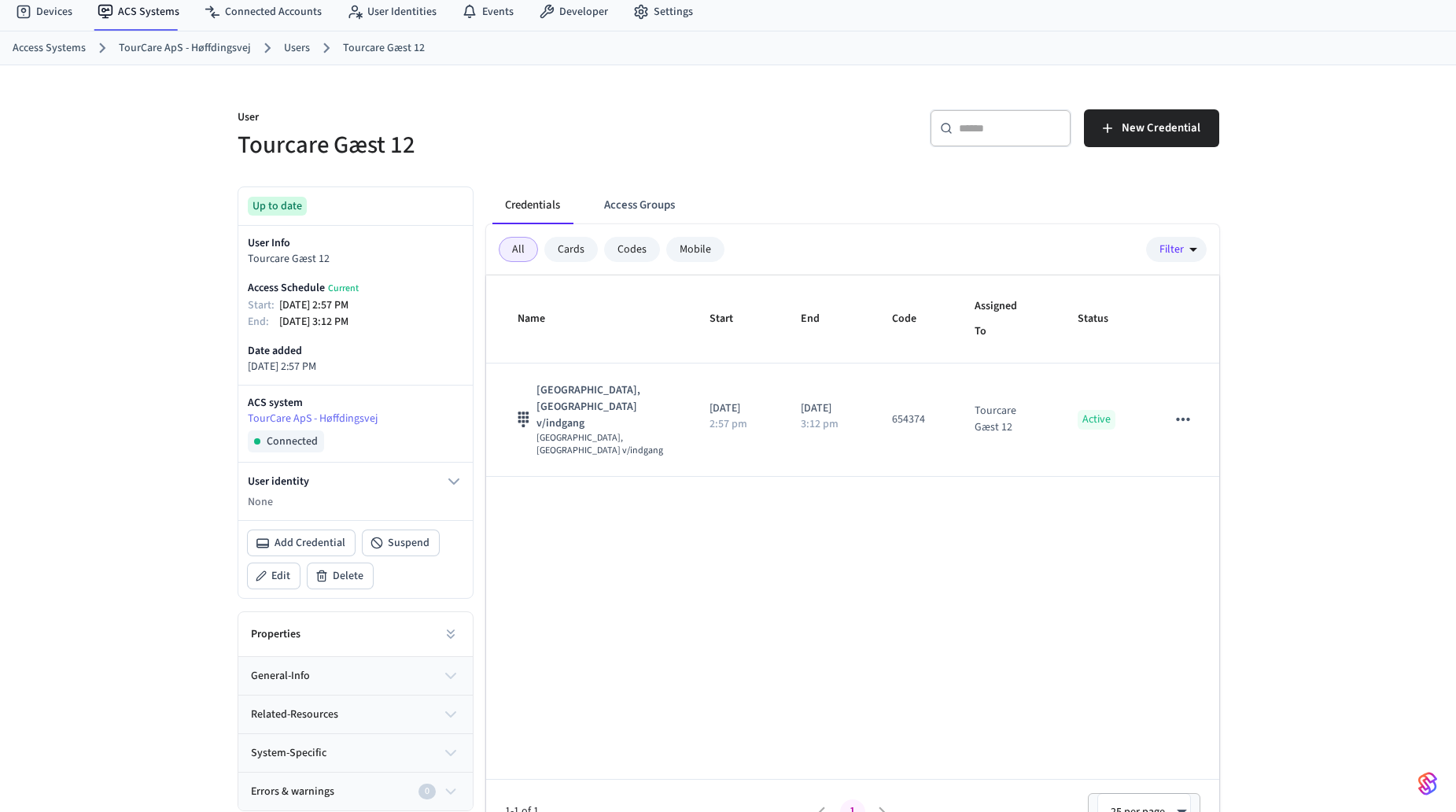
scroll to position [79, 0]
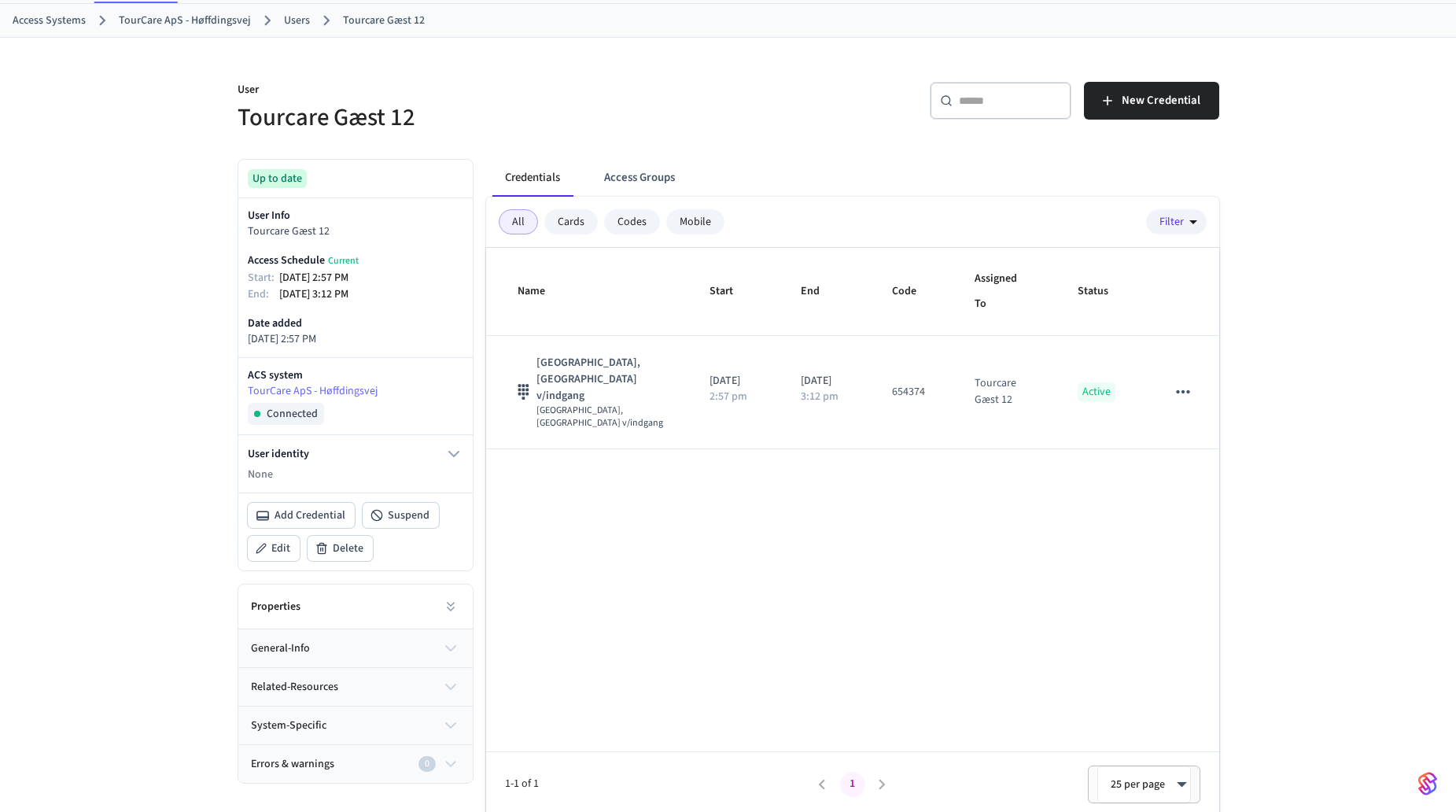
click at [395, 653] on button "general-info" at bounding box center [355, 647] width 234 height 38
click at [453, 688] on rect at bounding box center [455, 691] width 7 height 7
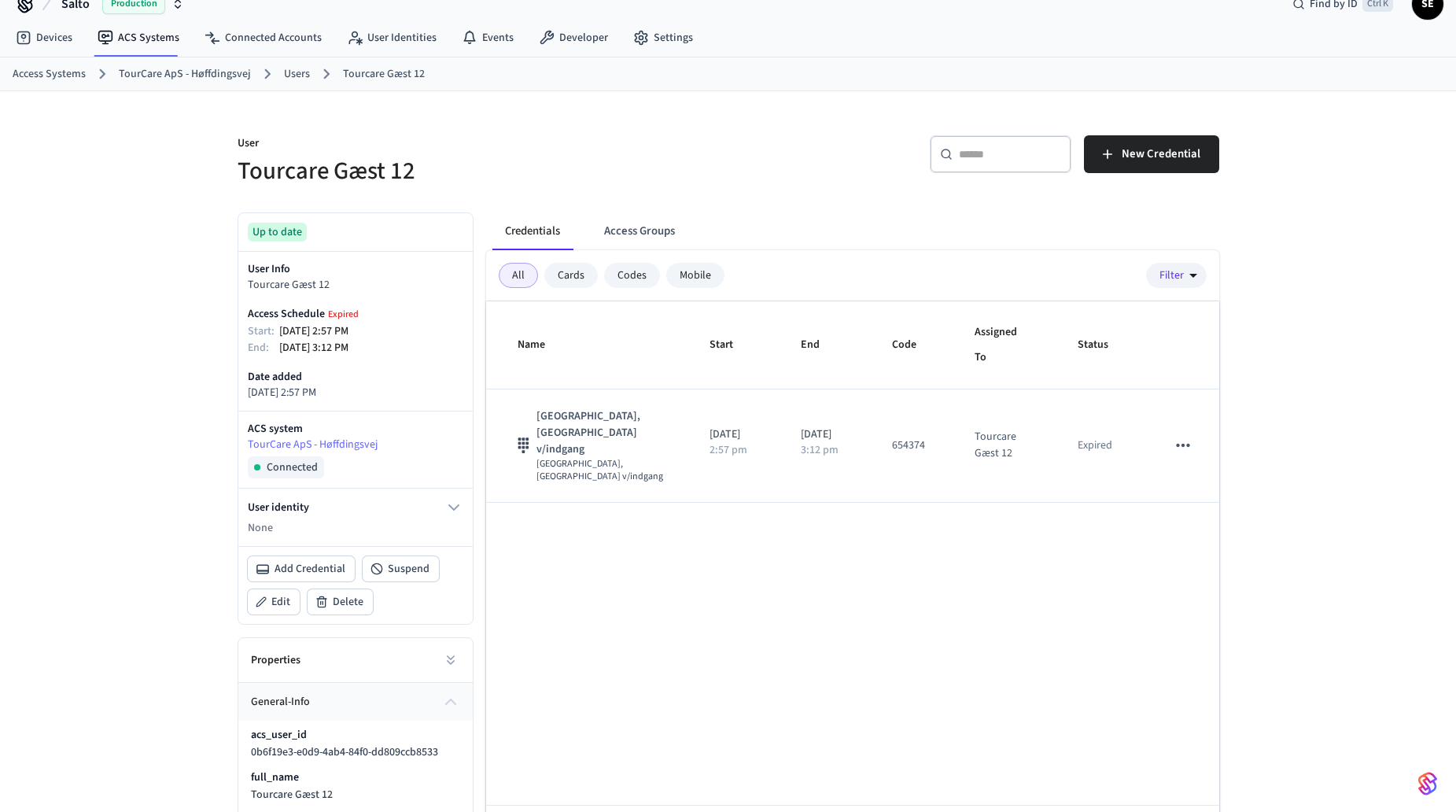
scroll to position [0, 0]
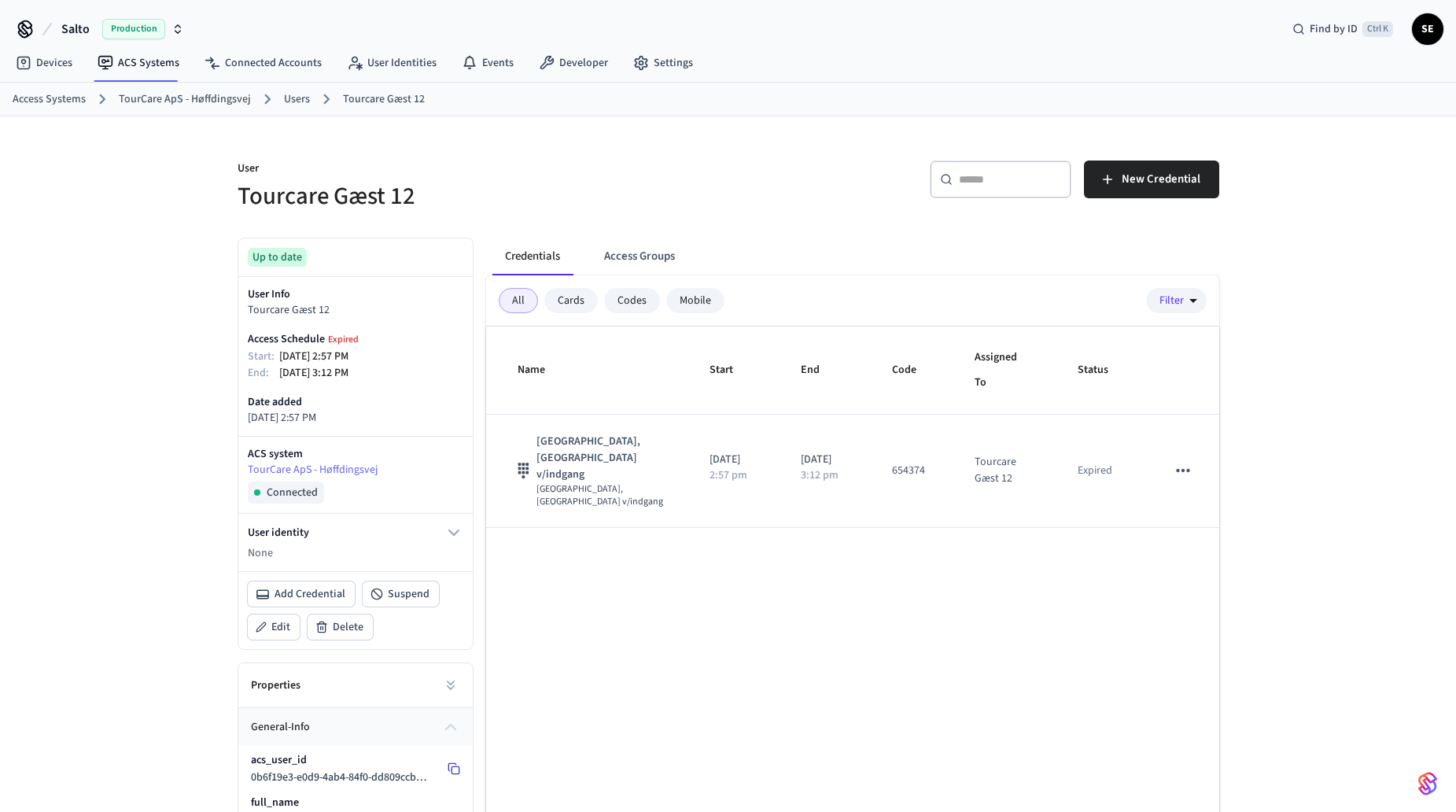
click at [455, 776] on button at bounding box center [453, 768] width 25 height 25
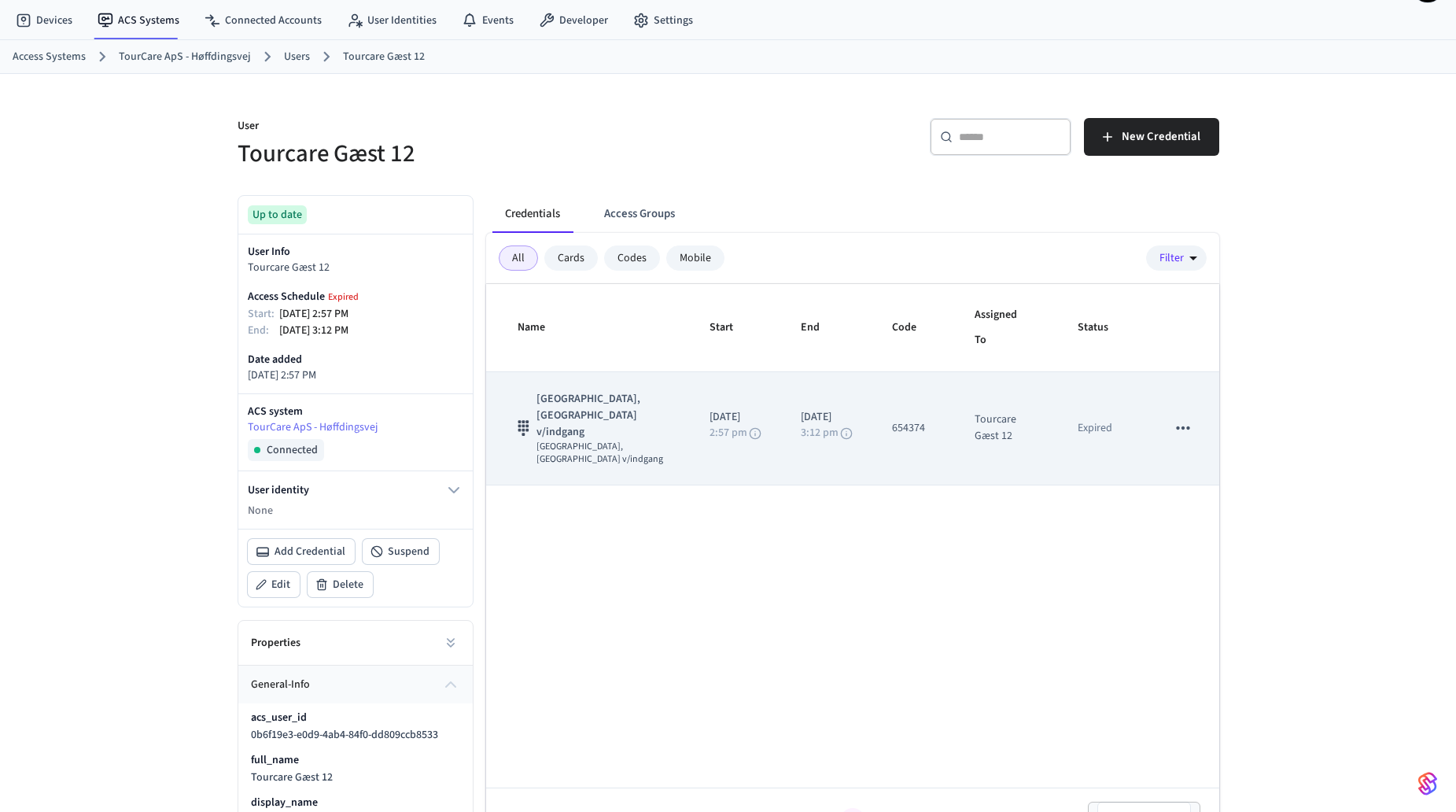
scroll to position [79, 0]
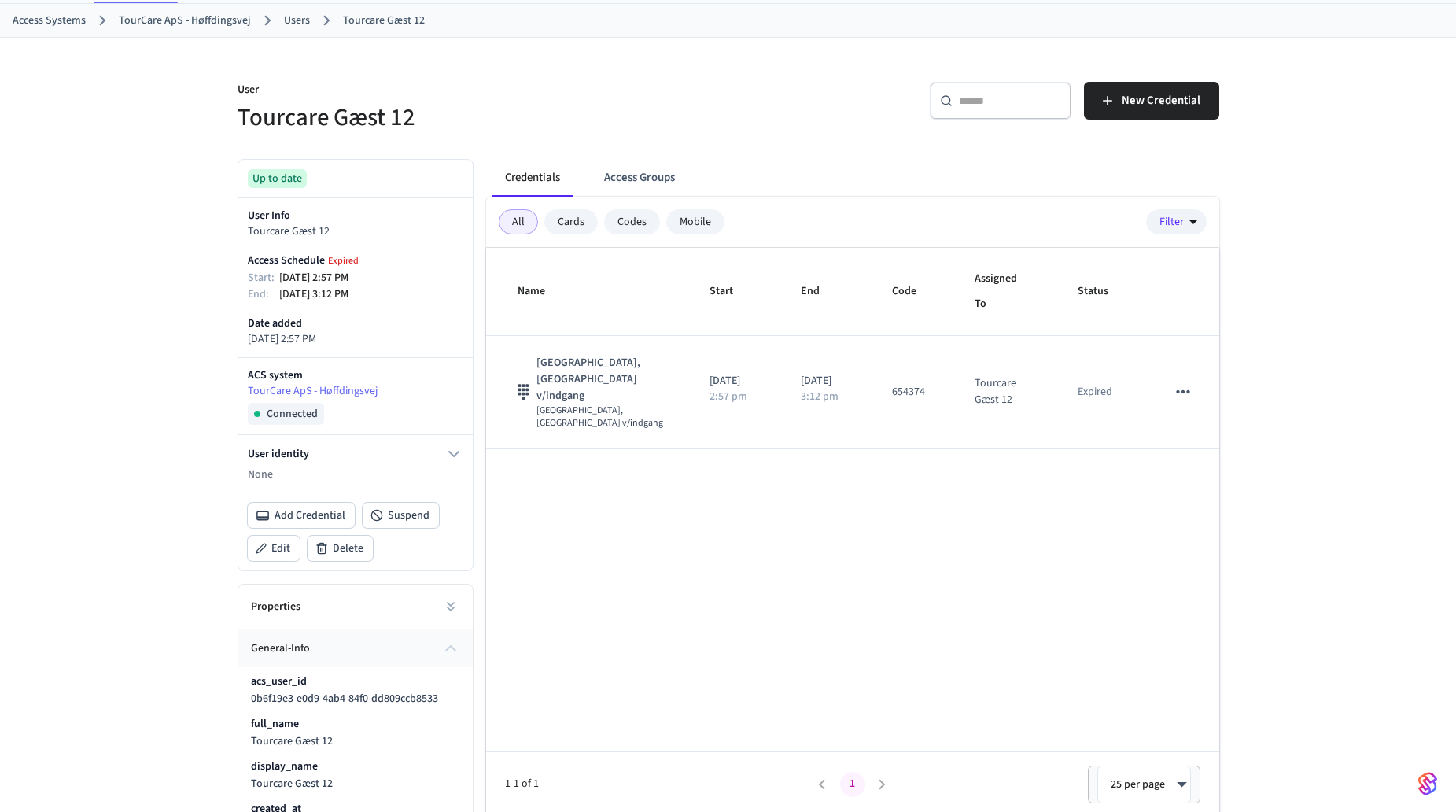
click at [799, 549] on div "Name Start End Code Assigned To Status Port - Sluse, Port - Yderport v/indgang …" at bounding box center [853, 532] width 733 height 568
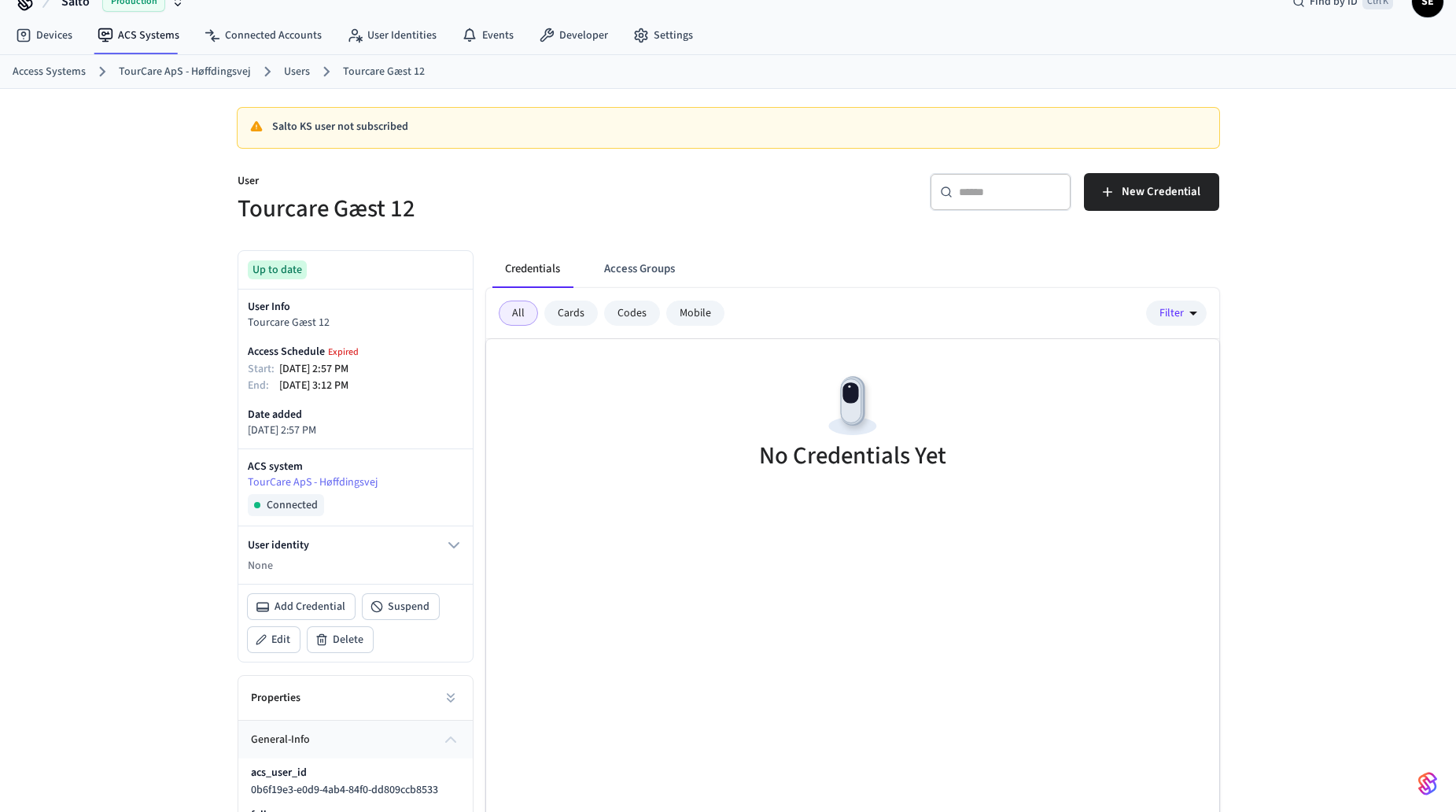
scroll to position [0, 0]
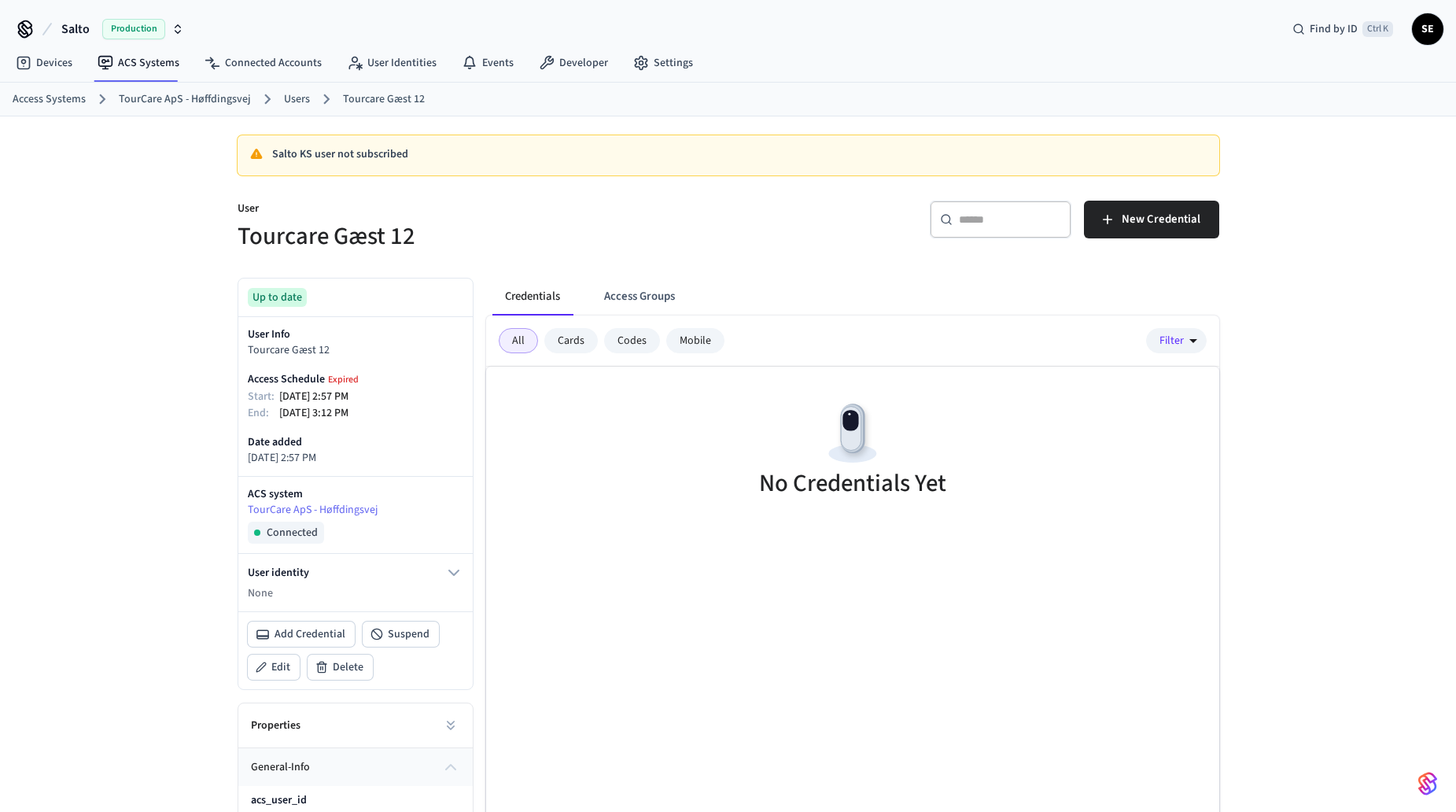
click at [284, 97] on link "Users" at bounding box center [297, 100] width 26 height 16
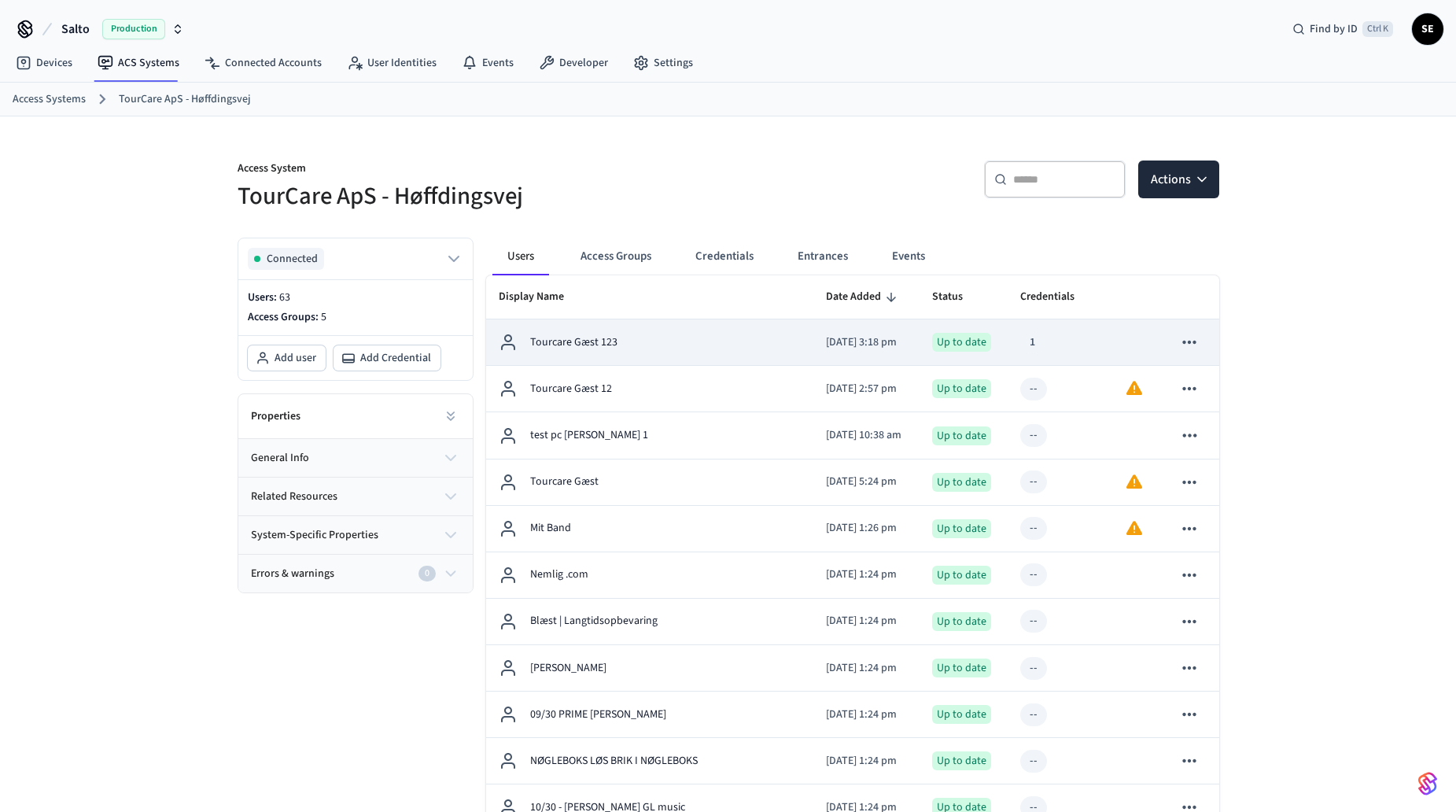
click at [620, 344] on div "Tourcare Gæst 123" at bounding box center [650, 342] width 303 height 19
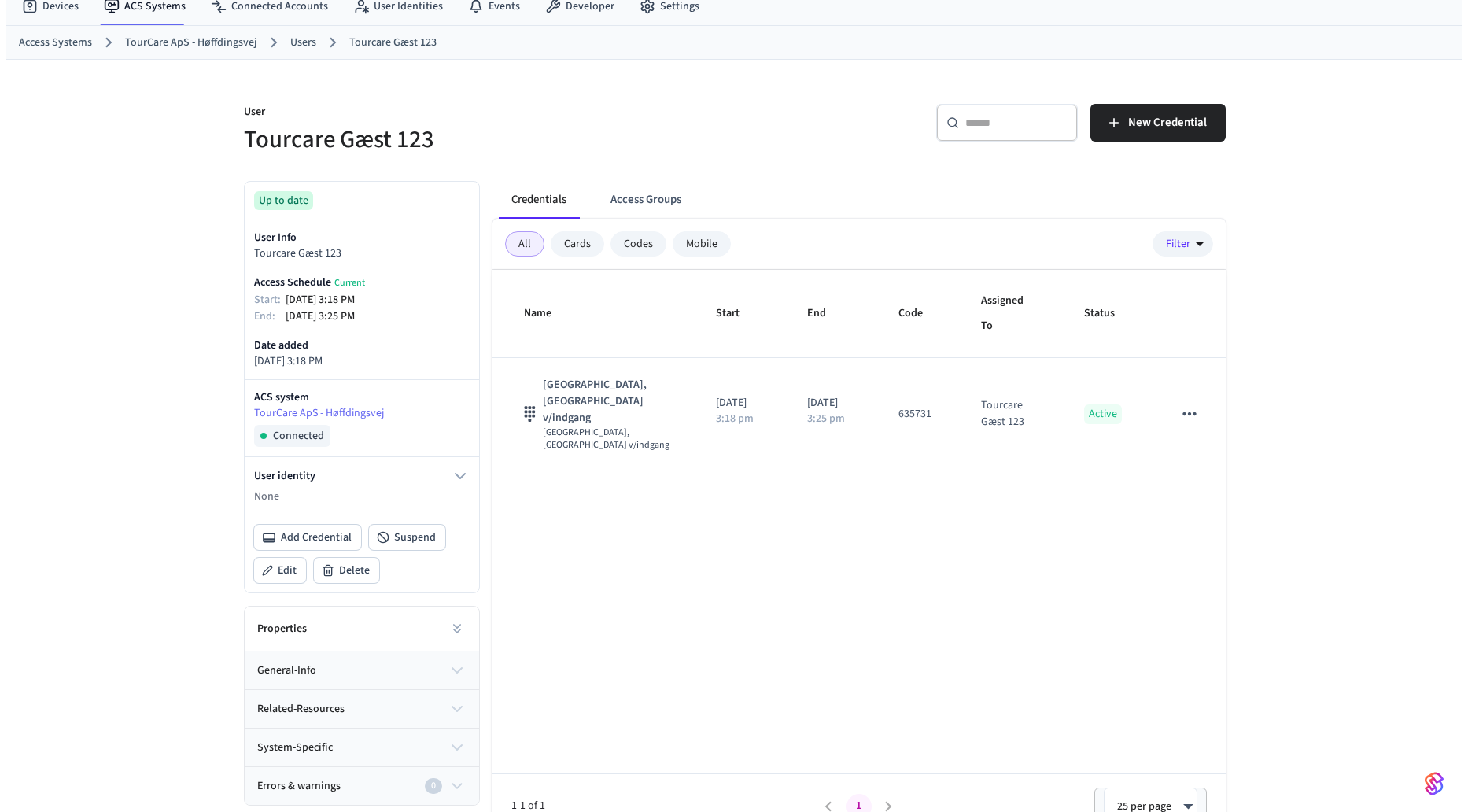
scroll to position [79, 0]
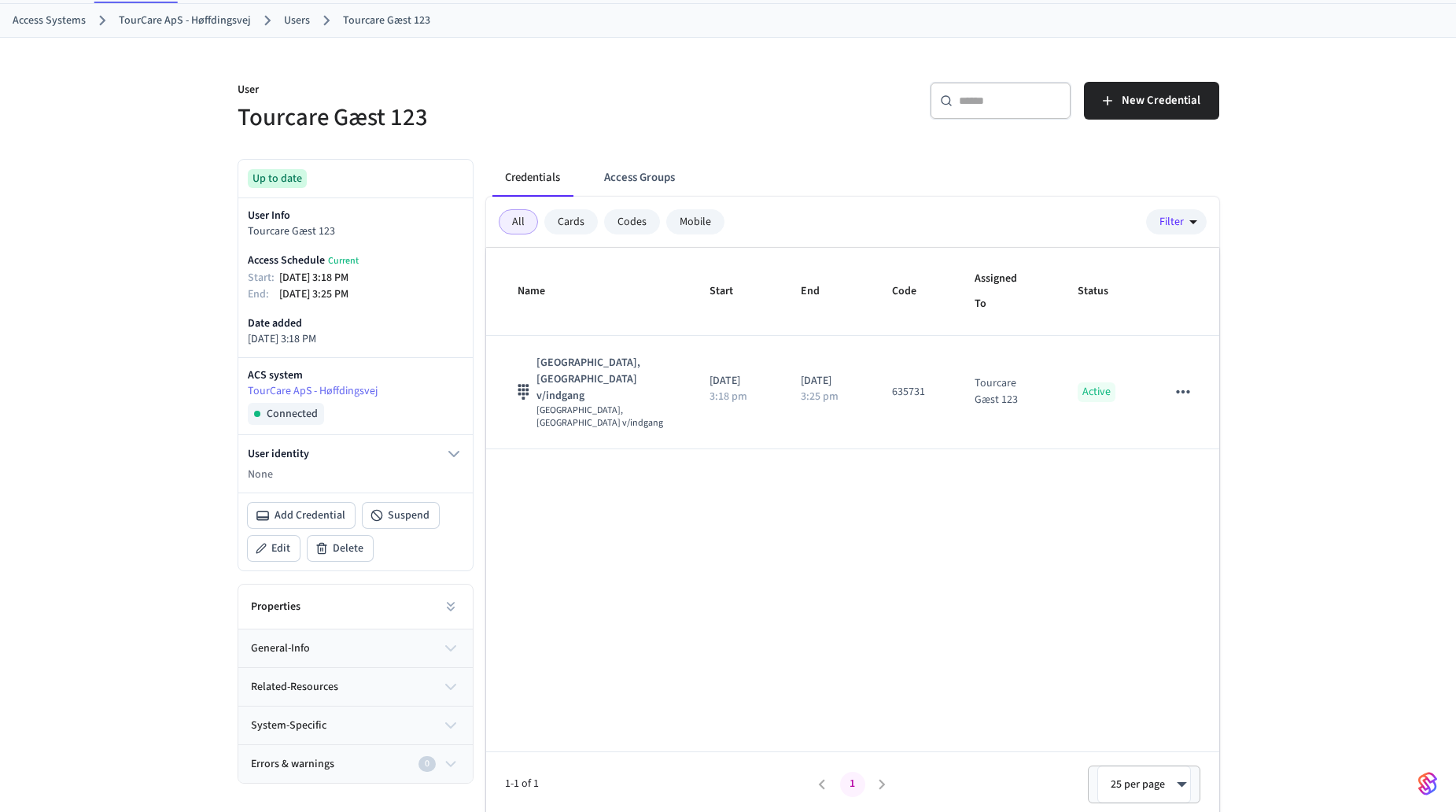
click at [645, 226] on div "Codes" at bounding box center [632, 221] width 56 height 25
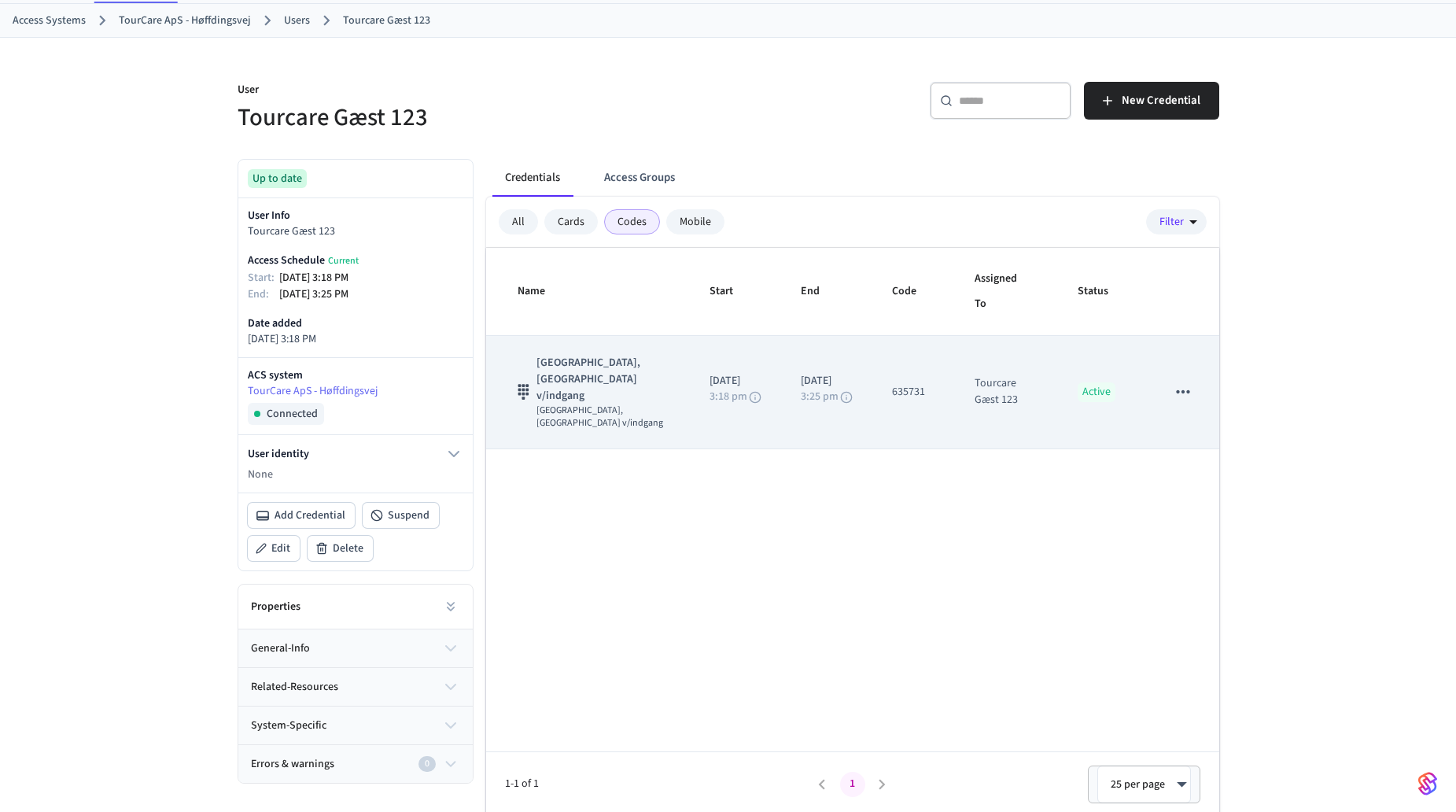
click at [912, 384] on div "635731" at bounding box center [909, 392] width 33 height 16
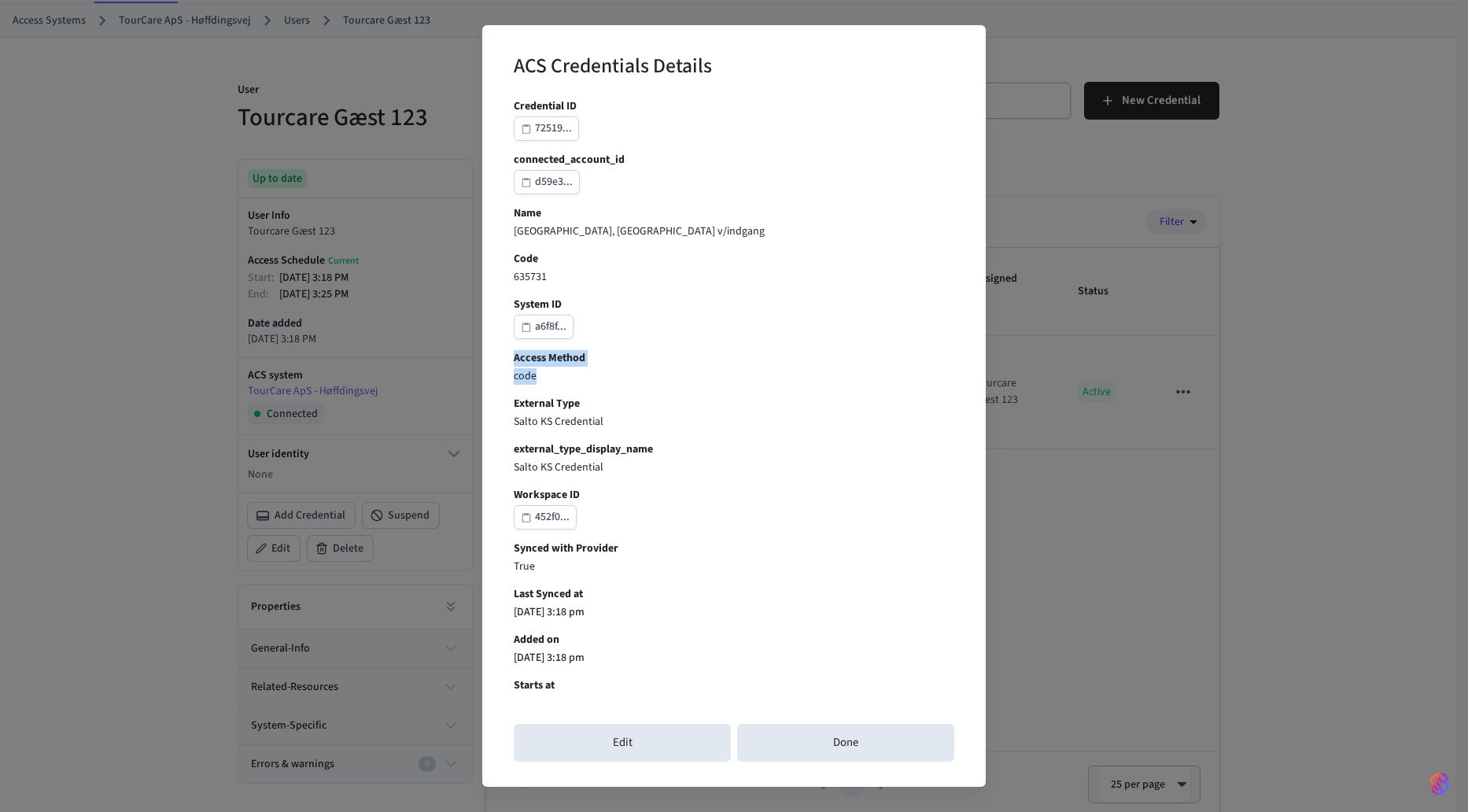
drag, startPoint x: 564, startPoint y: 372, endPoint x: 502, endPoint y: 361, distance: 63.0
click at [502, 361] on div "ACS Credentials Details Credential ID 72519... connected_account_id d59e3... Na…" at bounding box center [734, 405] width 503 height 761
click at [766, 412] on div "External Type Salto KS Credential" at bounding box center [734, 412] width 440 height 35
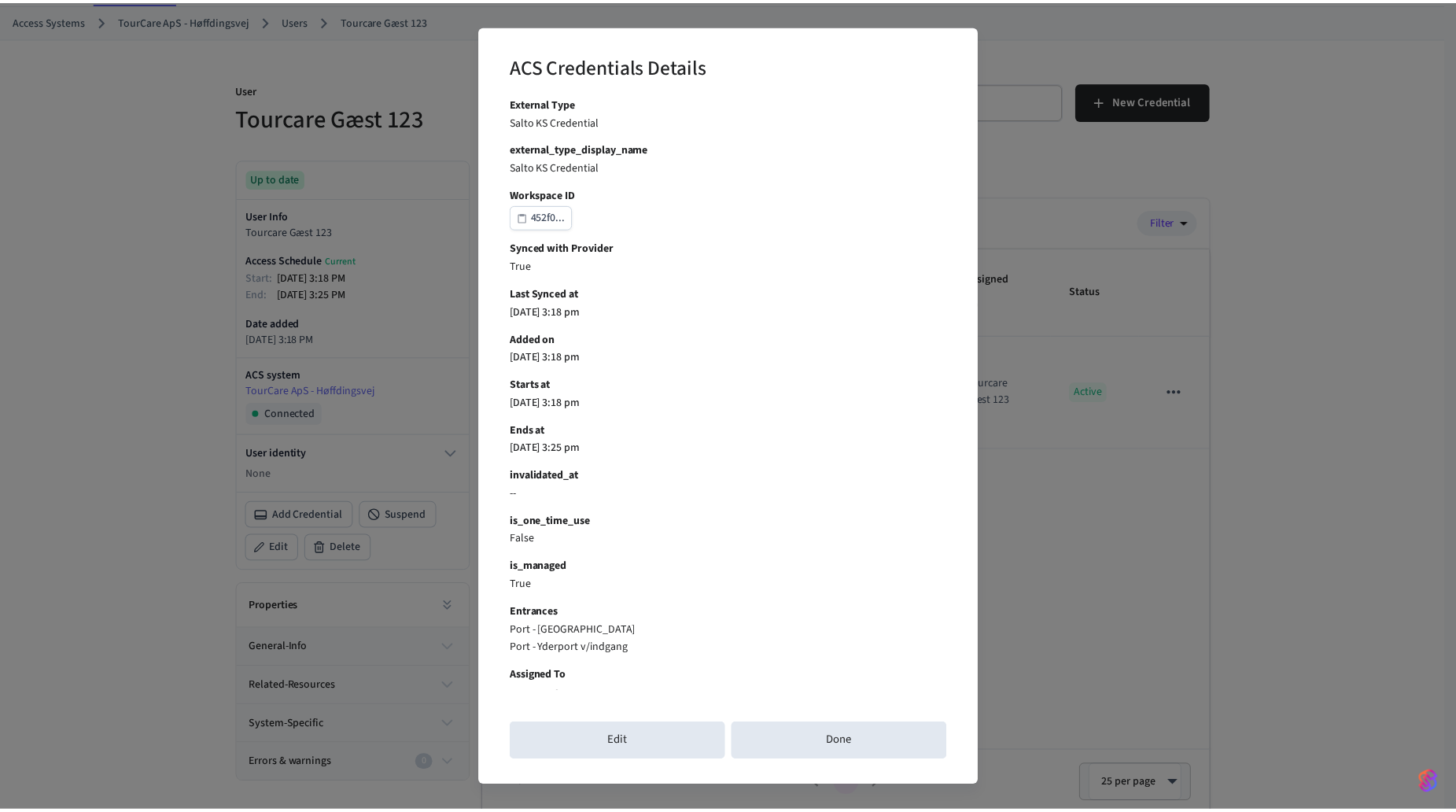
scroll to position [313, 0]
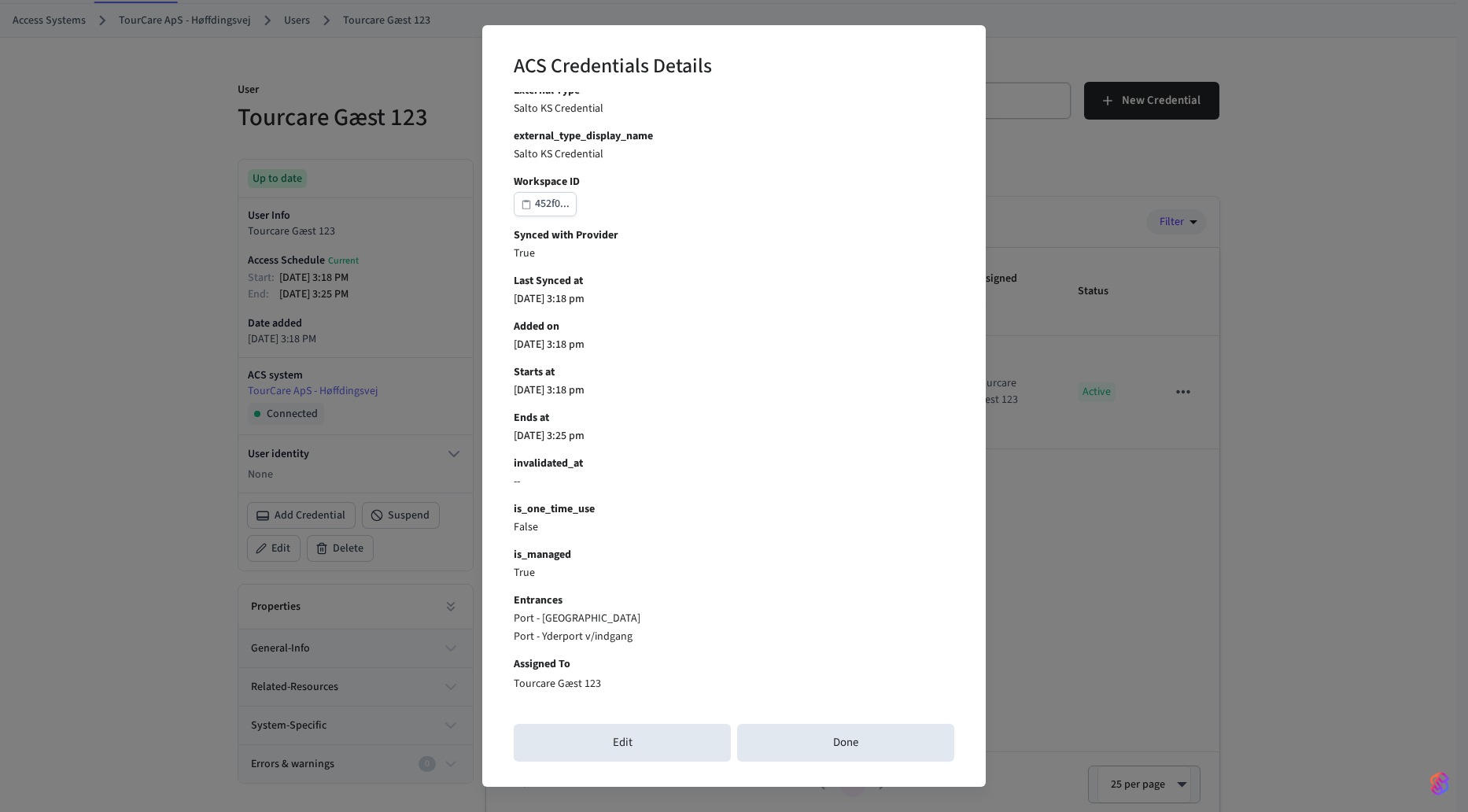
click at [815, 718] on div "Edit Done" at bounding box center [734, 742] width 440 height 50
click at [821, 734] on button "Done" at bounding box center [845, 742] width 217 height 38
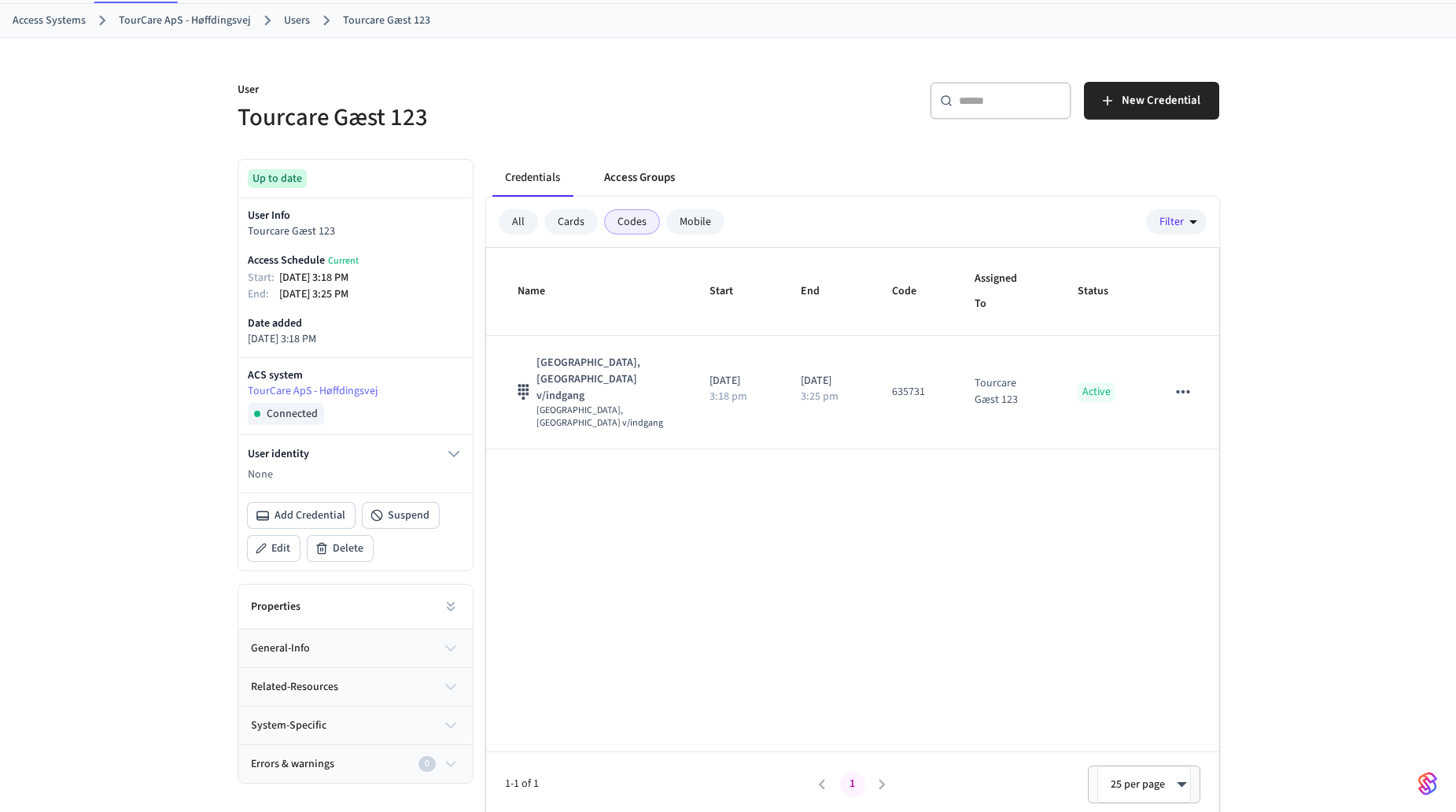
click at [653, 171] on button "Access Groups" at bounding box center [640, 177] width 96 height 38
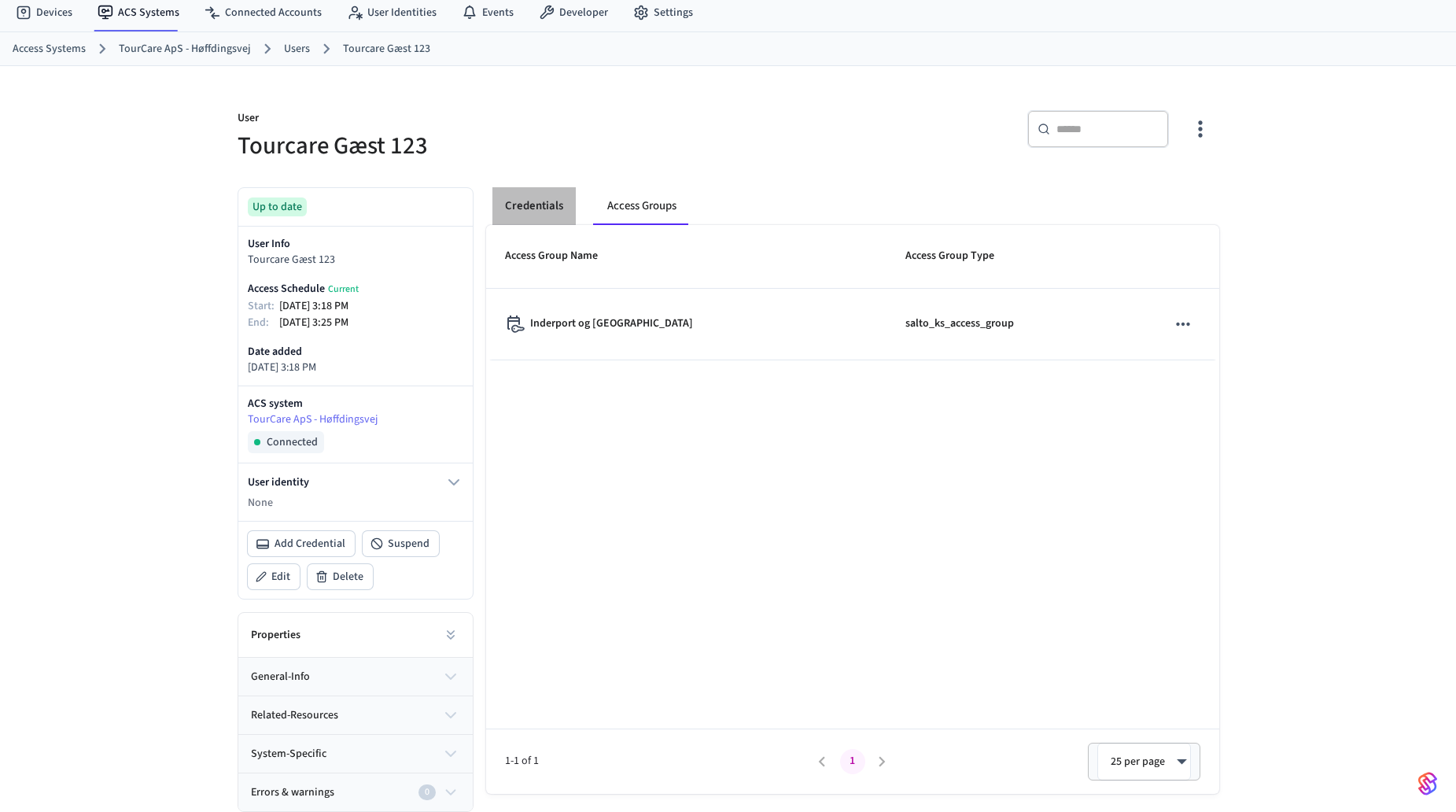
click at [536, 199] on button "Credentials" at bounding box center [534, 206] width 84 height 38
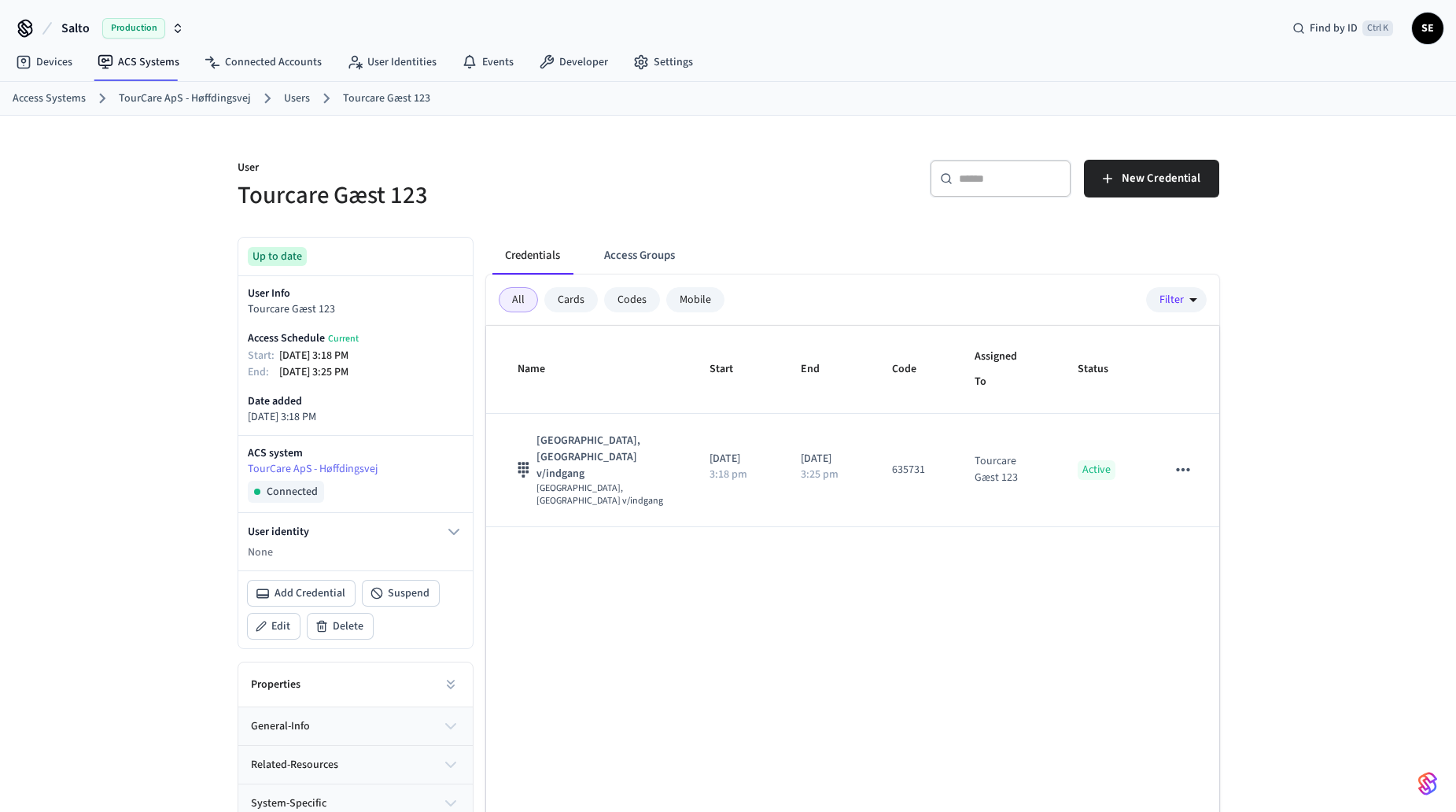
scroll to position [0, 0]
click at [295, 101] on link "Users" at bounding box center [297, 100] width 26 height 16
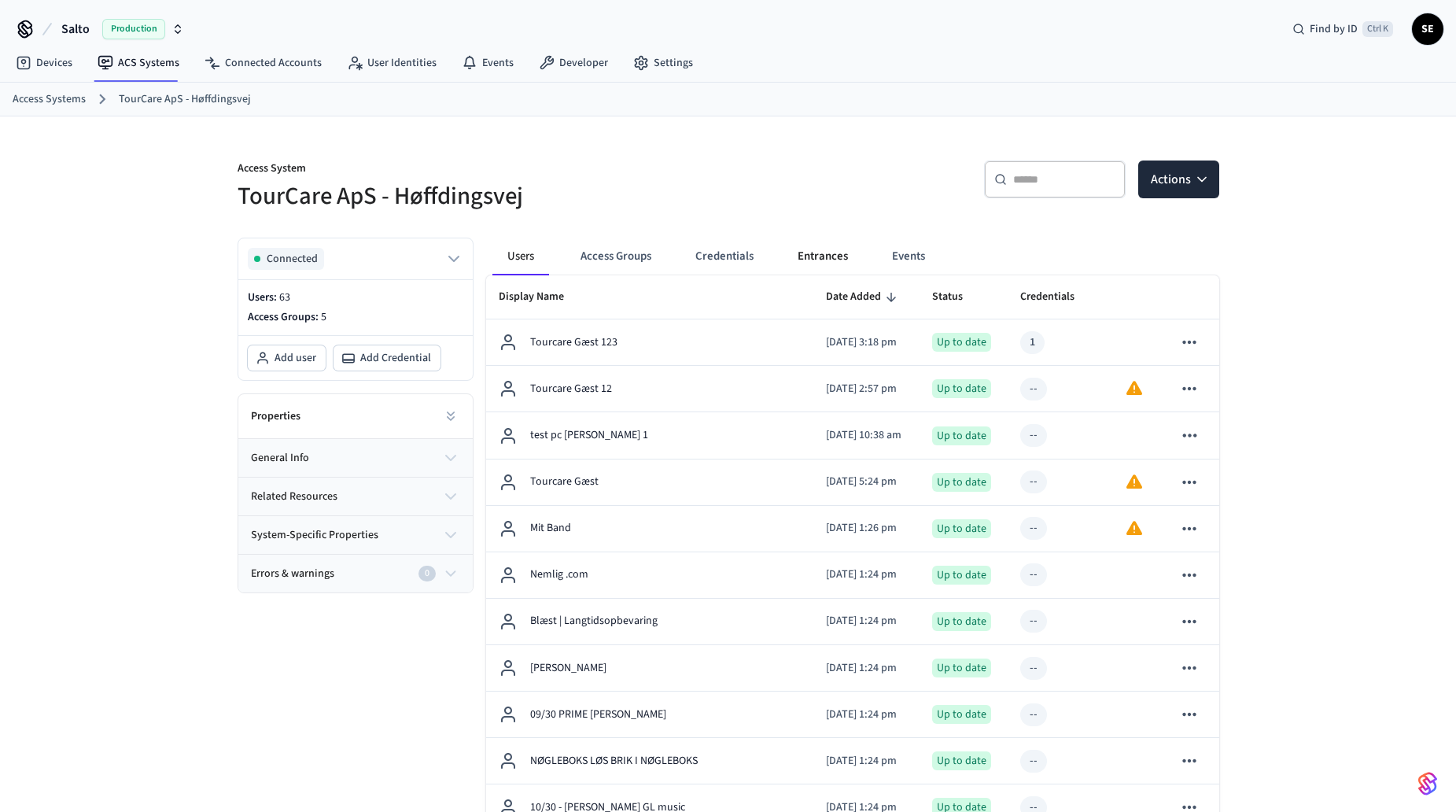
click at [822, 258] on button "Entrances" at bounding box center [823, 256] width 75 height 38
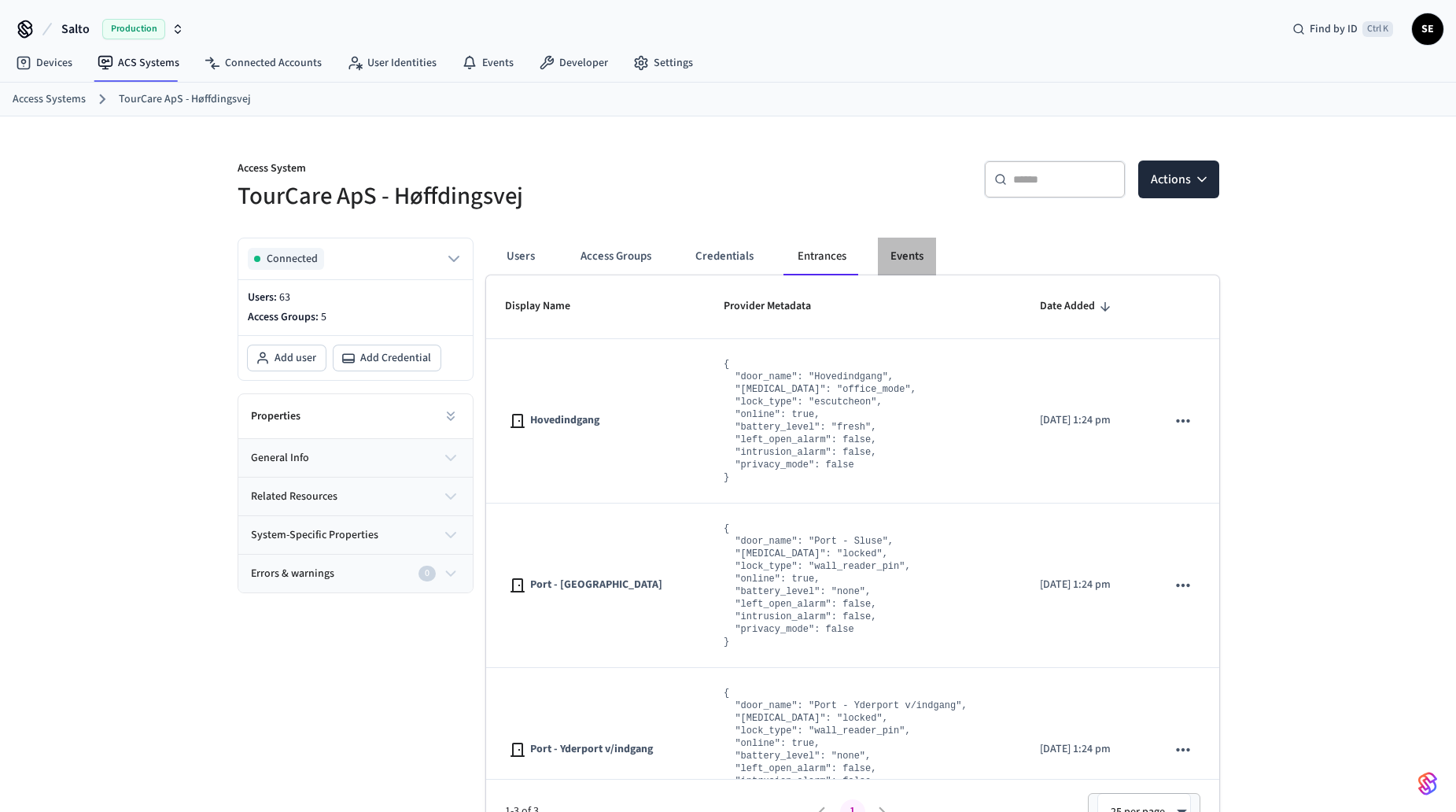
click at [899, 253] on button "Events" at bounding box center [907, 256] width 58 height 38
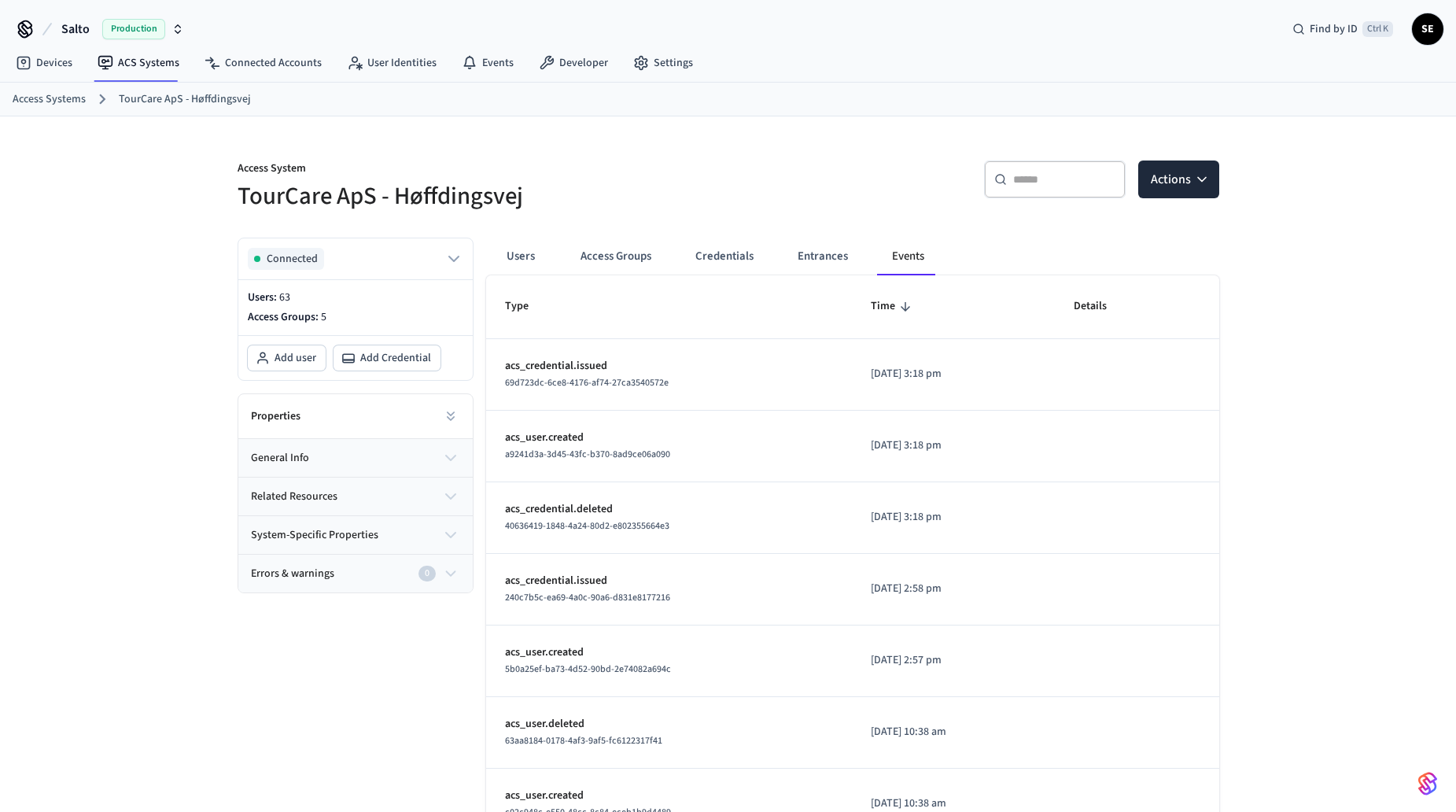
drag, startPoint x: 958, startPoint y: 378, endPoint x: 510, endPoint y: 383, distance: 448.0
click at [510, 383] on tr "acs_credential.issued 69d723dc-6ce8-4176-af74-27ca3540572e 2025/10/01 at 3:18 pm" at bounding box center [853, 374] width 733 height 71
click at [510, 383] on span "69d723dc-6ce8-4176-af74-27ca3540572e" at bounding box center [587, 382] width 164 height 13
click at [71, 57] on link "Devices" at bounding box center [44, 62] width 82 height 28
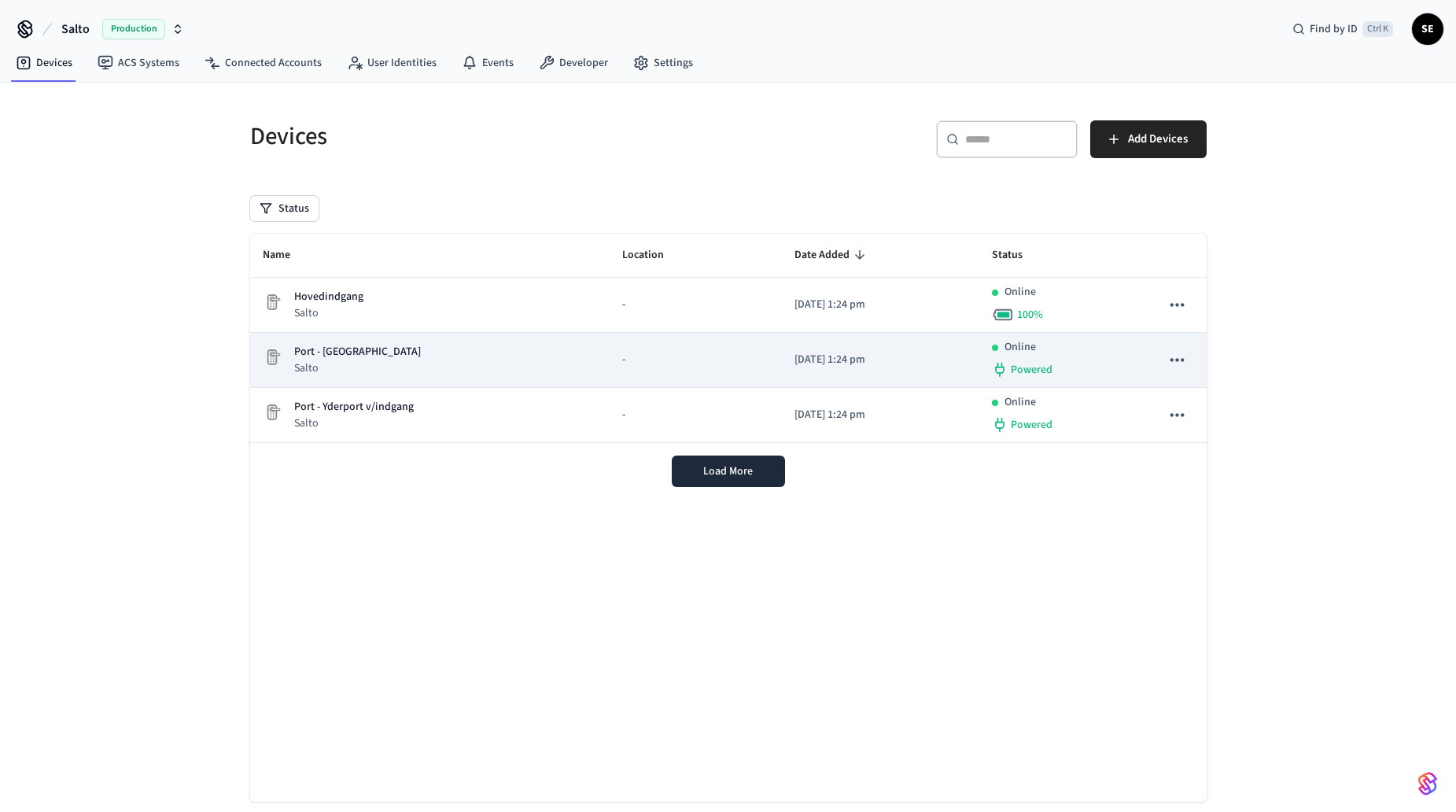
click at [392, 349] on div "Port - Sluse Salto" at bounding box center [430, 360] width 335 height 32
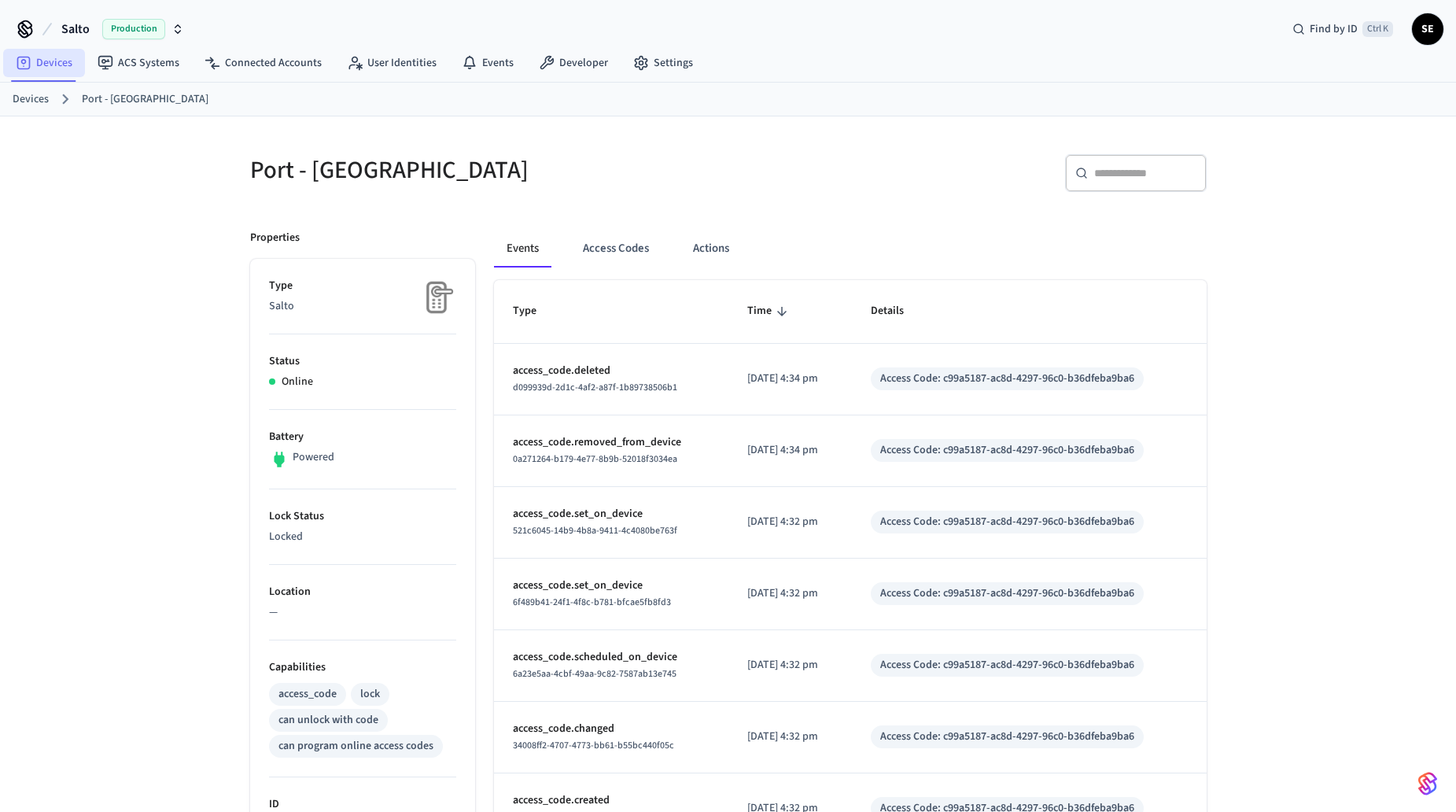
click at [68, 75] on link "Devices" at bounding box center [44, 62] width 82 height 28
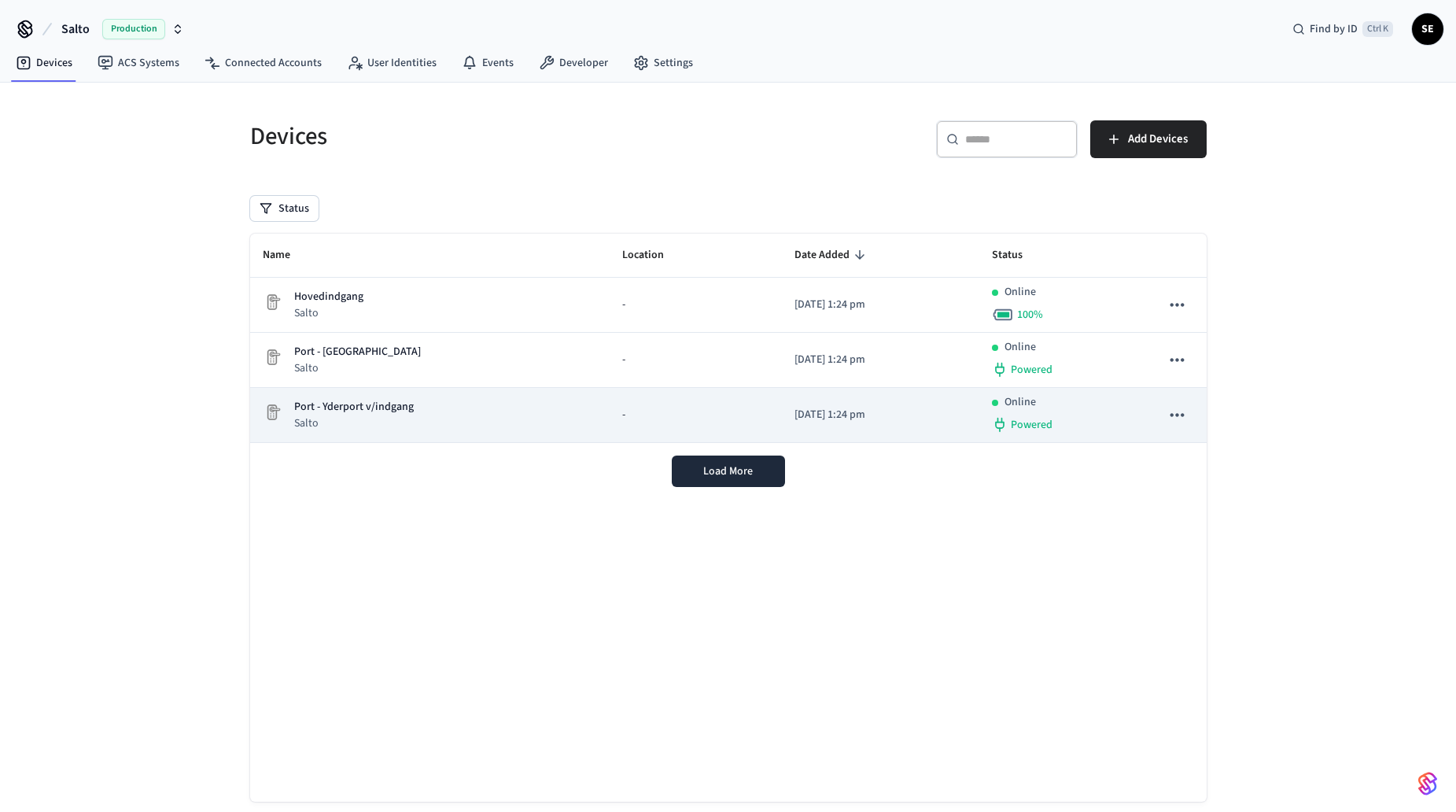
click at [435, 412] on div "Port - Yderport v/indgang Salto" at bounding box center [430, 415] width 335 height 32
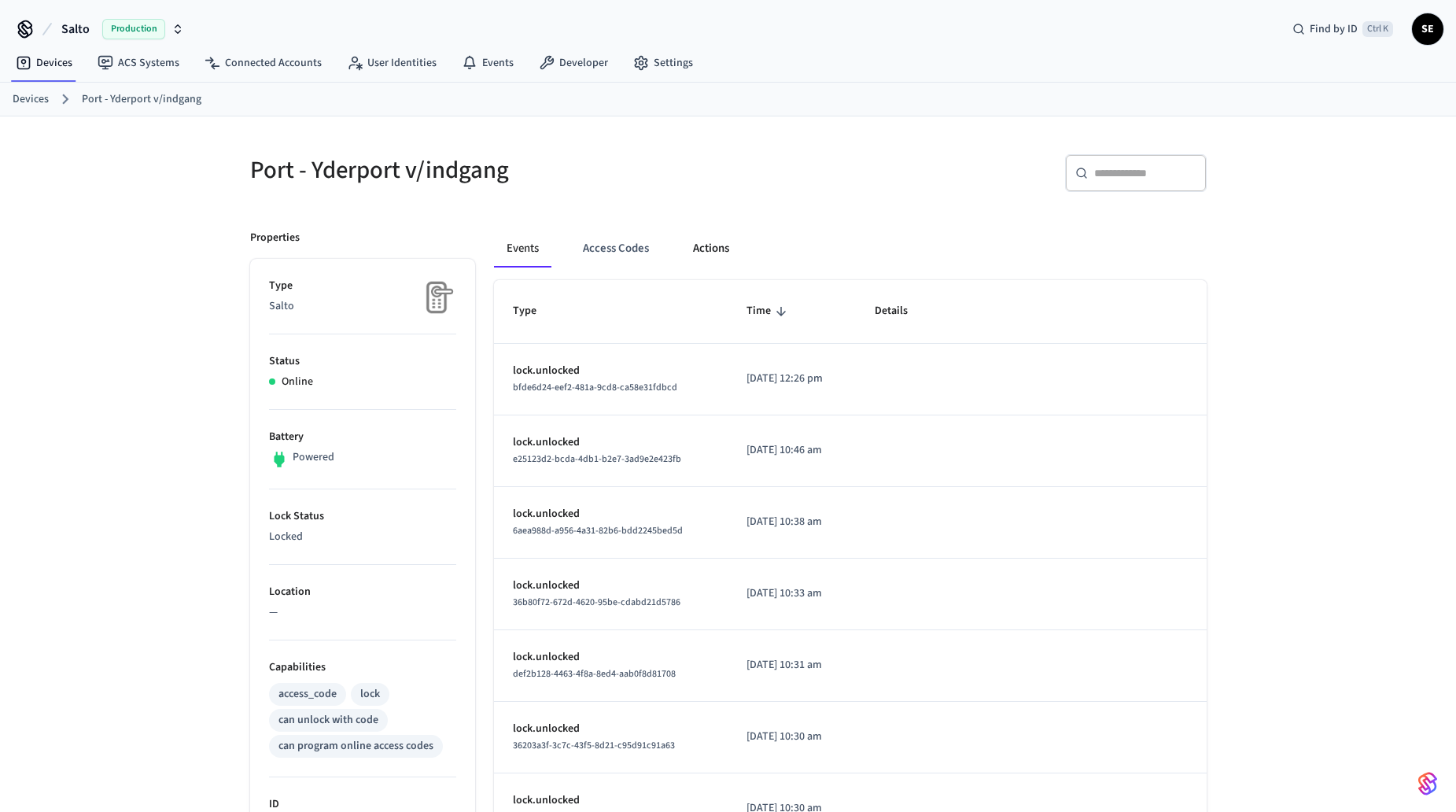
click at [709, 246] on button "Actions" at bounding box center [711, 248] width 62 height 38
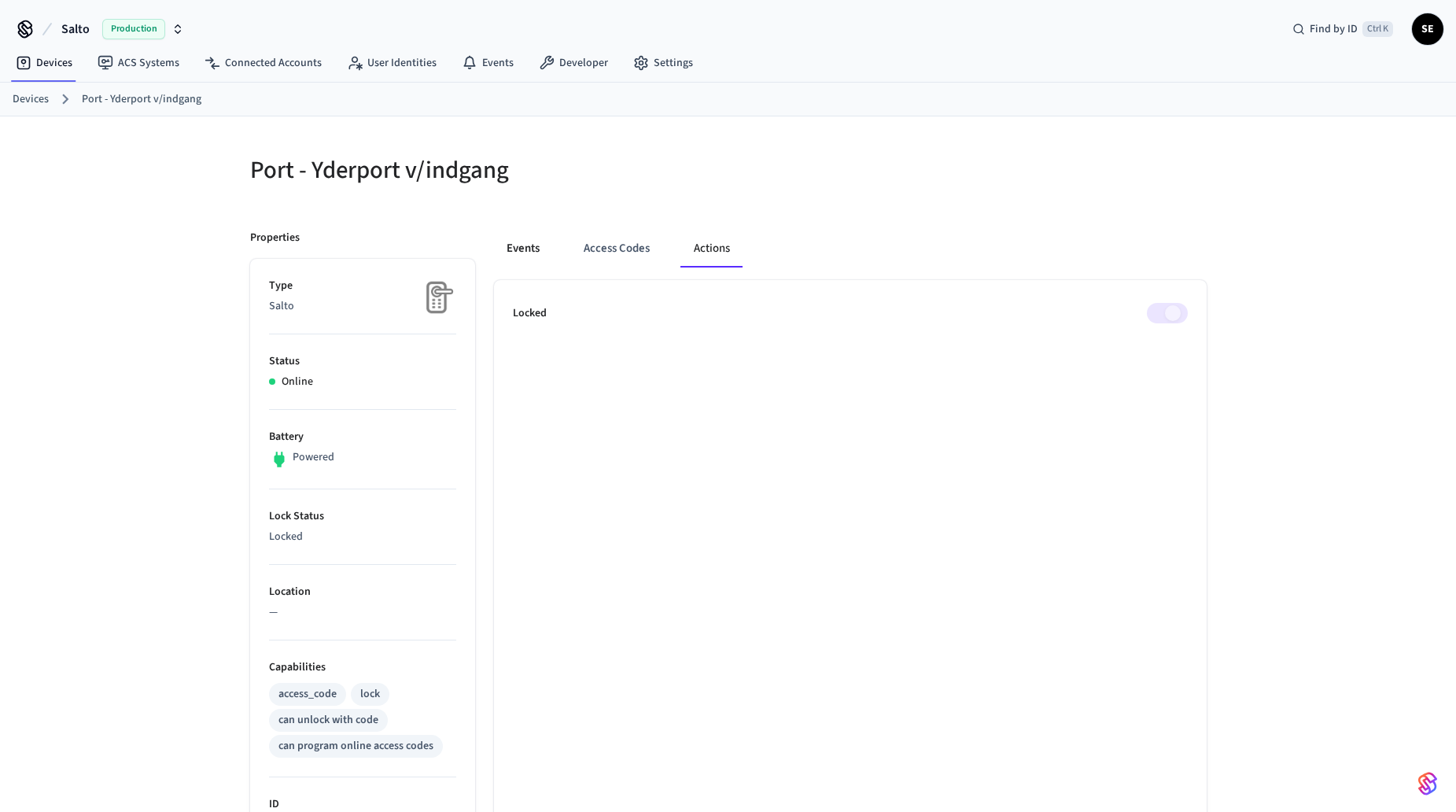
click at [508, 257] on button "Events" at bounding box center [523, 248] width 58 height 38
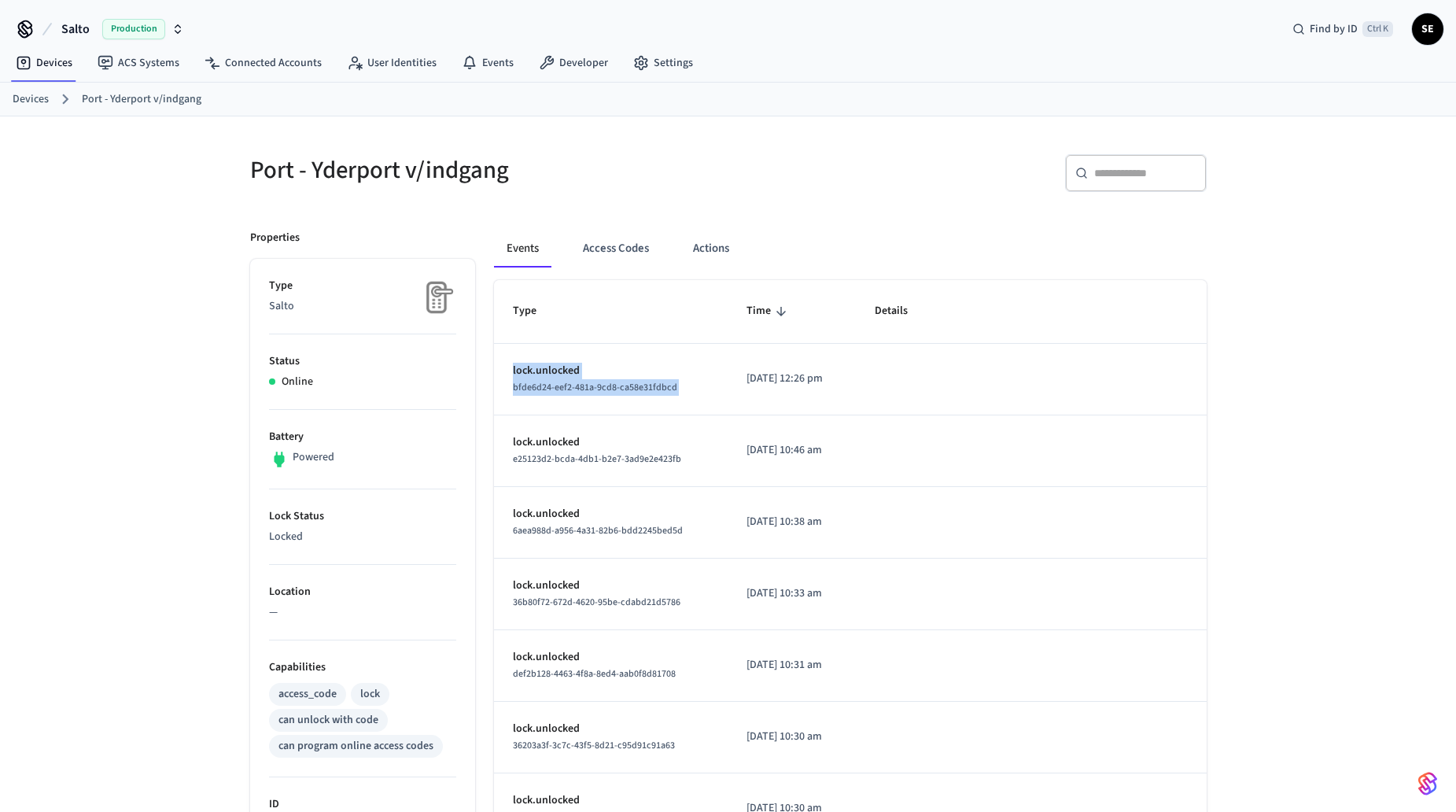
drag, startPoint x: 572, startPoint y: 378, endPoint x: 503, endPoint y: 373, distance: 69.2
click at [503, 373] on tr "lock.unlocked bfde6d24-eef2-481a-9cd8-ca58e31fdbcd 2025/10/01 at 12:26 pm" at bounding box center [850, 379] width 713 height 71
click at [638, 390] on span "bfde6d24-eef2-481a-9cd8-ca58e31fdbcd" at bounding box center [595, 387] width 165 height 13
click at [692, 251] on button "Actions" at bounding box center [711, 248] width 62 height 38
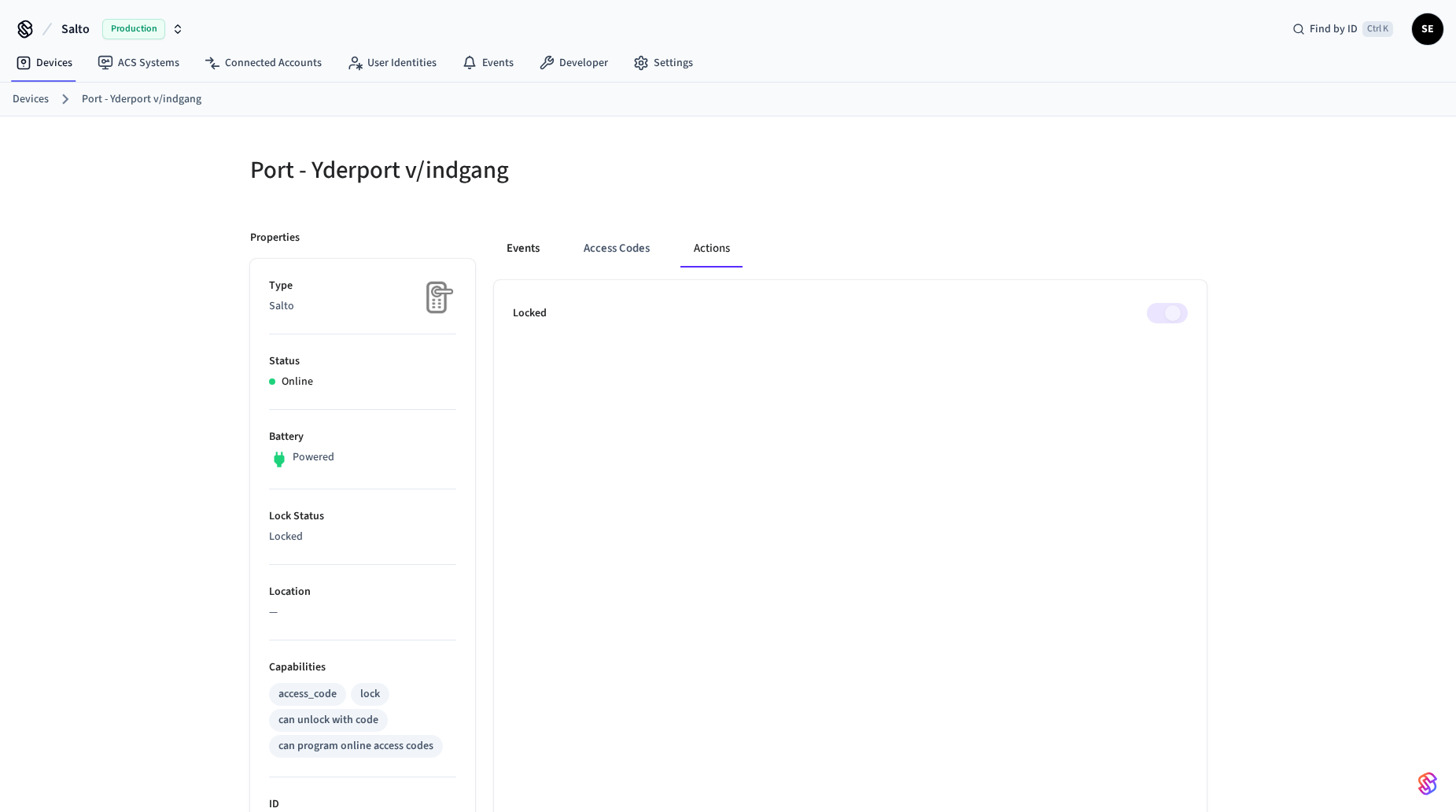
click at [532, 259] on button "Events" at bounding box center [523, 248] width 58 height 38
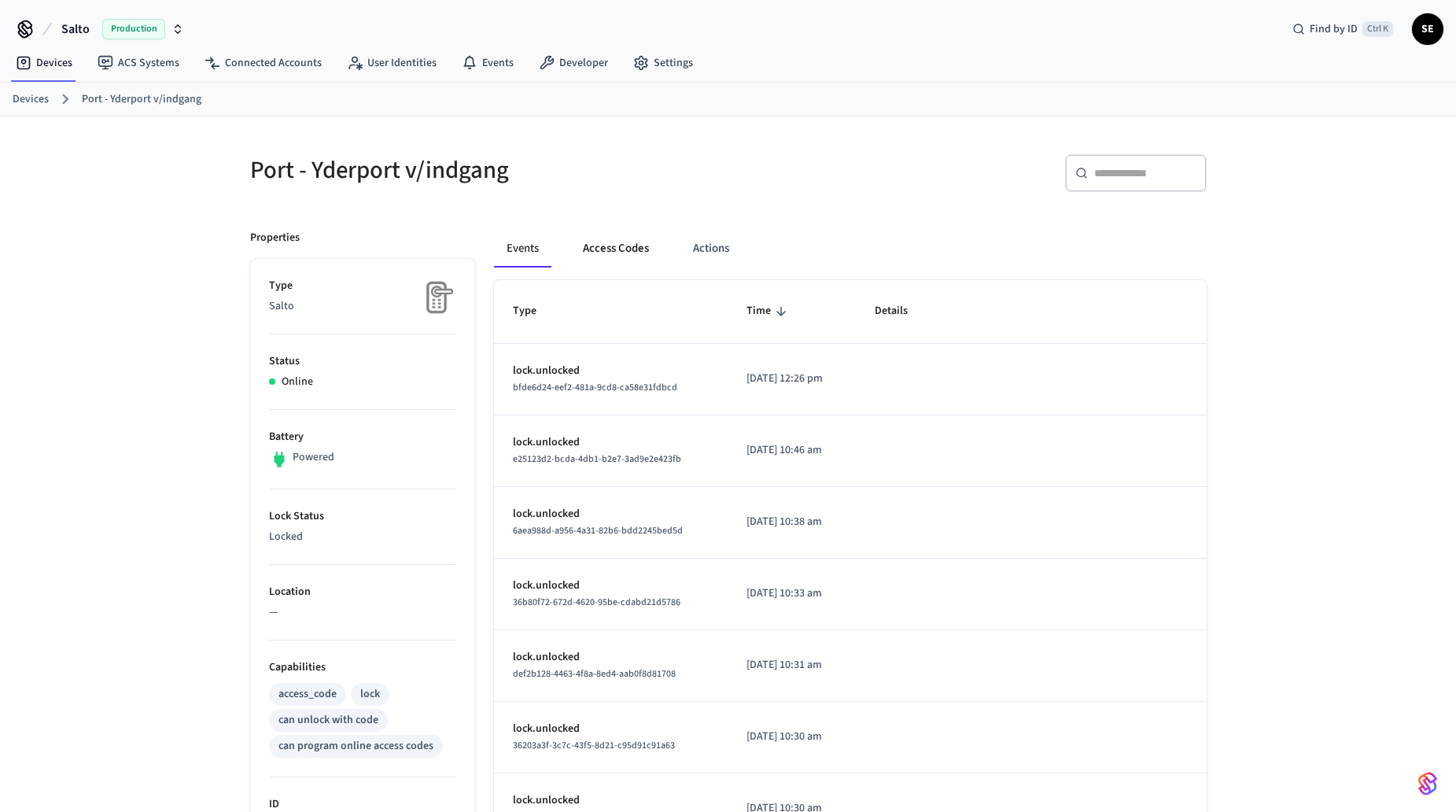
click at [640, 255] on button "Access Codes" at bounding box center [616, 248] width 92 height 38
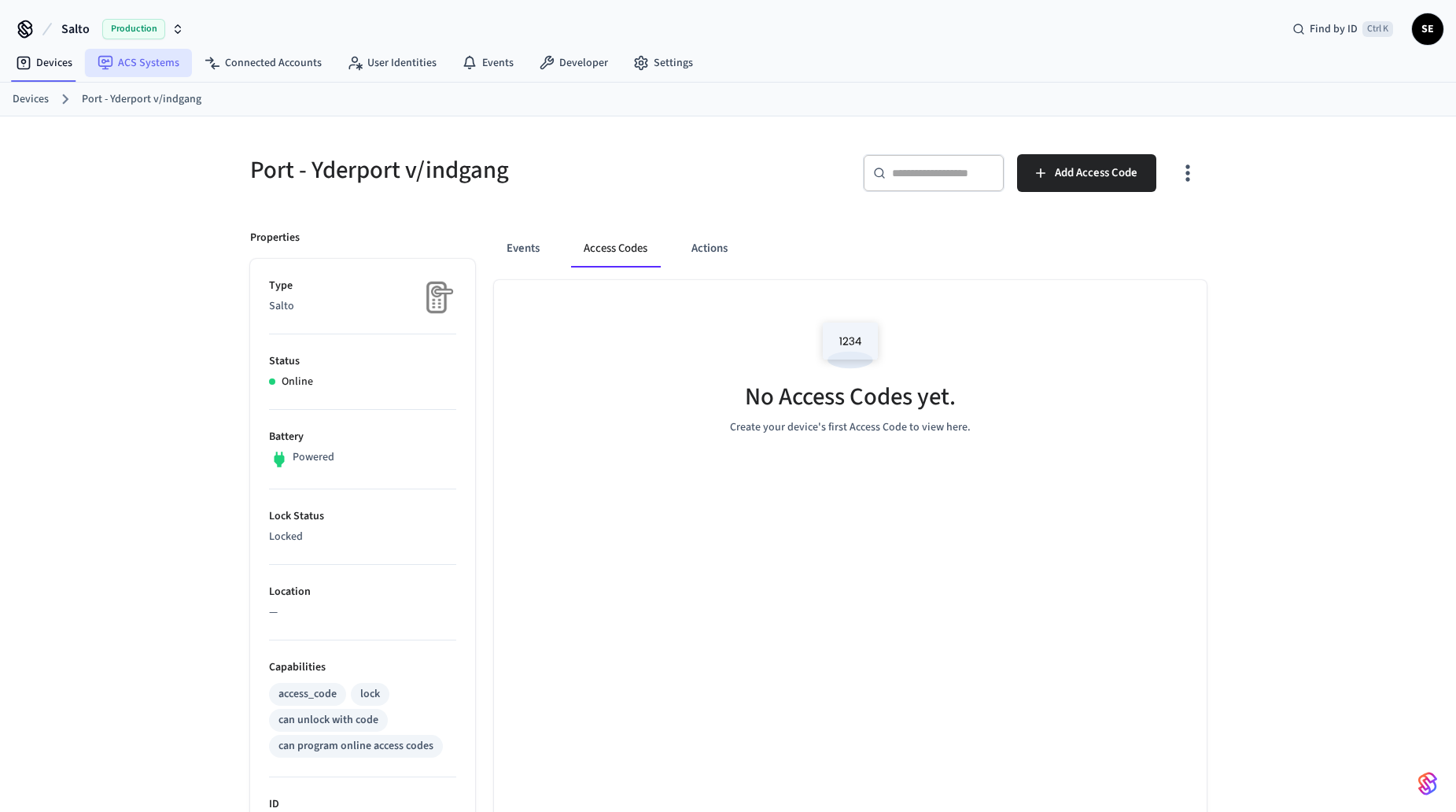
click at [171, 56] on link "ACS Systems" at bounding box center [139, 62] width 107 height 28
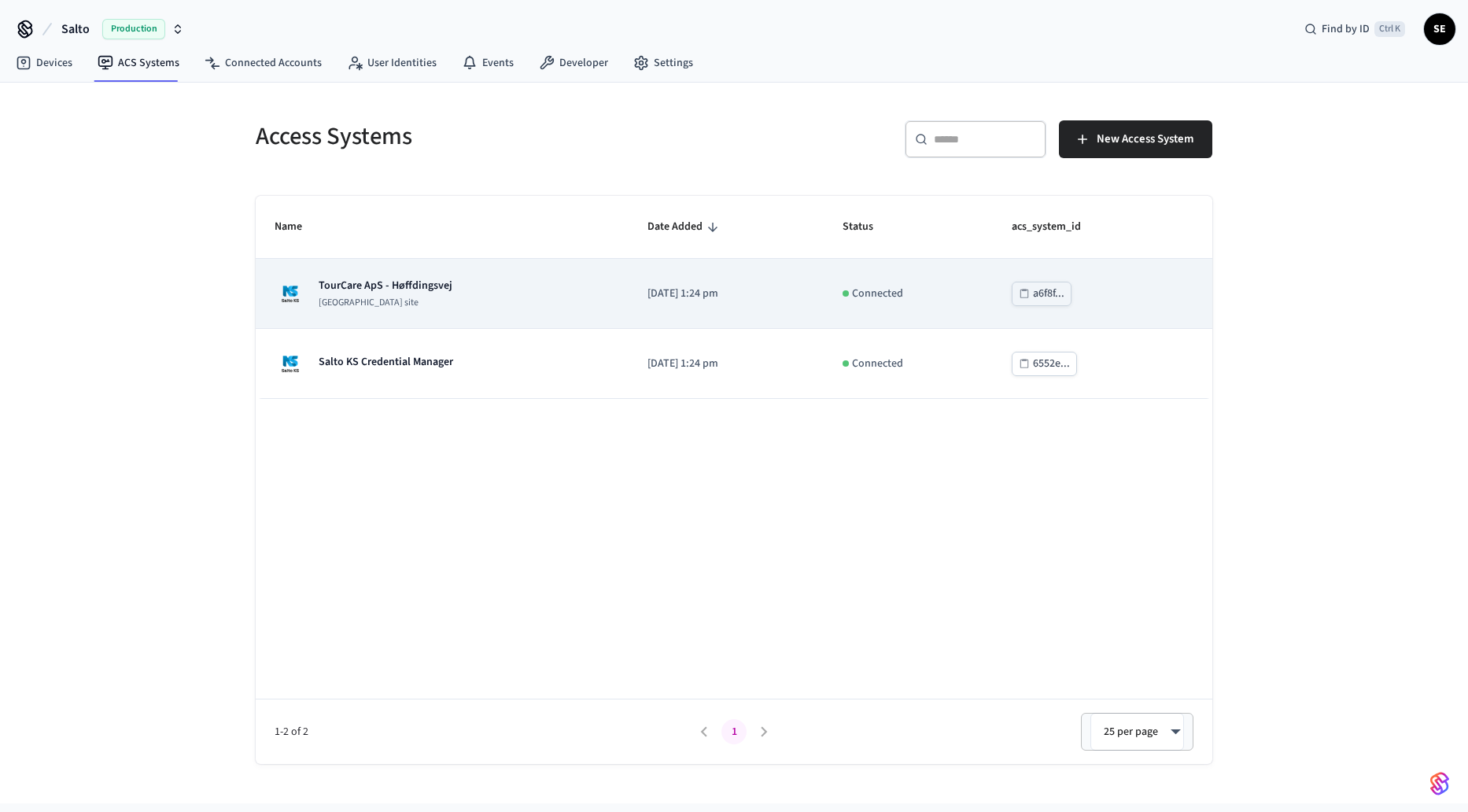
click at [524, 291] on div "TourCare ApS - Høffdingsvej Salto KS site" at bounding box center [442, 293] width 335 height 32
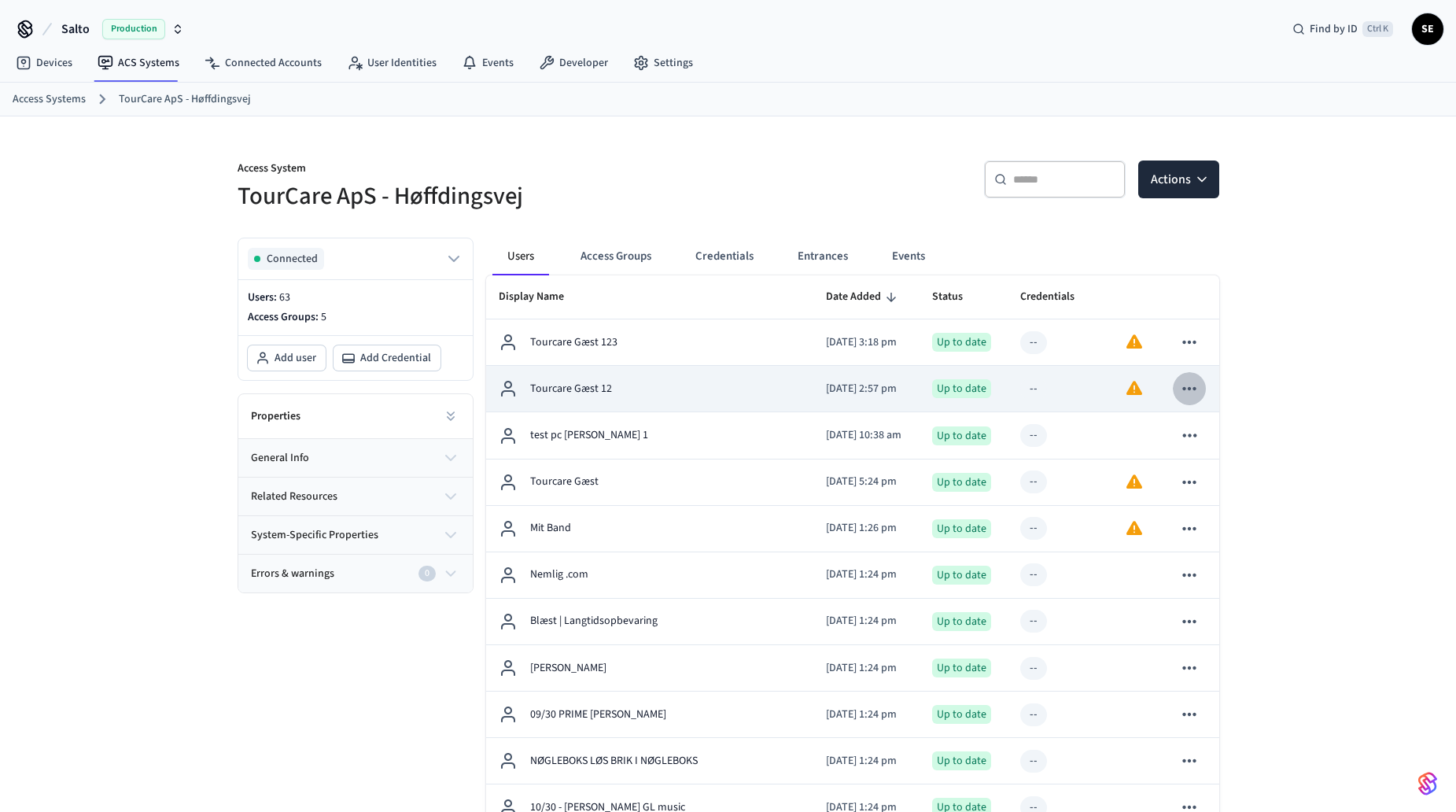
click at [1191, 382] on icon "sticky table" at bounding box center [1189, 388] width 20 height 20
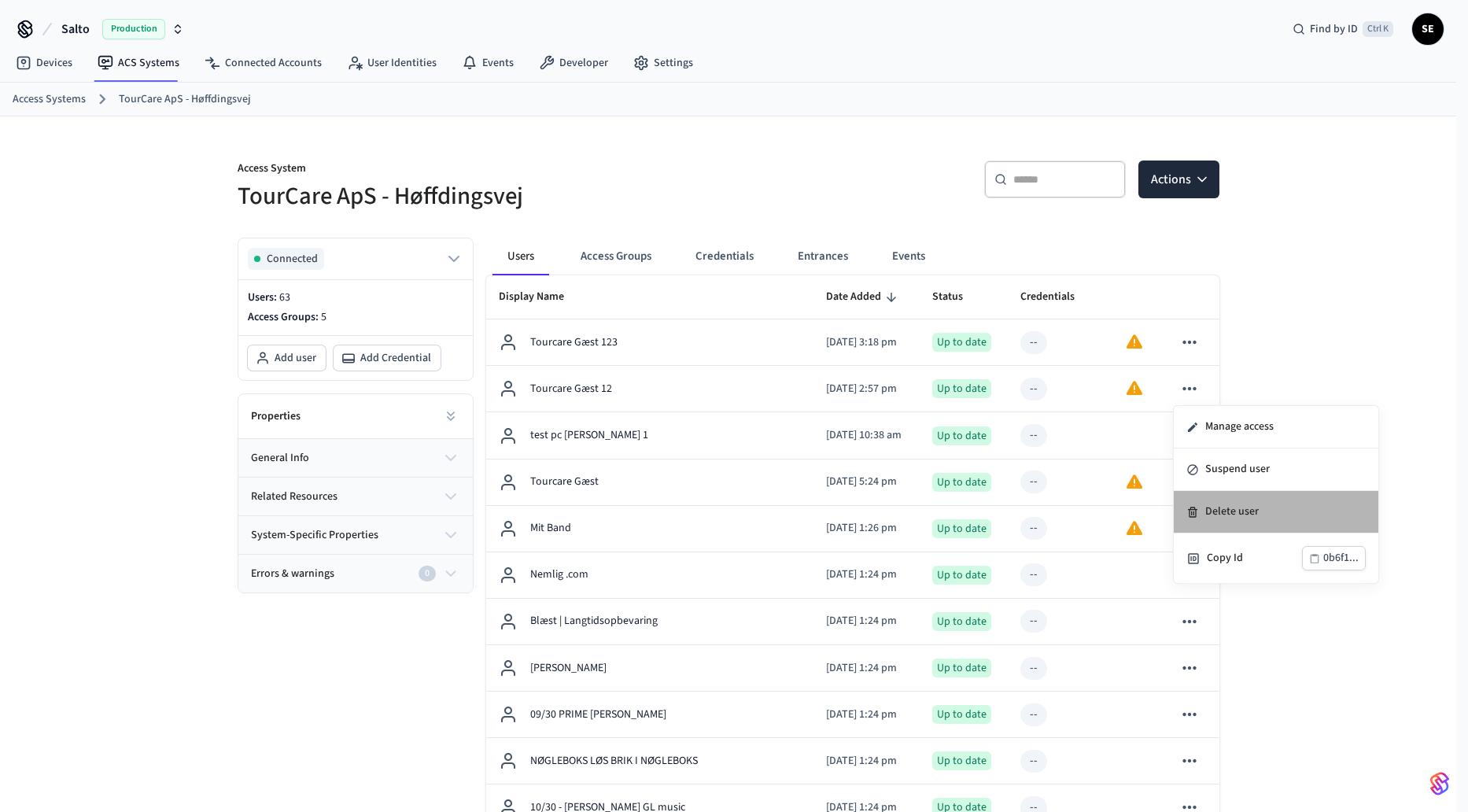
click at [1266, 514] on li "Delete user" at bounding box center [1276, 512] width 204 height 42
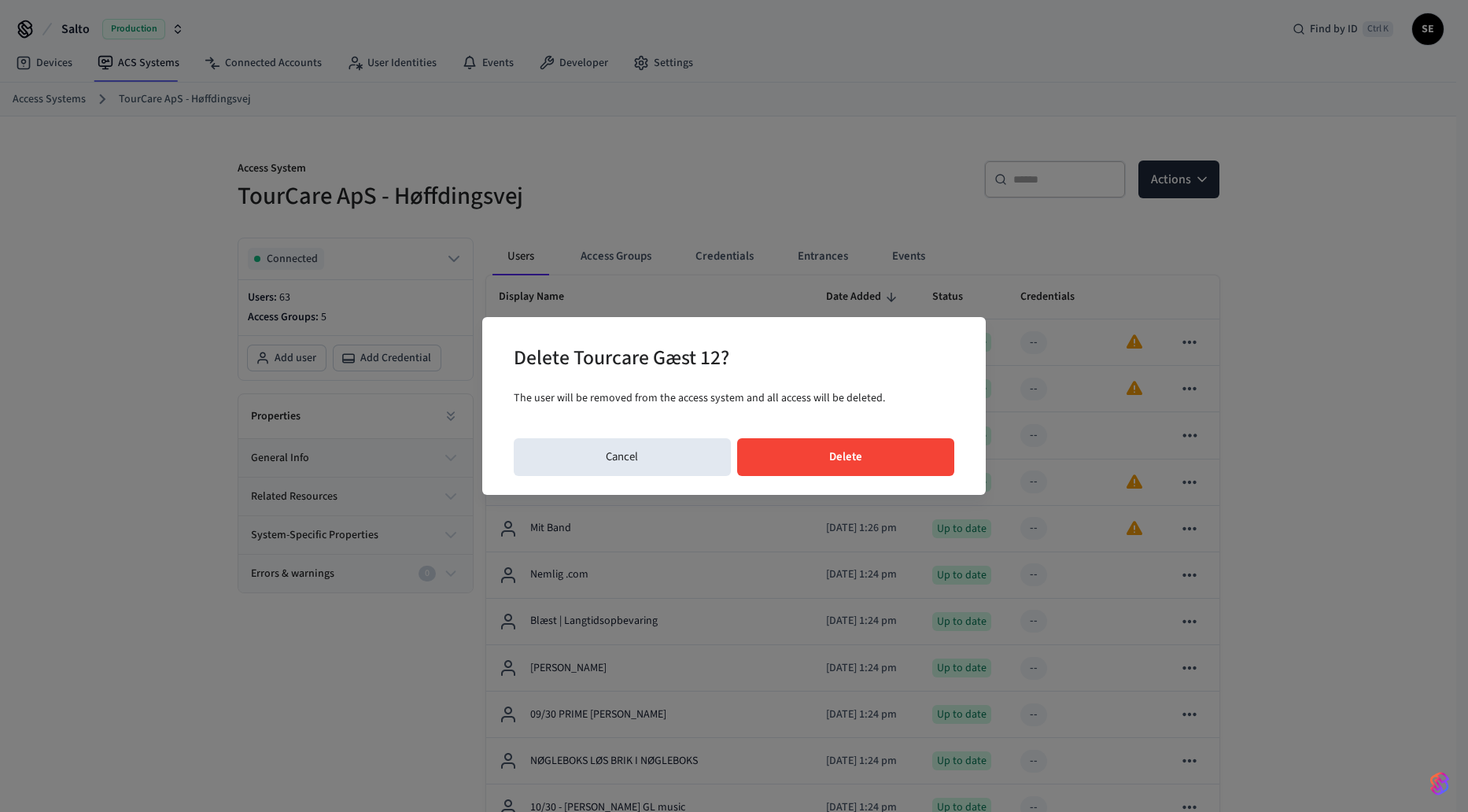
click at [843, 459] on button "Delete" at bounding box center [845, 457] width 218 height 38
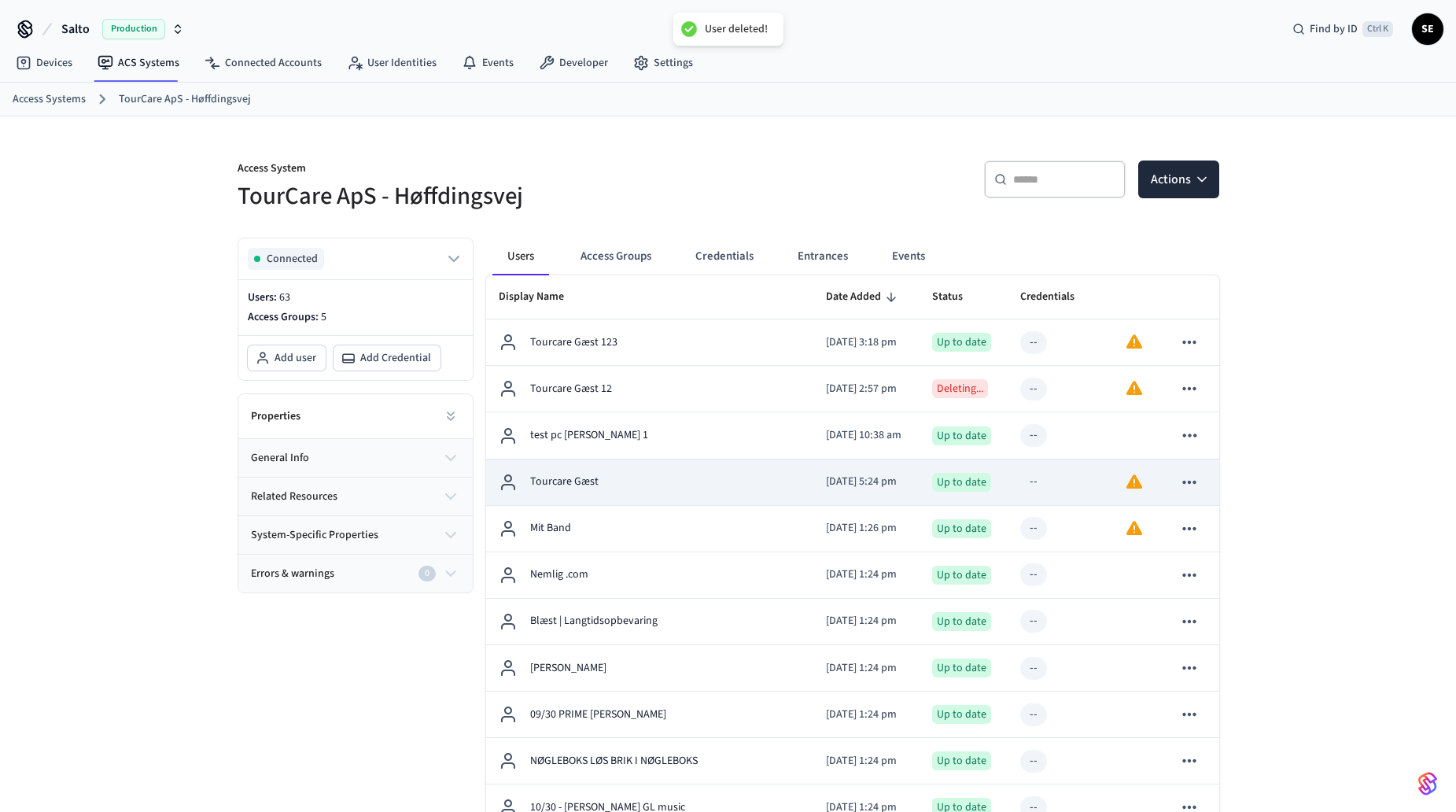
click at [1182, 480] on icon "sticky table" at bounding box center [1189, 481] width 20 height 20
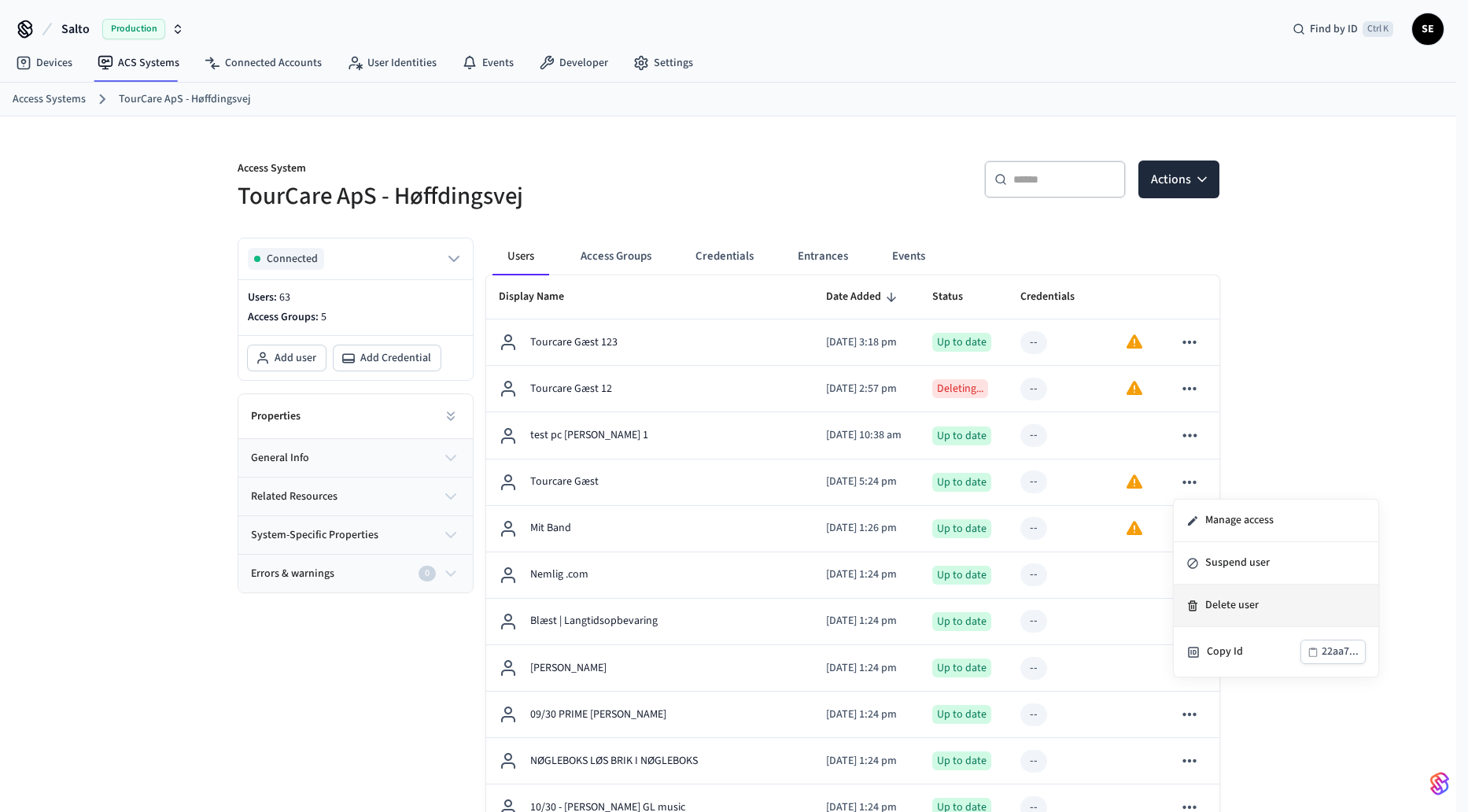
click at [1236, 604] on li "Delete user" at bounding box center [1276, 605] width 204 height 42
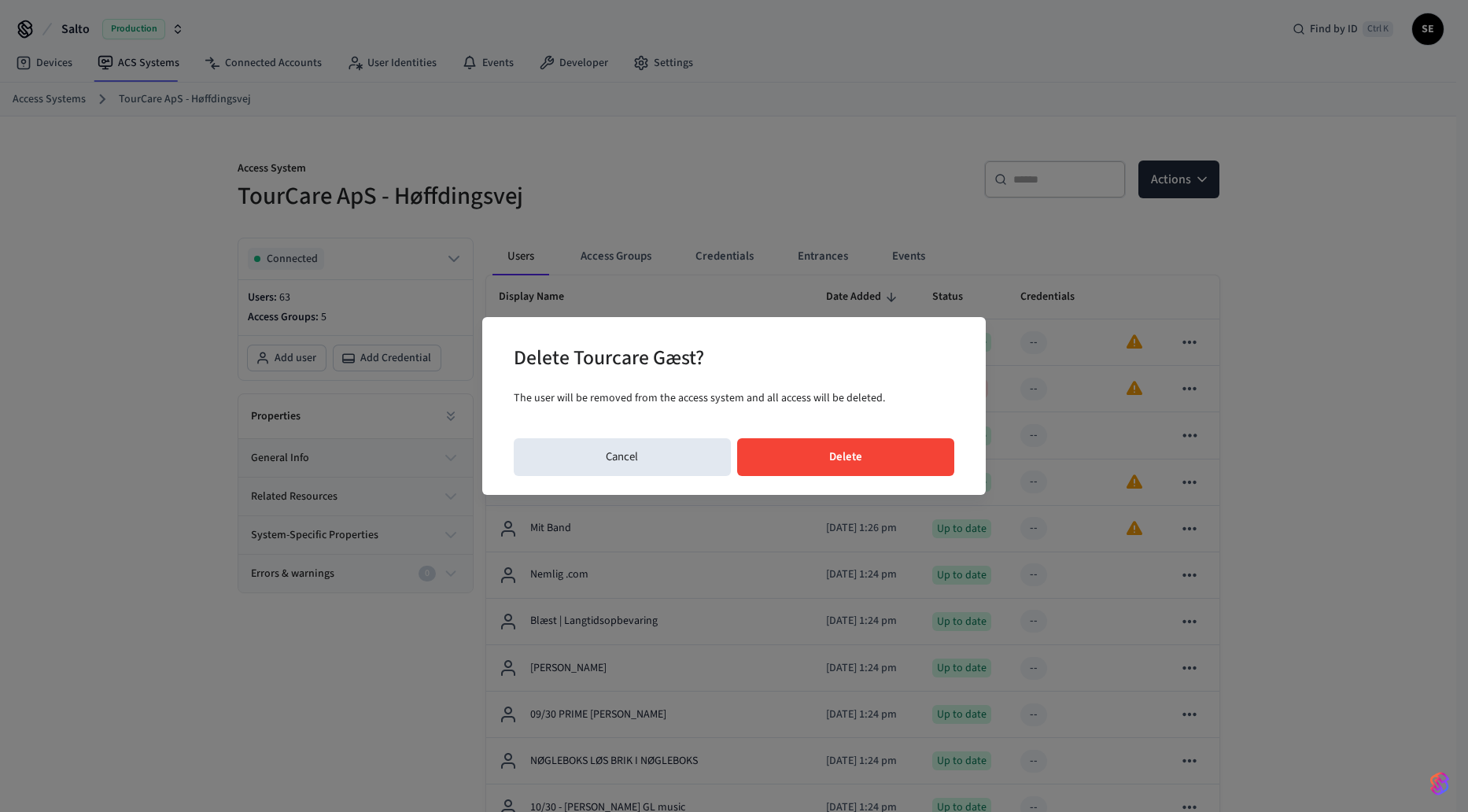
click at [942, 467] on button "Delete" at bounding box center [845, 457] width 218 height 38
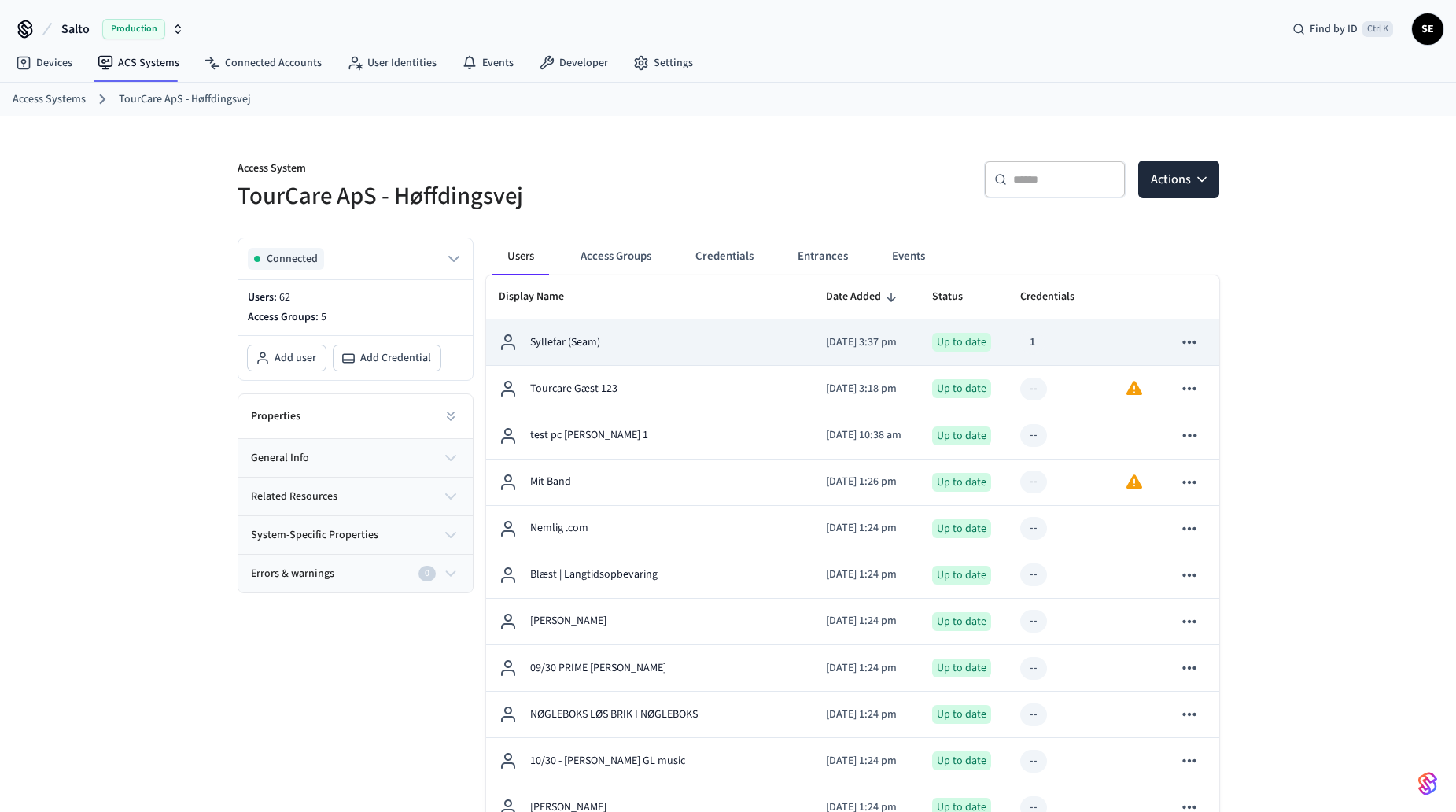
click at [658, 344] on div "Syllefar (Seam)" at bounding box center [650, 342] width 303 height 19
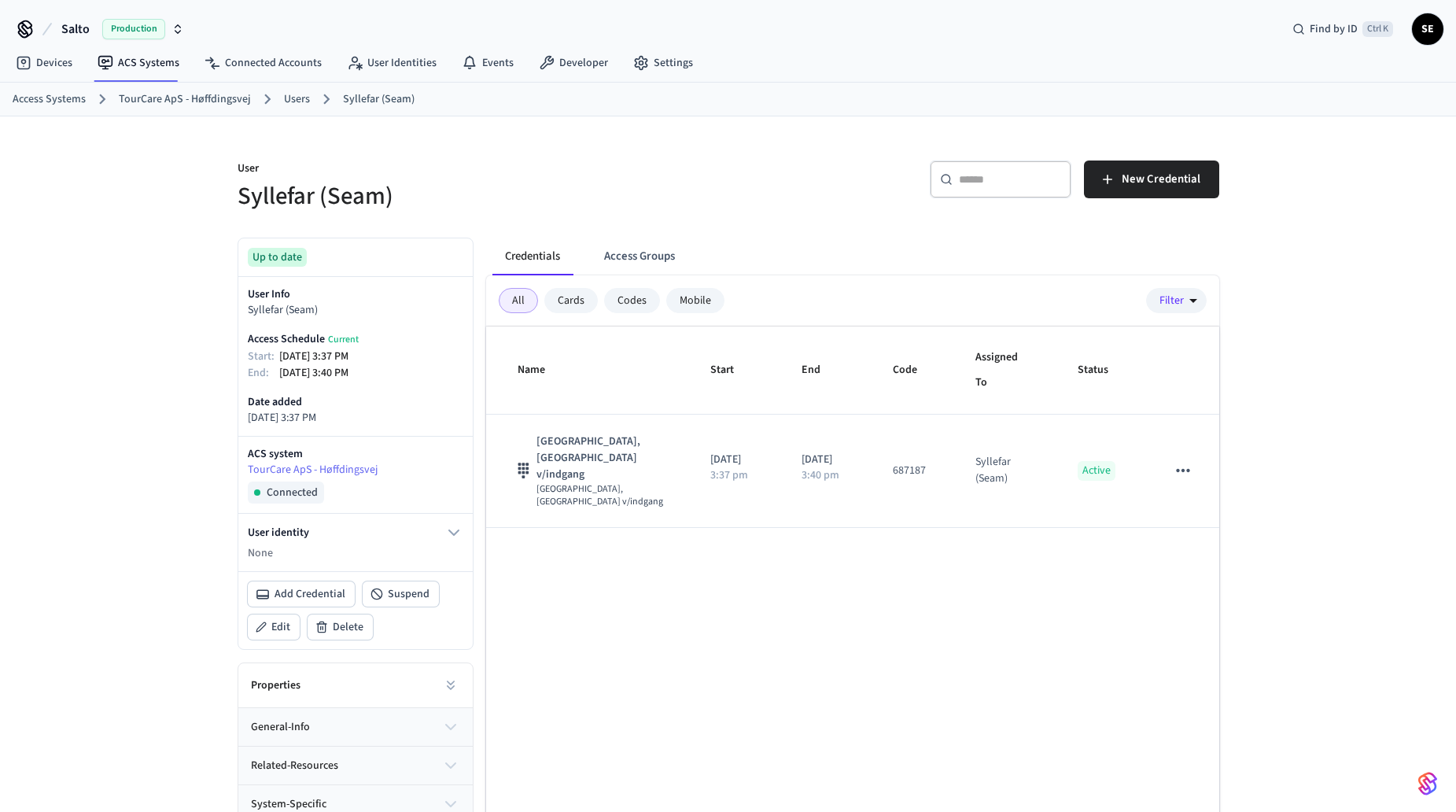
click at [1028, 592] on div "Name Start End Code Assigned To Status Port - Sluse, Port - Yderport v/indgang …" at bounding box center [853, 610] width 733 height 568
click at [285, 96] on link "Users" at bounding box center [297, 100] width 26 height 16
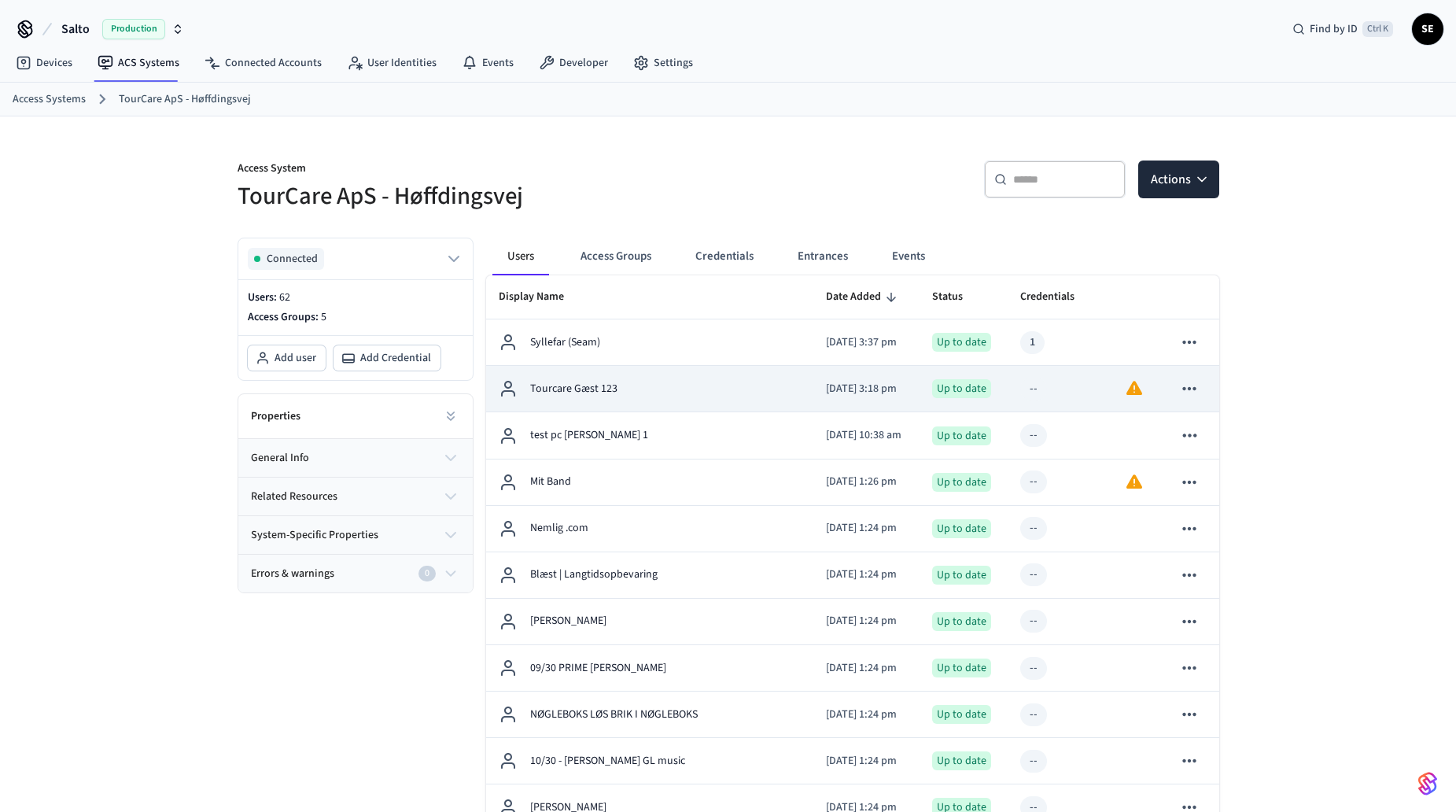
click at [1190, 386] on icon "sticky table" at bounding box center [1189, 388] width 20 height 20
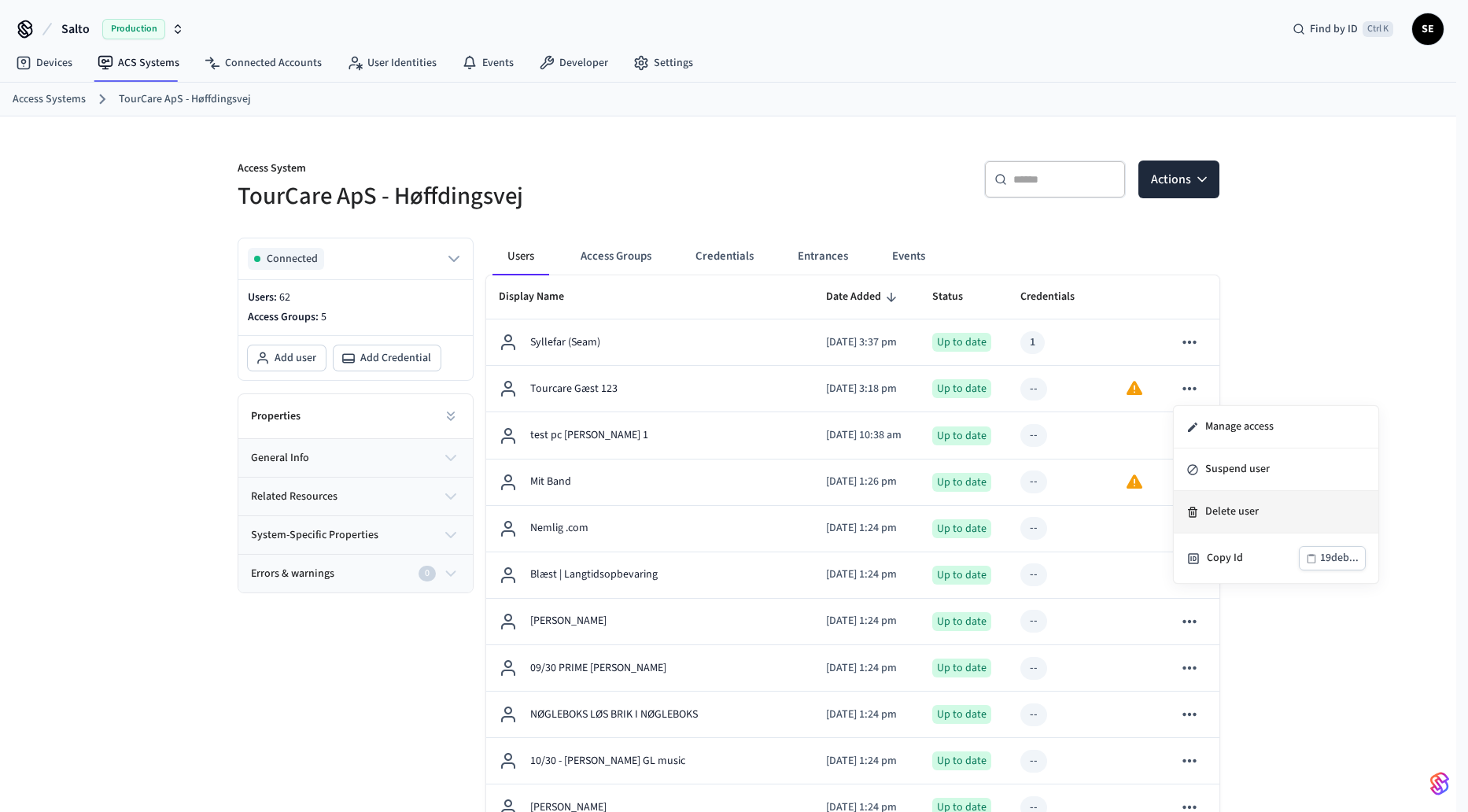
click at [1219, 511] on li "Delete user" at bounding box center [1276, 512] width 204 height 42
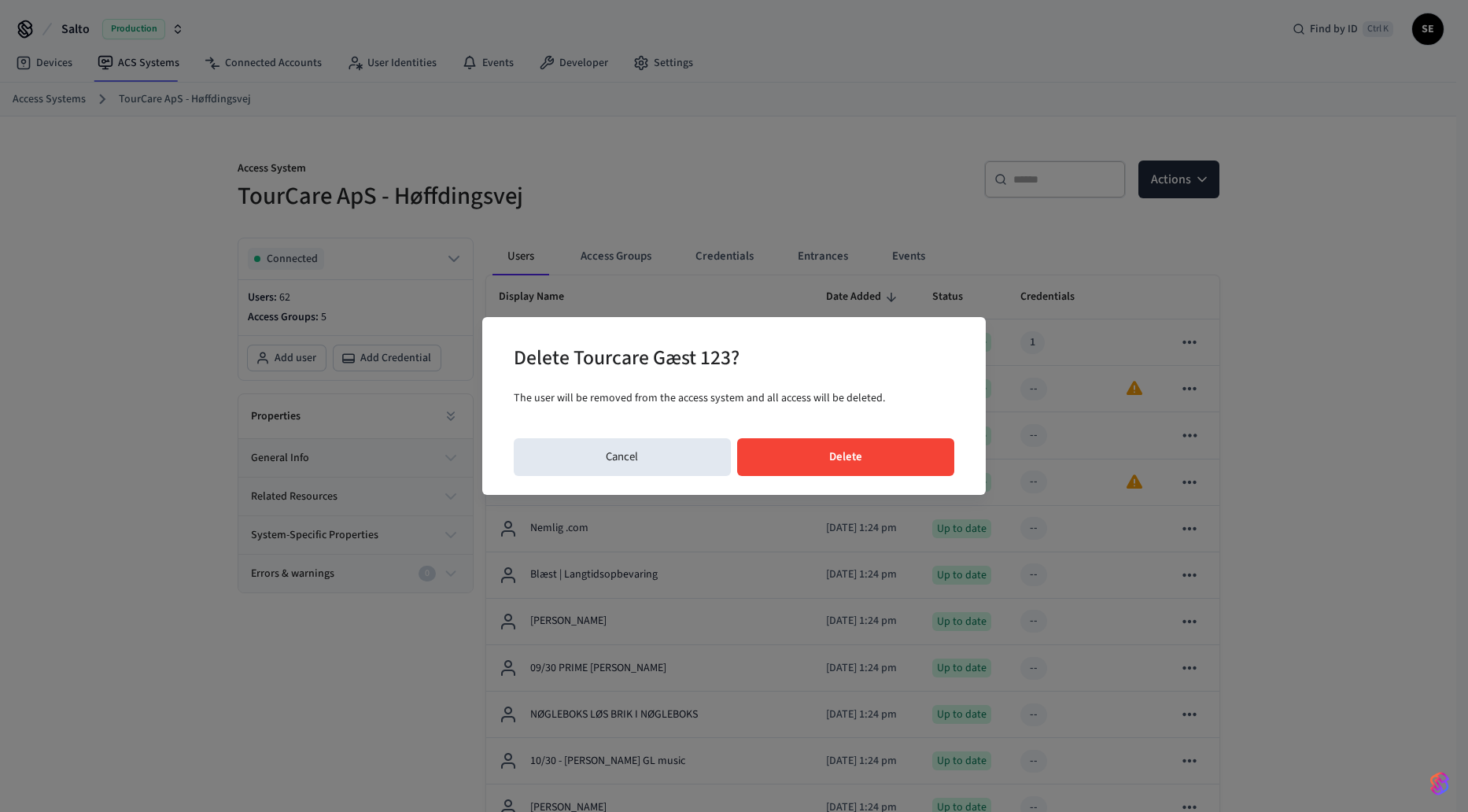
click at [914, 454] on button "Delete" at bounding box center [845, 457] width 218 height 38
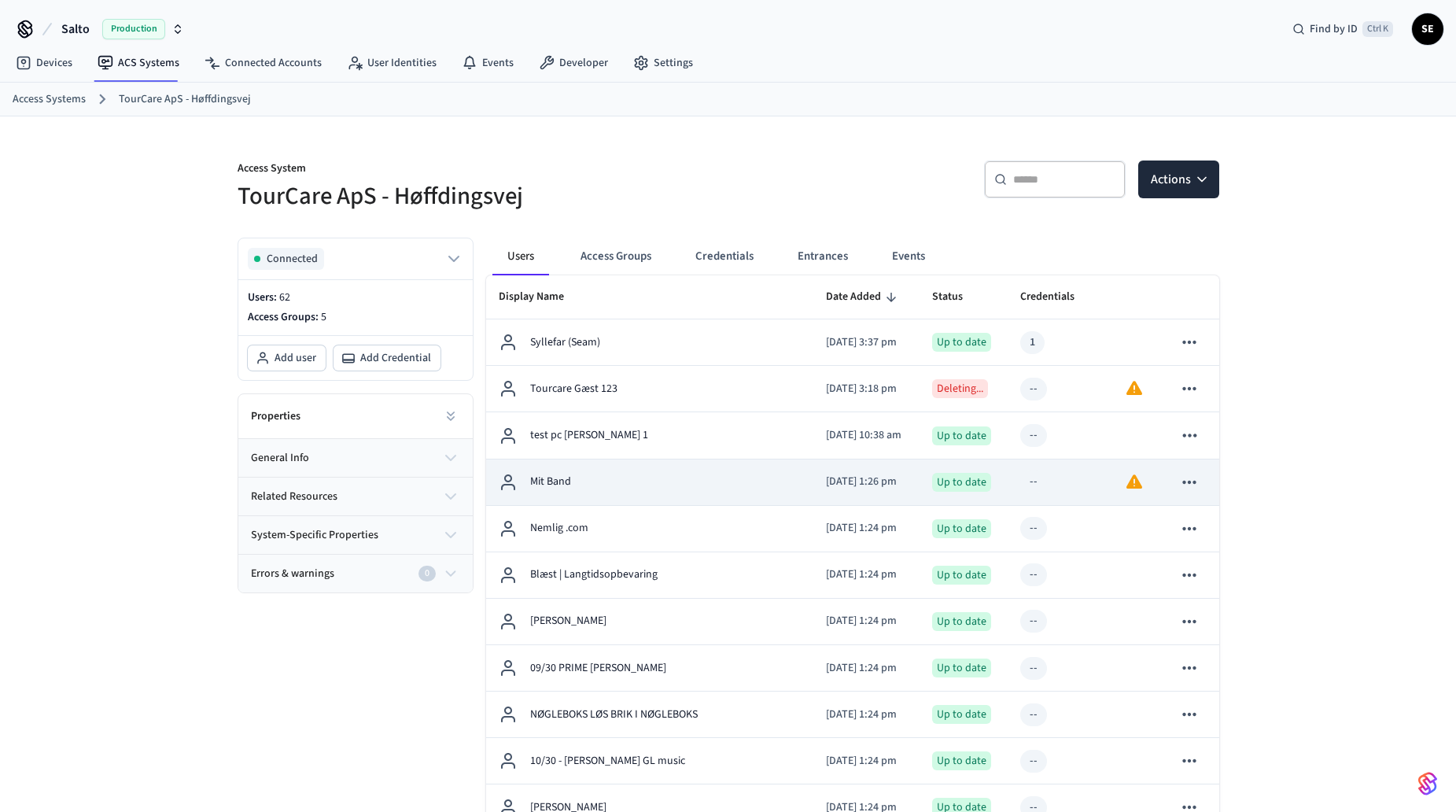
click at [1181, 482] on icon "sticky table" at bounding box center [1189, 481] width 20 height 20
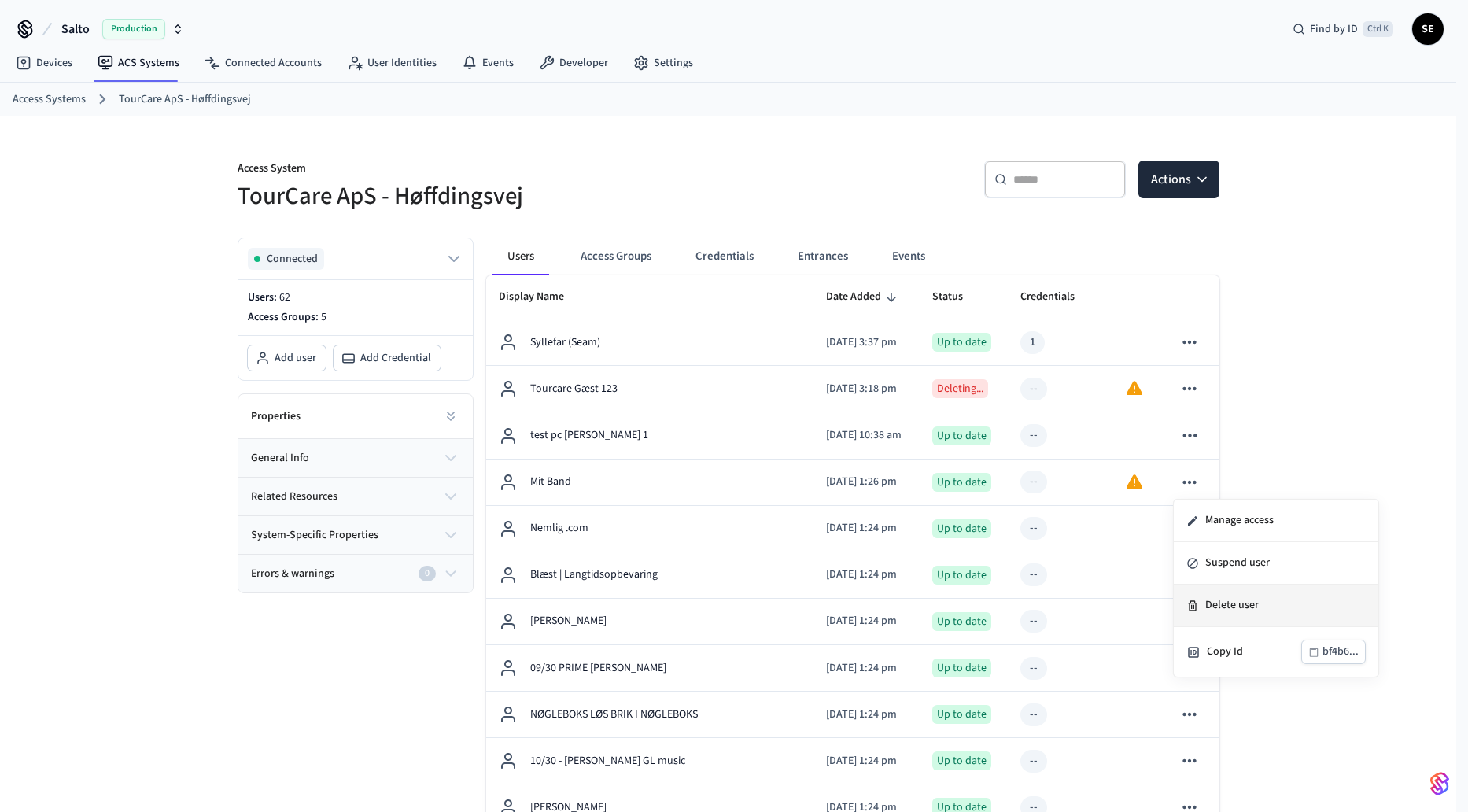
click at [1278, 613] on li "Delete user" at bounding box center [1276, 605] width 204 height 42
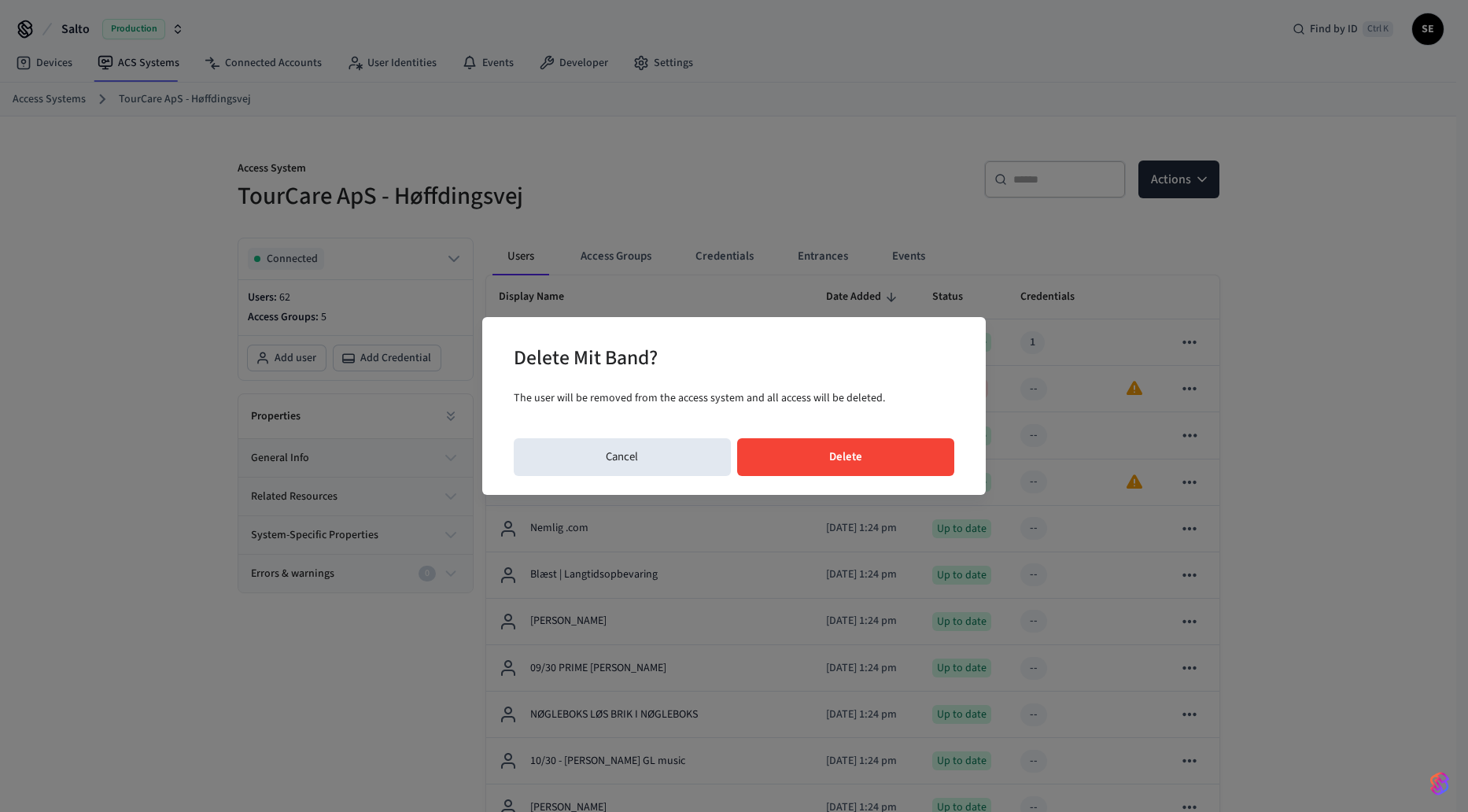
click at [909, 469] on button "Delete" at bounding box center [845, 457] width 218 height 38
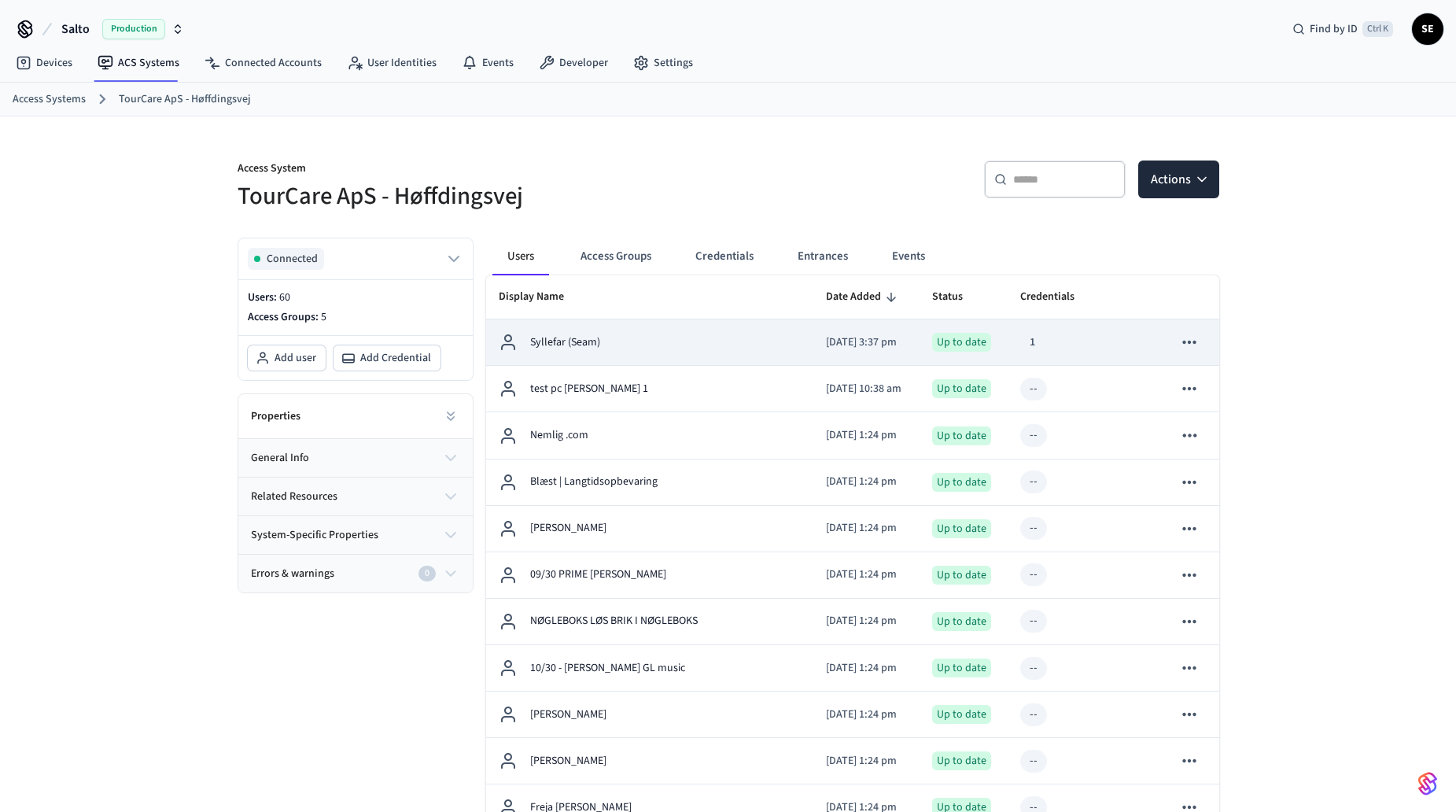
click at [1116, 337] on td "sticky table" at bounding box center [1136, 342] width 48 height 46
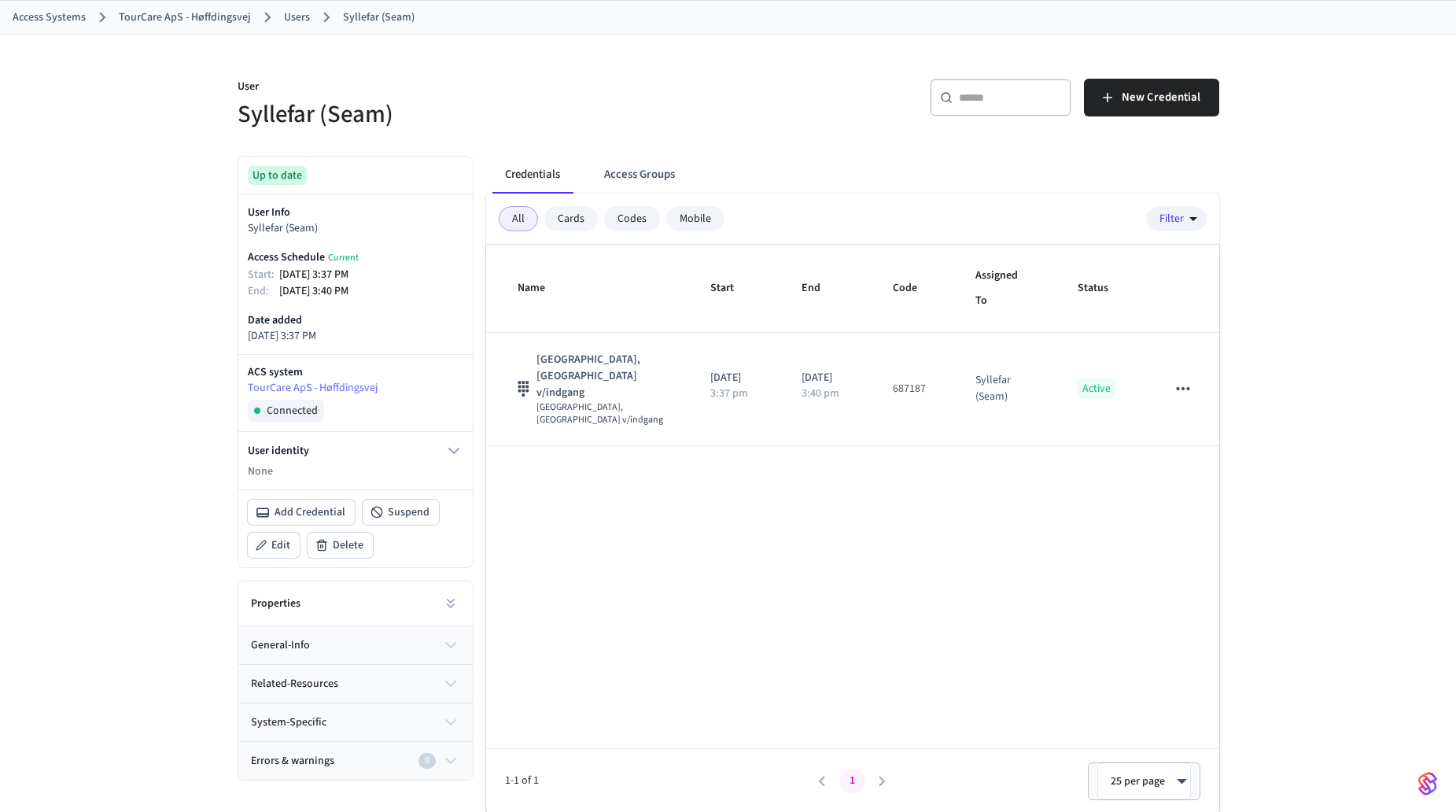
scroll to position [83, 0]
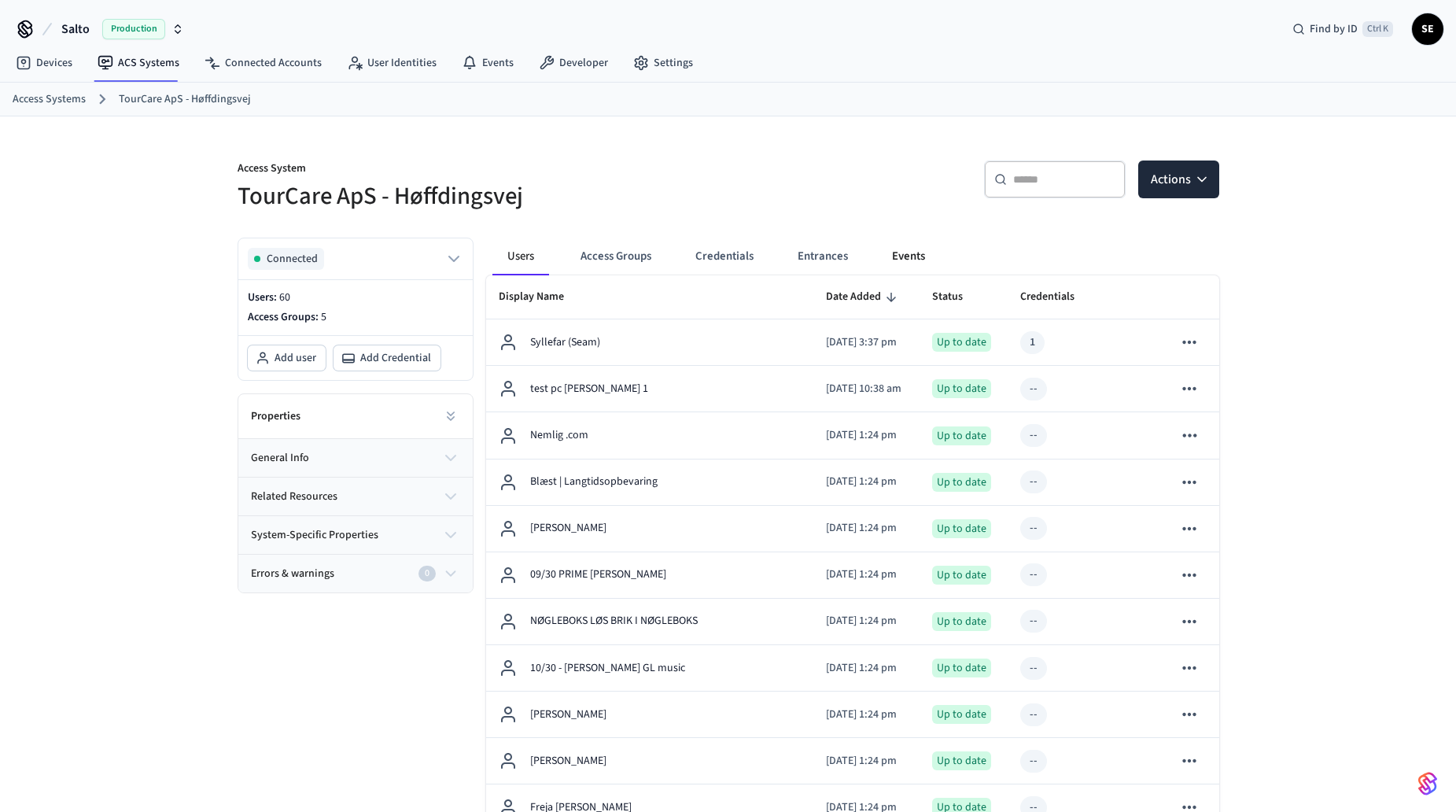
click at [910, 248] on button "Events" at bounding box center [909, 256] width 58 height 38
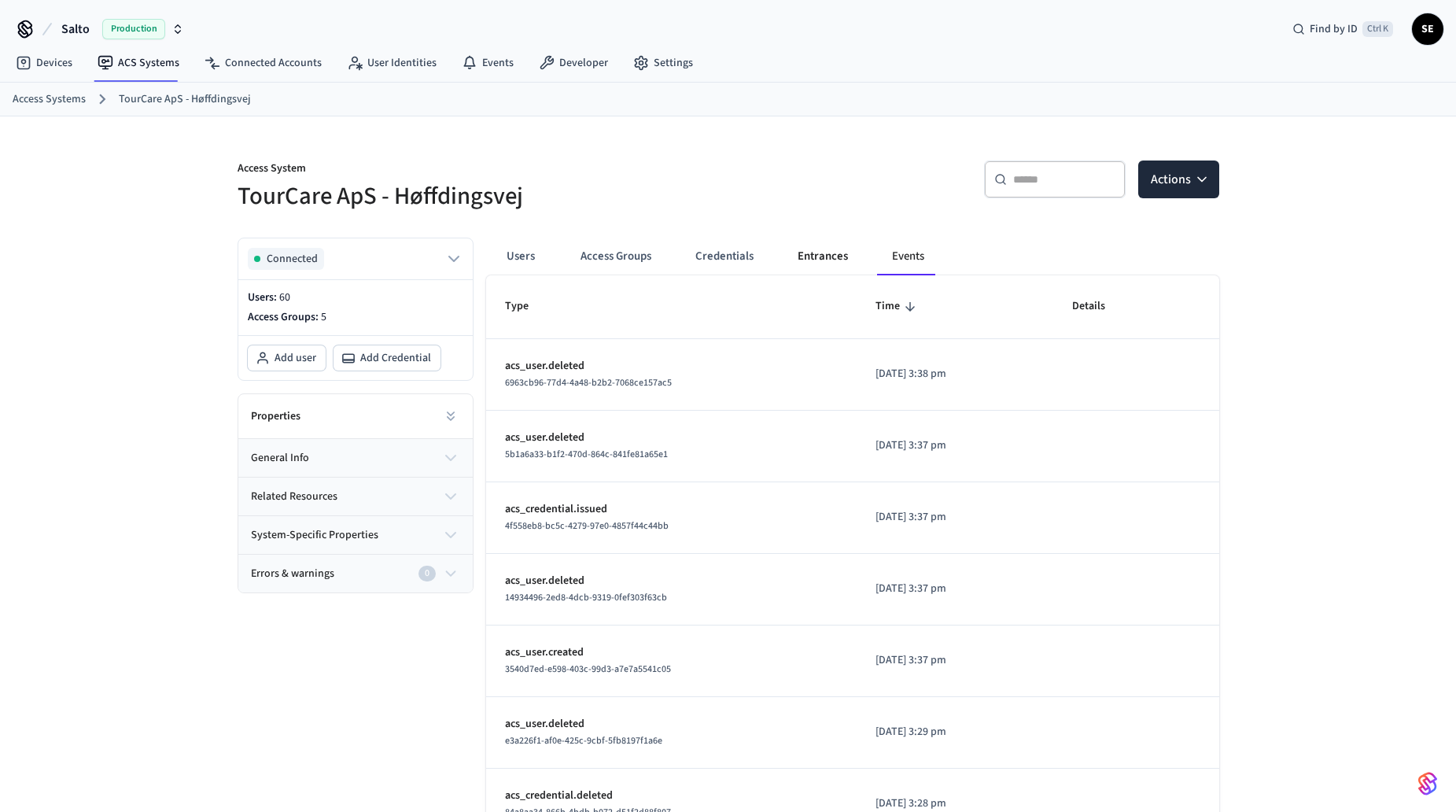
click at [847, 254] on button "Entrances" at bounding box center [823, 256] width 75 height 38
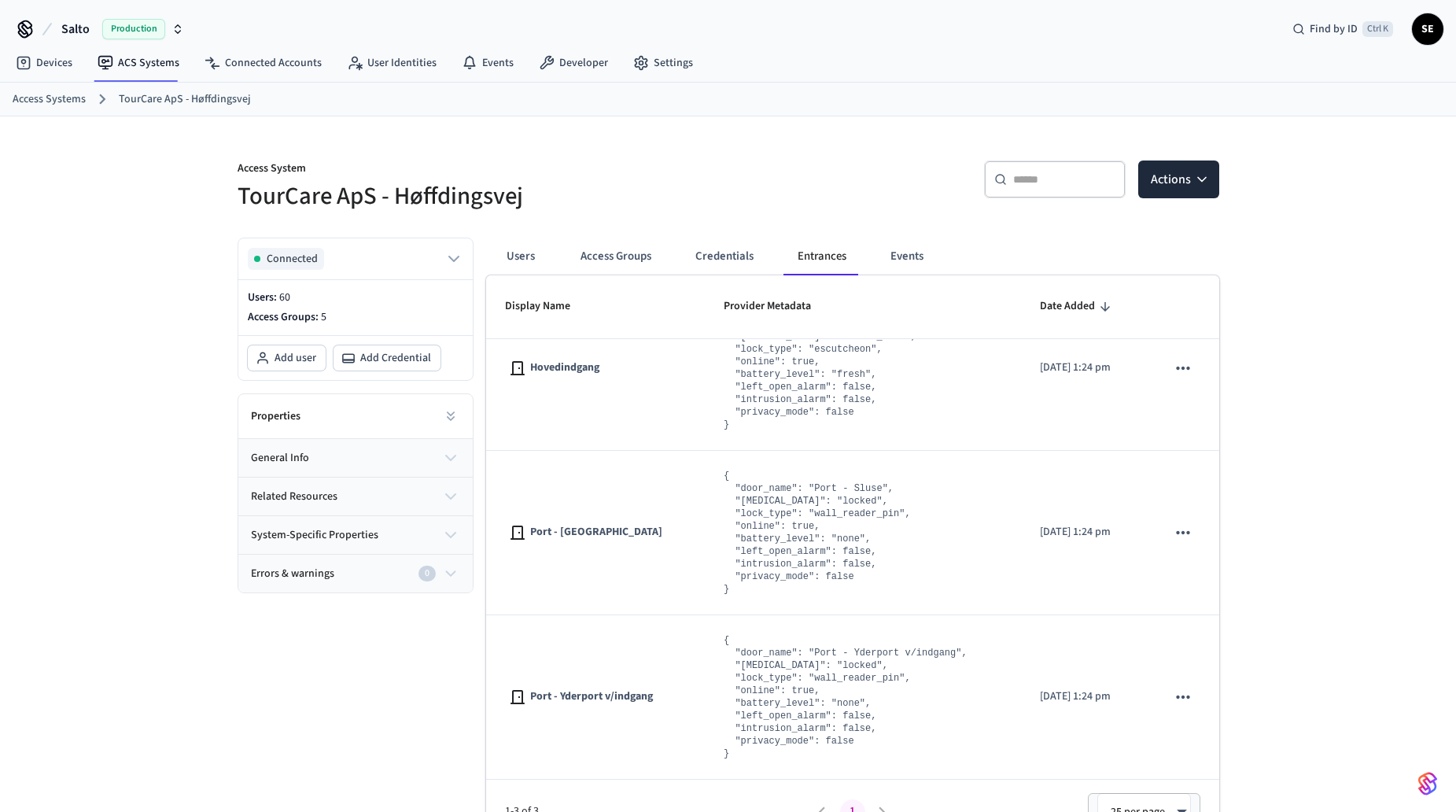
scroll to position [53, 0]
click at [711, 252] on button "Credentials" at bounding box center [724, 256] width 84 height 38
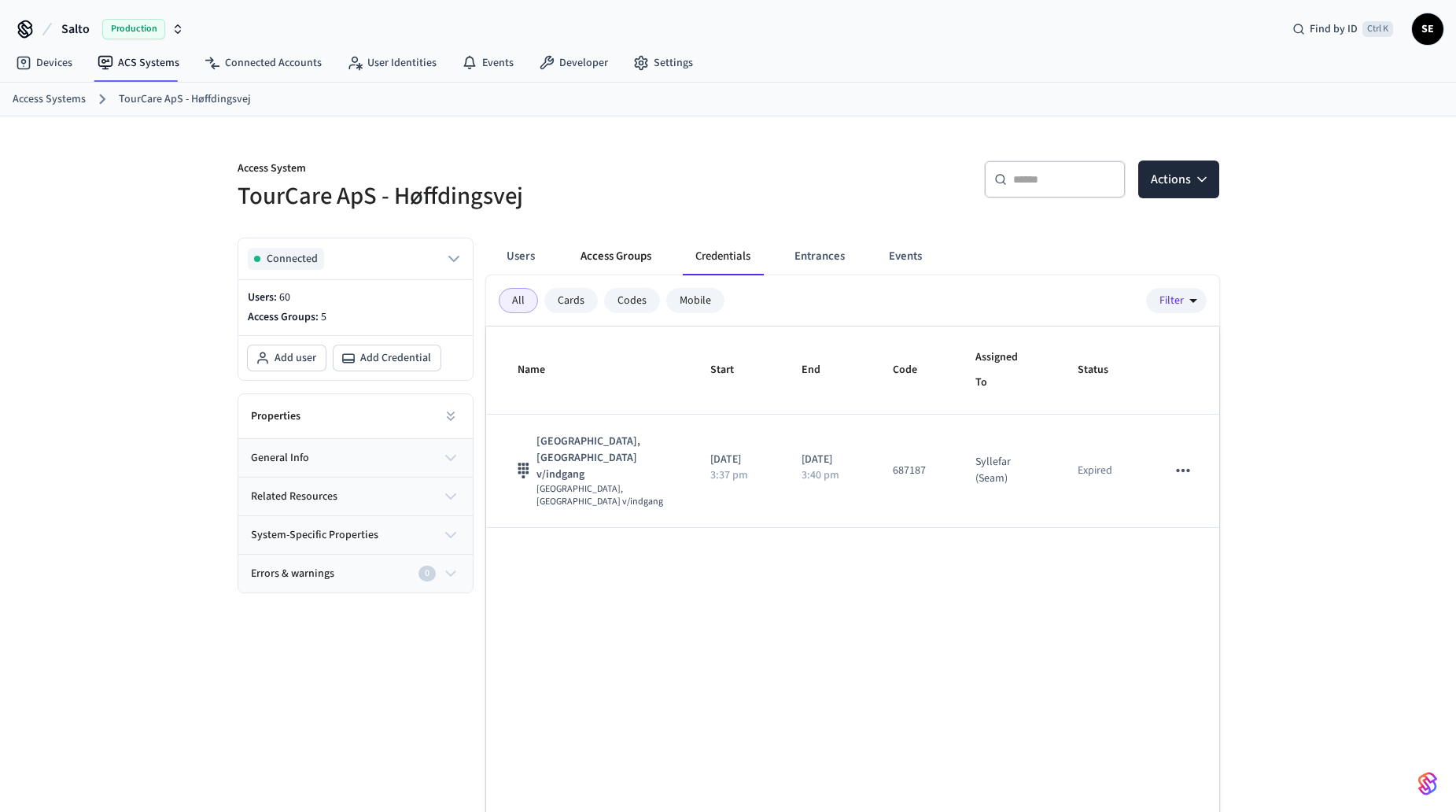
click at [646, 261] on button "Access Groups" at bounding box center [616, 256] width 96 height 38
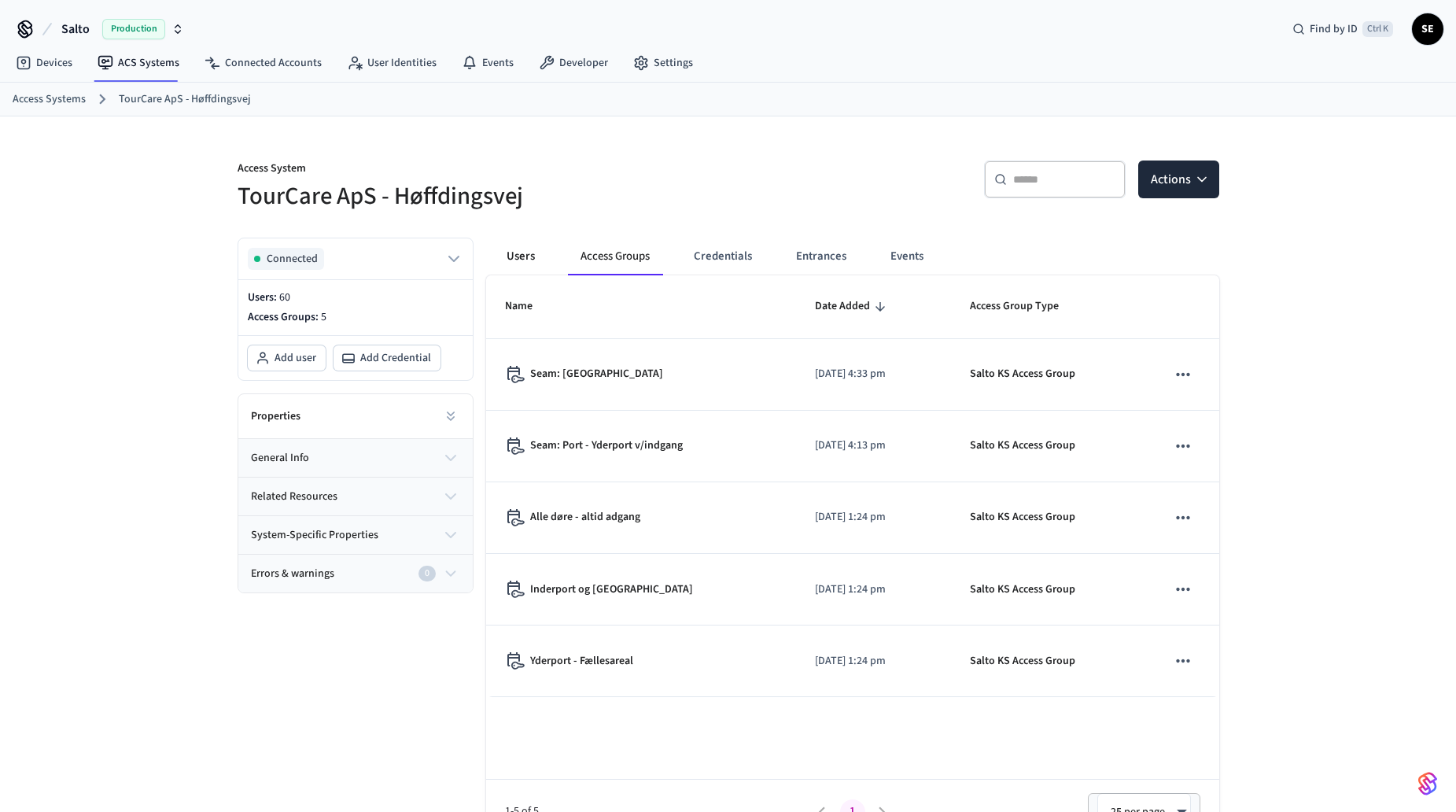
click at [531, 244] on button "Users" at bounding box center [521, 256] width 57 height 38
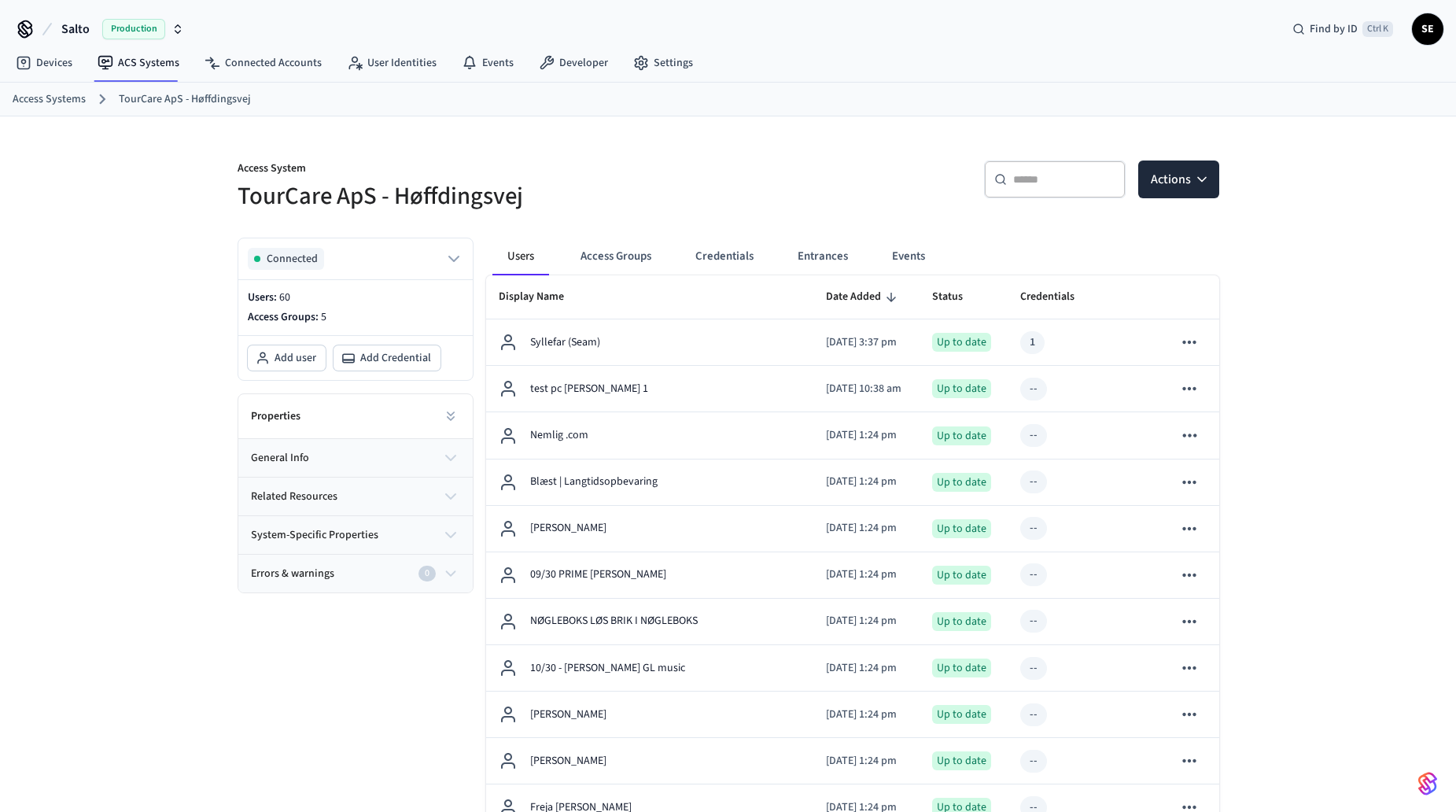
click at [769, 254] on div "Users Access Groups Credentials Entrances Events" at bounding box center [725, 256] width 465 height 38
click at [734, 257] on button "Credentials" at bounding box center [724, 256] width 84 height 38
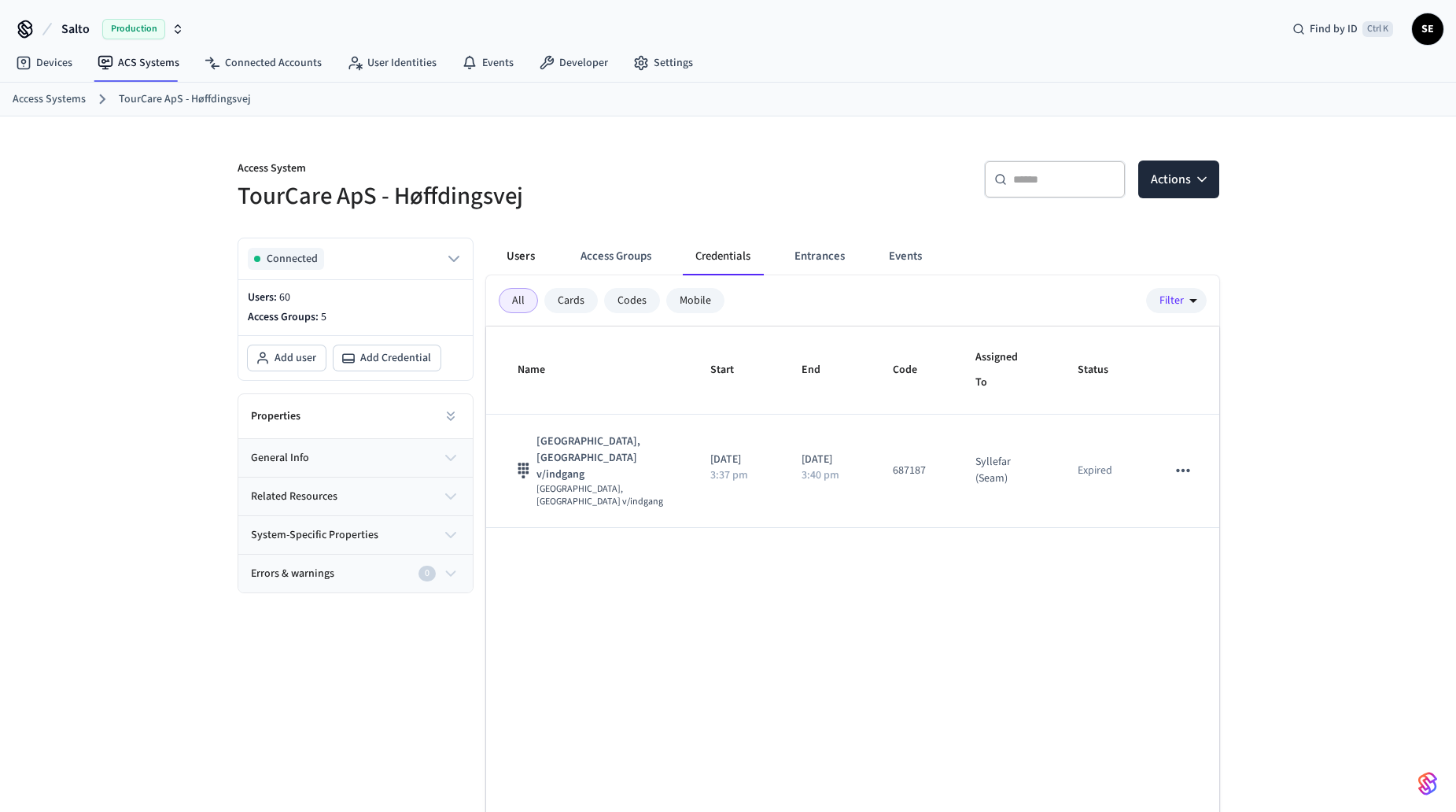
click at [520, 256] on button "Users" at bounding box center [521, 256] width 57 height 38
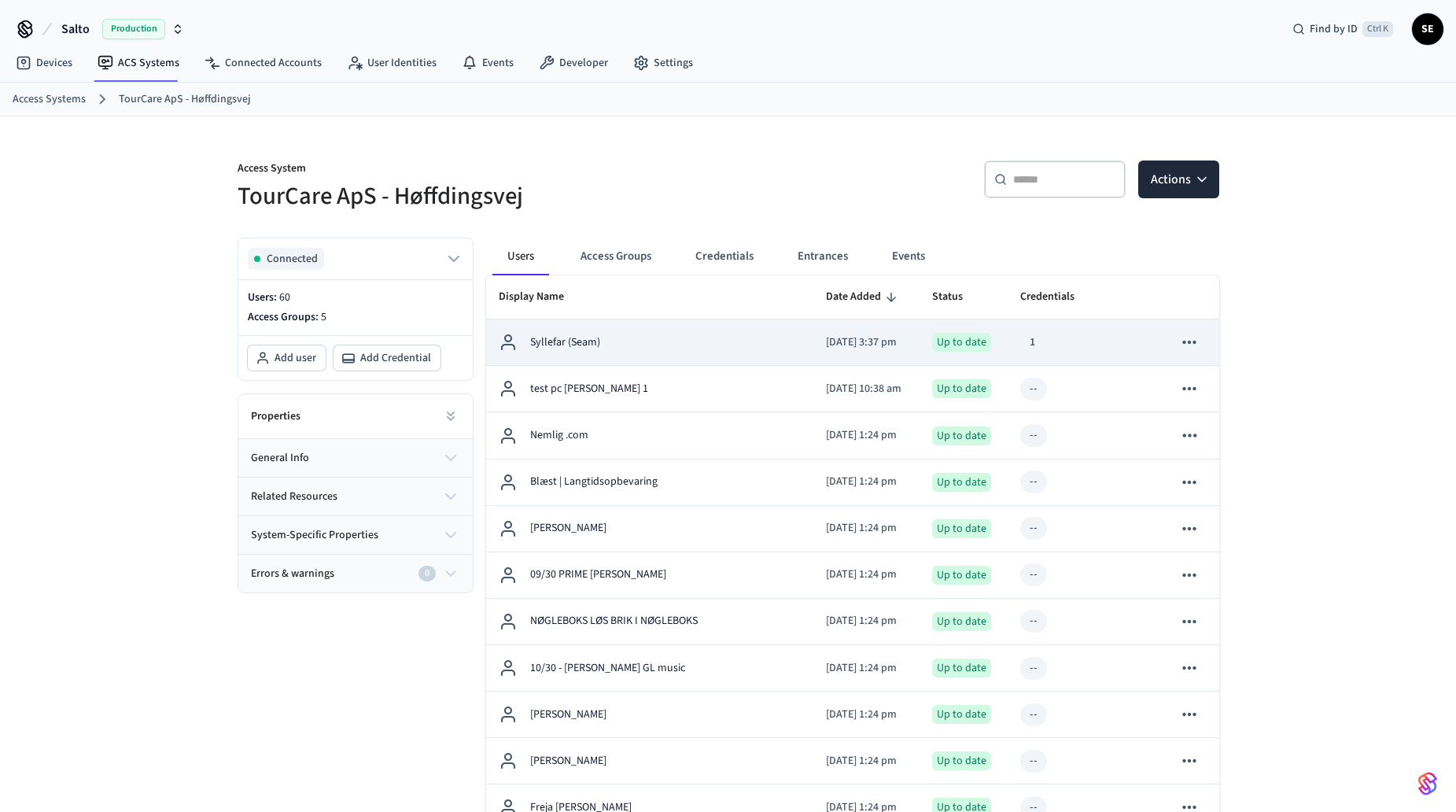
click at [919, 331] on td "Up to date" at bounding box center [963, 342] width 88 height 46
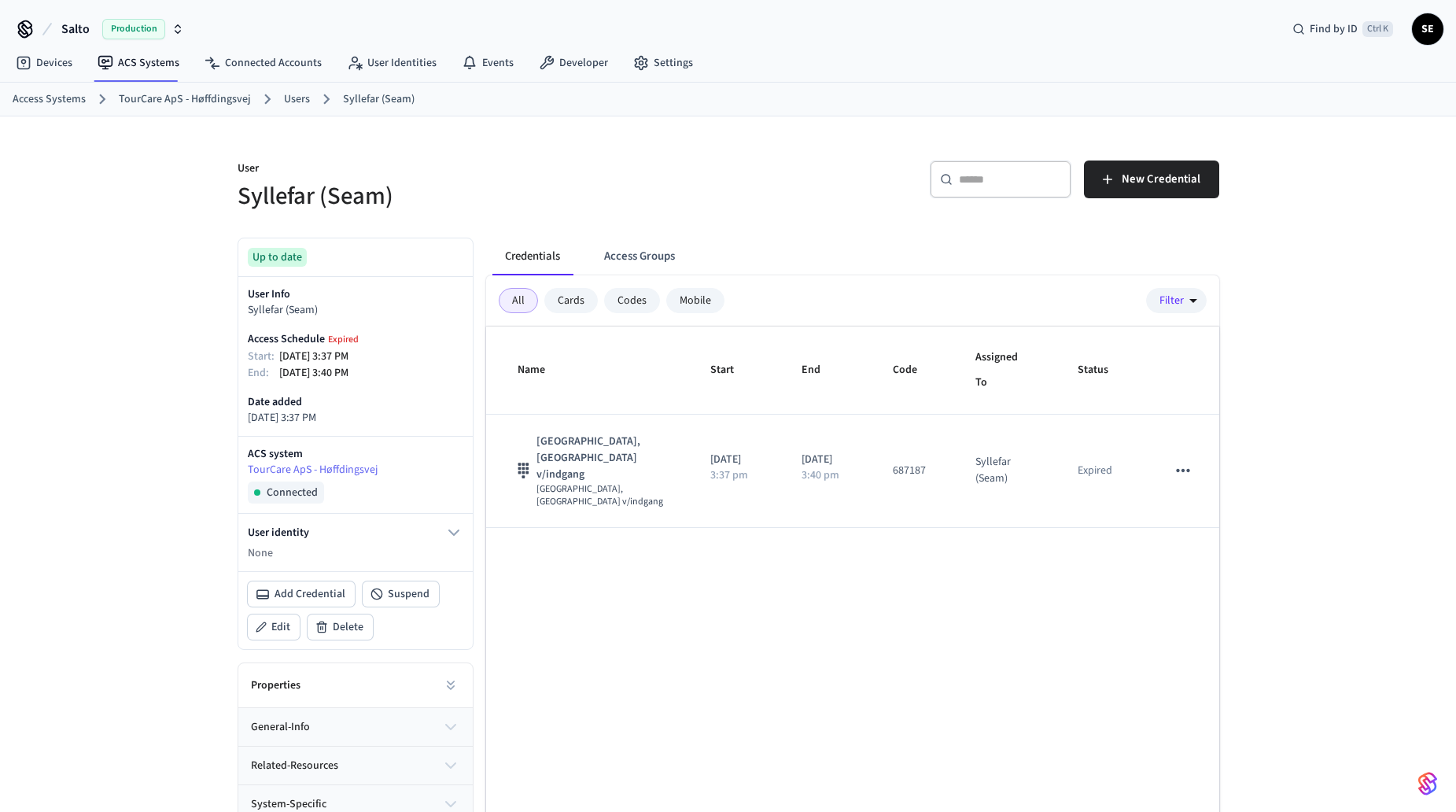
click at [301, 101] on link "Users" at bounding box center [297, 100] width 26 height 16
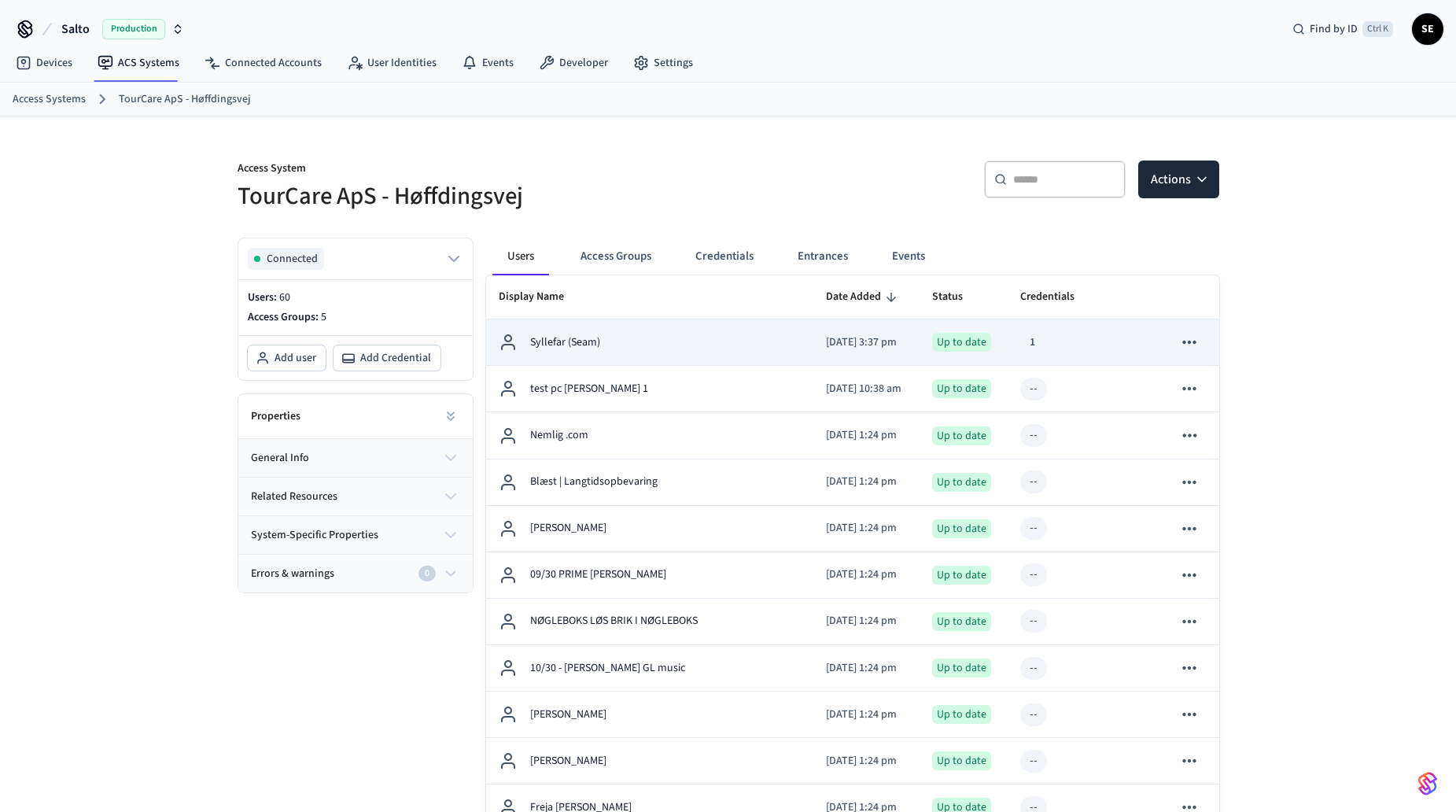
click at [652, 326] on td "Syllefar (Seam)" at bounding box center [650, 342] width 328 height 46
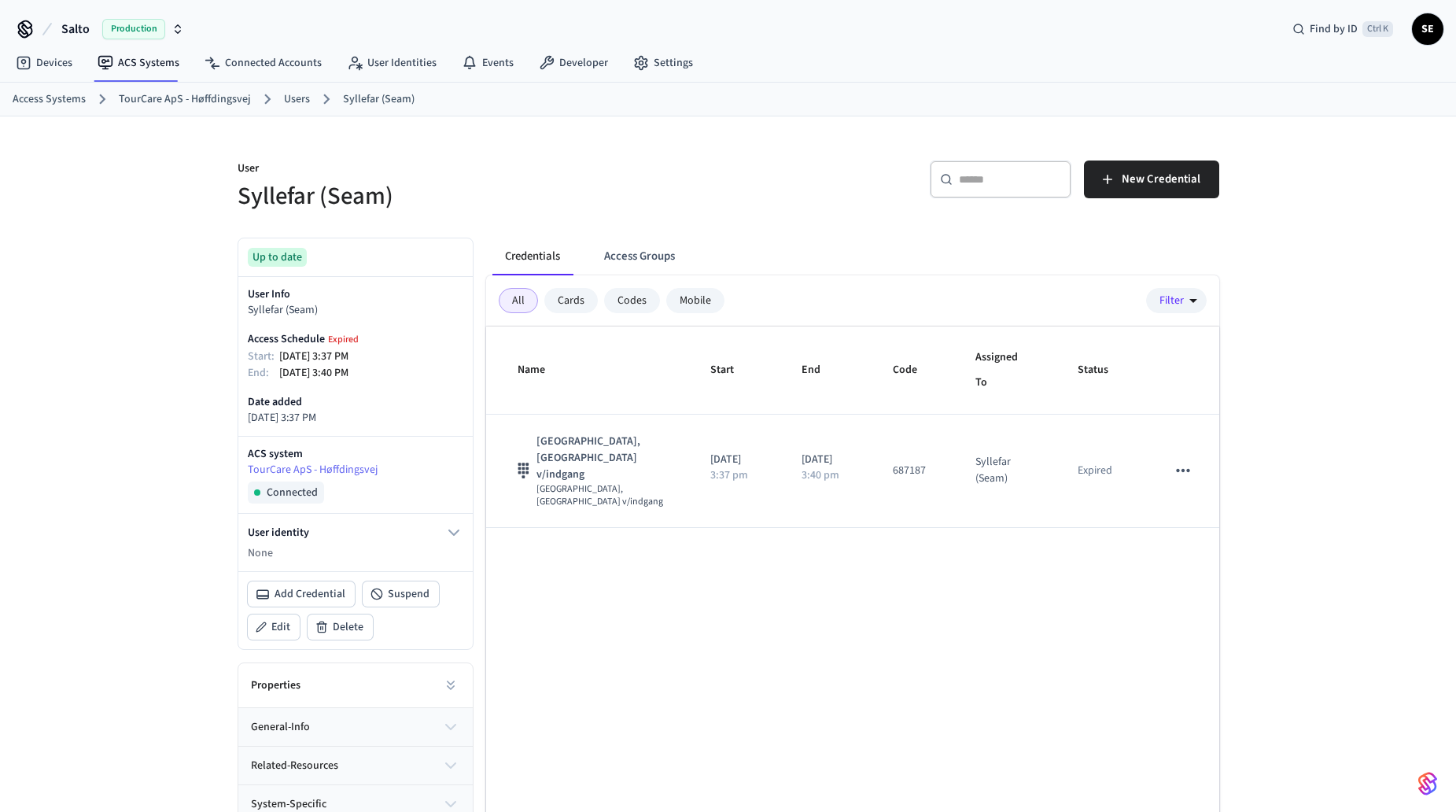
click at [291, 93] on link "Users" at bounding box center [297, 100] width 26 height 16
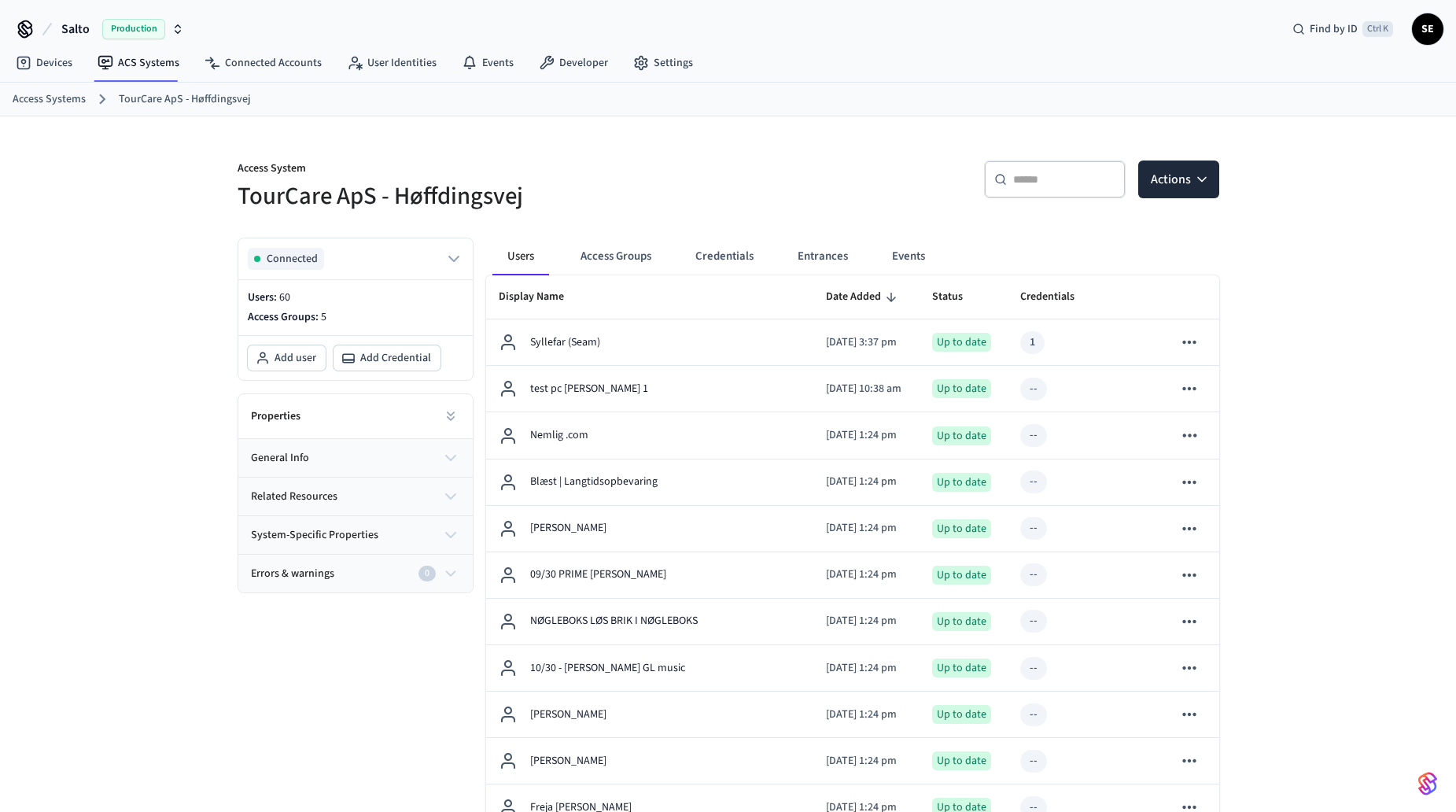
click at [193, 101] on link "TourCare ApS - Høffdingsvej" at bounding box center [185, 100] width 132 height 16
click at [52, 102] on link "Access Systems" at bounding box center [49, 100] width 73 height 16
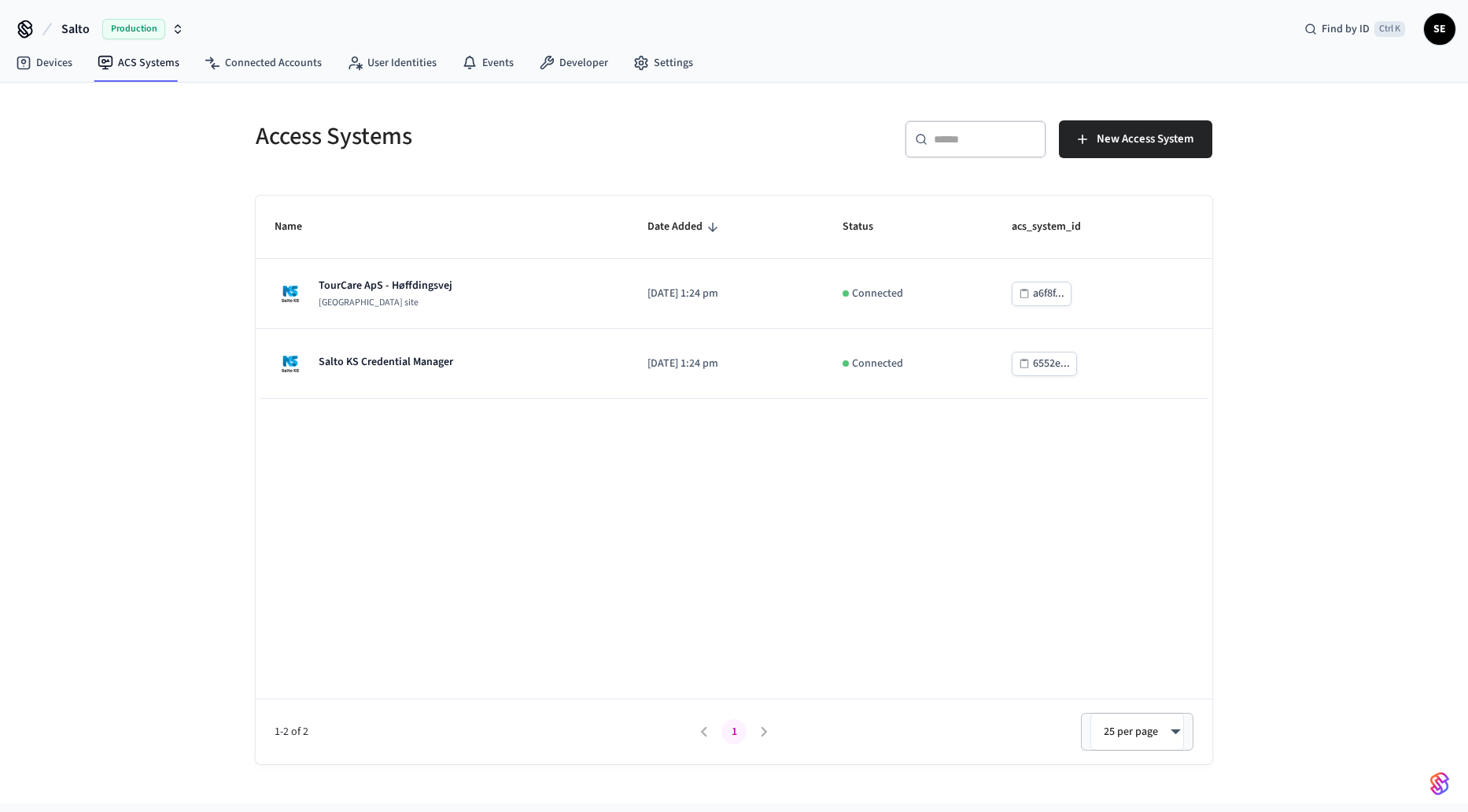
click at [474, 248] on th "Name" at bounding box center [442, 228] width 373 height 63
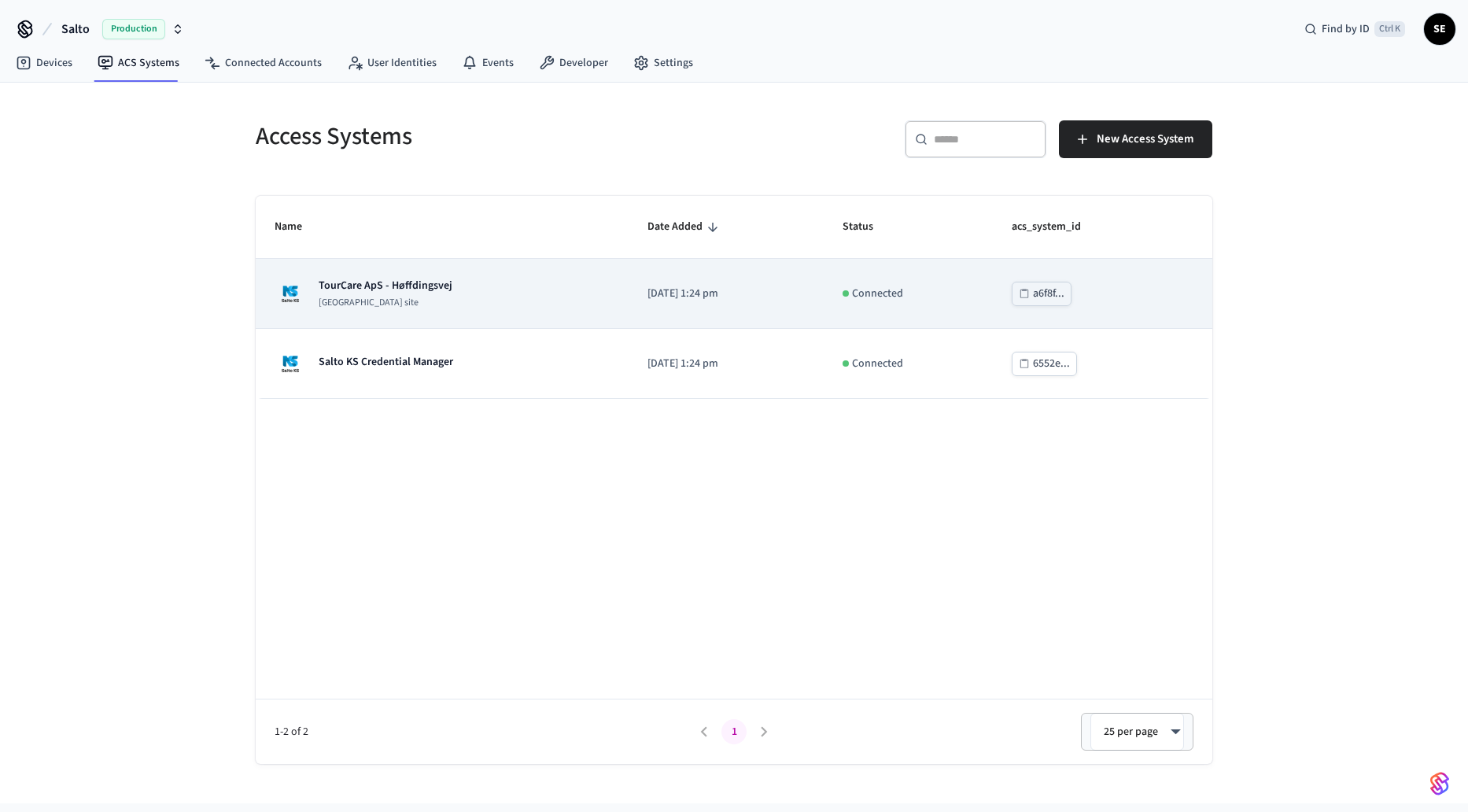
click at [474, 273] on td "TourCare ApS - Høffdingsvej [GEOGRAPHIC_DATA] site" at bounding box center [442, 293] width 373 height 70
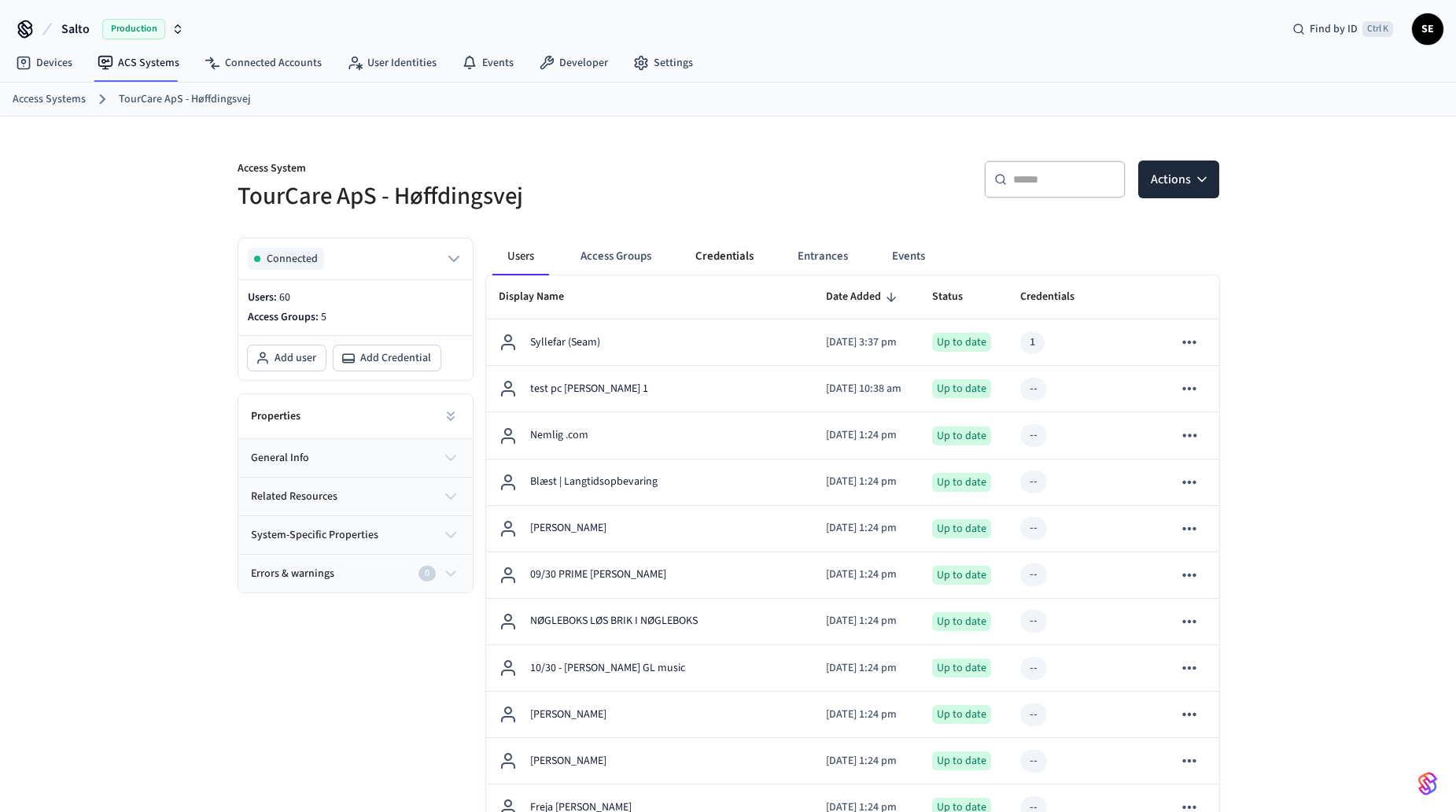
click at [735, 259] on button "Credentials" at bounding box center [724, 256] width 84 height 38
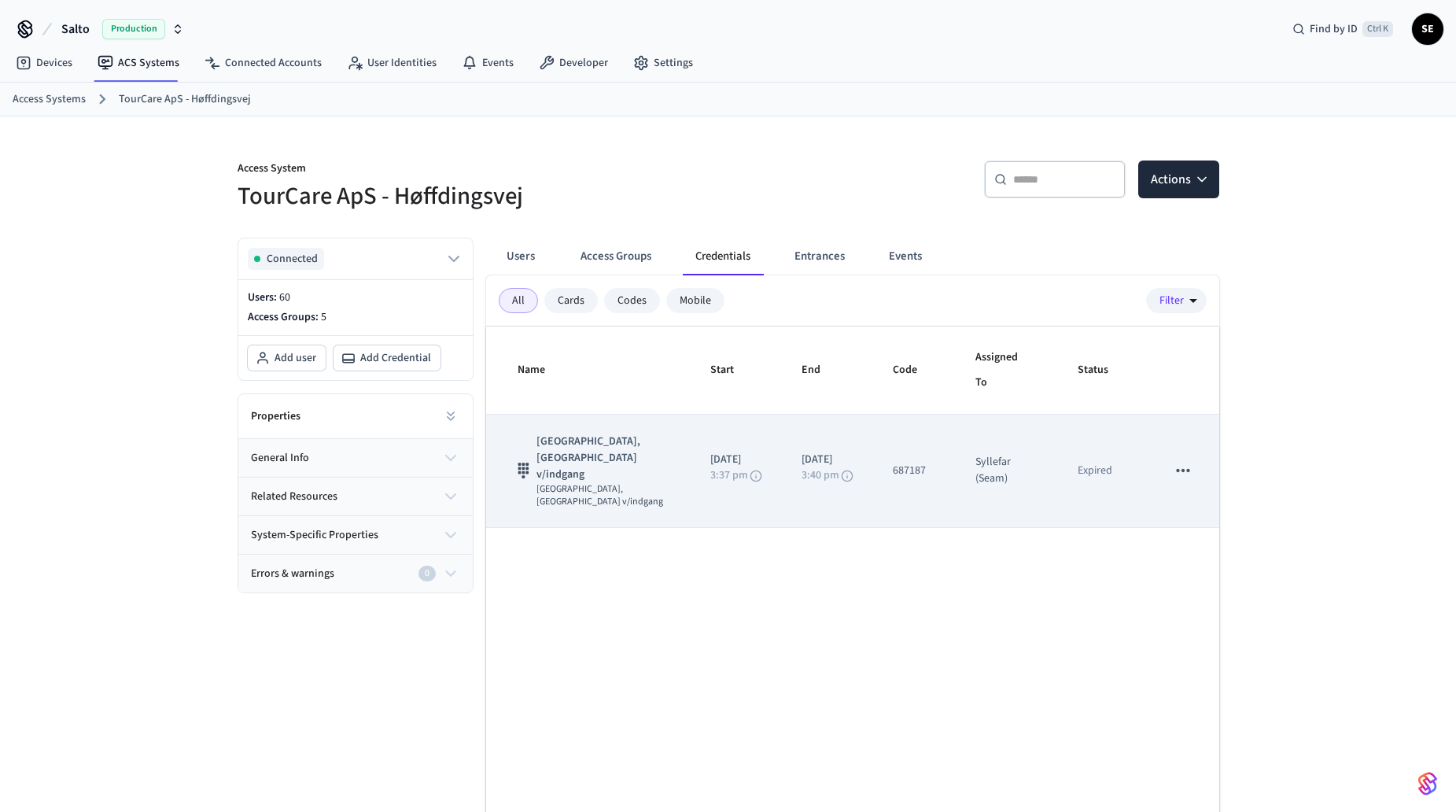
click at [934, 425] on td "687187" at bounding box center [915, 471] width 83 height 113
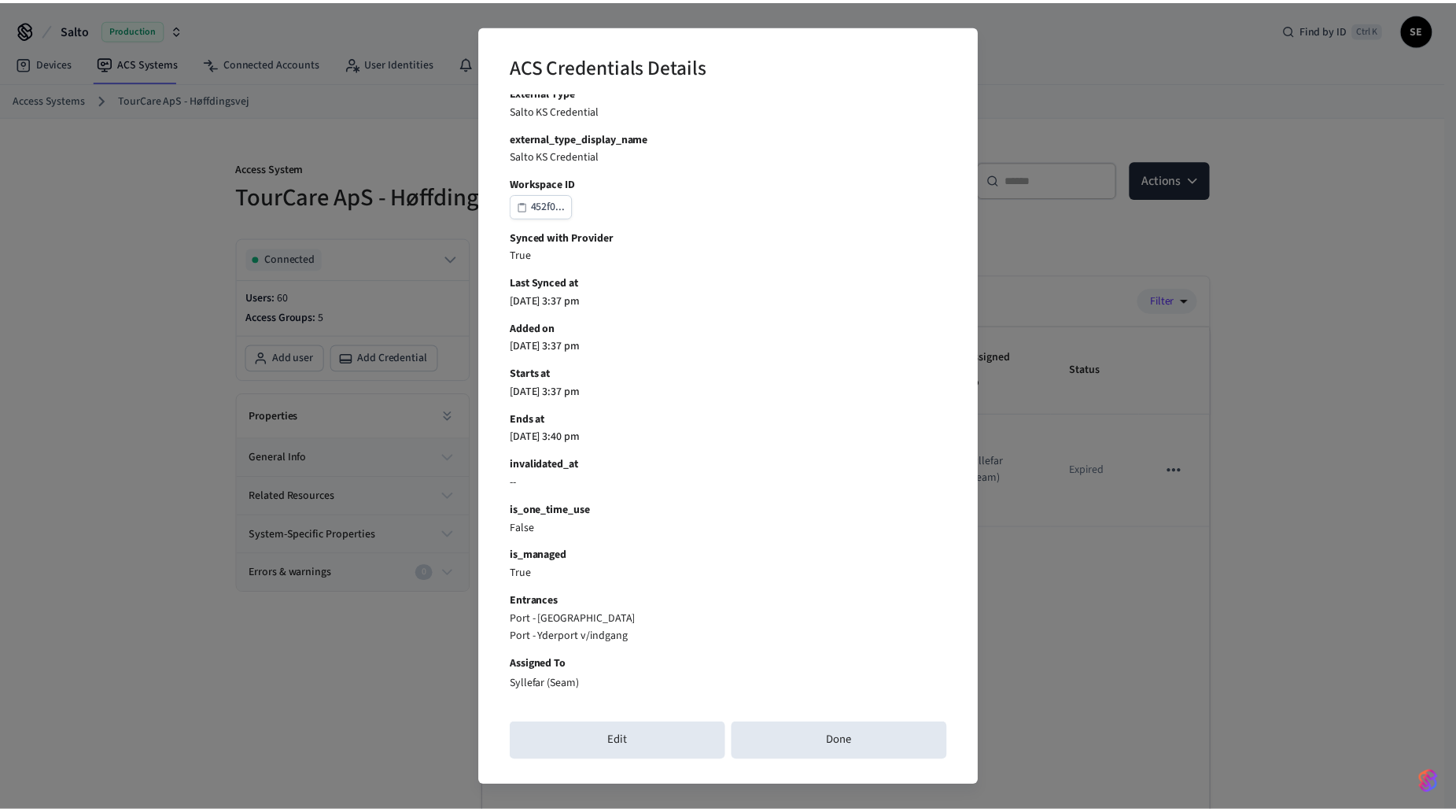
scroll to position [313, 0]
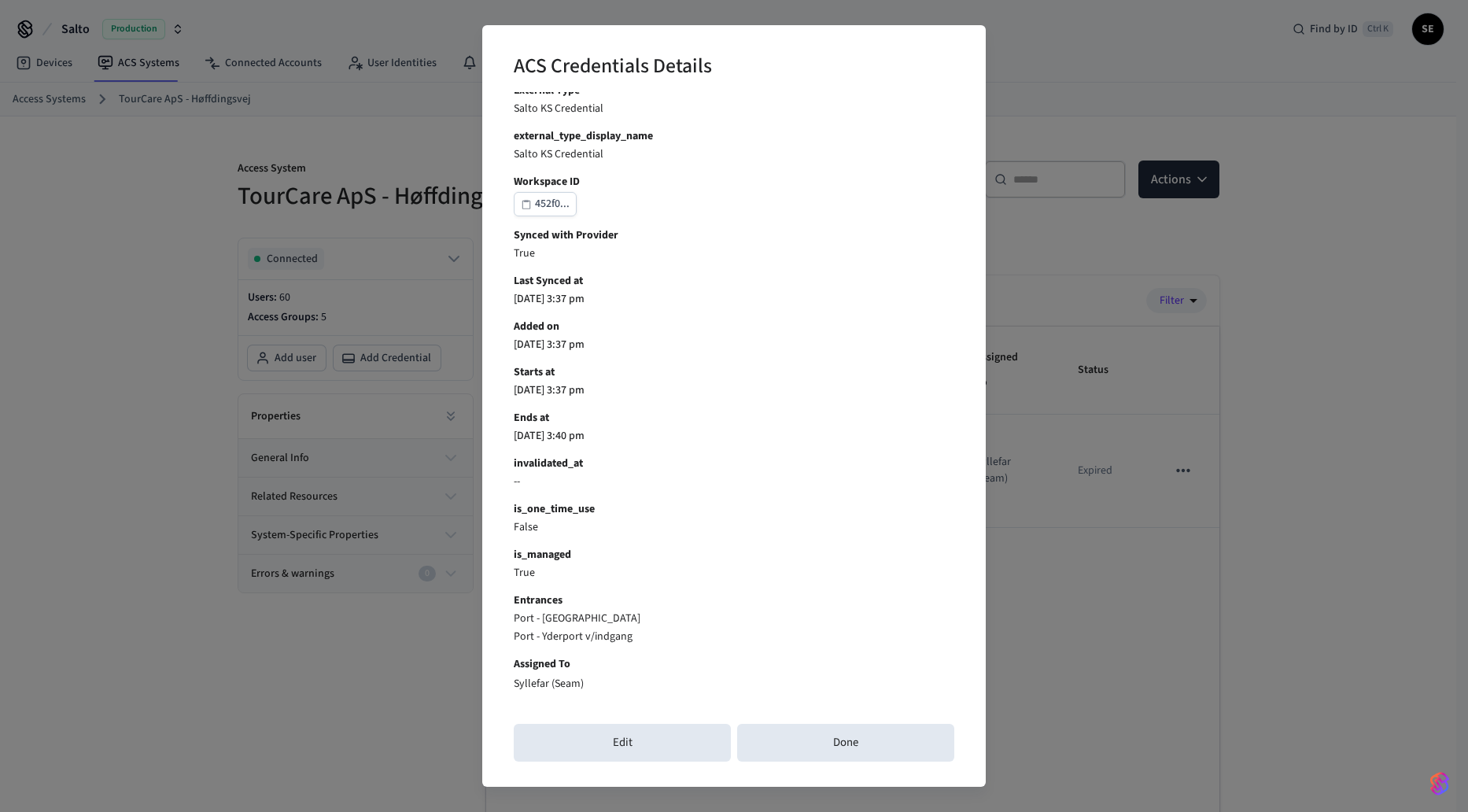
drag, startPoint x: 649, startPoint y: 434, endPoint x: 456, endPoint y: 426, distance: 193.2
click at [456, 426] on div "ACS Credentials Details Credential ID 79c96... connected_account_id d59e3... Na…" at bounding box center [734, 406] width 1468 height 812
click at [1167, 463] on div "ACS Credentials Details Credential ID 79c96... connected_account_id d59e3... Na…" at bounding box center [734, 406] width 1468 height 812
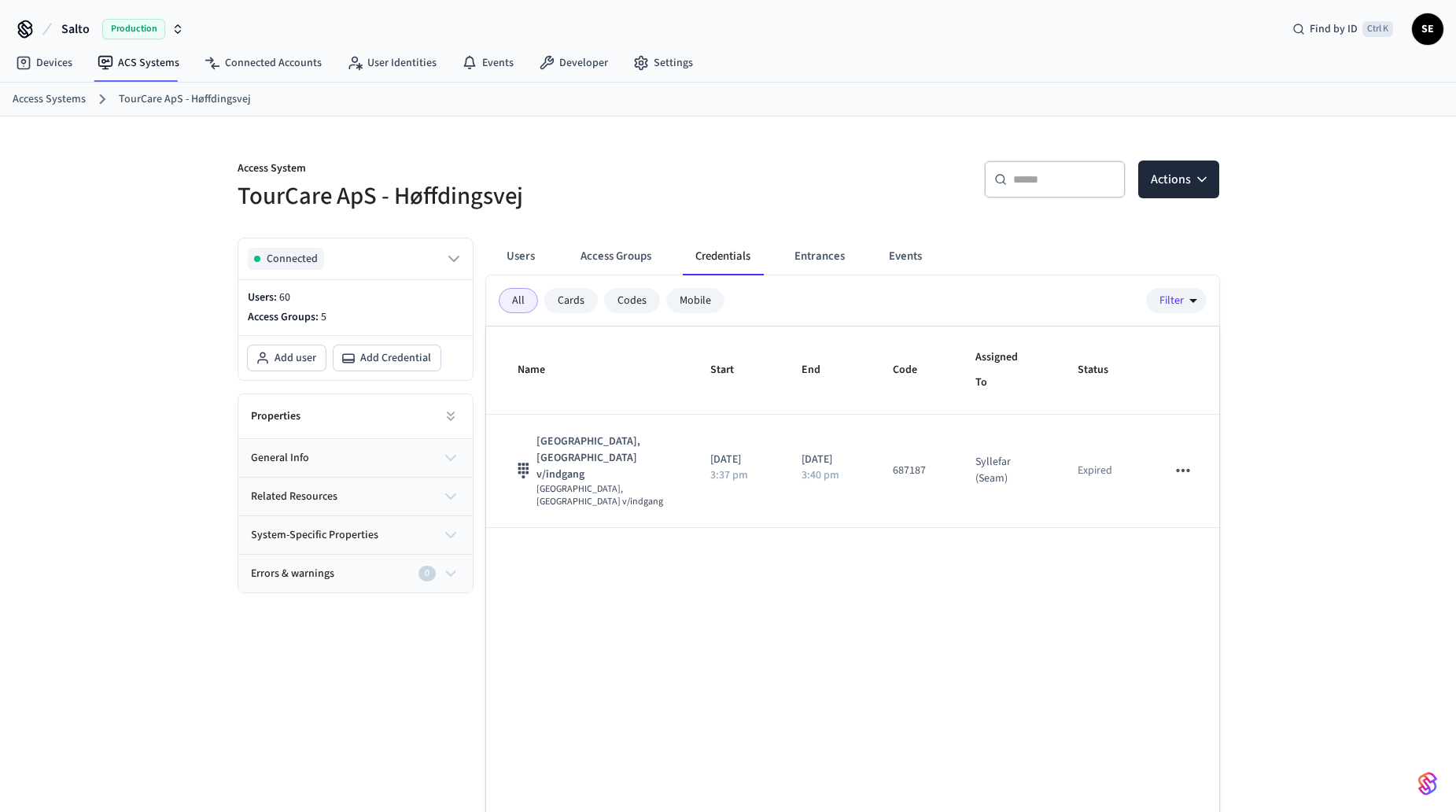
click at [988, 566] on div "Name Start End Code Assigned To Status Port - [GEOGRAPHIC_DATA], [GEOGRAPHIC_DA…" at bounding box center [853, 610] width 733 height 568
click at [644, 256] on button "Access Groups" at bounding box center [616, 256] width 96 height 38
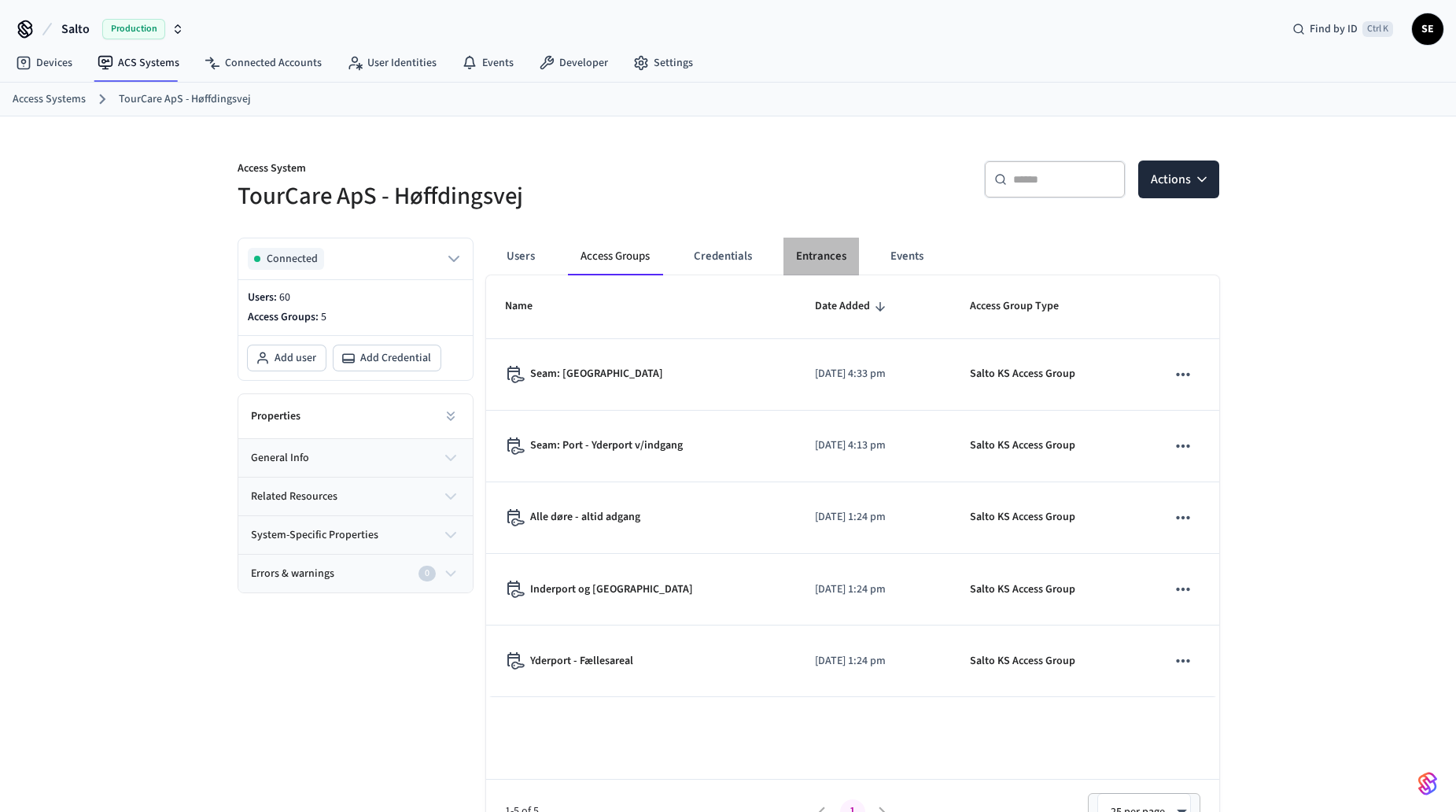
click at [809, 256] on button "Entrances" at bounding box center [821, 256] width 75 height 38
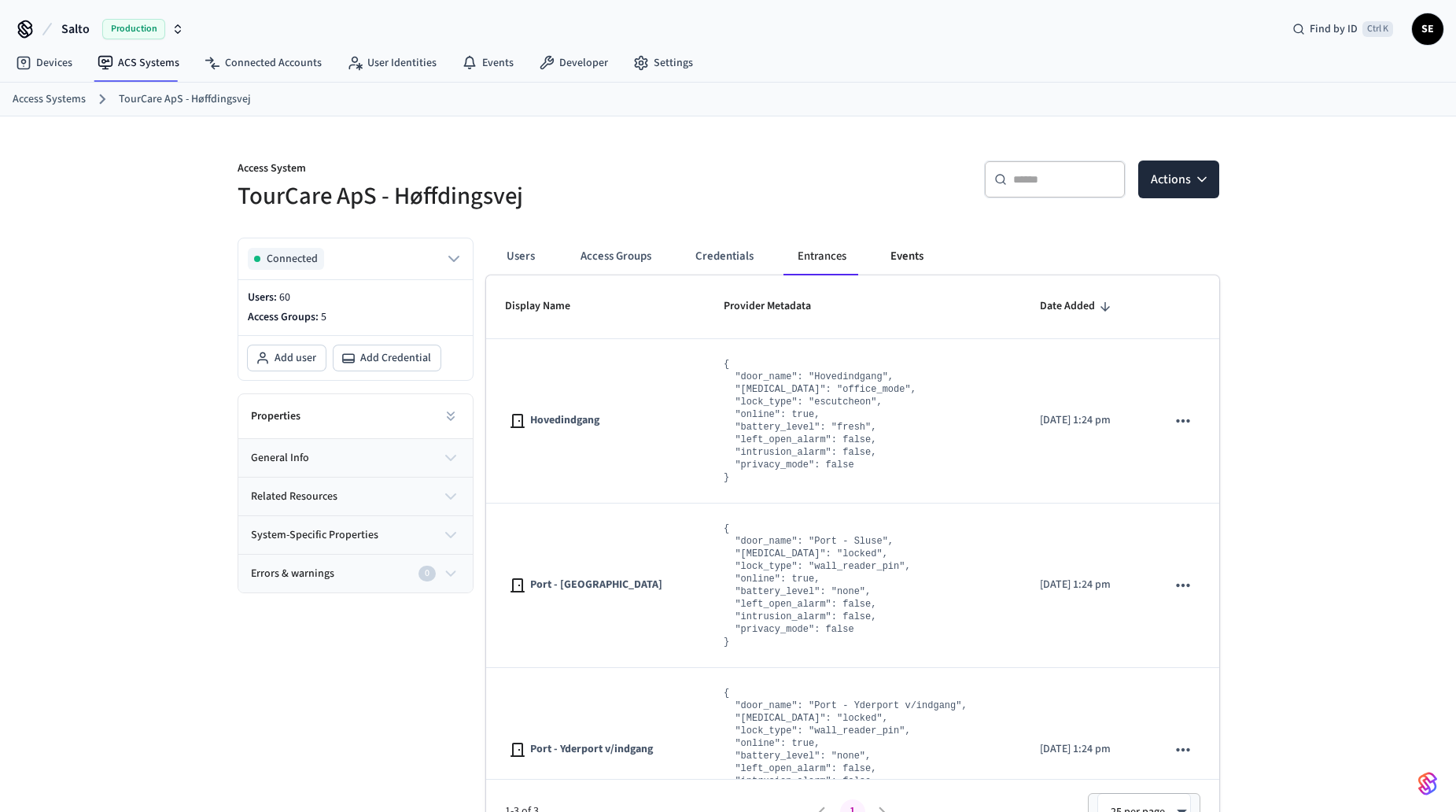
click at [921, 256] on button "Events" at bounding box center [907, 256] width 58 height 38
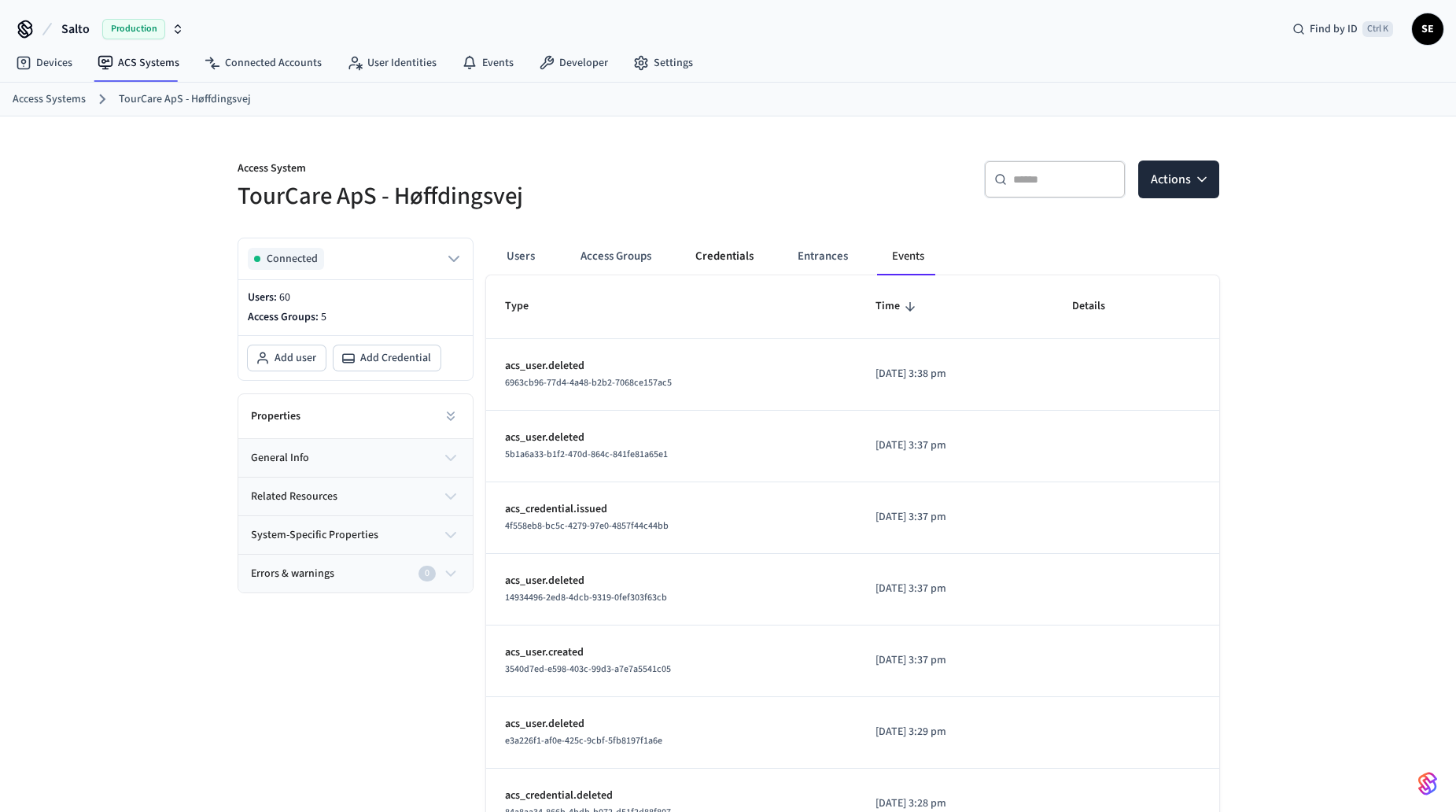
click at [743, 255] on button "Credentials" at bounding box center [724, 256] width 84 height 38
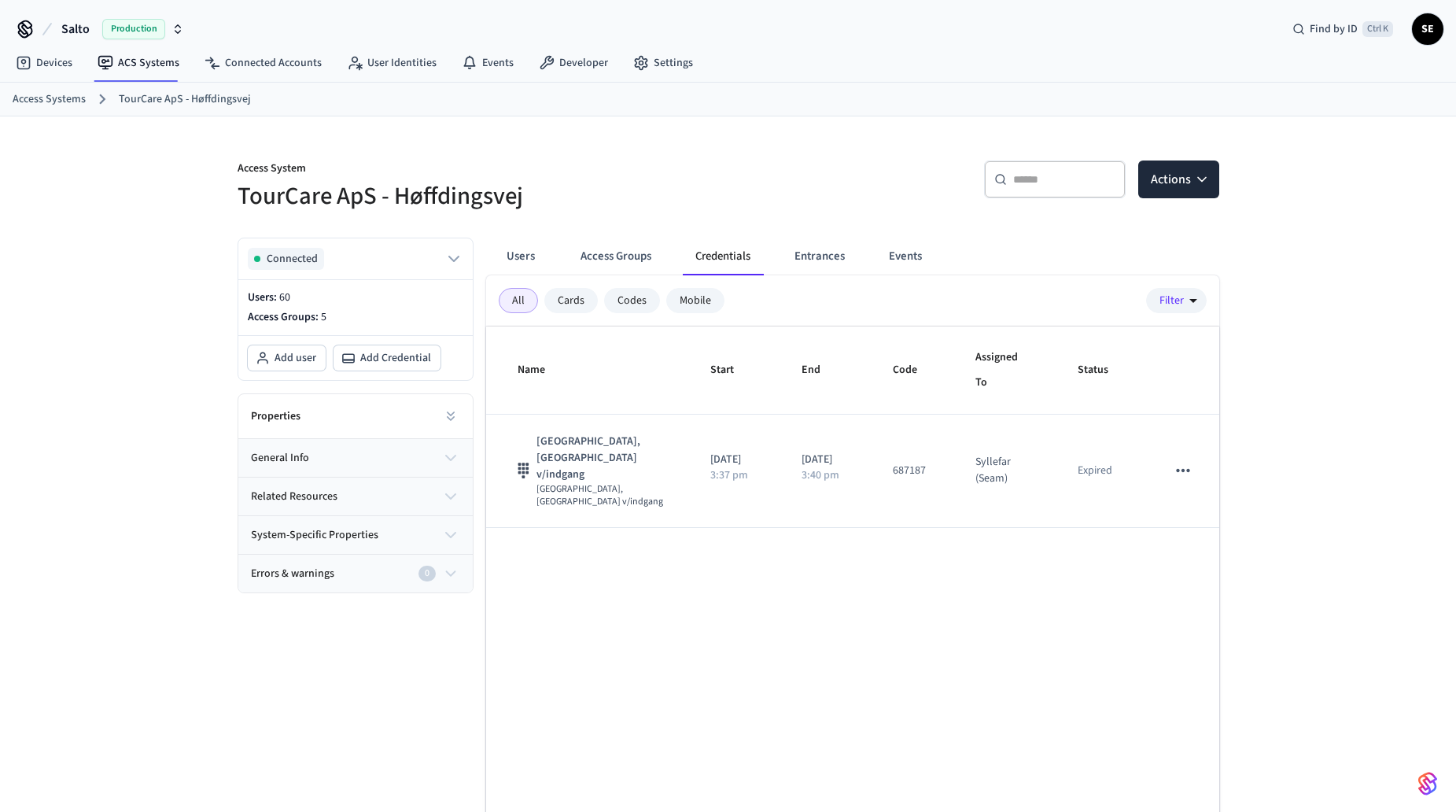
click at [852, 631] on div "Name Start End Code Assigned To Status Port - [GEOGRAPHIC_DATA], [GEOGRAPHIC_DA…" at bounding box center [853, 610] width 733 height 568
click at [627, 524] on div "Name Start End Code Assigned To Status Port - [GEOGRAPHIC_DATA], [GEOGRAPHIC_DA…" at bounding box center [853, 610] width 733 height 568
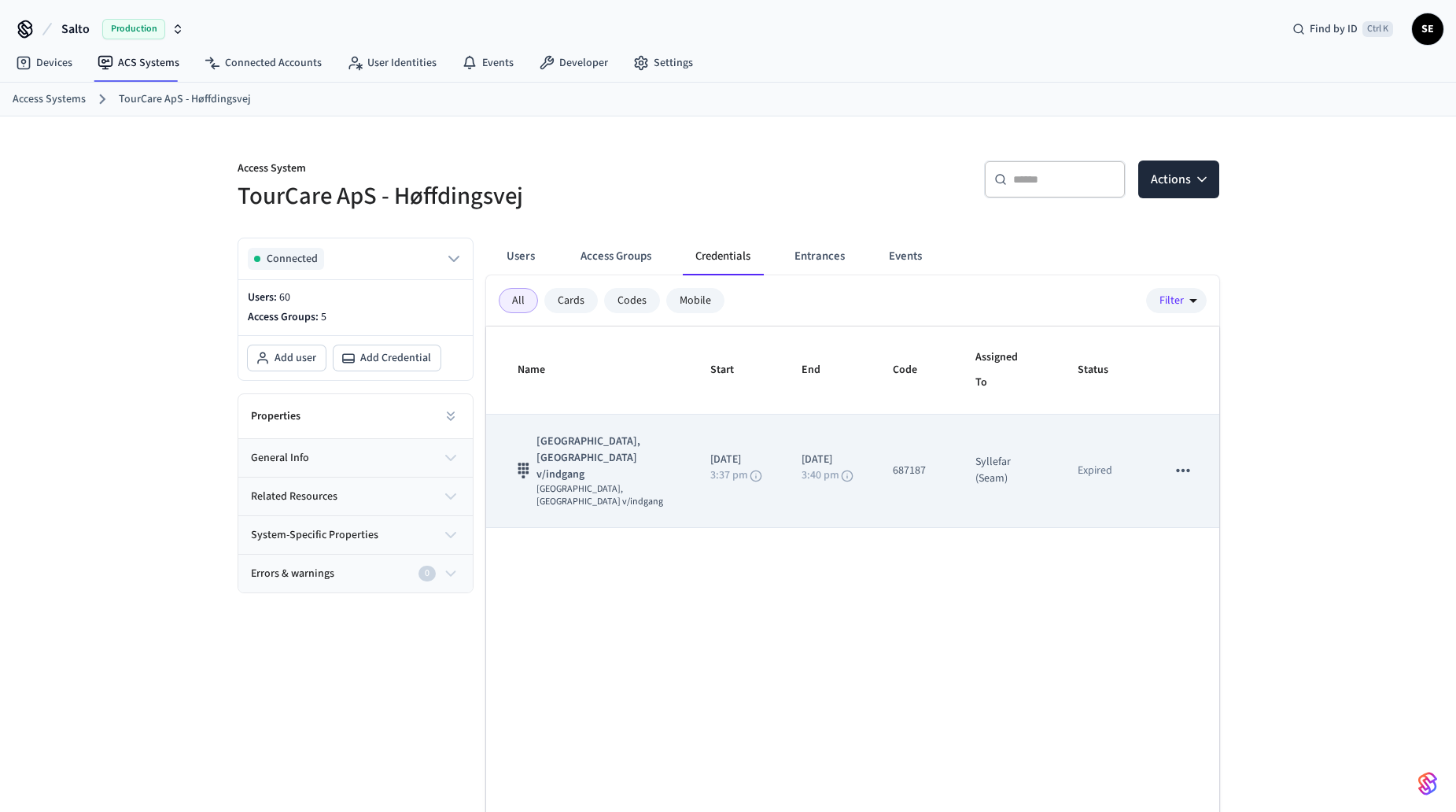
click at [912, 449] on td "687187" at bounding box center [915, 471] width 83 height 113
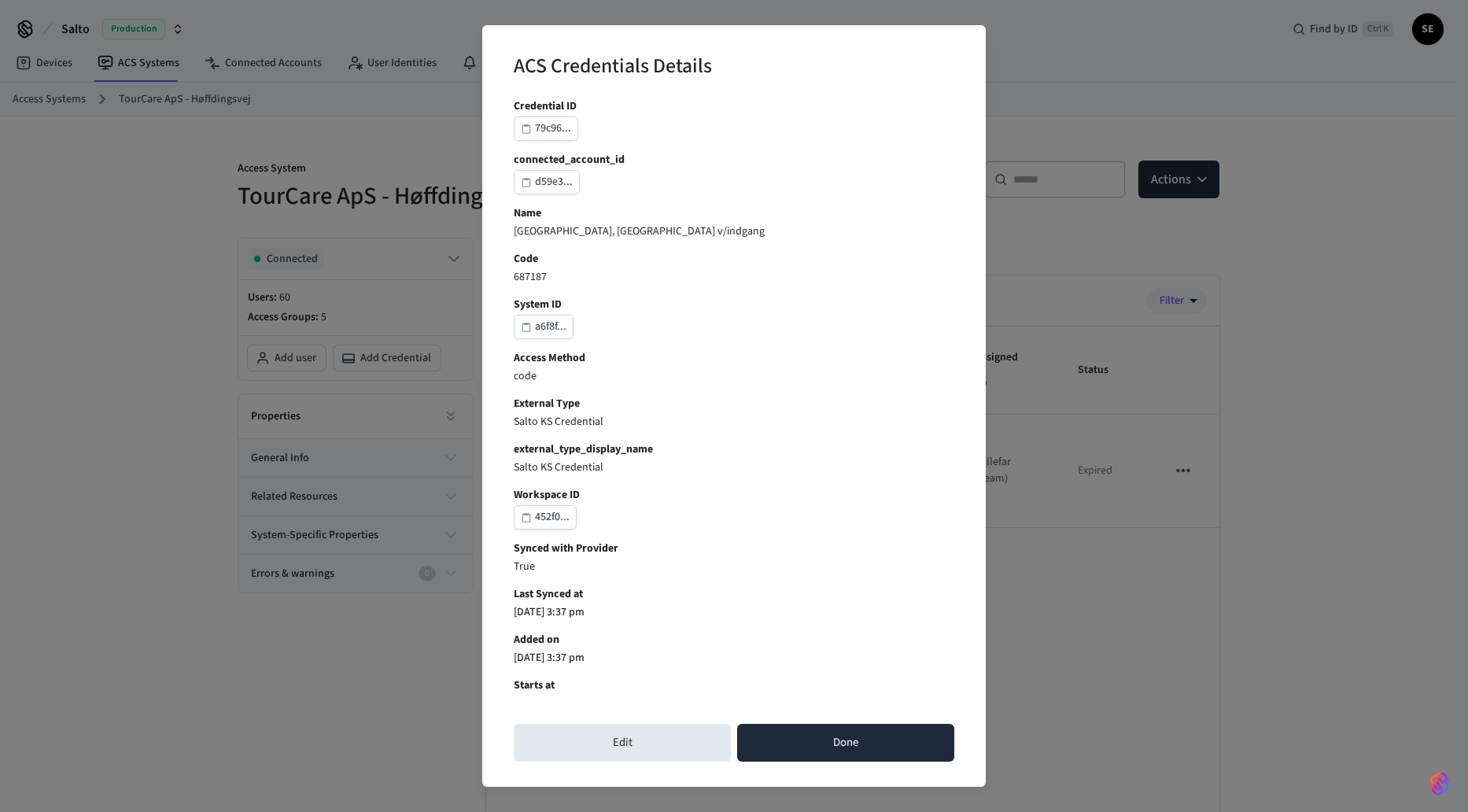
click at [901, 729] on button "Done" at bounding box center [845, 742] width 217 height 38
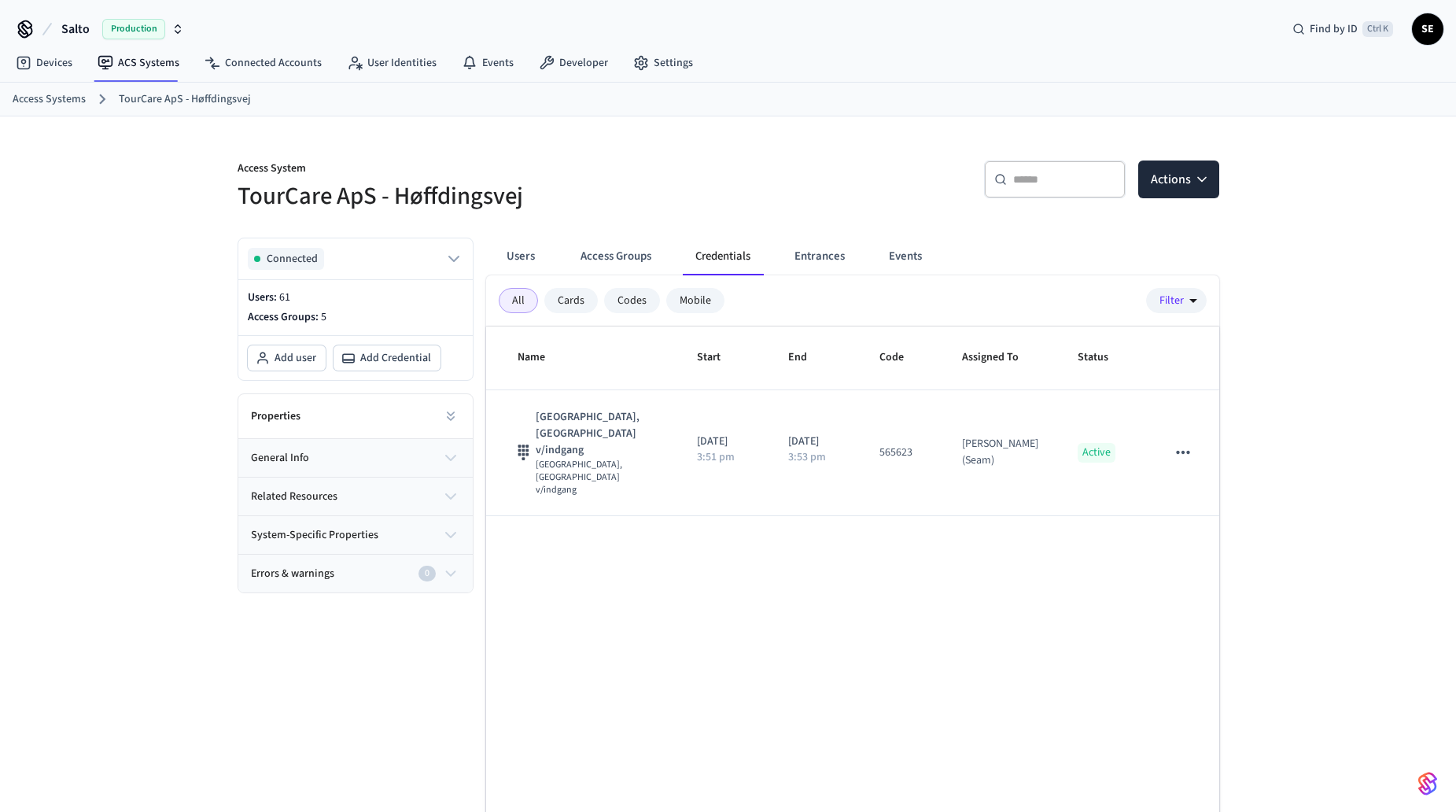
click at [801, 632] on div "Name Start End Code Assigned To Status Port - [GEOGRAPHIC_DATA], [GEOGRAPHIC_DA…" at bounding box center [853, 610] width 733 height 568
click at [769, 591] on div "Name Start End Code Assigned To Status Port - [GEOGRAPHIC_DATA], [GEOGRAPHIC_DA…" at bounding box center [853, 610] width 733 height 568
click at [535, 250] on button "Users" at bounding box center [521, 256] width 57 height 38
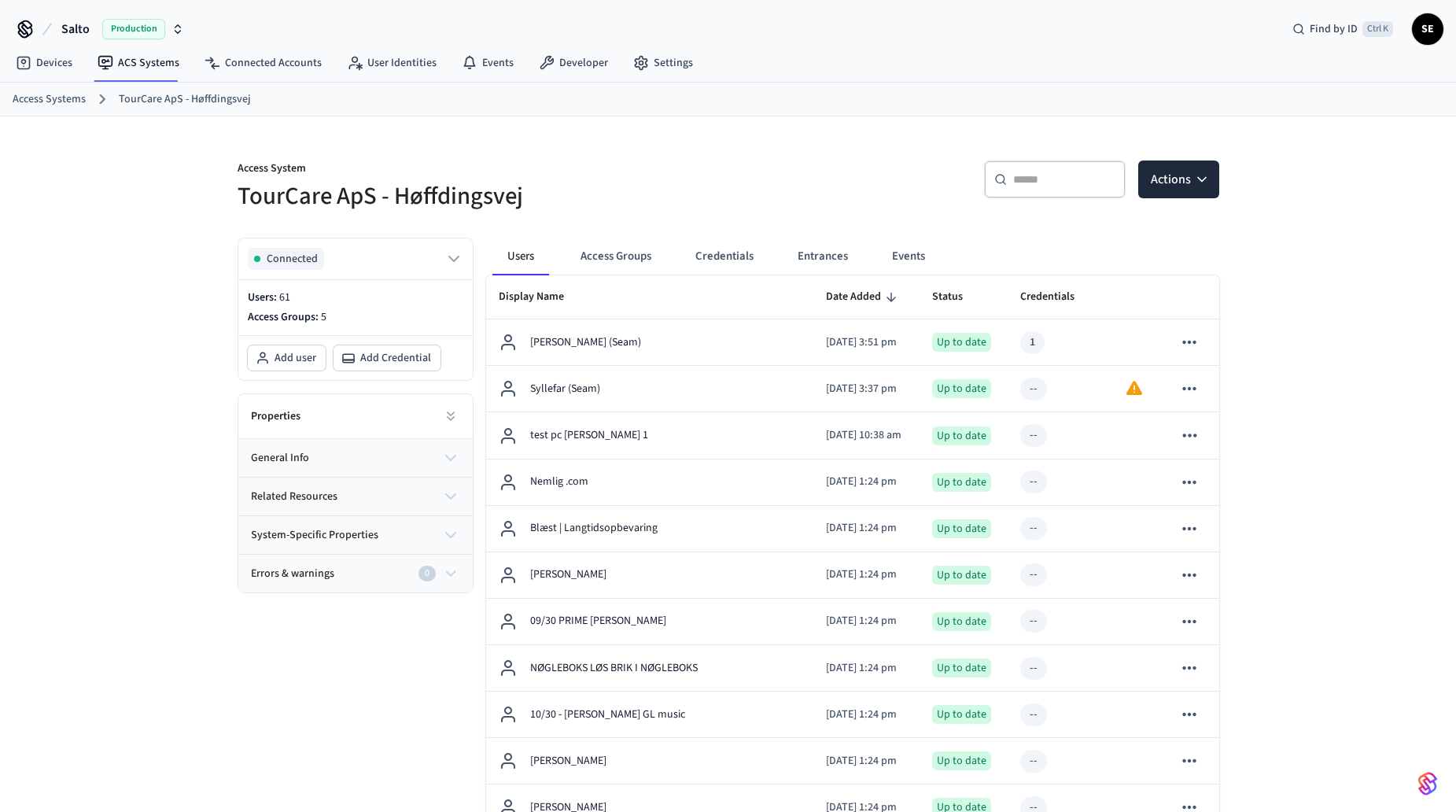
click at [894, 261] on button "Events" at bounding box center [909, 256] width 58 height 38
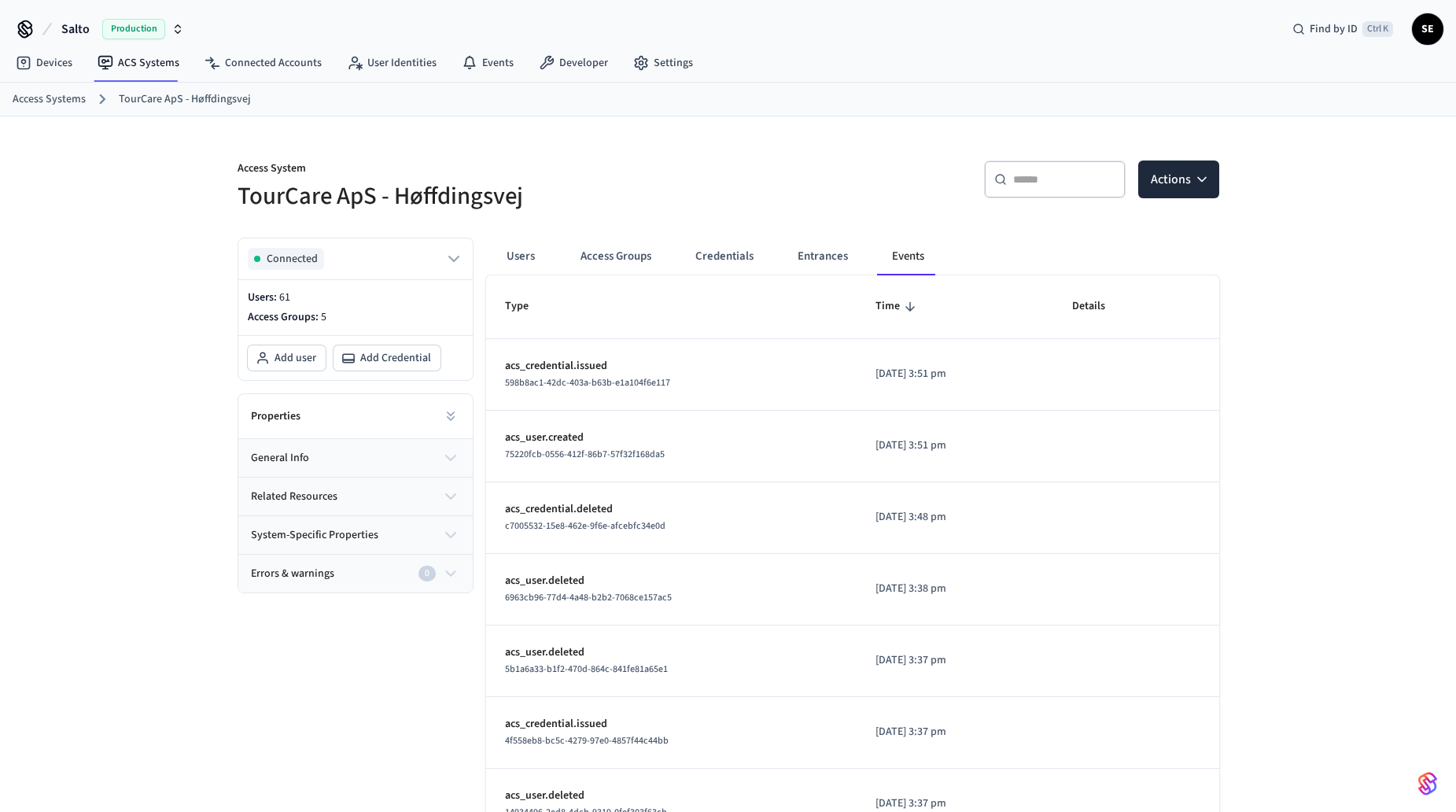
drag, startPoint x: 972, startPoint y: 511, endPoint x: 804, endPoint y: 519, distance: 168.2
click at [804, 519] on tr "acs_credential.deleted c7005532-15e8-462e-9f6e-afcebfc34e0d [DATE] 3:48 pm" at bounding box center [853, 518] width 733 height 71
click at [804, 519] on div "c7005532-15e8-462e-9f6e-afcebfc34e0d" at bounding box center [671, 526] width 333 height 16
click at [546, 251] on button "Users" at bounding box center [521, 256] width 57 height 38
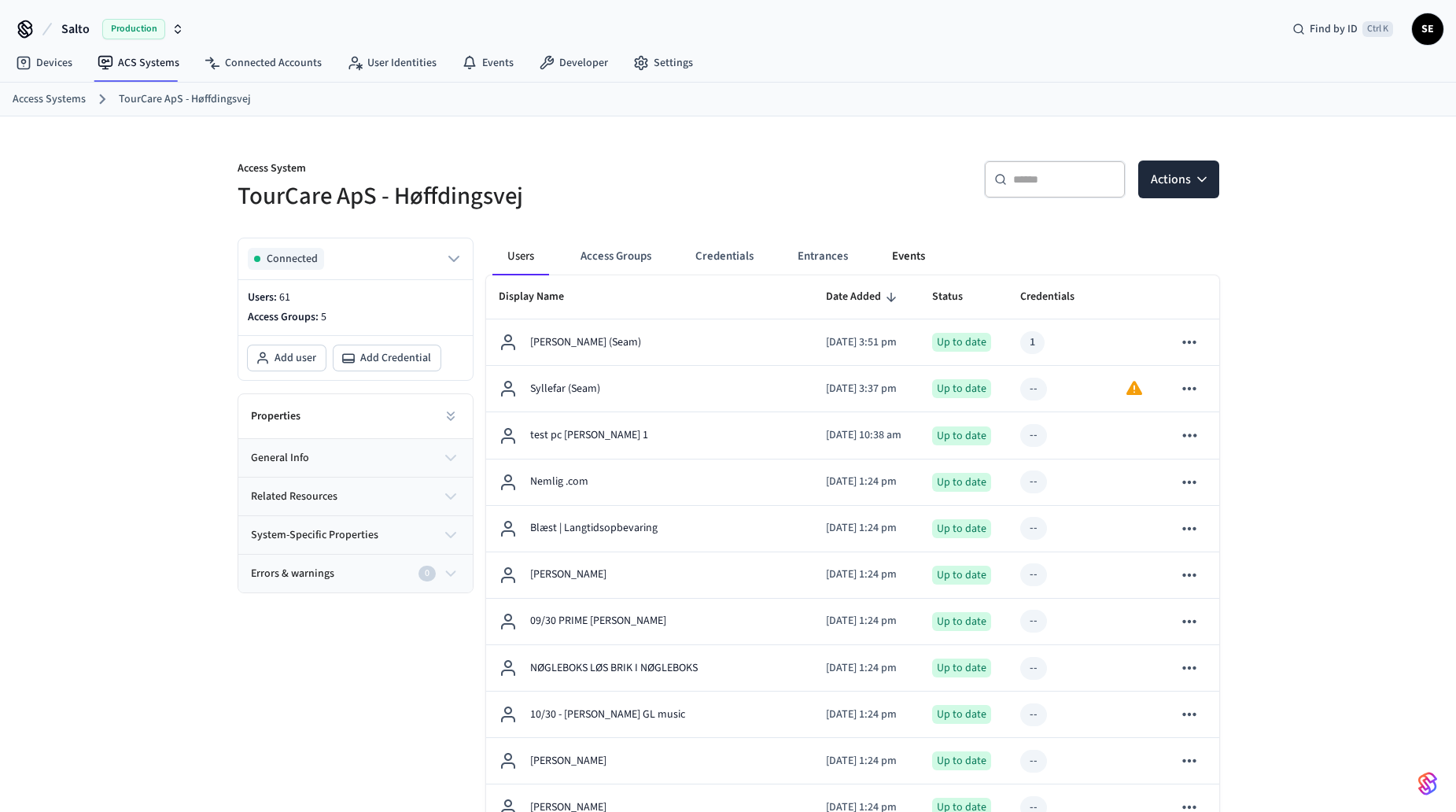
click at [881, 256] on button "Events" at bounding box center [909, 256] width 58 height 38
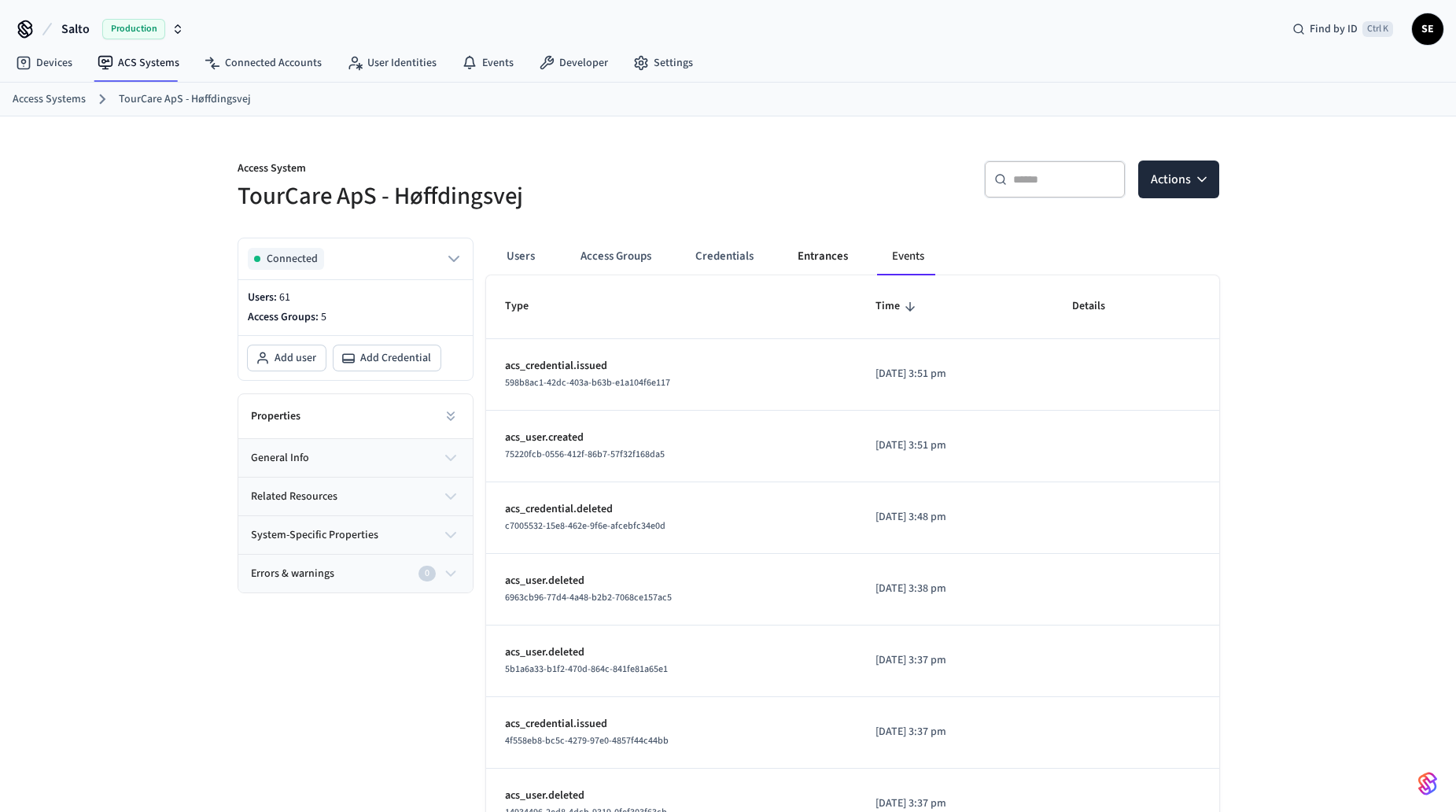
click at [821, 250] on button "Entrances" at bounding box center [823, 256] width 75 height 38
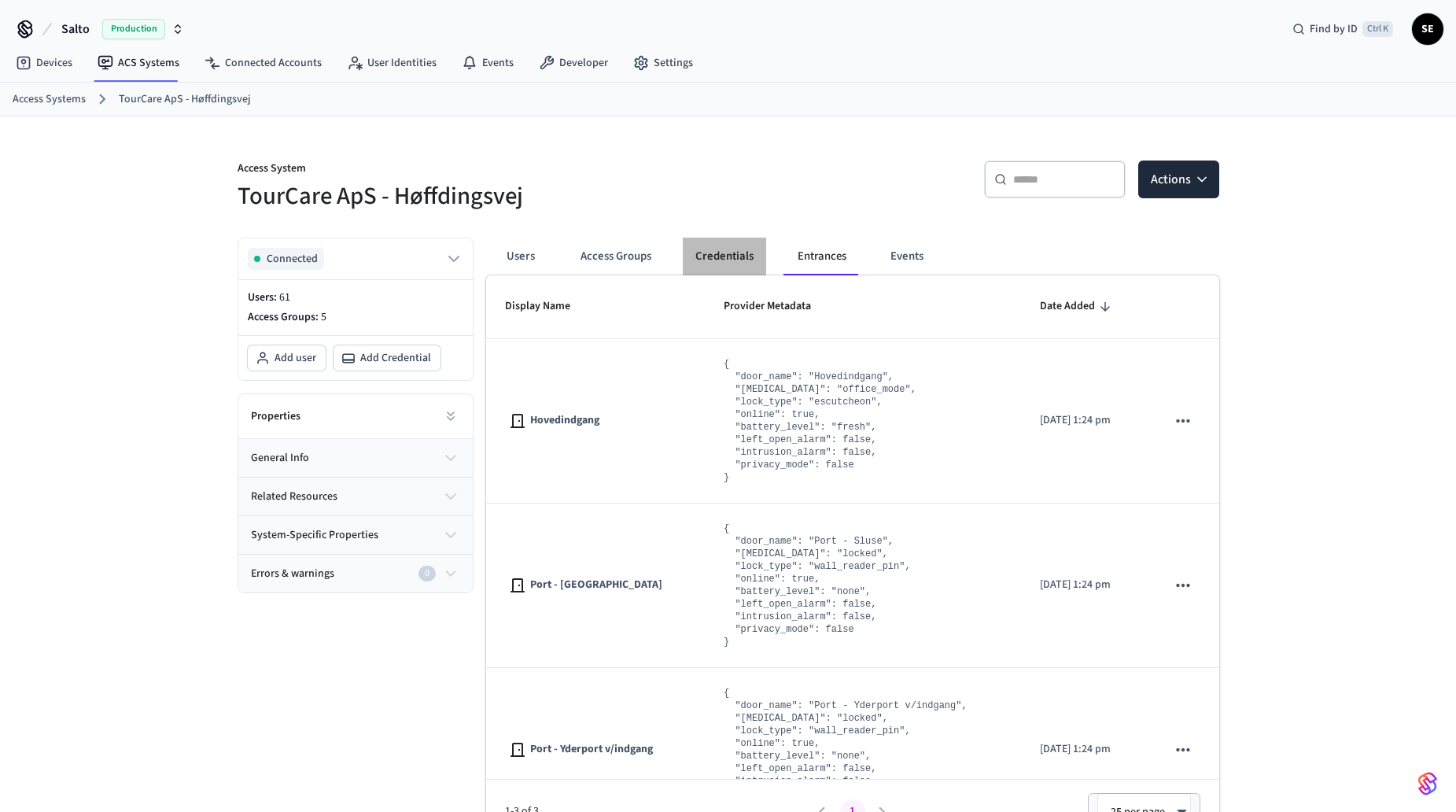
click at [703, 254] on button "Credentials" at bounding box center [724, 256] width 84 height 38
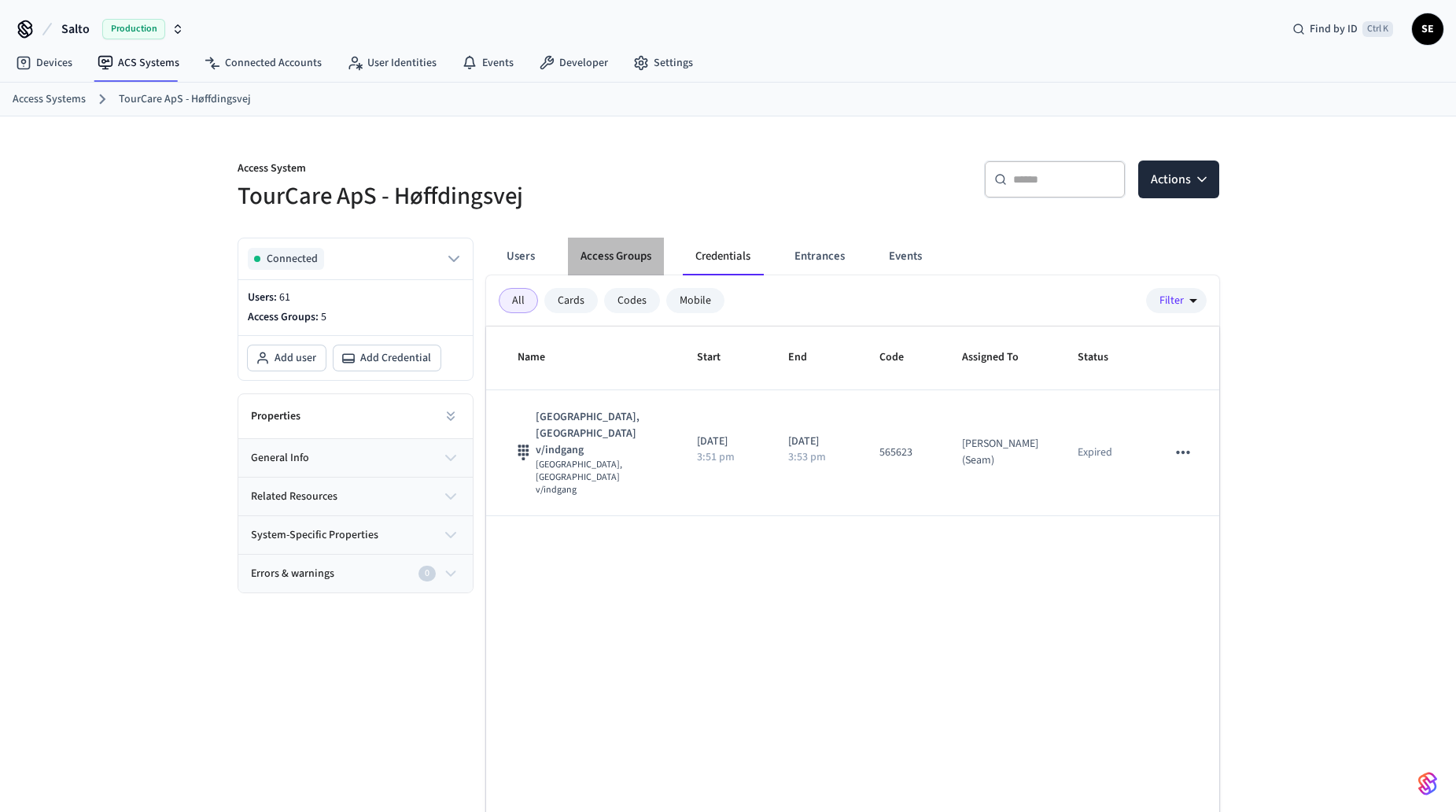
click at [639, 257] on button "Access Groups" at bounding box center [616, 256] width 96 height 38
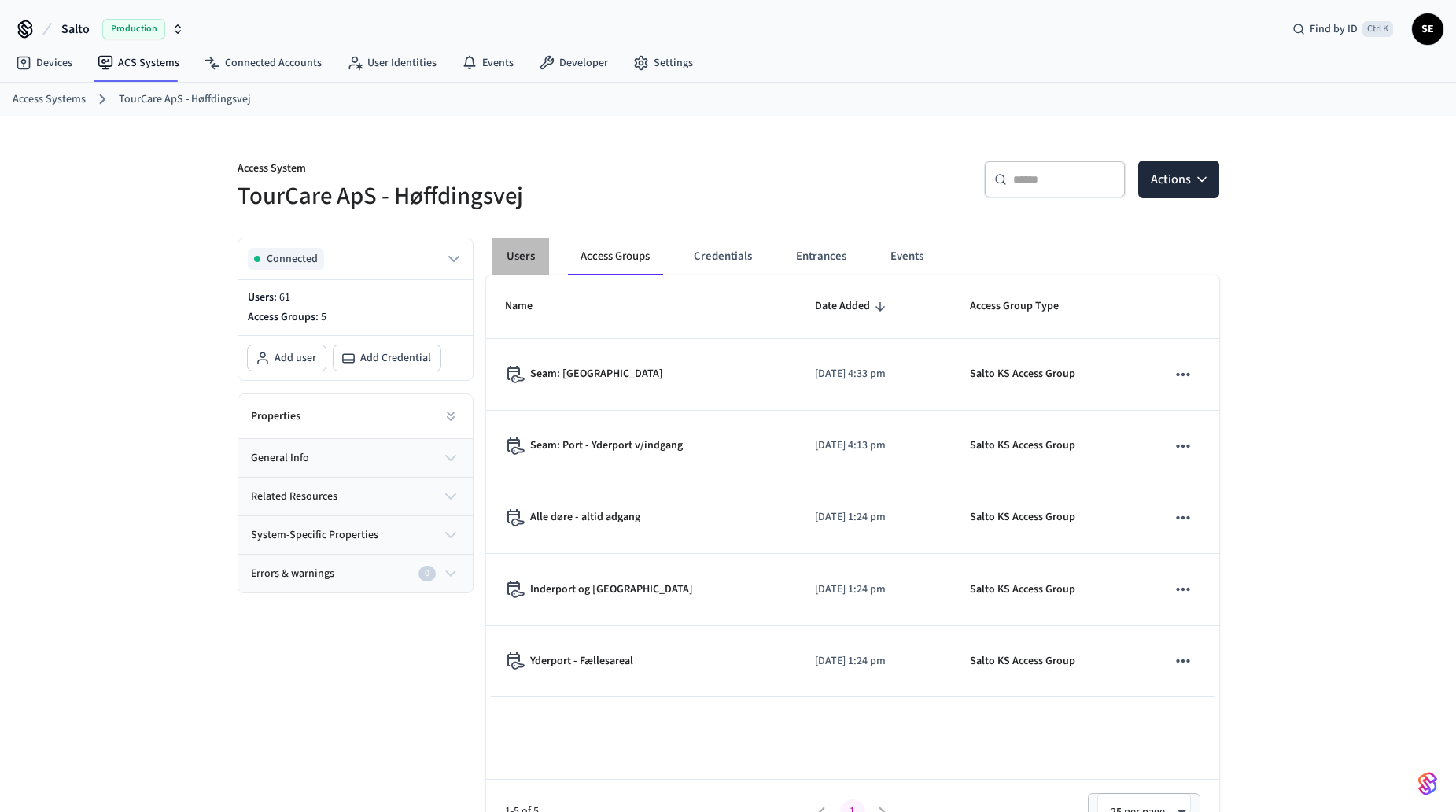
click at [526, 263] on button "Users" at bounding box center [521, 256] width 57 height 38
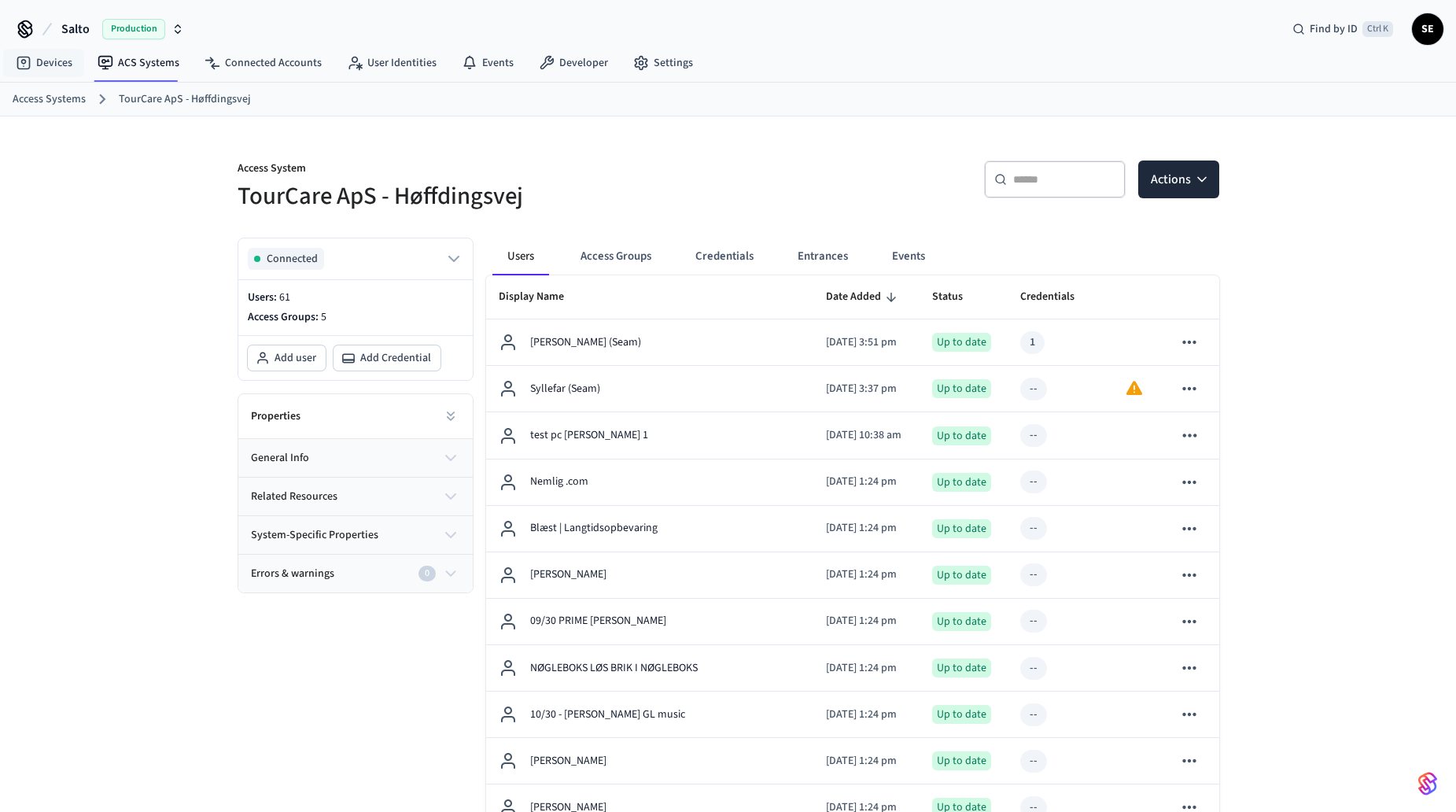
click at [40, 94] on link "Access Systems" at bounding box center [49, 100] width 73 height 16
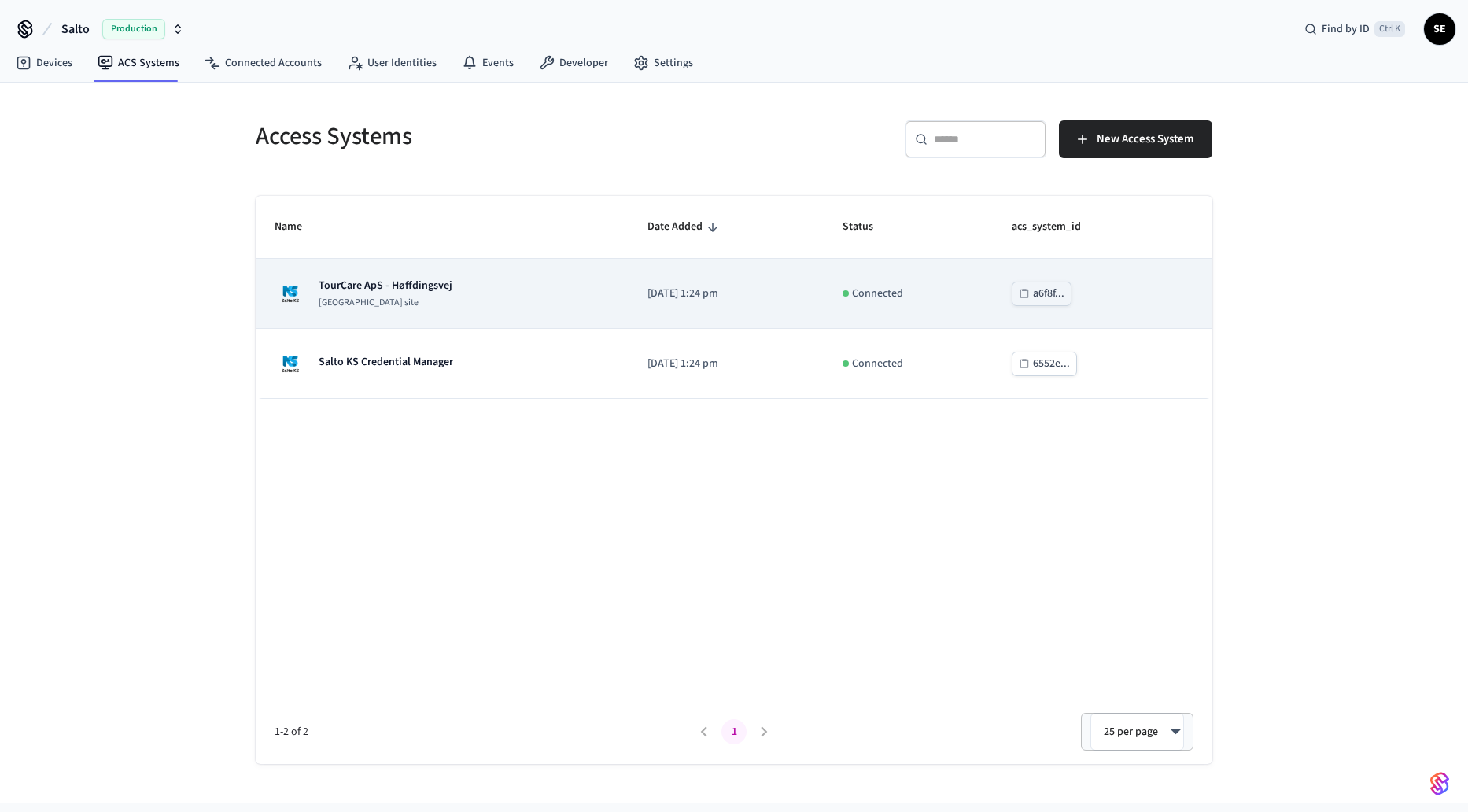
click at [545, 314] on td "TourCare ApS - Høffdingsvej Salto KS site" at bounding box center [442, 293] width 373 height 70
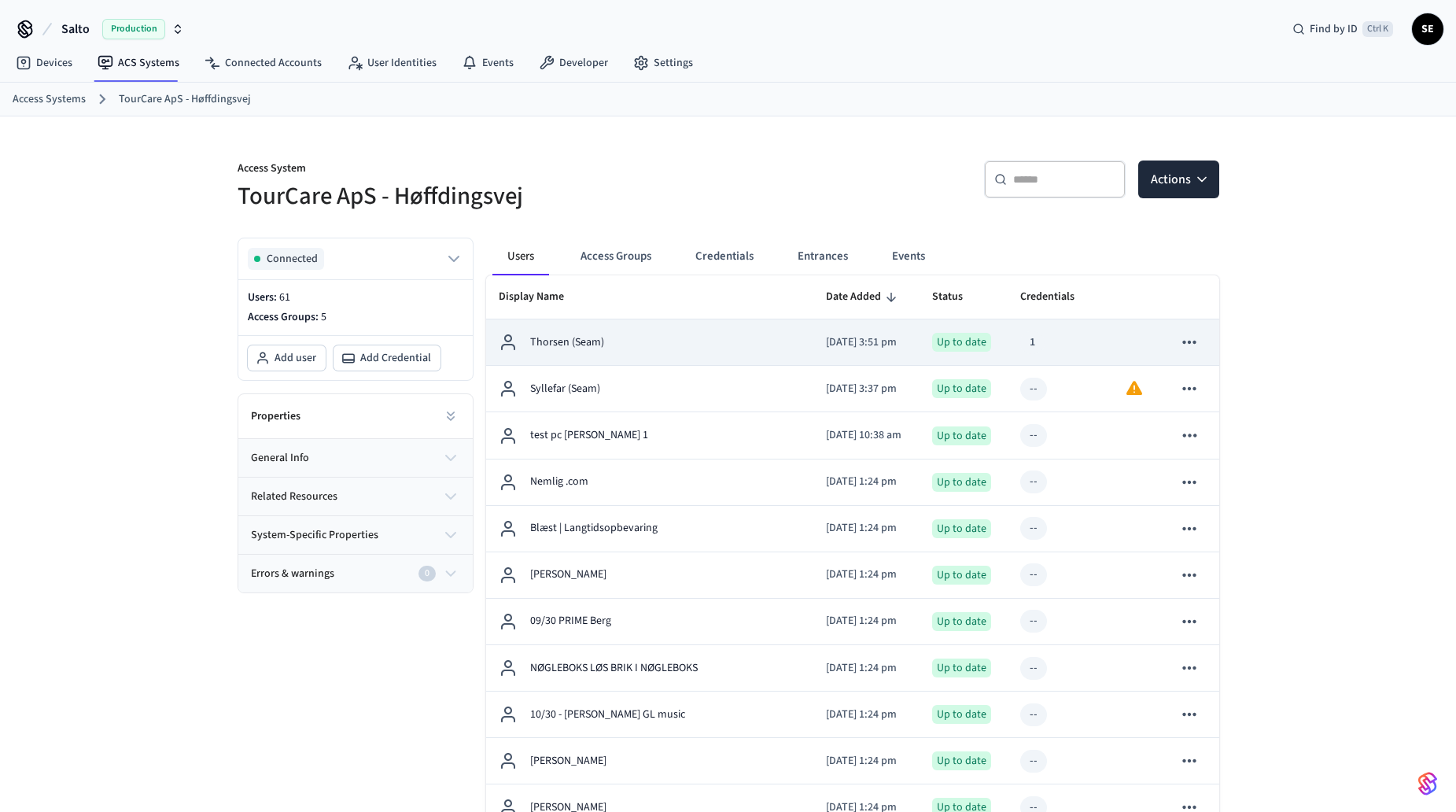
click at [596, 334] on p "Thorsen (Seam)" at bounding box center [567, 342] width 74 height 16
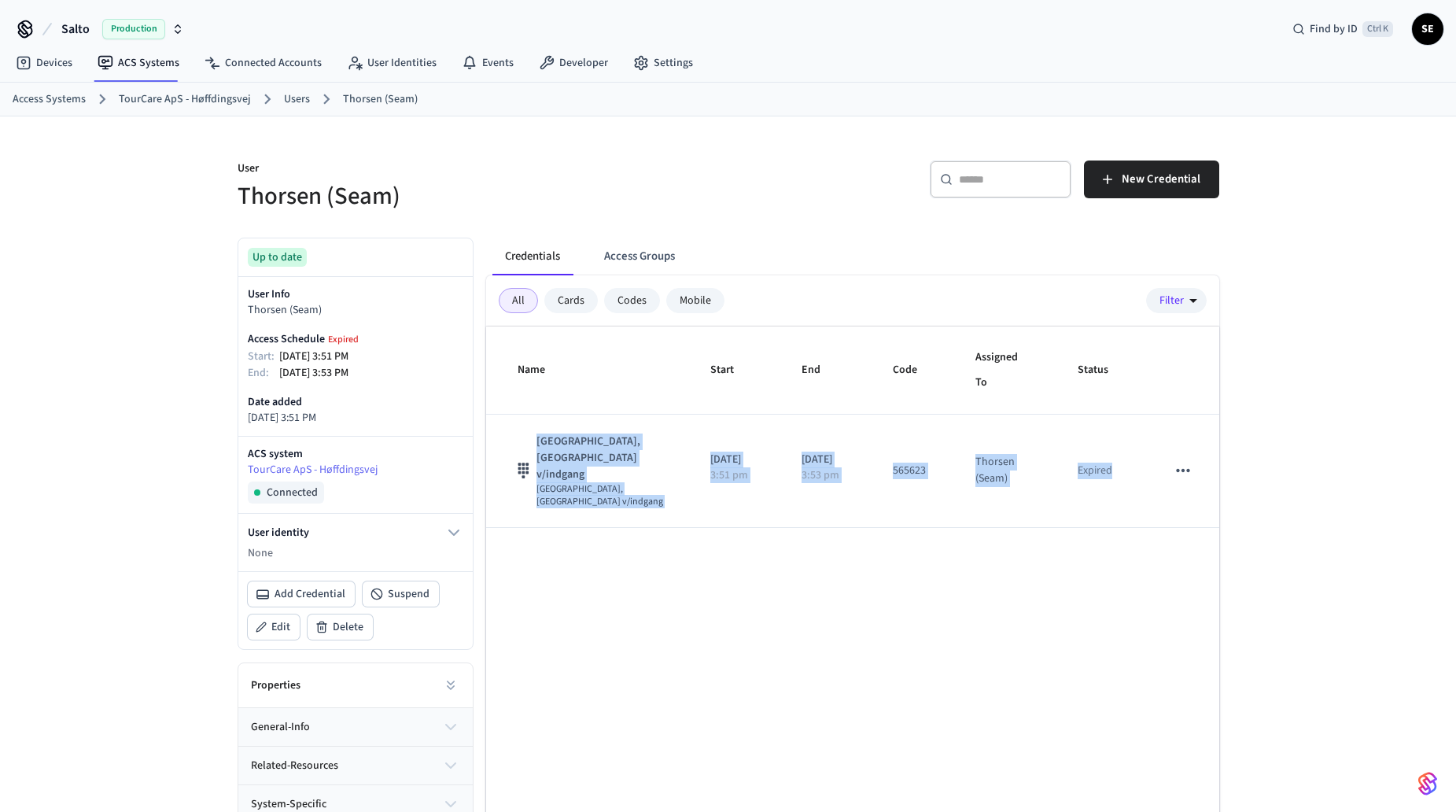
drag, startPoint x: 1116, startPoint y: 462, endPoint x: 923, endPoint y: 662, distance: 277.9
click at [923, 662] on div "Name Start End Code Assigned To Status Port - [GEOGRAPHIC_DATA], [GEOGRAPHIC_DA…" at bounding box center [853, 610] width 733 height 568
click at [918, 664] on div "Name Start End Code Assigned To Status Port - [GEOGRAPHIC_DATA], [GEOGRAPHIC_DA…" at bounding box center [853, 610] width 733 height 568
click at [1437, 783] on button "button" at bounding box center [1428, 783] width 32 height 32
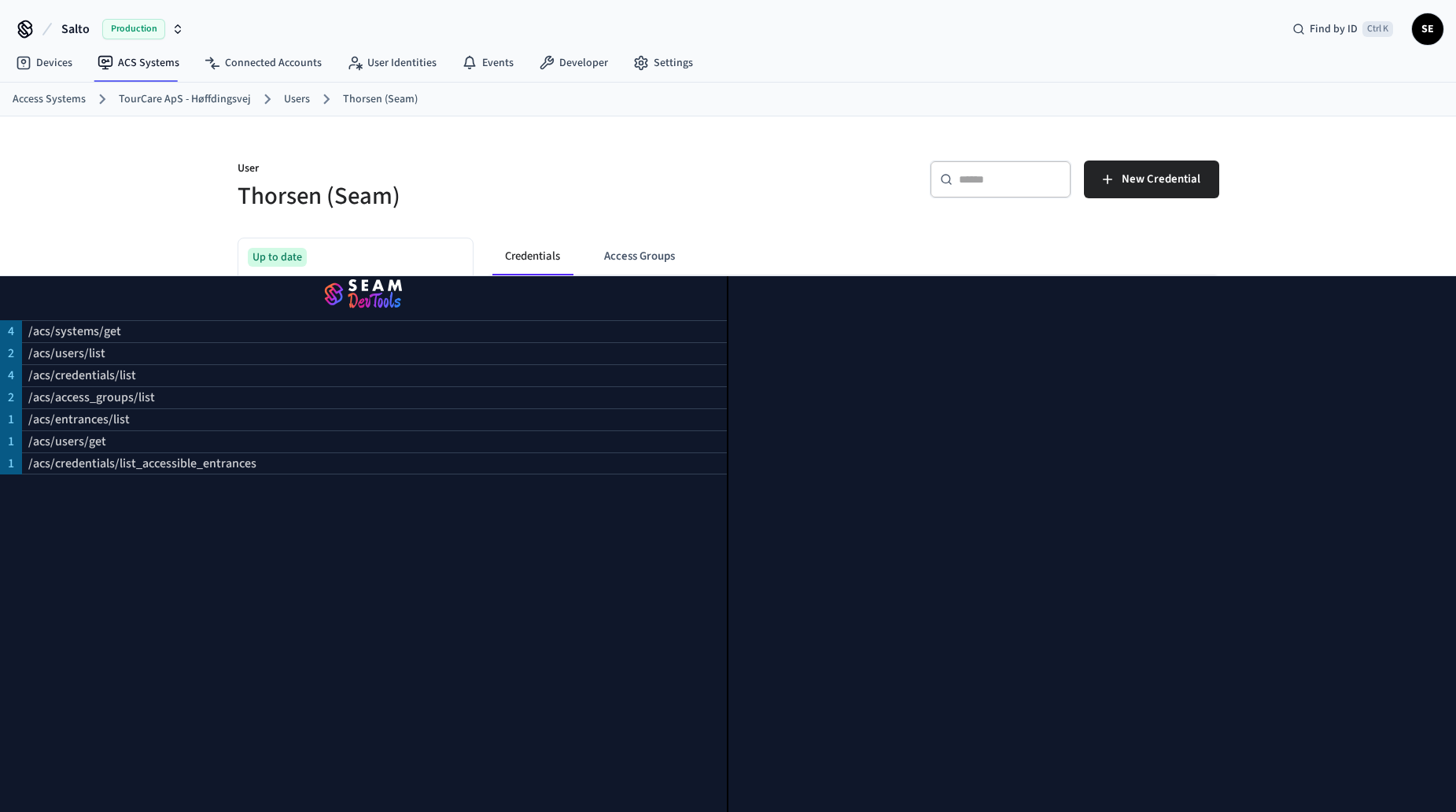
click at [1417, 784] on div at bounding box center [1093, 544] width 729 height 536
click at [277, 430] on div "/acs/users/get" at bounding box center [375, 441] width 705 height 22
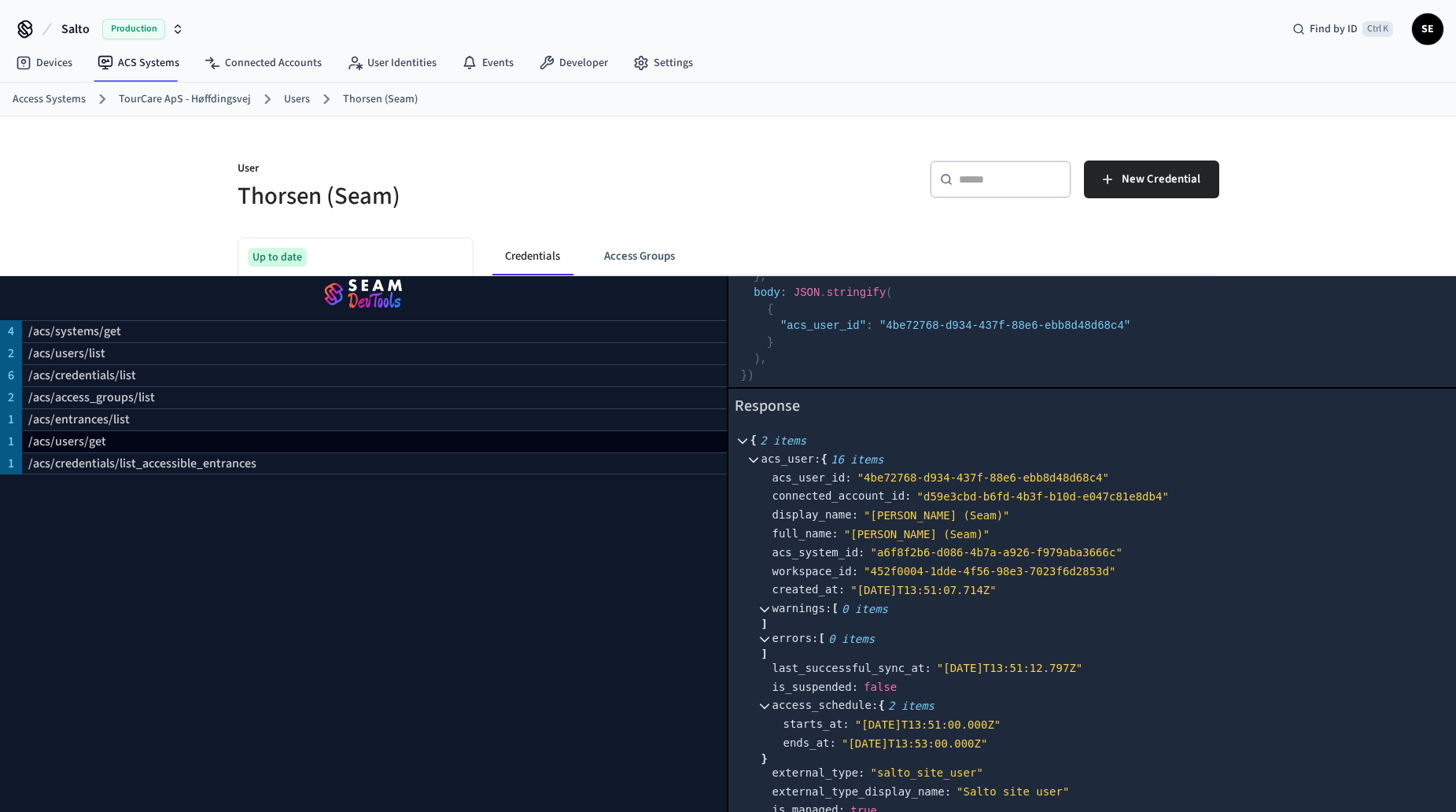
scroll to position [157, 0]
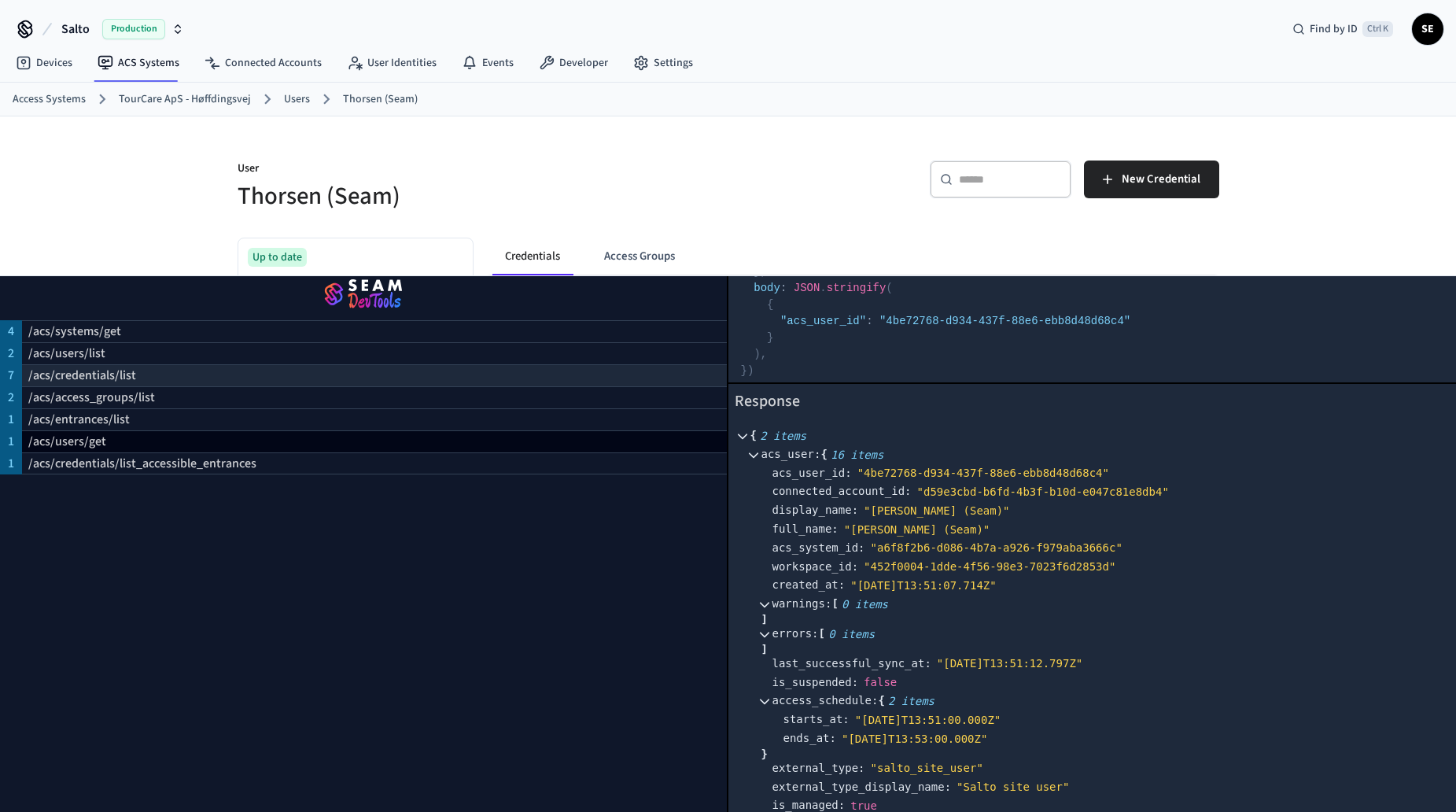
click at [210, 367] on div "/acs/credentials/list" at bounding box center [375, 374] width 705 height 22
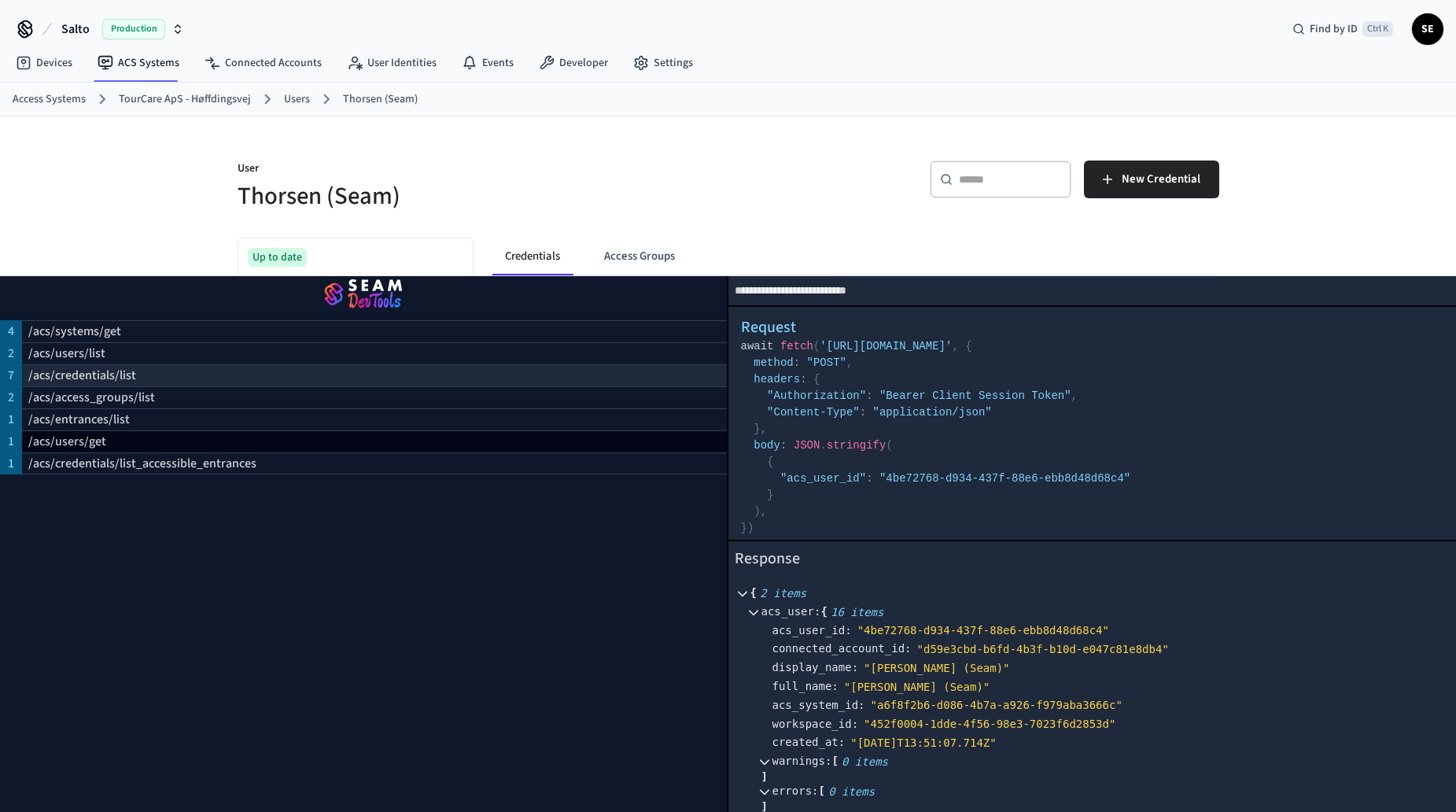
select select "**********"
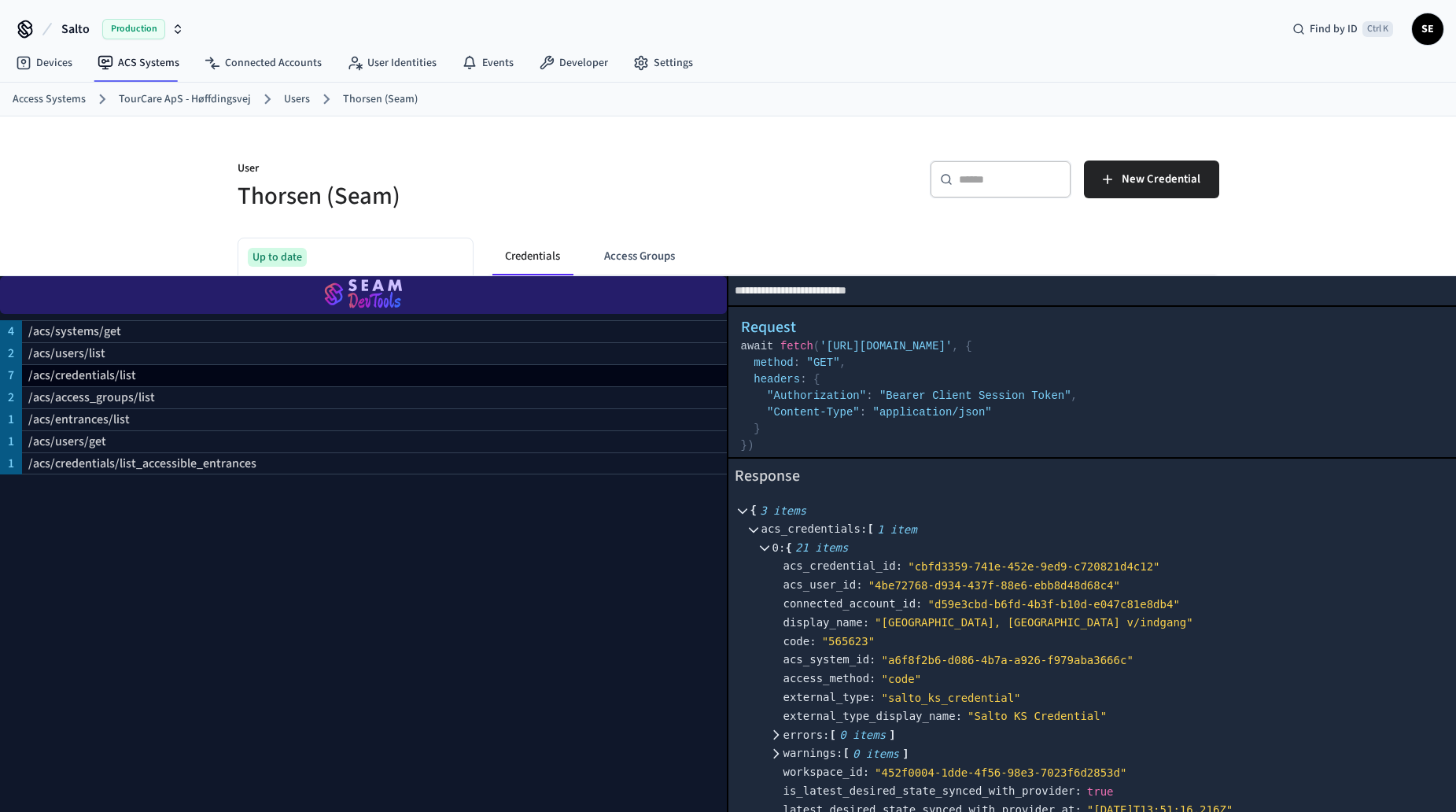
click at [586, 280] on img "button" at bounding box center [363, 295] width 689 height 44
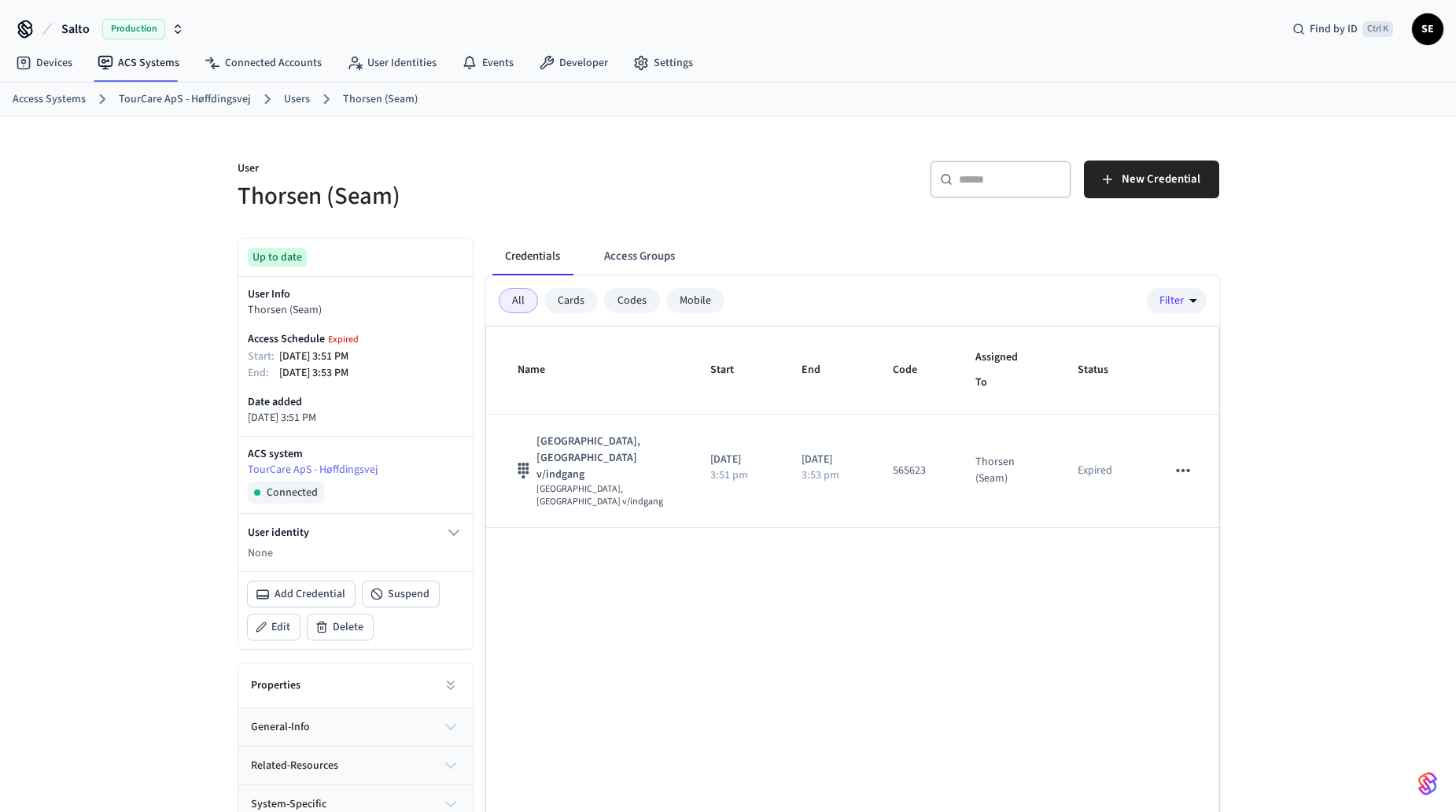
click at [293, 95] on link "Users" at bounding box center [297, 100] width 26 height 16
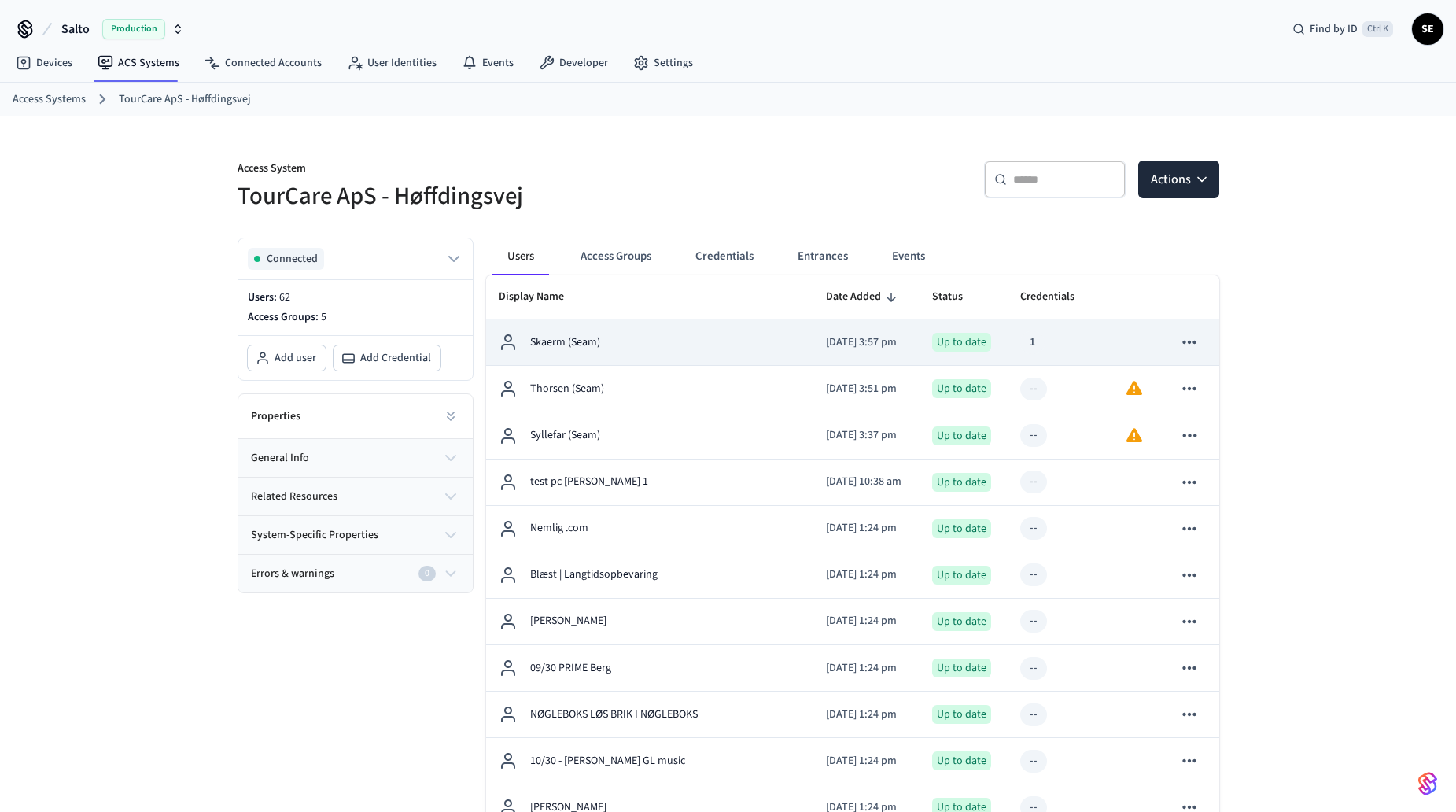
click at [1091, 340] on div "1" at bounding box center [1060, 343] width 79 height 23
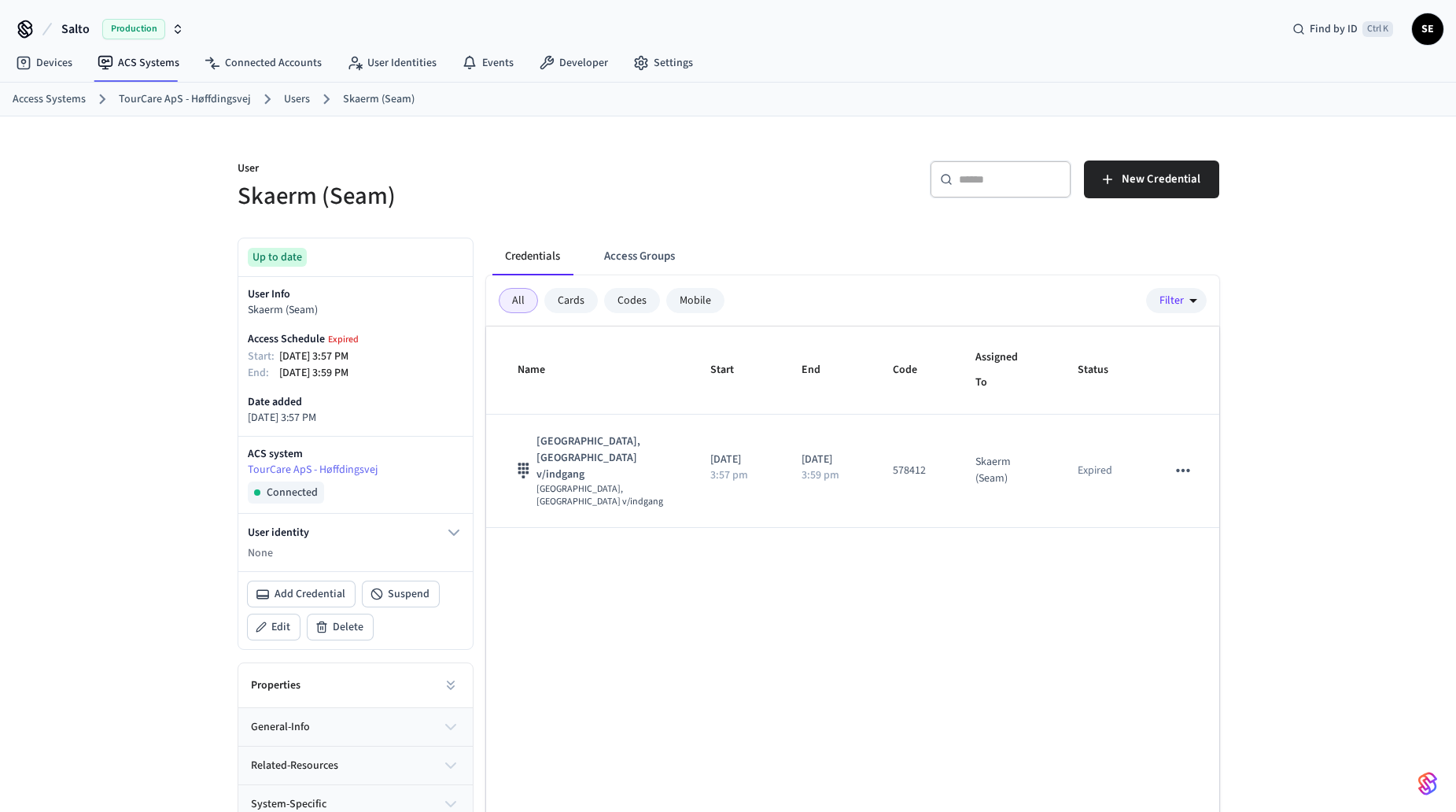
click at [292, 101] on link "Users" at bounding box center [297, 100] width 26 height 16
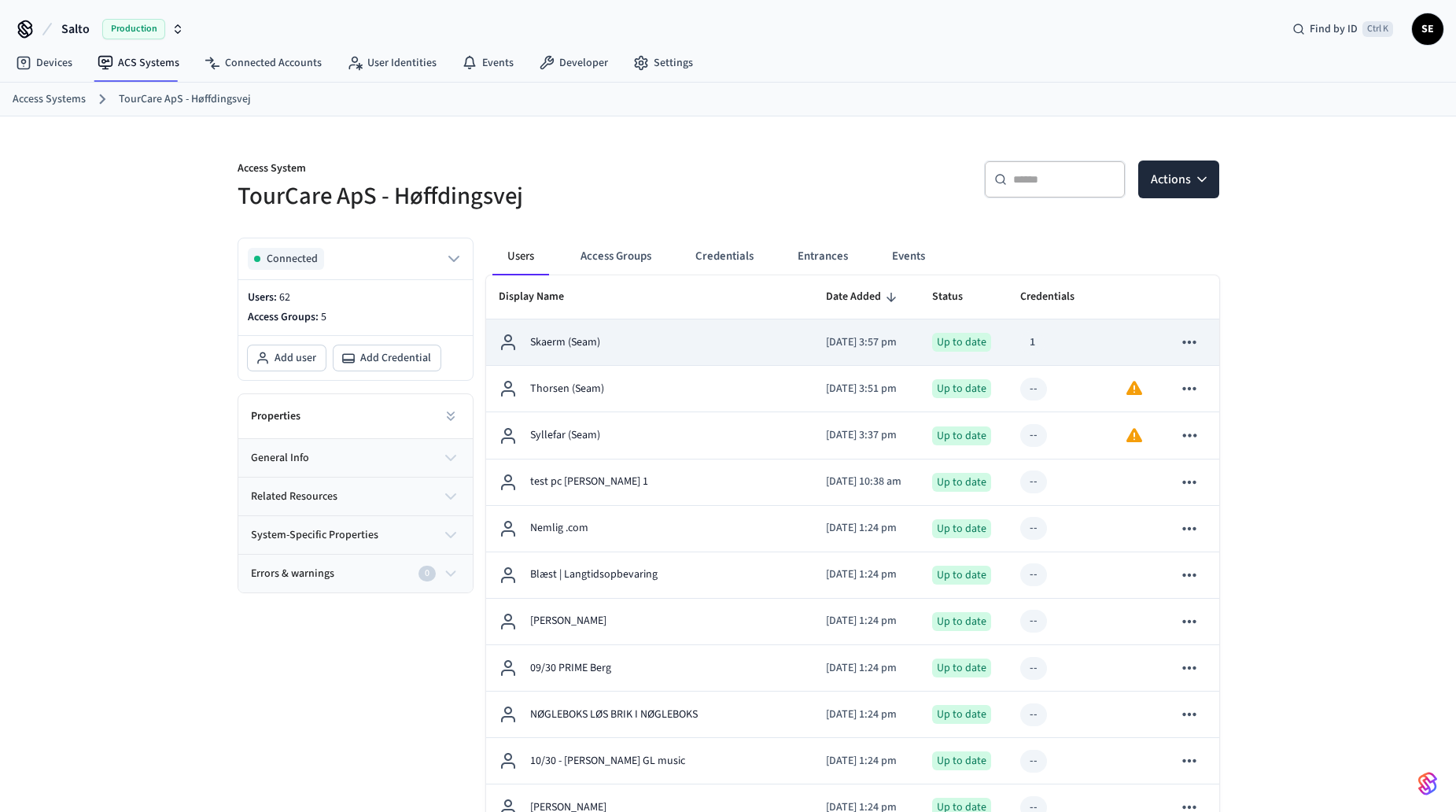
click at [619, 338] on div "Skaerm (Seam)" at bounding box center [650, 342] width 303 height 19
